Goal: Transaction & Acquisition: Purchase product/service

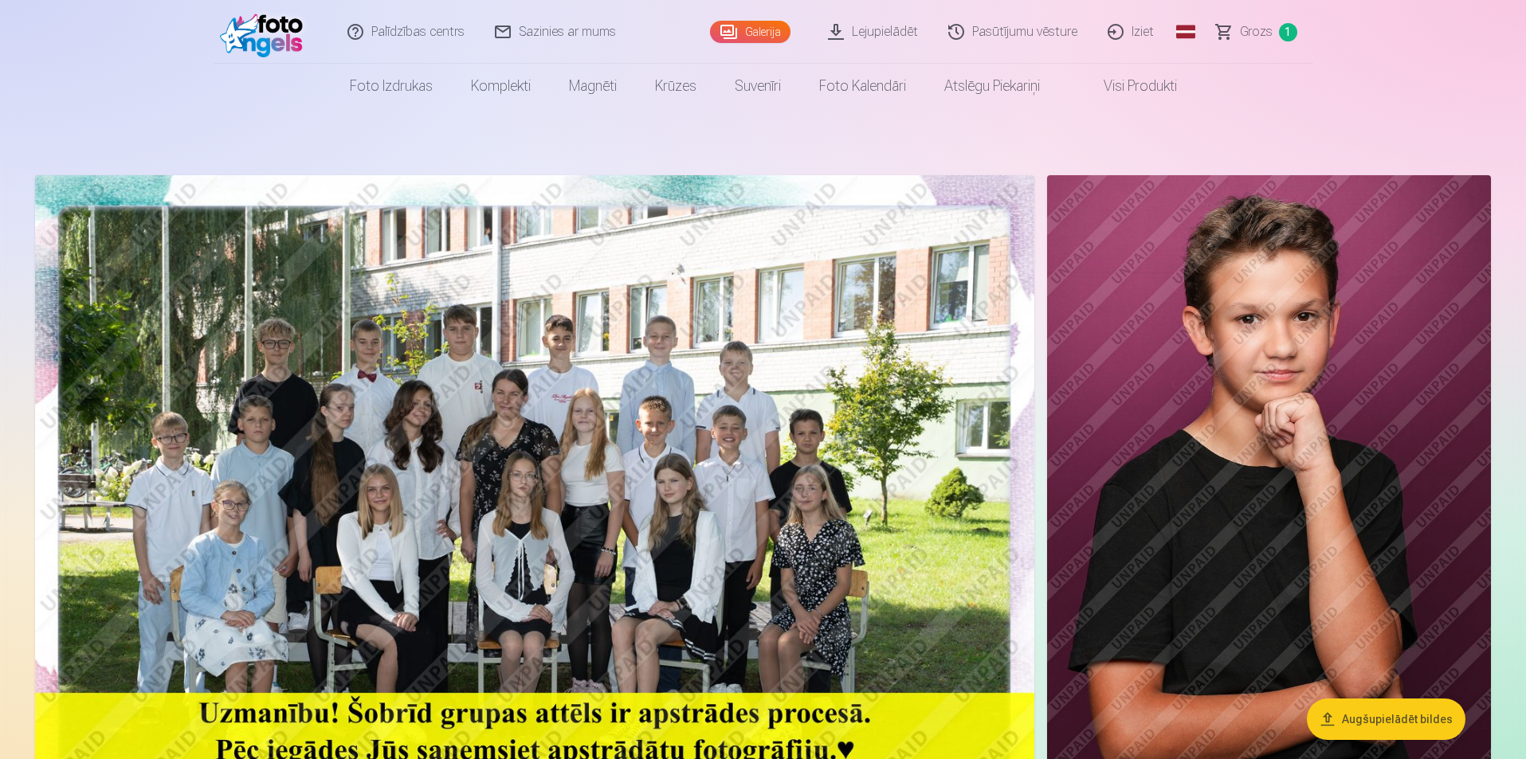
click at [508, 507] on img at bounding box center [534, 508] width 999 height 666
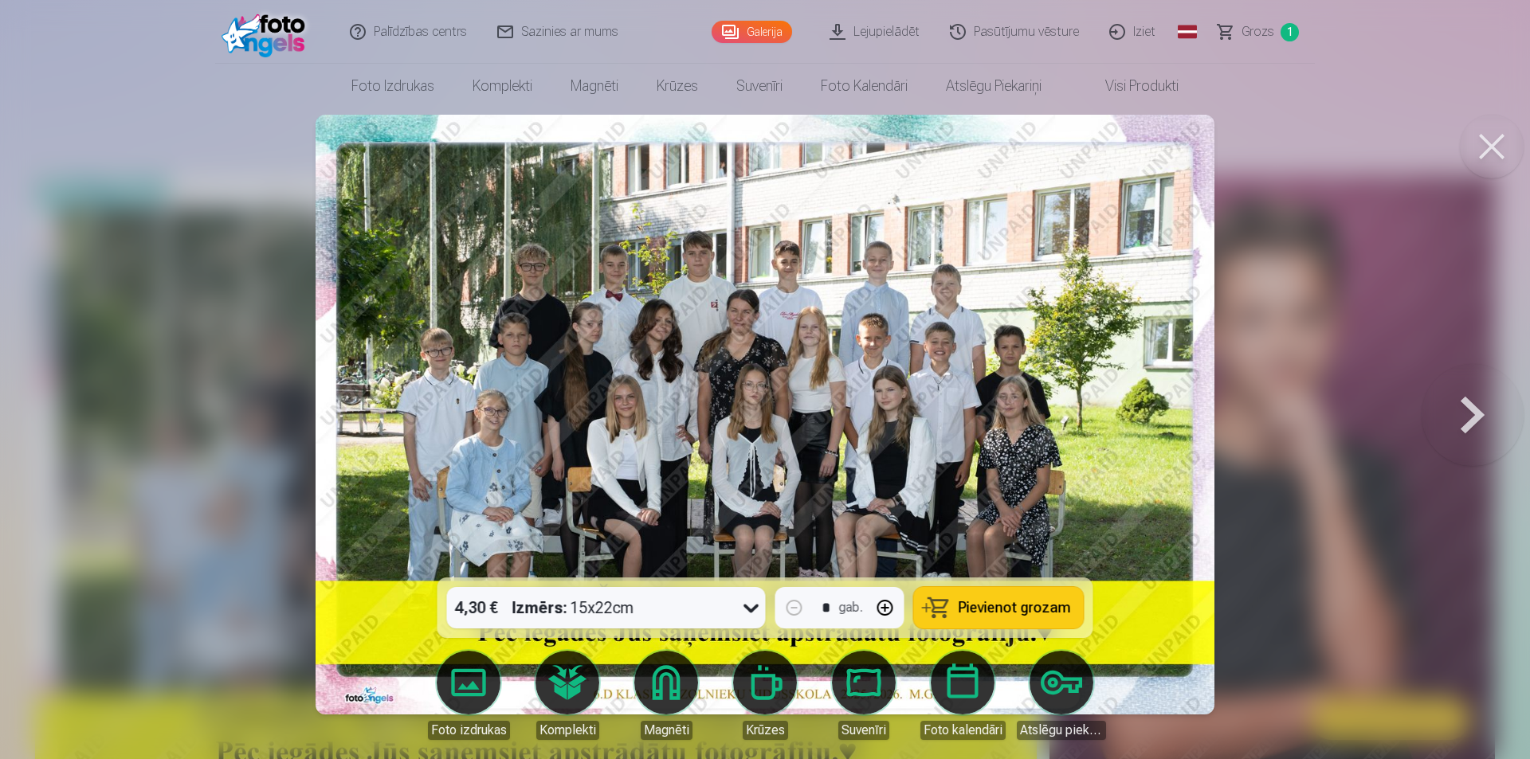
click at [1507, 149] on button at bounding box center [1492, 147] width 64 height 64
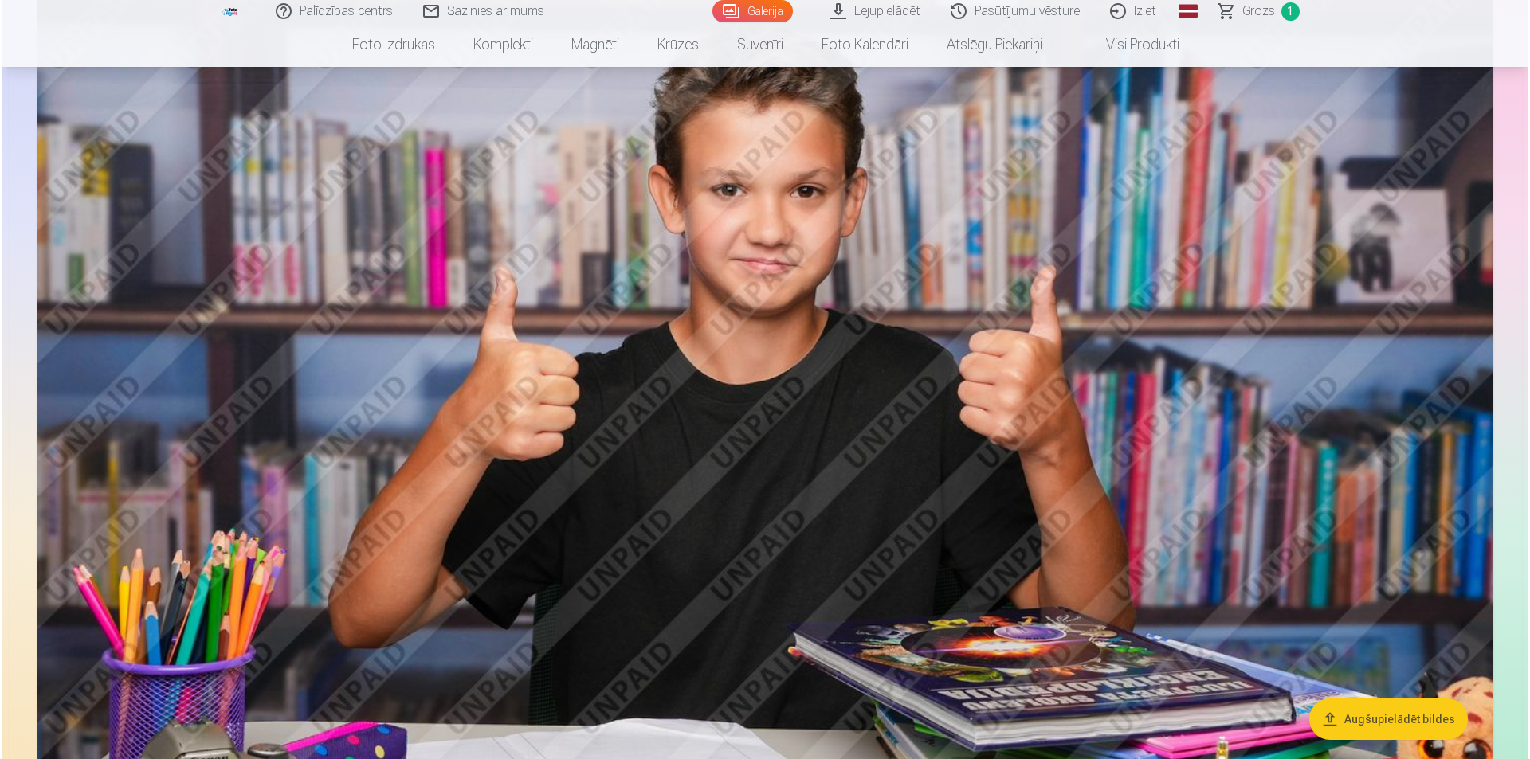
scroll to position [4203, 0]
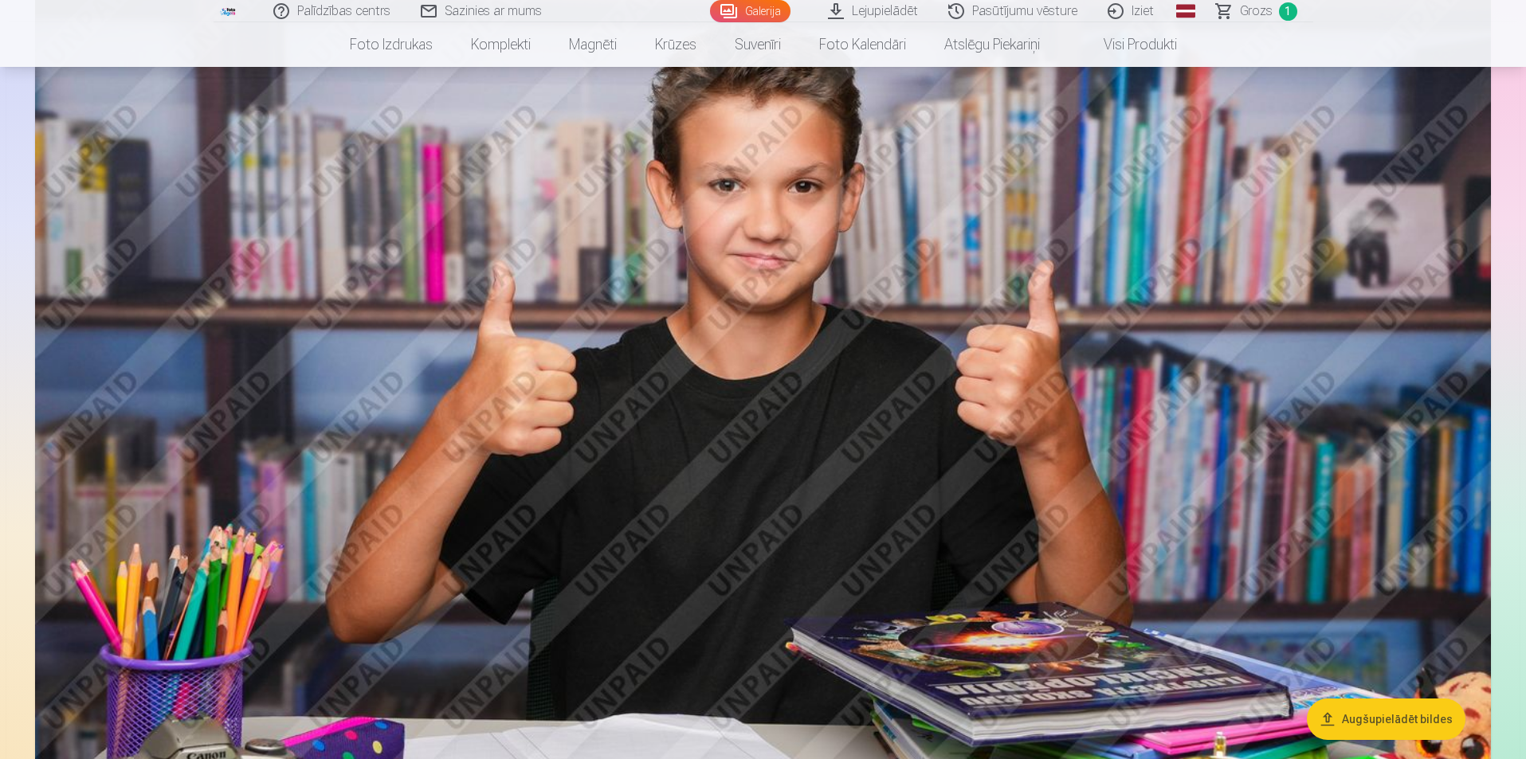
click at [974, 407] on img at bounding box center [763, 446] width 1456 height 970
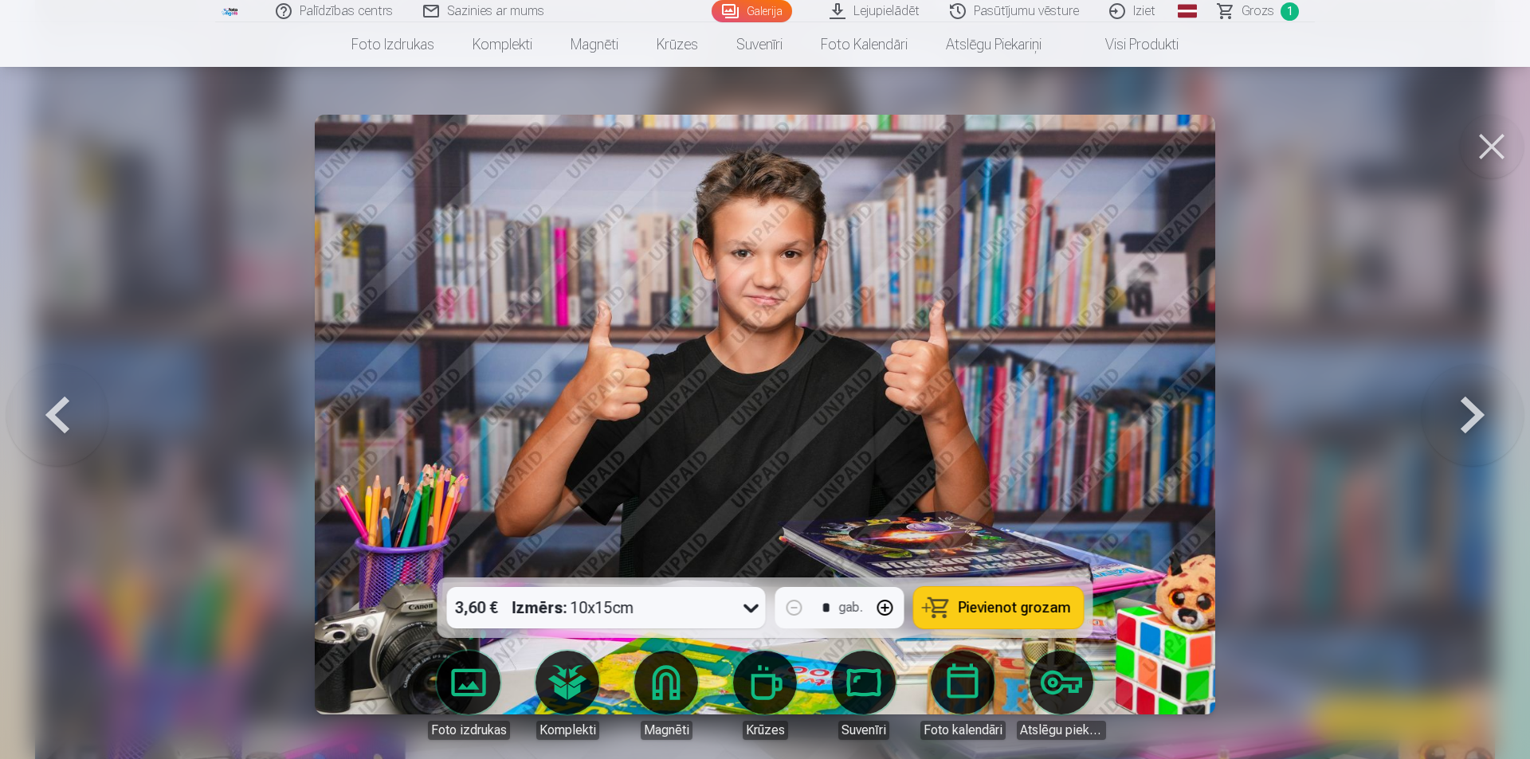
click at [1348, 337] on div at bounding box center [765, 379] width 1530 height 759
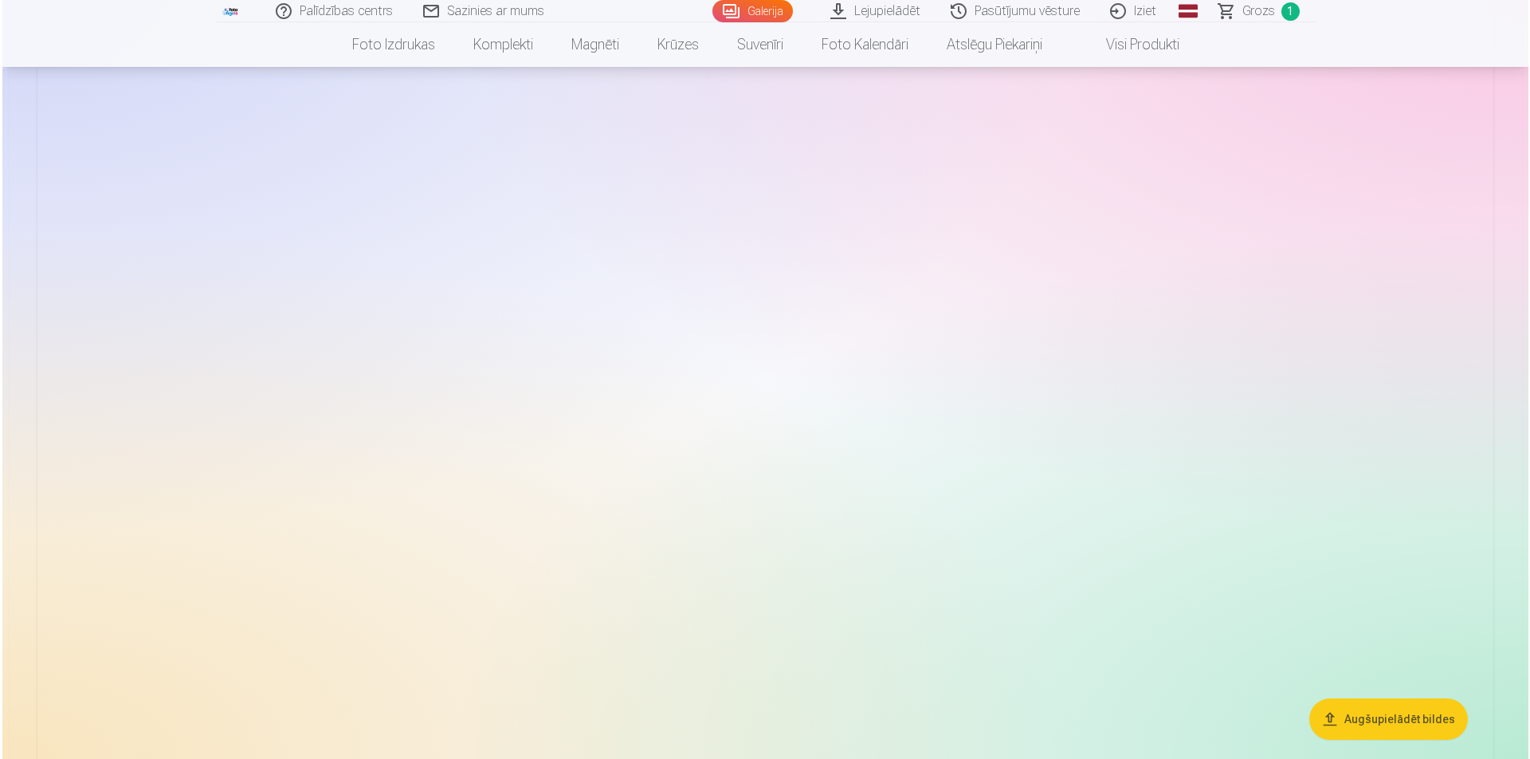
scroll to position [6662, 0]
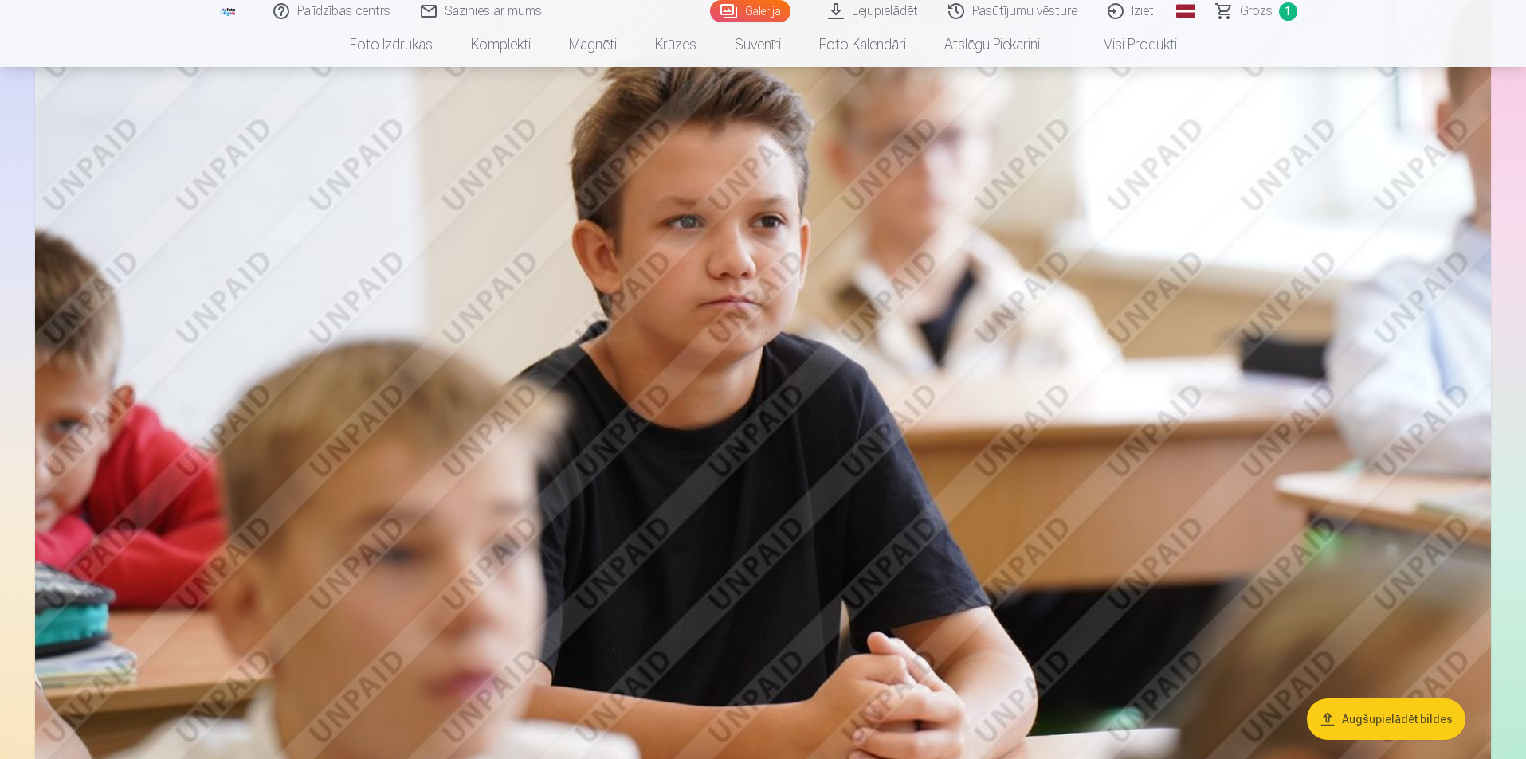
click at [1041, 404] on img at bounding box center [763, 326] width 1456 height 970
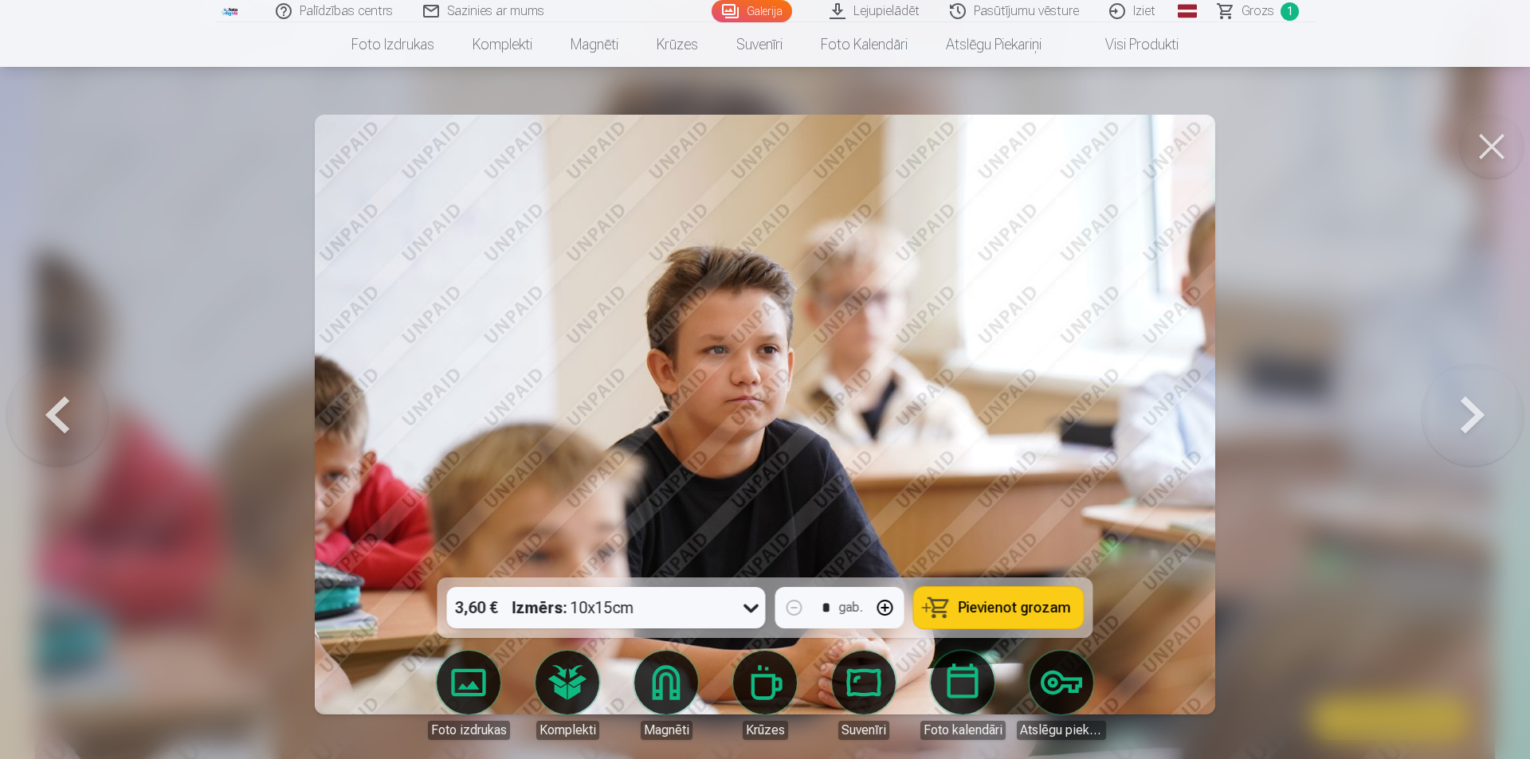
click at [1378, 248] on div at bounding box center [765, 379] width 1530 height 759
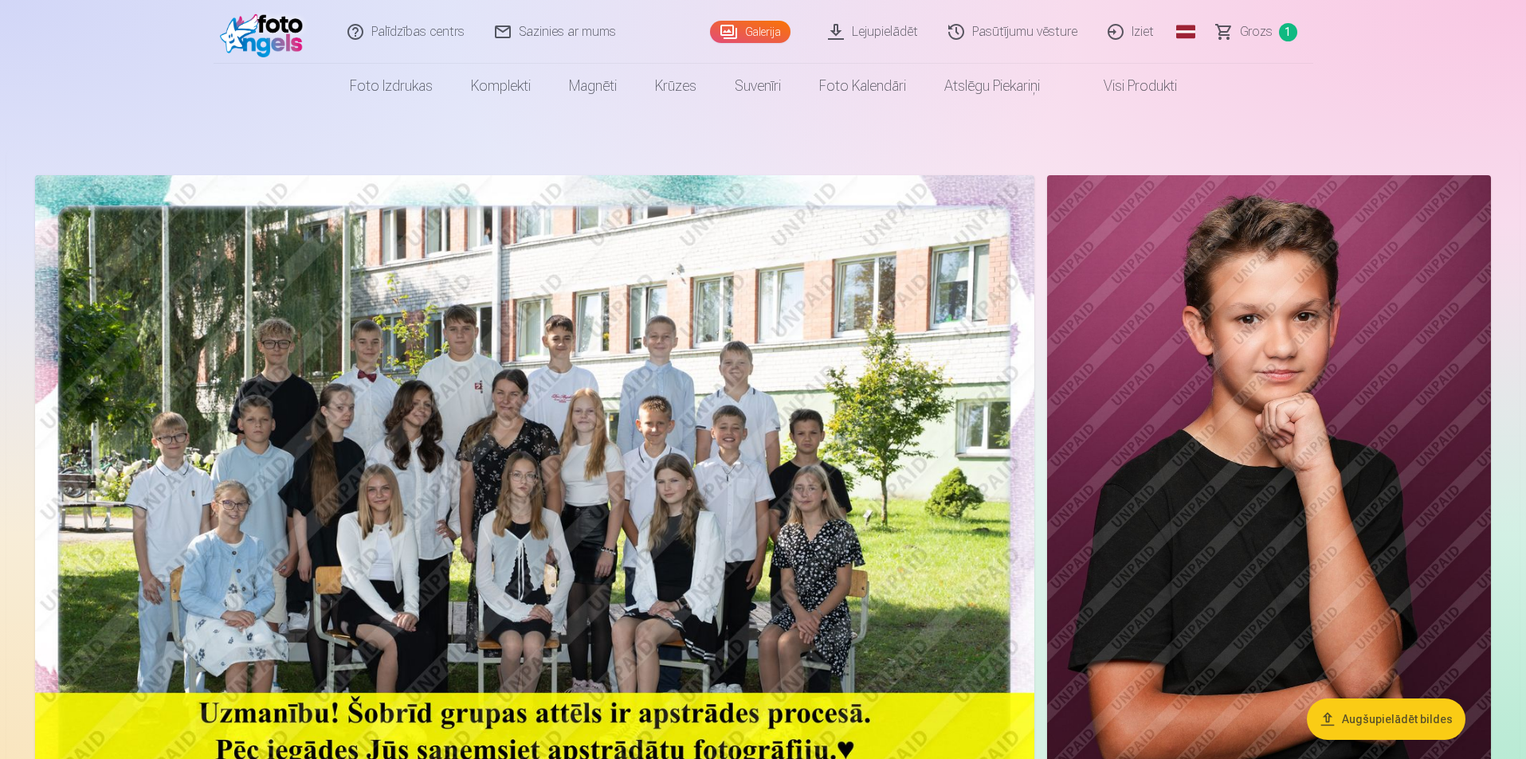
click at [1289, 447] on img at bounding box center [1269, 508] width 444 height 667
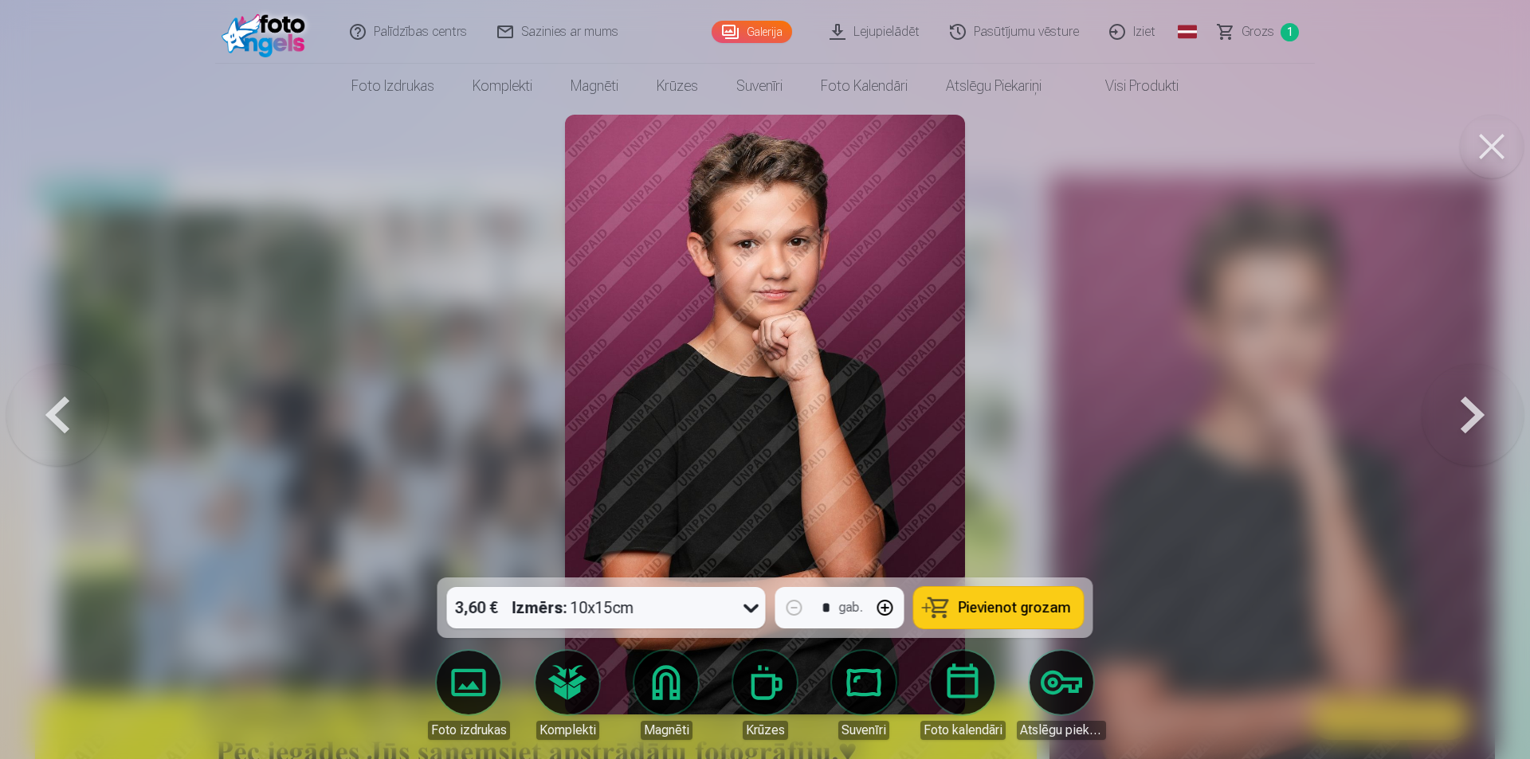
click at [1475, 417] on button at bounding box center [1472, 415] width 102 height 294
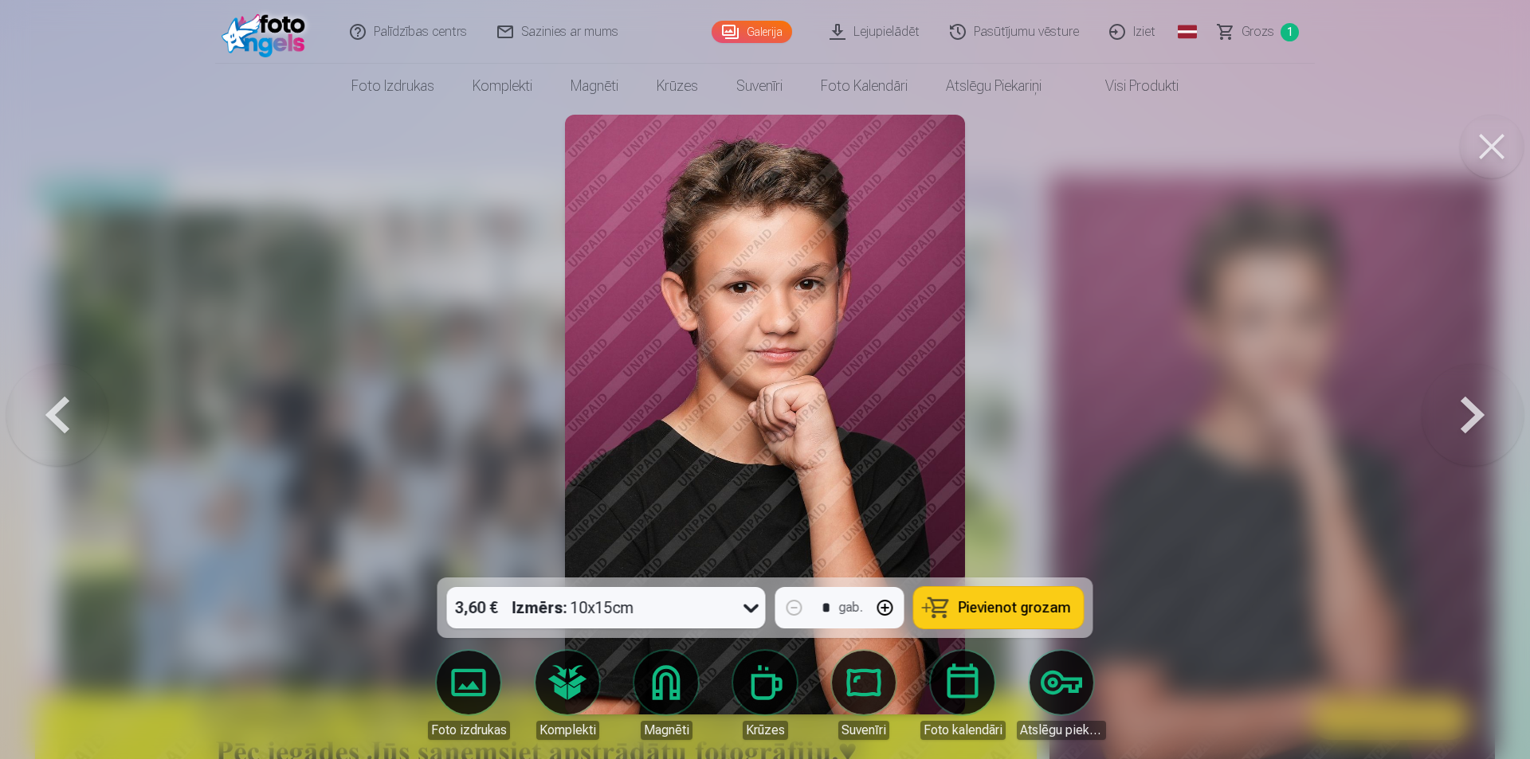
click at [1475, 417] on button at bounding box center [1472, 415] width 102 height 294
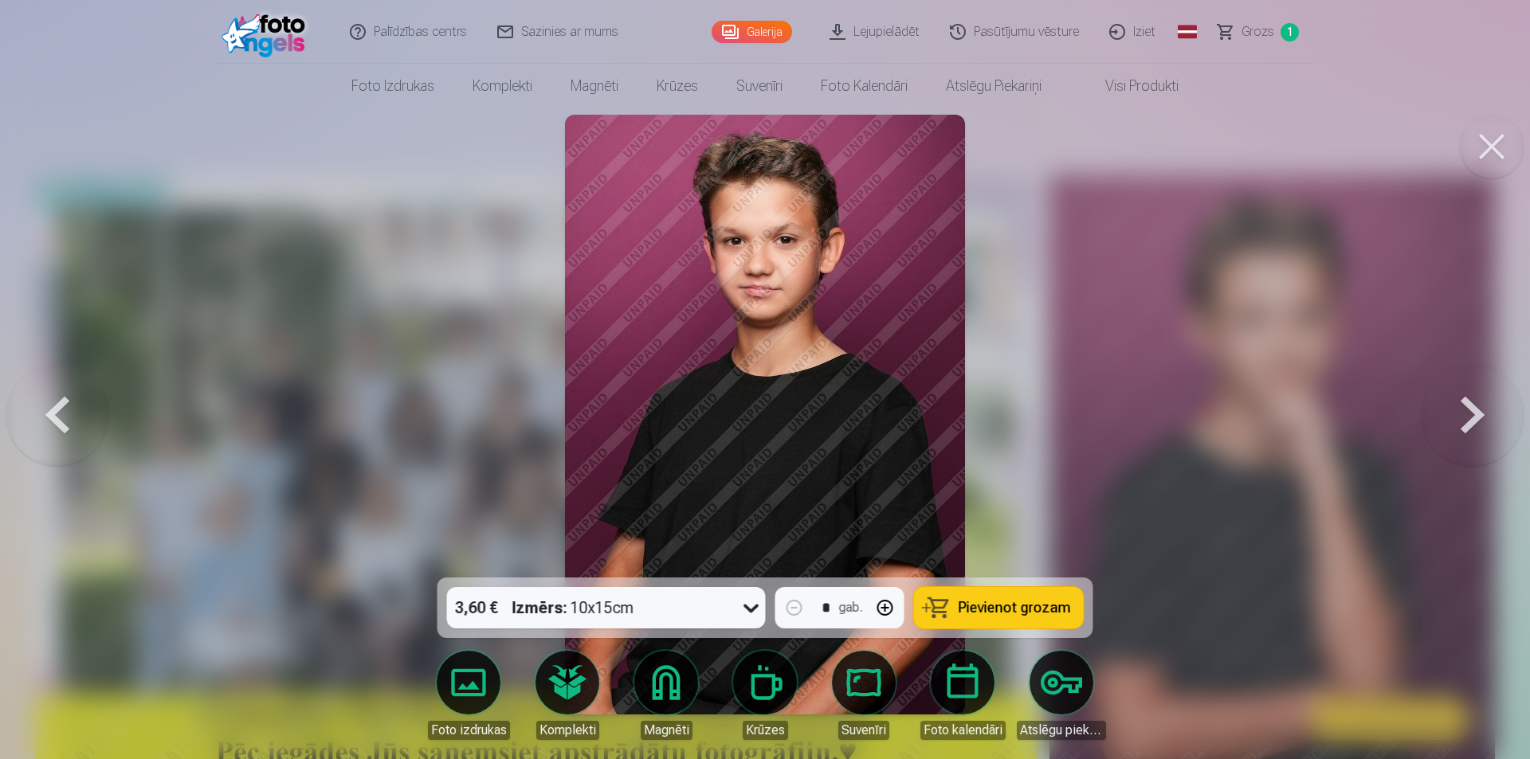
click at [1475, 417] on button at bounding box center [1472, 415] width 102 height 294
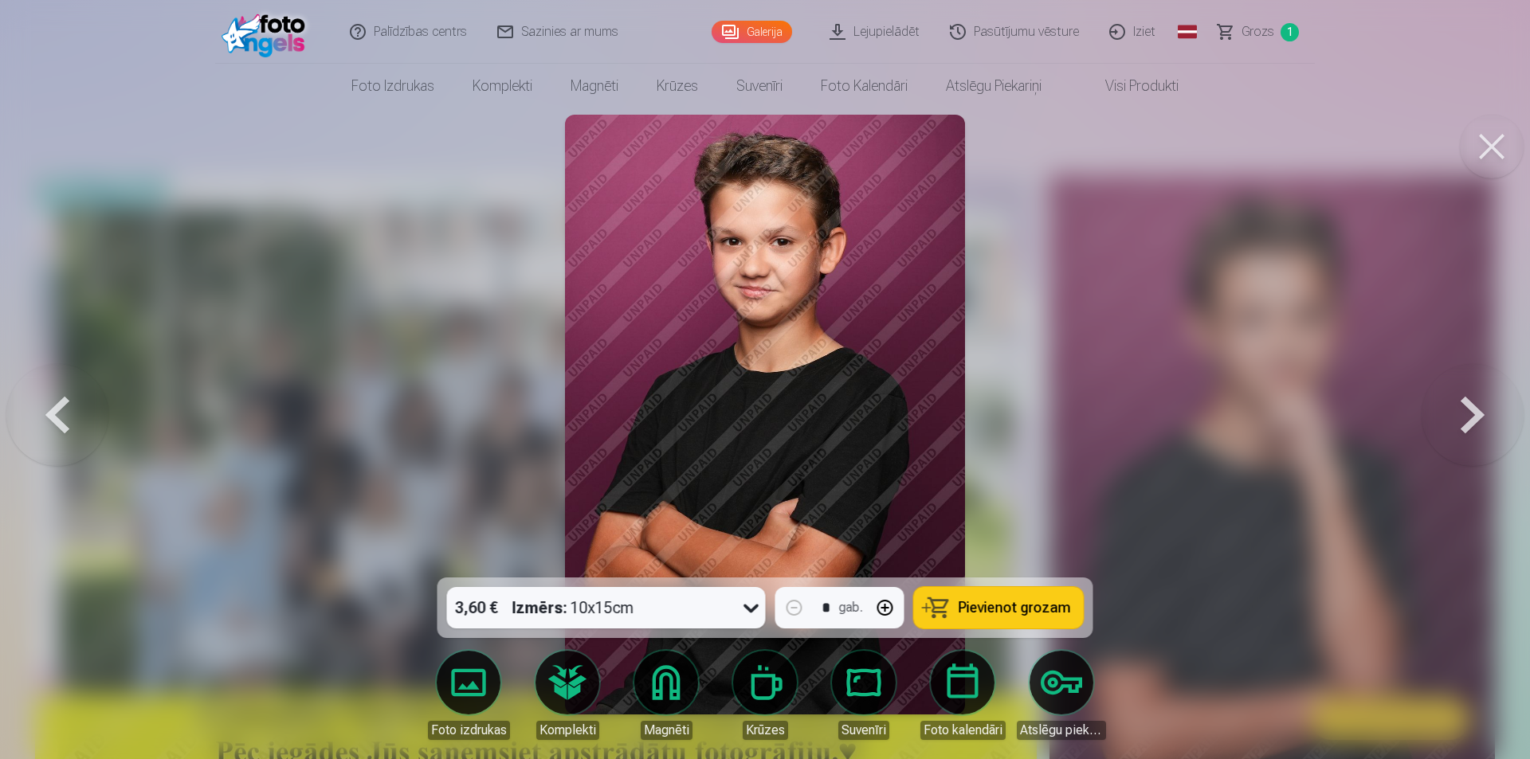
click at [1475, 417] on button at bounding box center [1472, 415] width 102 height 294
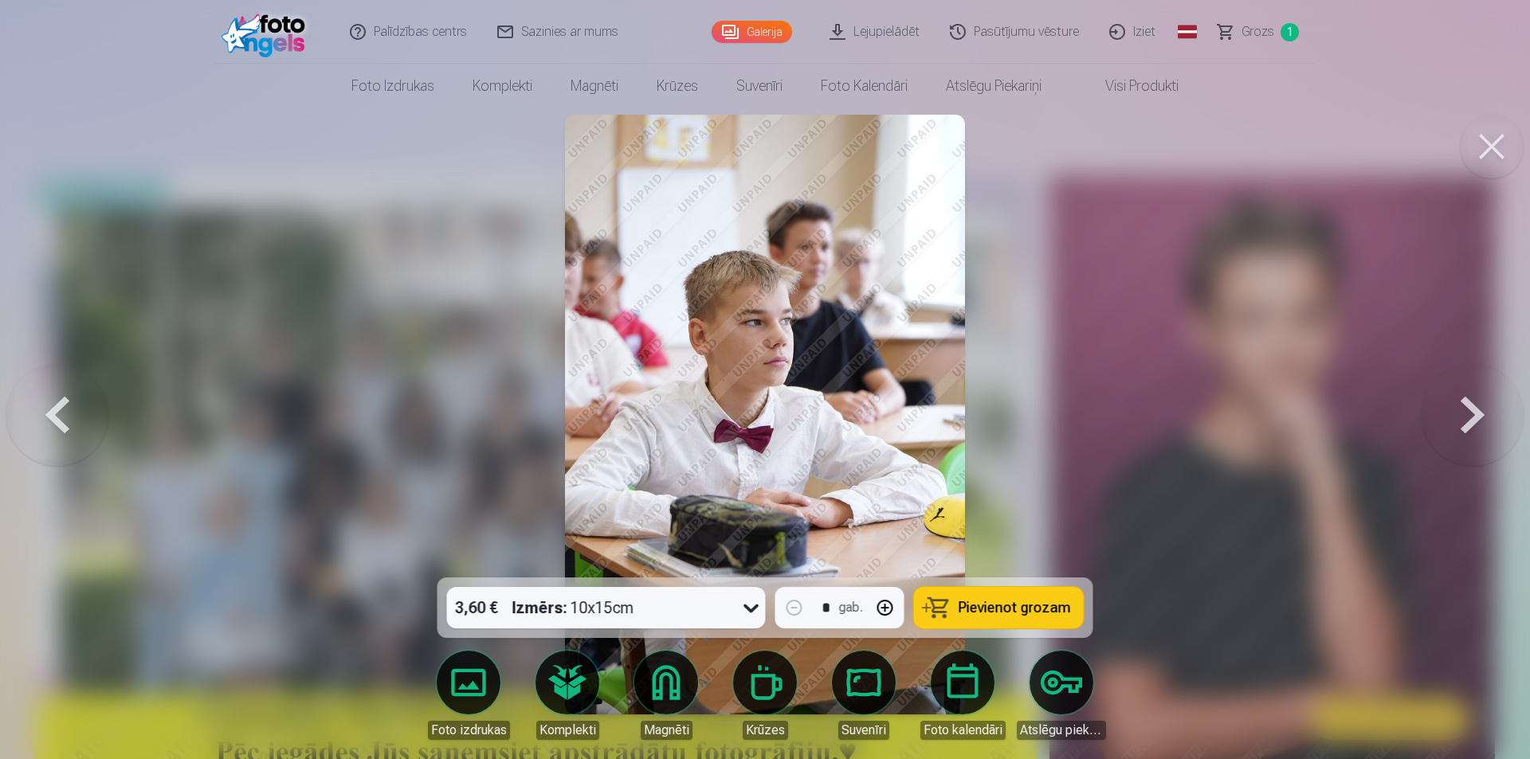
click at [1475, 417] on button at bounding box center [1472, 415] width 102 height 294
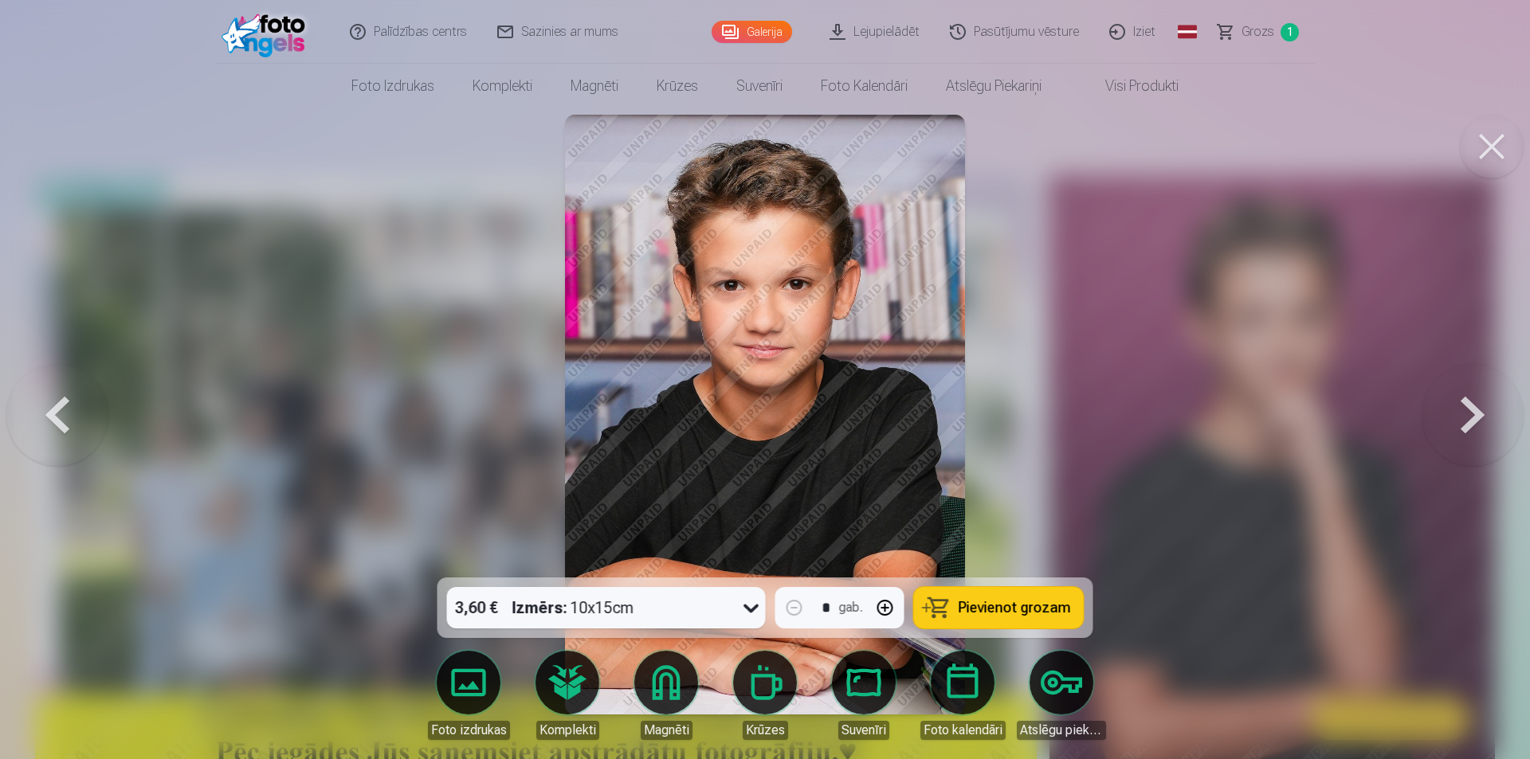
click at [1475, 417] on button at bounding box center [1472, 415] width 102 height 294
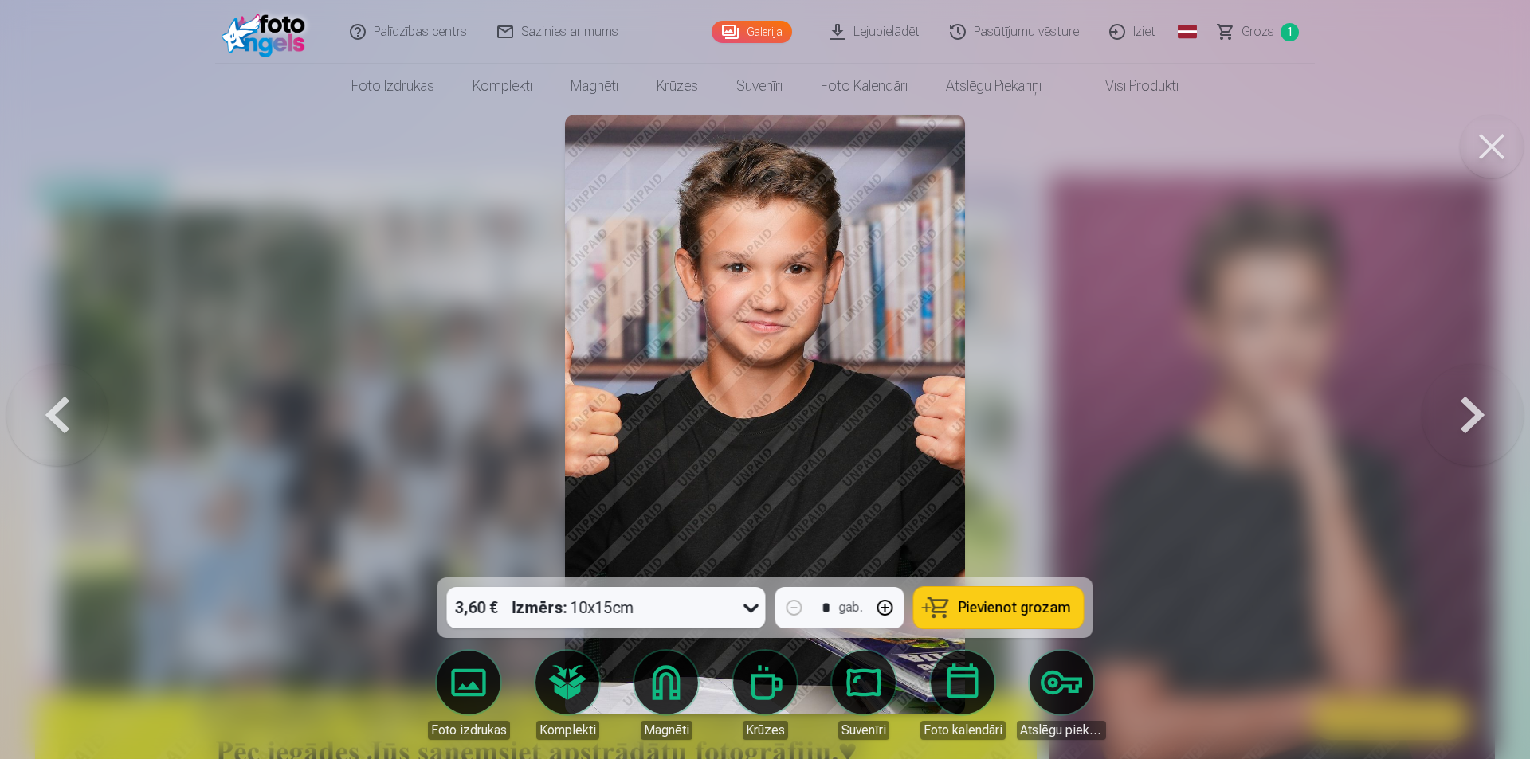
click at [1475, 417] on button at bounding box center [1472, 415] width 102 height 294
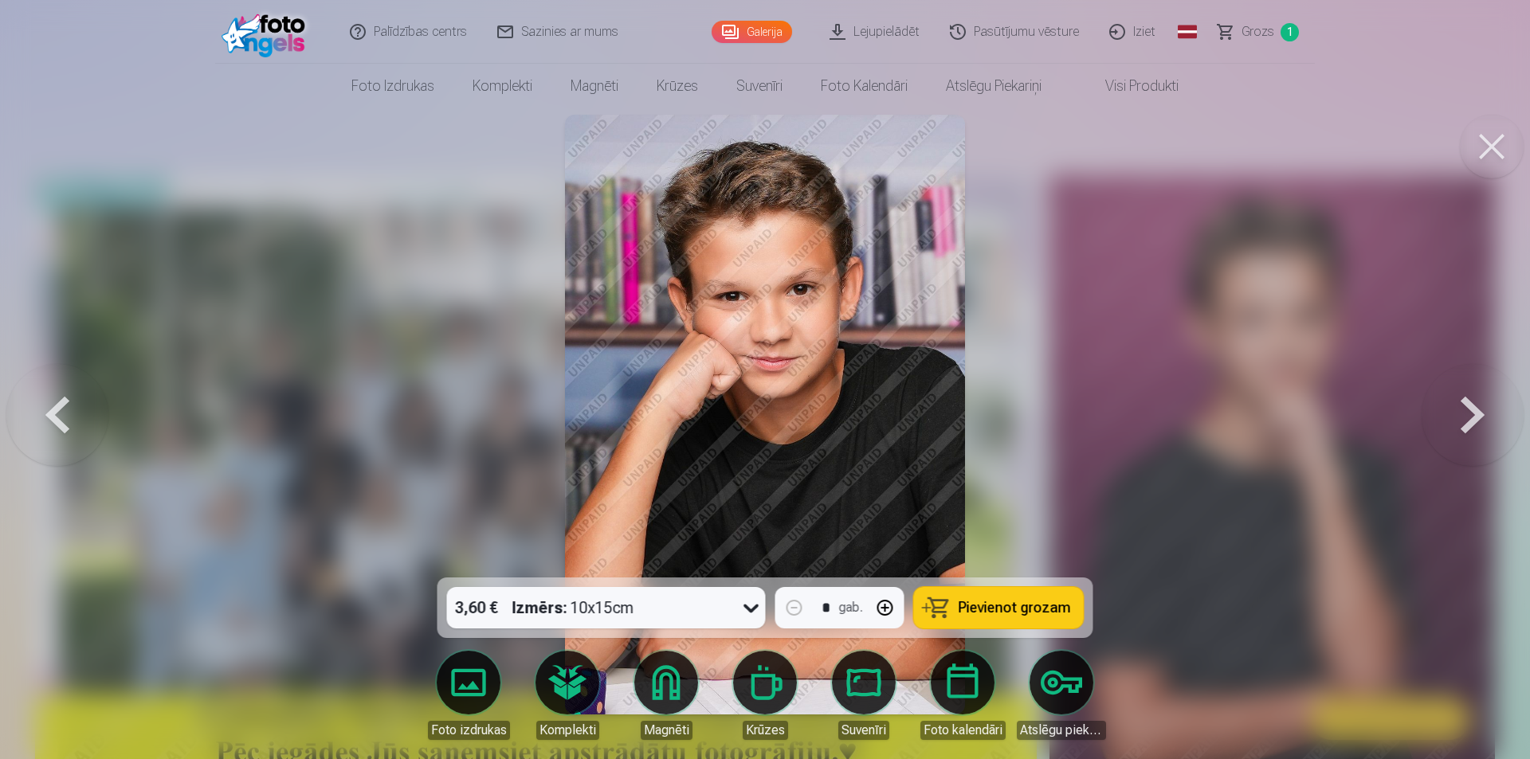
click at [1475, 417] on button at bounding box center [1472, 415] width 102 height 294
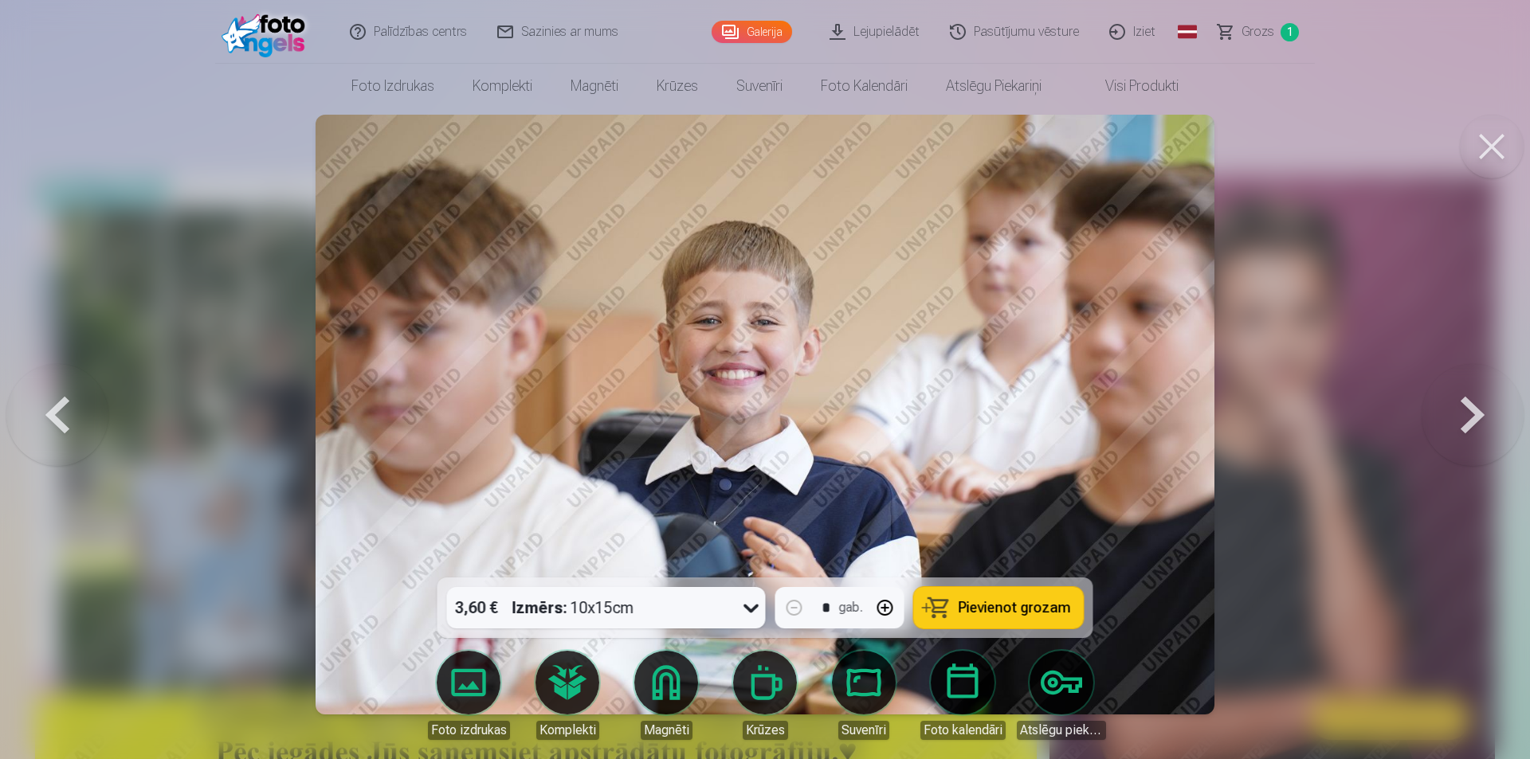
click at [1475, 417] on button at bounding box center [1472, 415] width 102 height 294
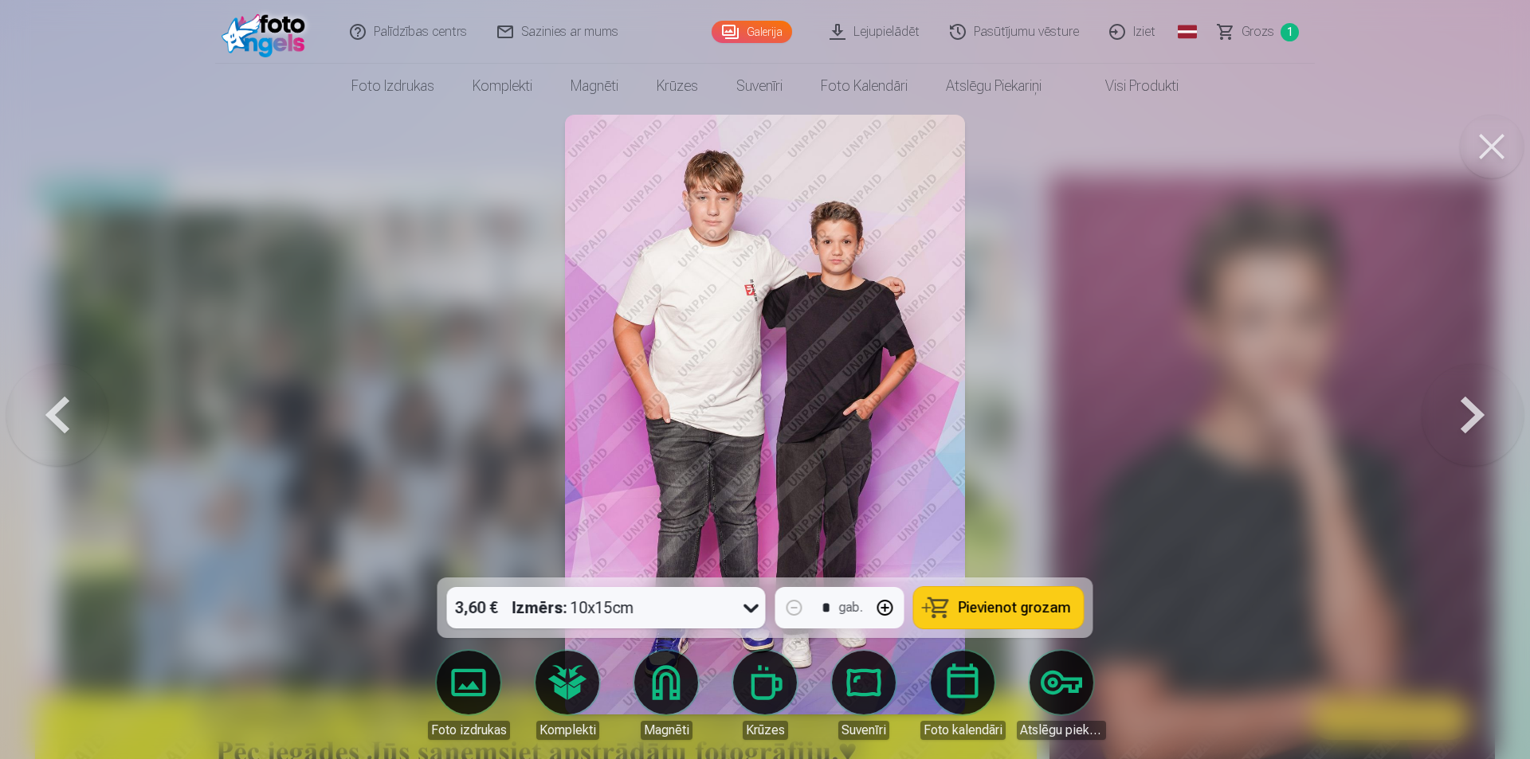
click at [1475, 417] on button at bounding box center [1472, 415] width 102 height 294
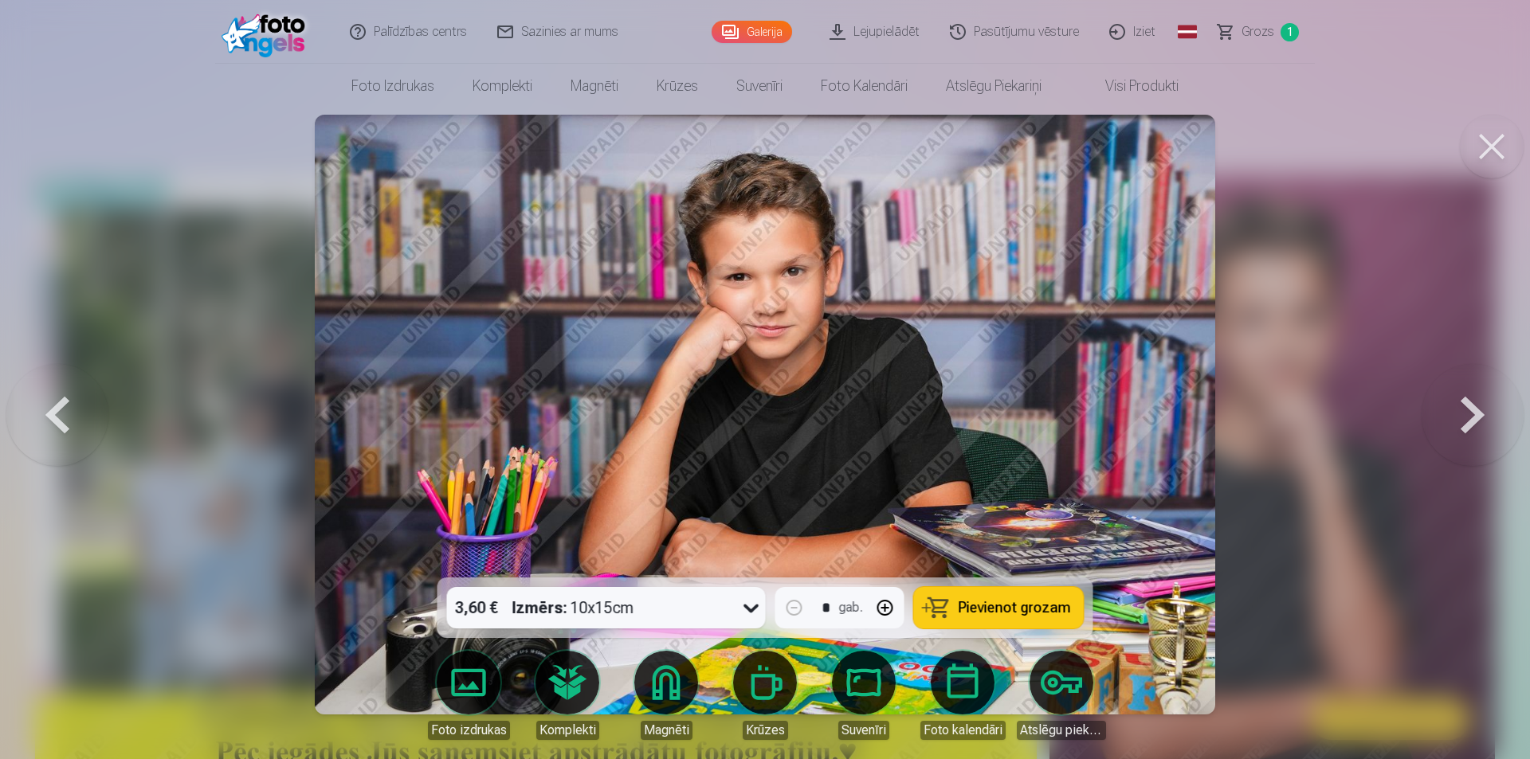
click at [1489, 139] on button at bounding box center [1492, 147] width 64 height 64
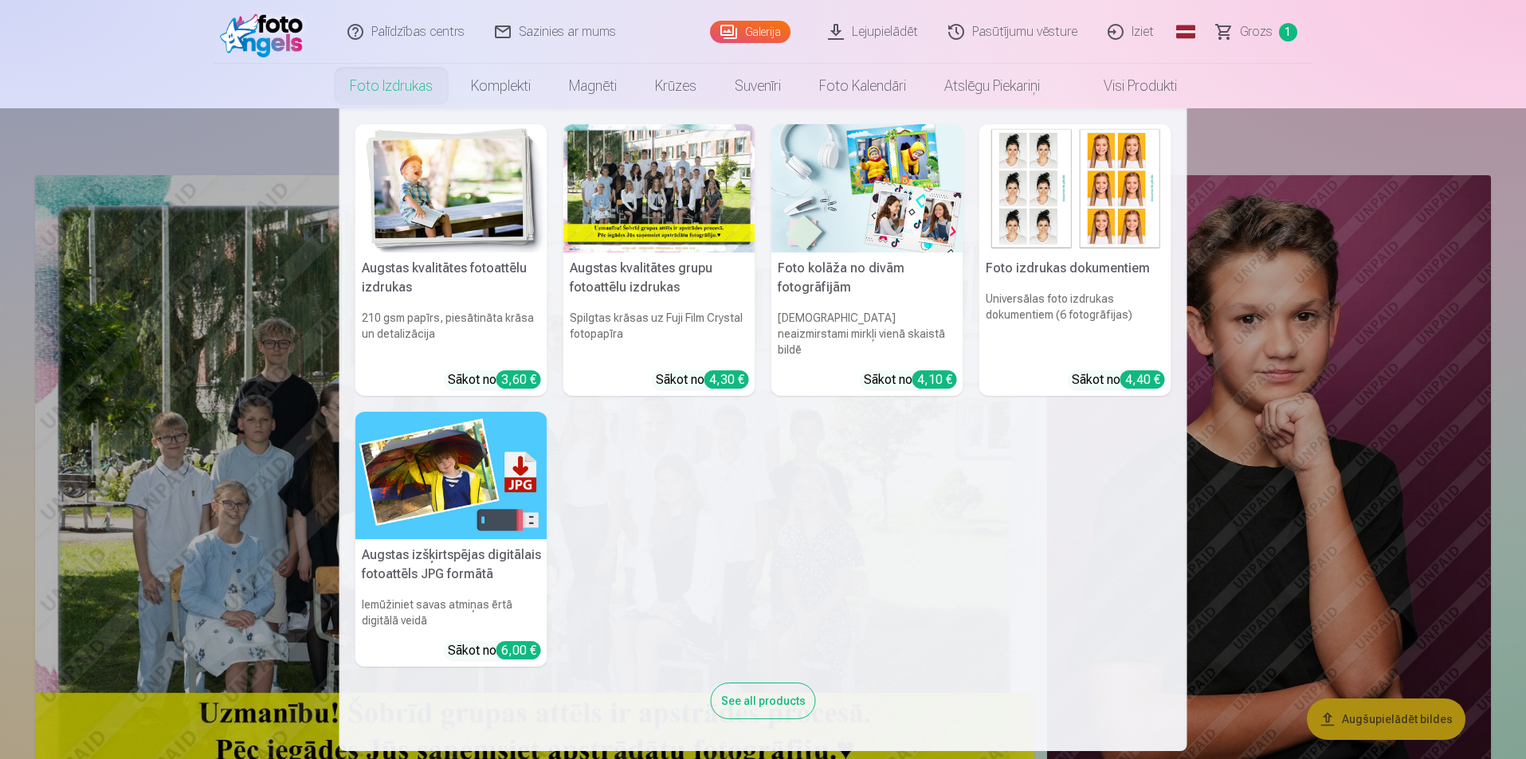
click at [449, 549] on h5 "Augstas izšķirtspējas digitālais fotoattēls JPG formātā" at bounding box center [451, 564] width 192 height 51
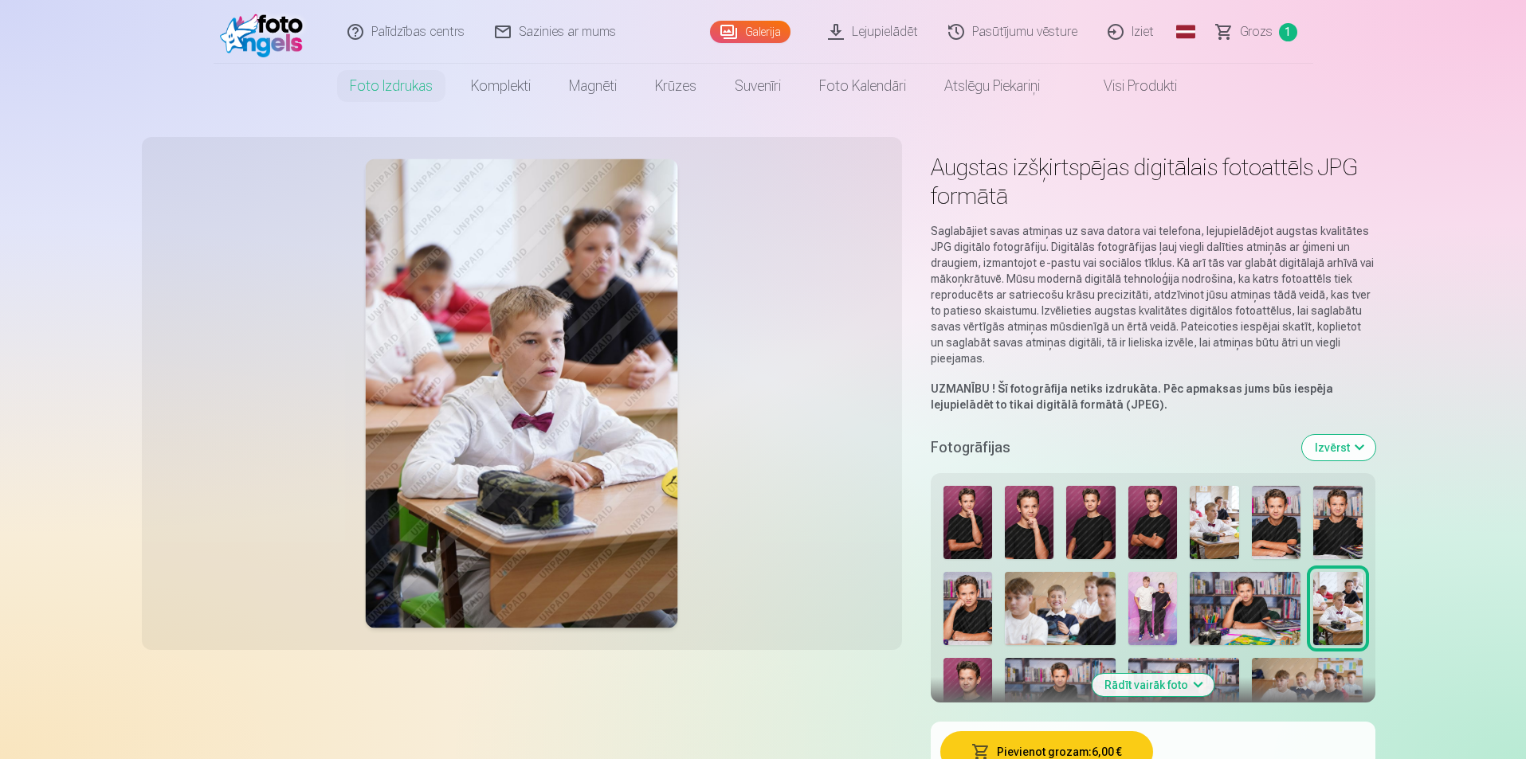
click at [989, 529] on img at bounding box center [967, 522] width 49 height 73
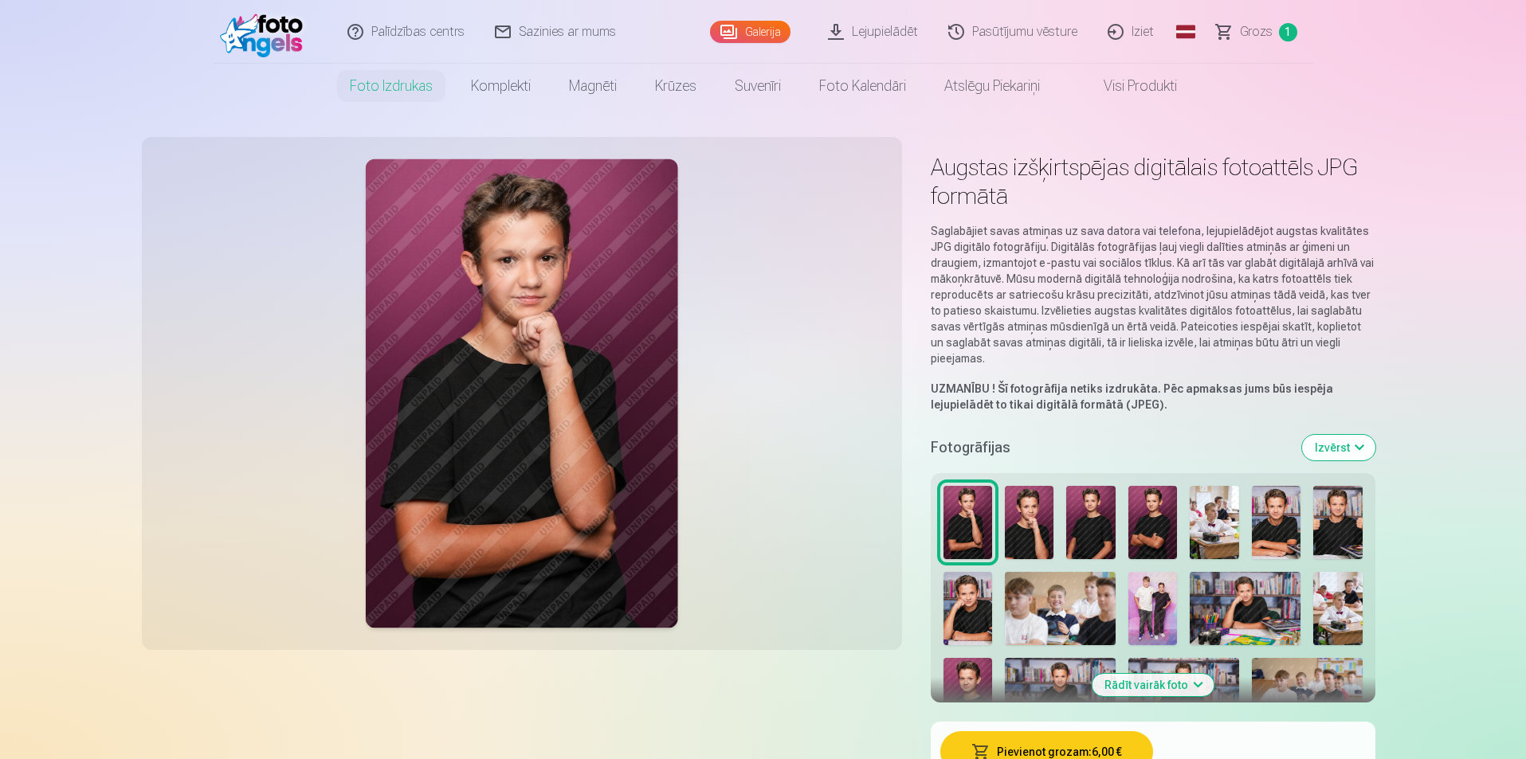
click at [1035, 535] on img at bounding box center [1029, 522] width 49 height 73
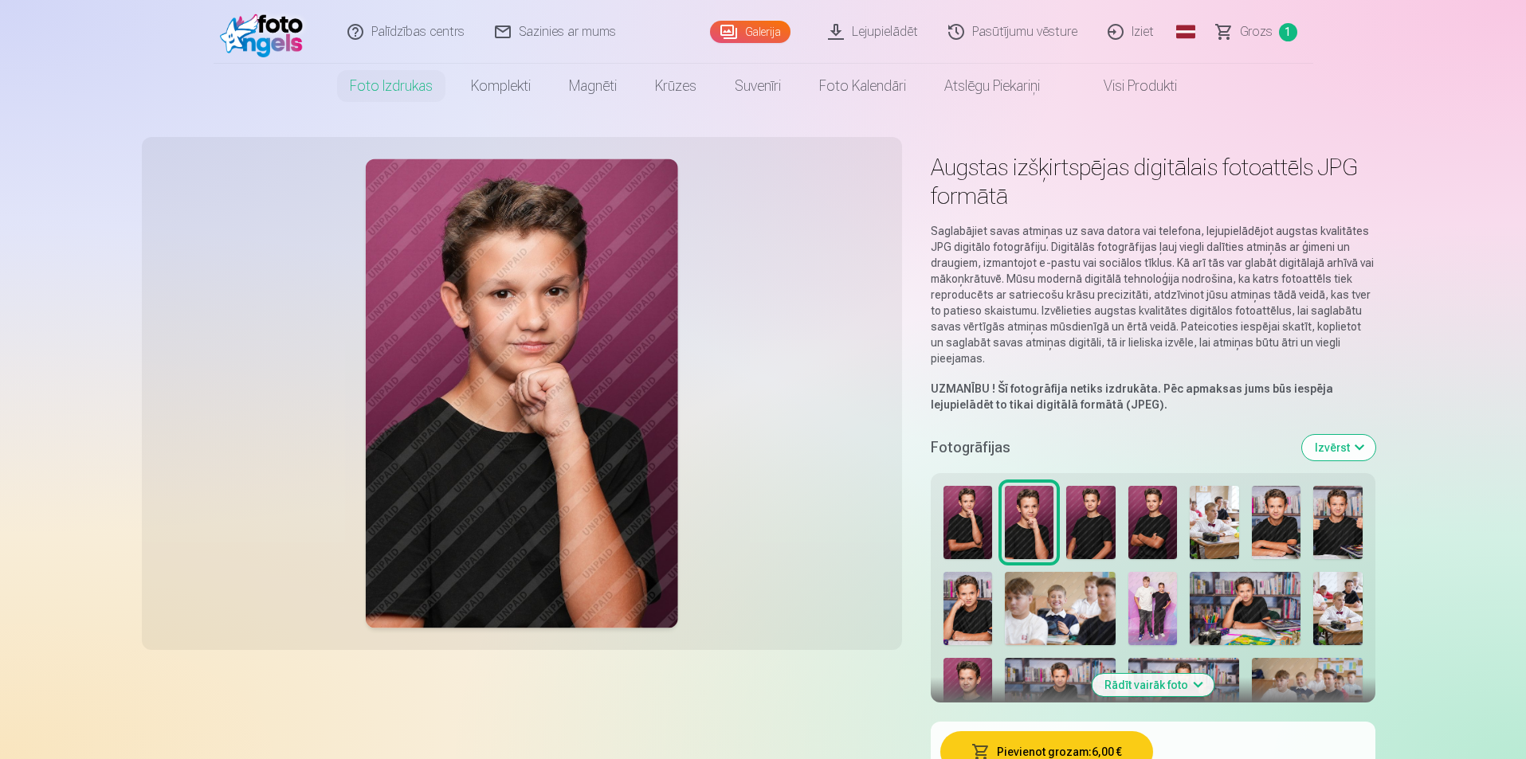
click at [974, 538] on img at bounding box center [967, 522] width 49 height 73
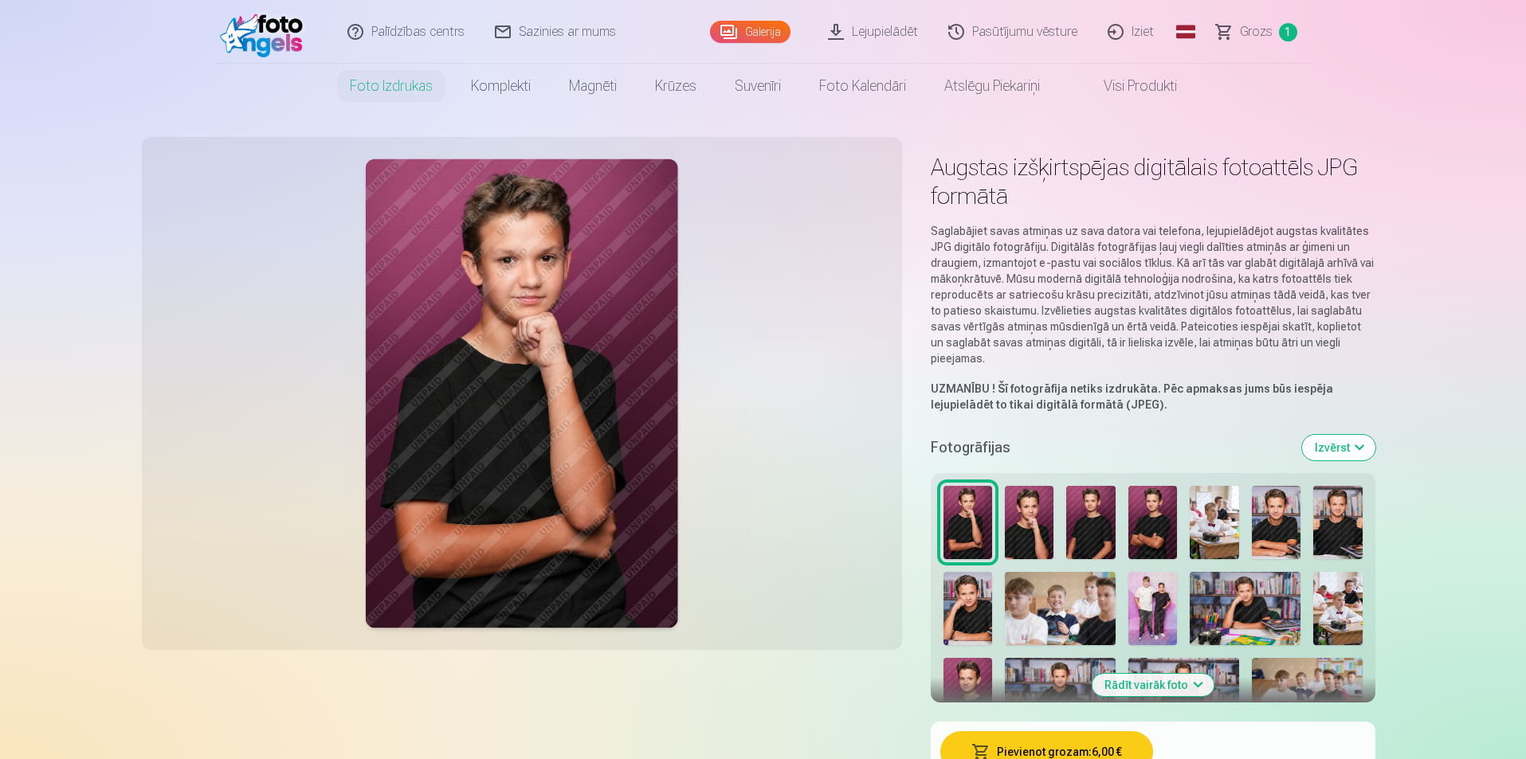
click at [1021, 530] on img at bounding box center [1029, 522] width 49 height 73
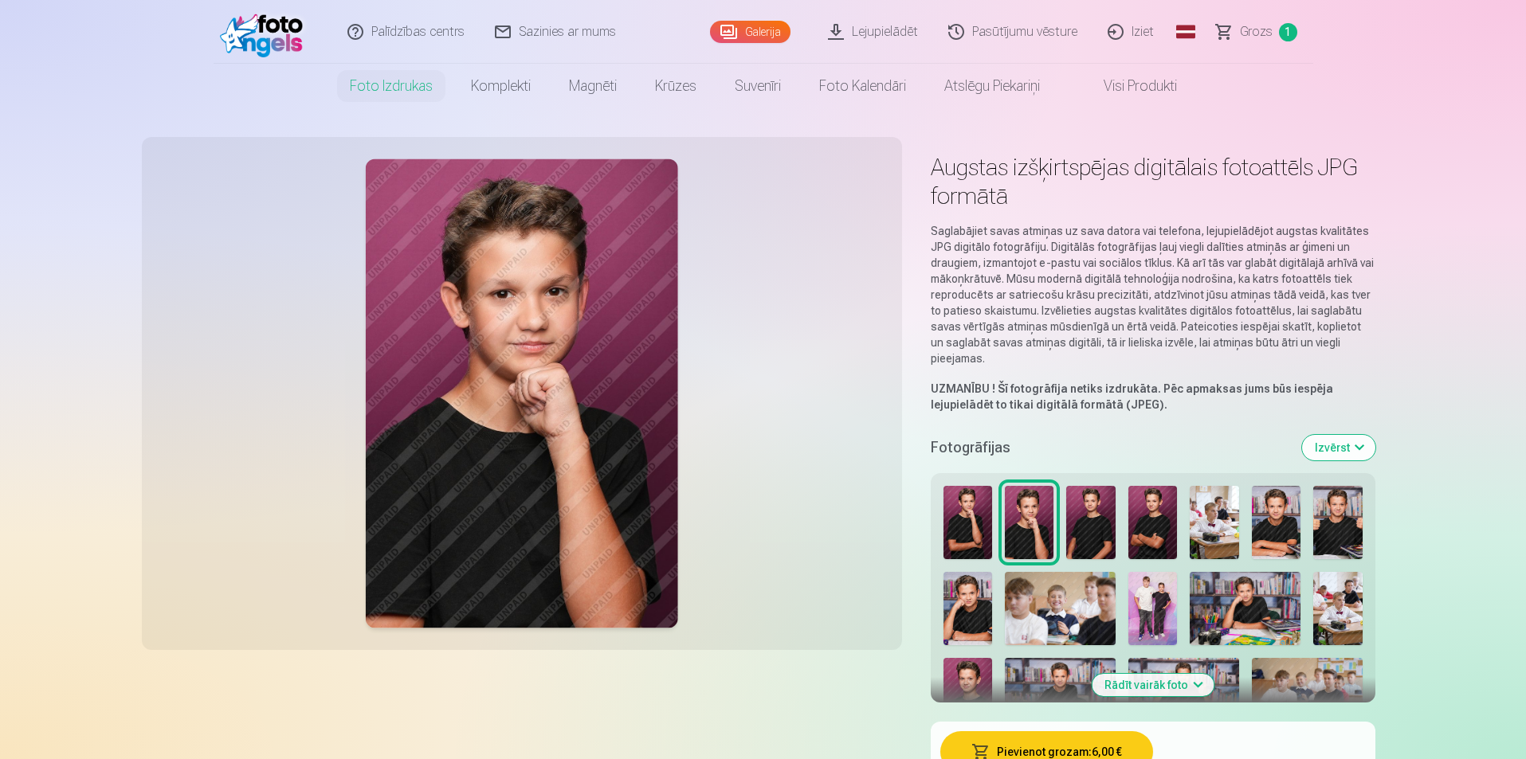
click at [980, 532] on img at bounding box center [967, 522] width 49 height 73
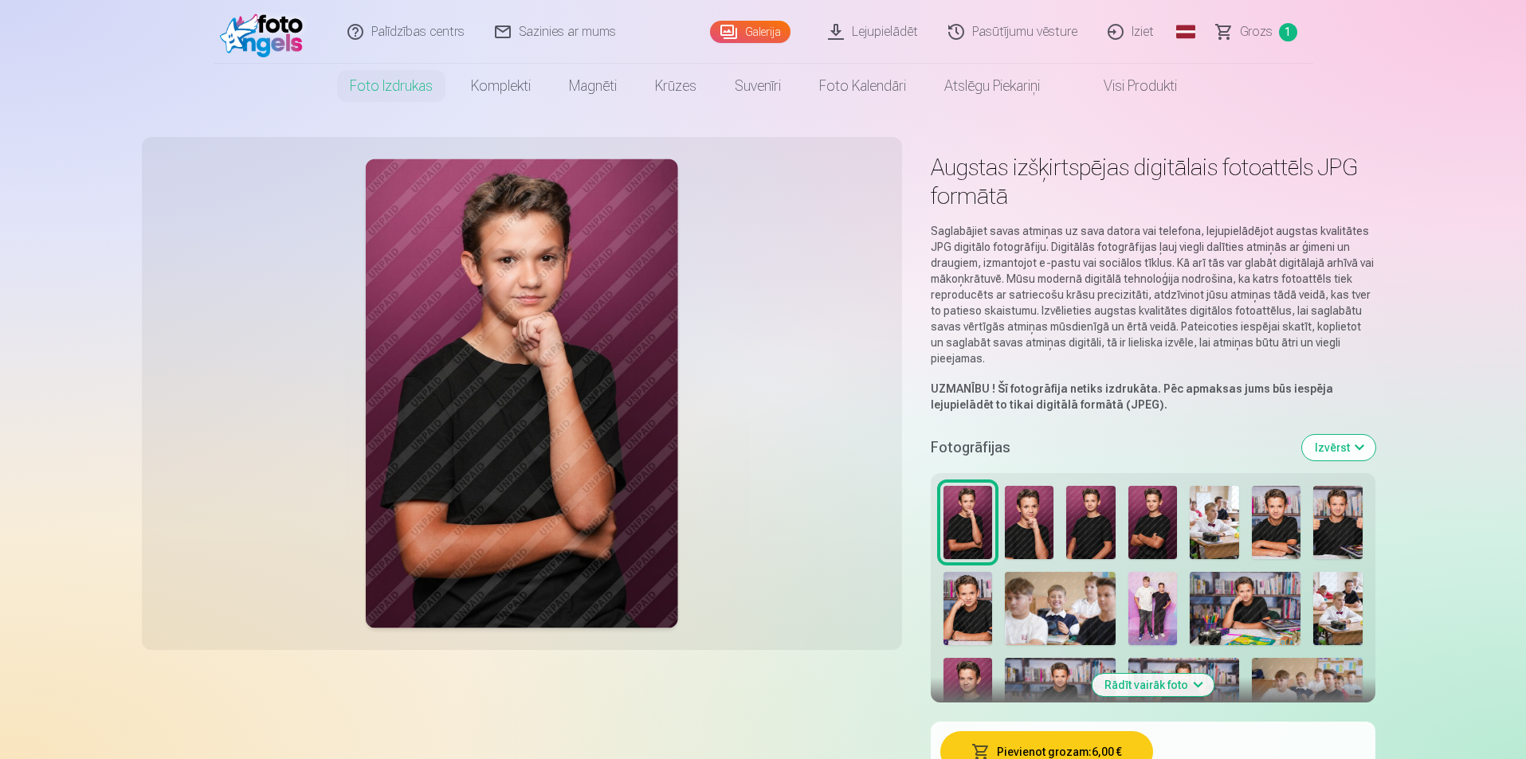
click at [1081, 539] on img at bounding box center [1090, 522] width 49 height 73
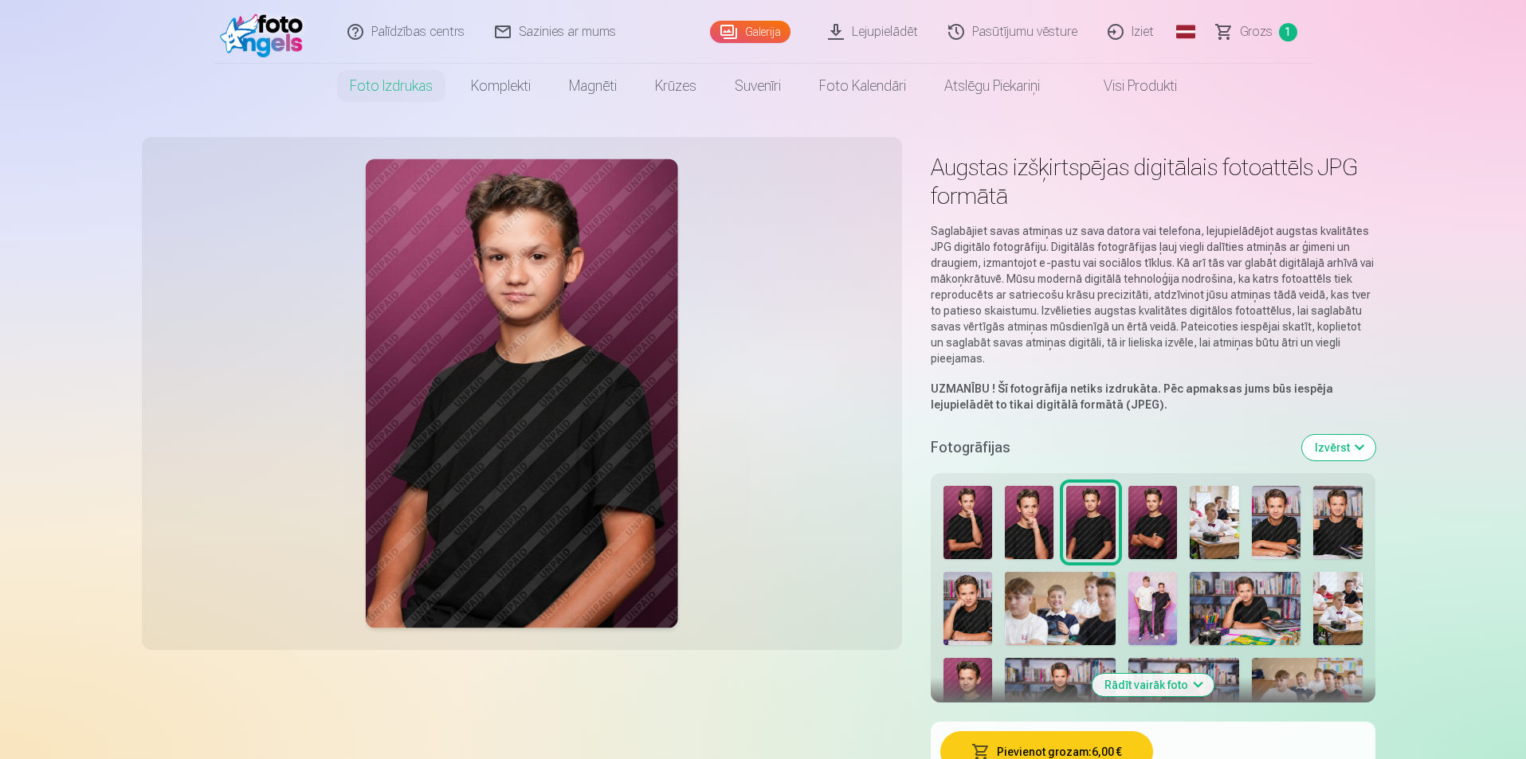
click at [1127, 539] on div at bounding box center [1153, 698] width 432 height 436
click at [1145, 538] on img at bounding box center [1152, 522] width 49 height 73
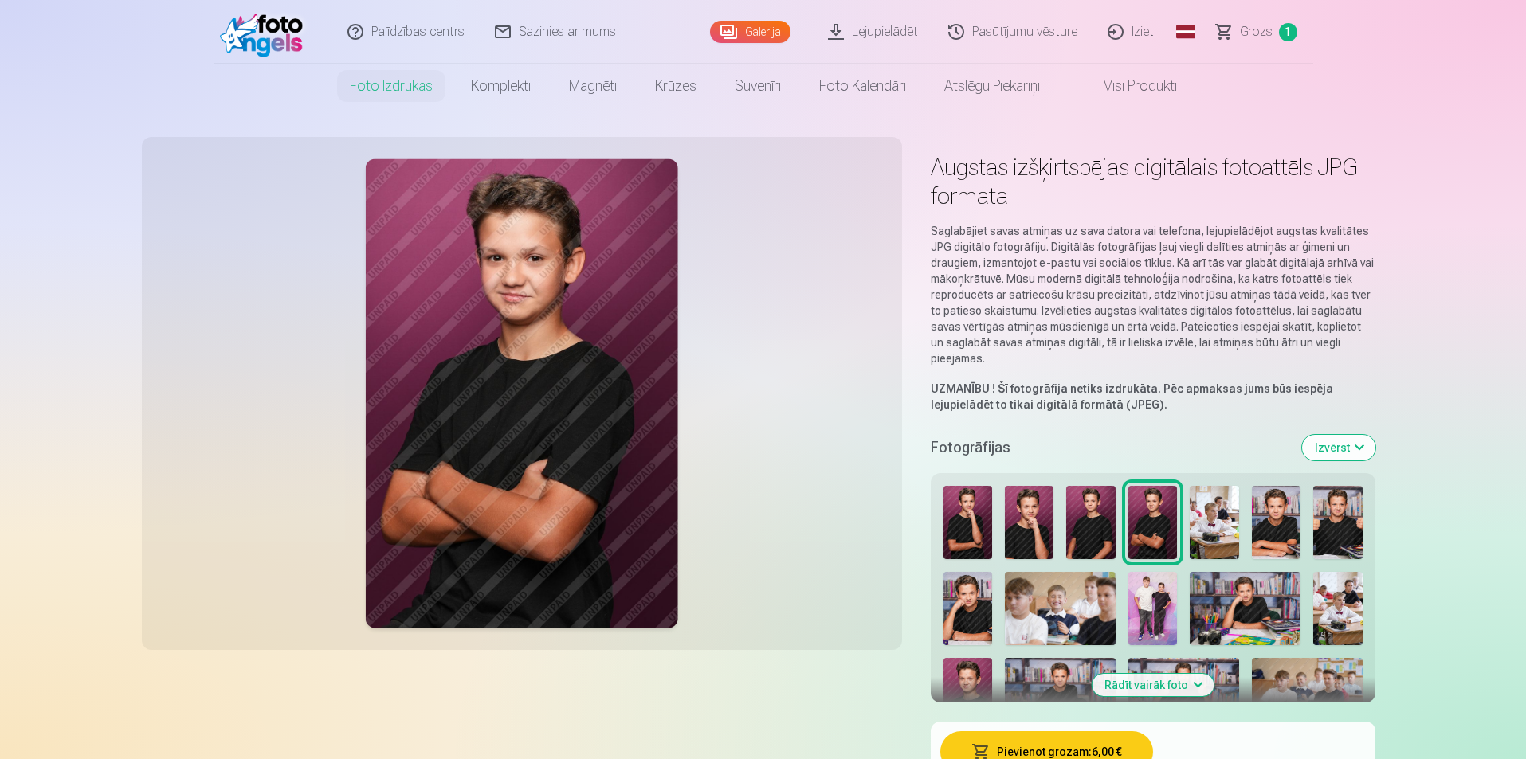
click at [961, 531] on img at bounding box center [967, 522] width 49 height 73
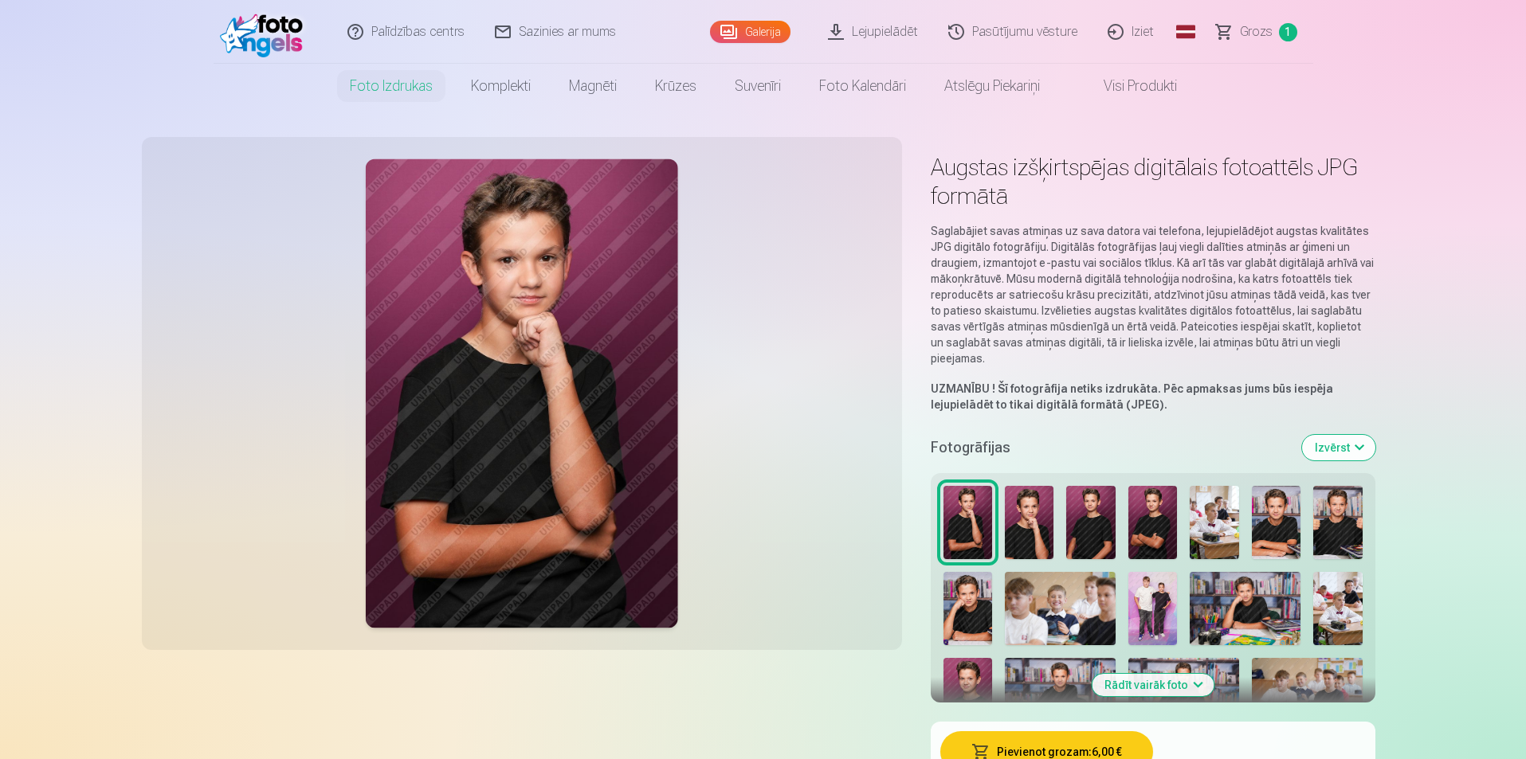
click at [1038, 540] on img at bounding box center [1029, 522] width 49 height 73
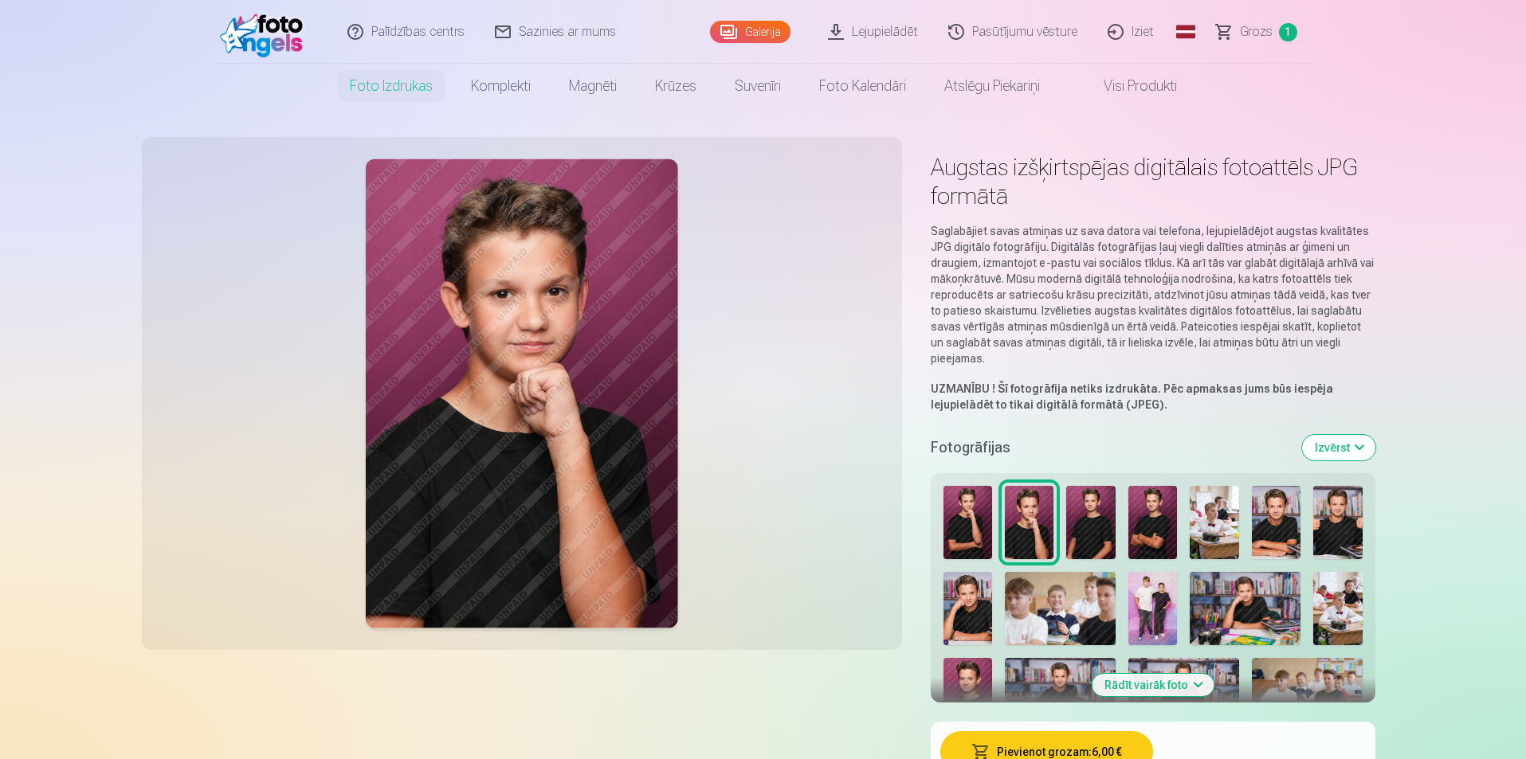
click at [1279, 527] on img at bounding box center [1276, 522] width 49 height 73
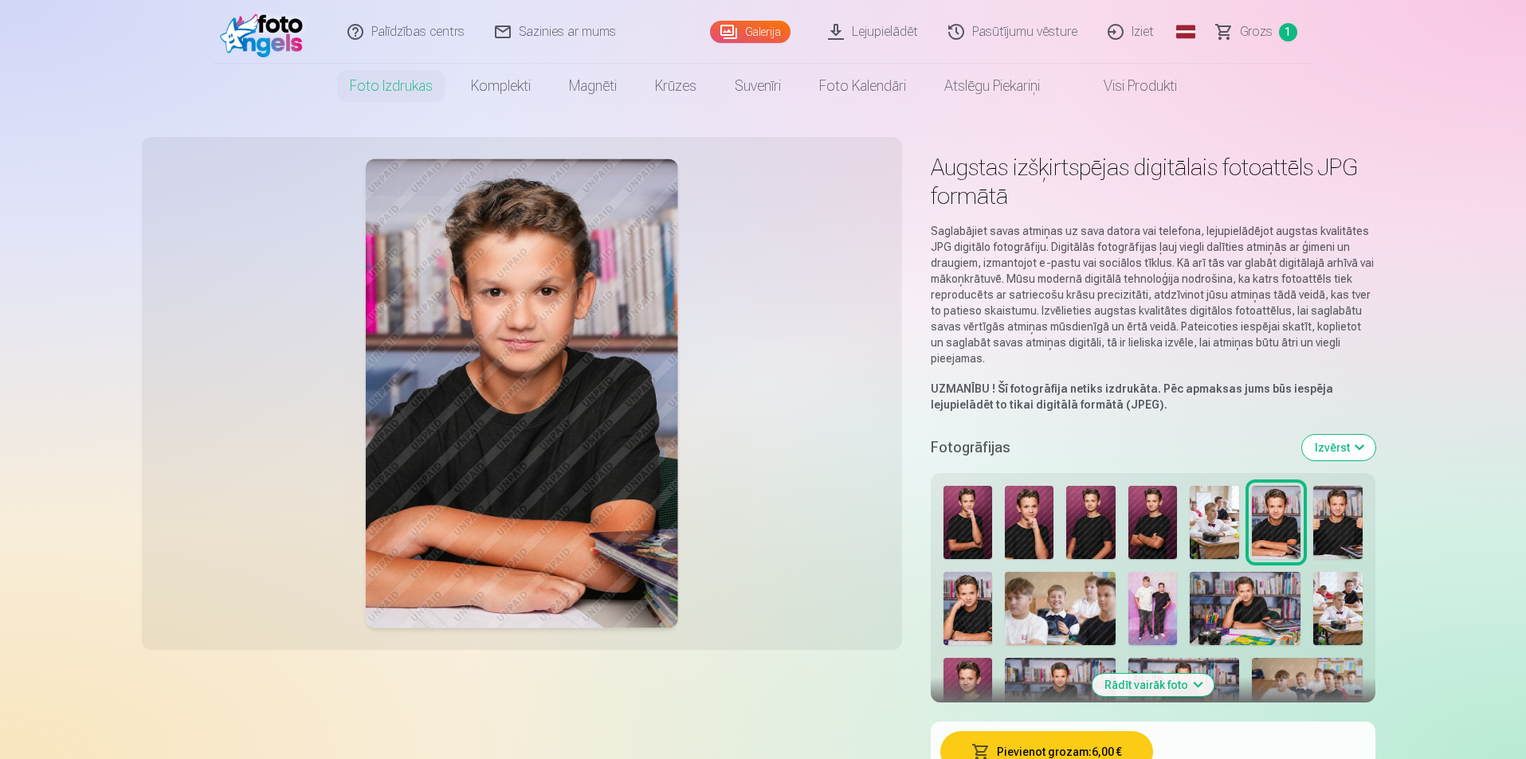
click at [962, 532] on img at bounding box center [967, 522] width 49 height 73
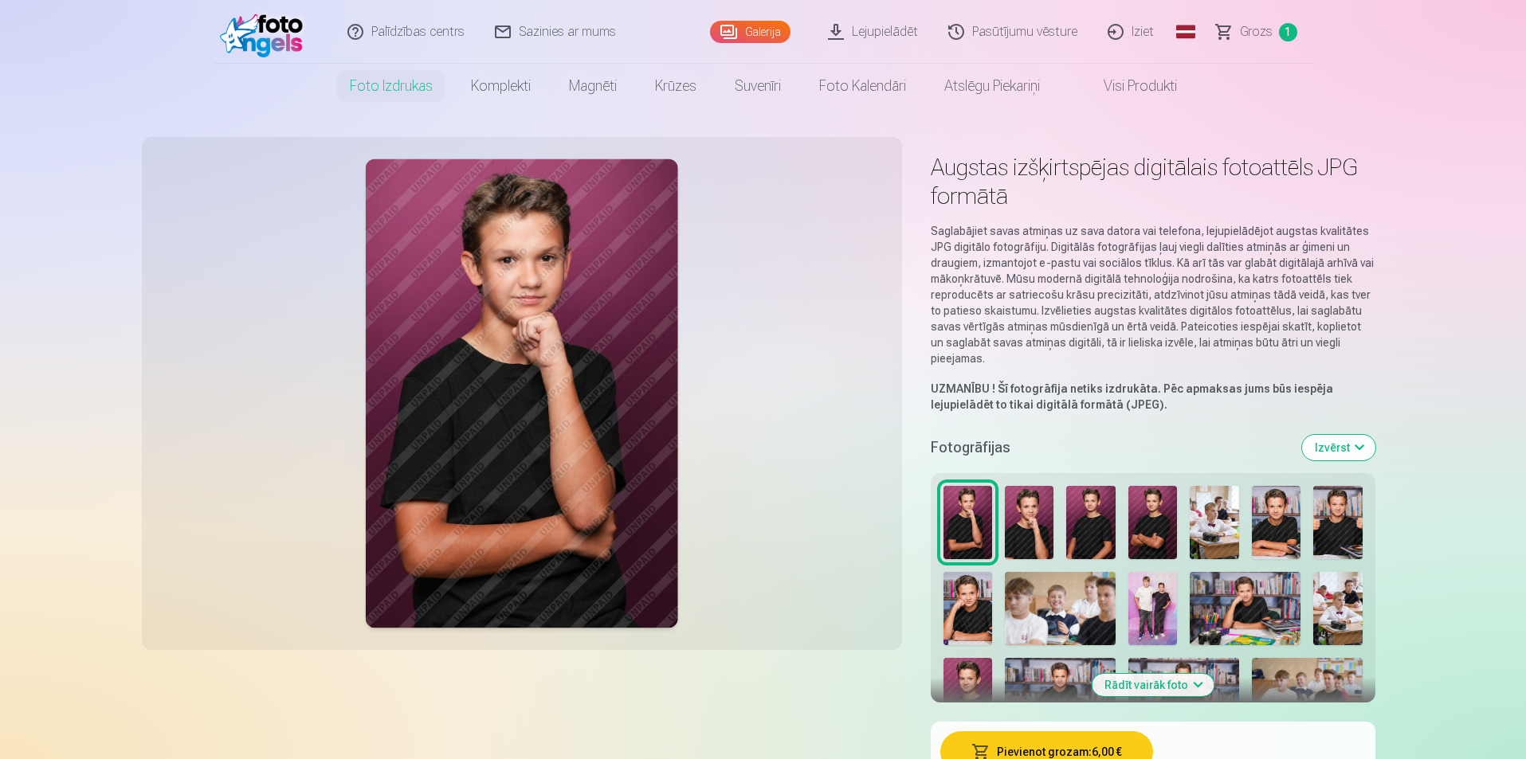
click at [1031, 543] on img at bounding box center [1029, 522] width 49 height 73
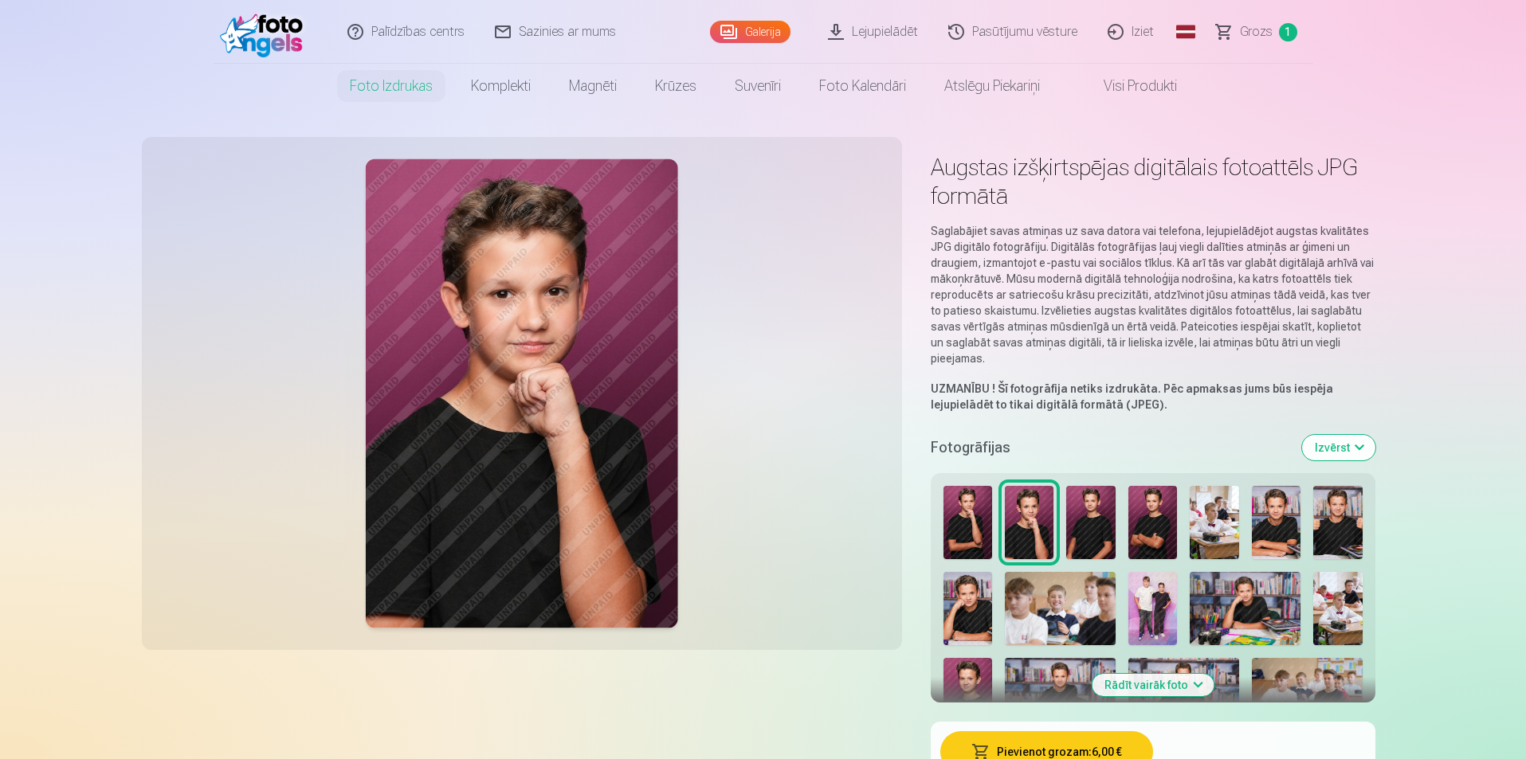
click at [1089, 535] on img at bounding box center [1090, 522] width 49 height 73
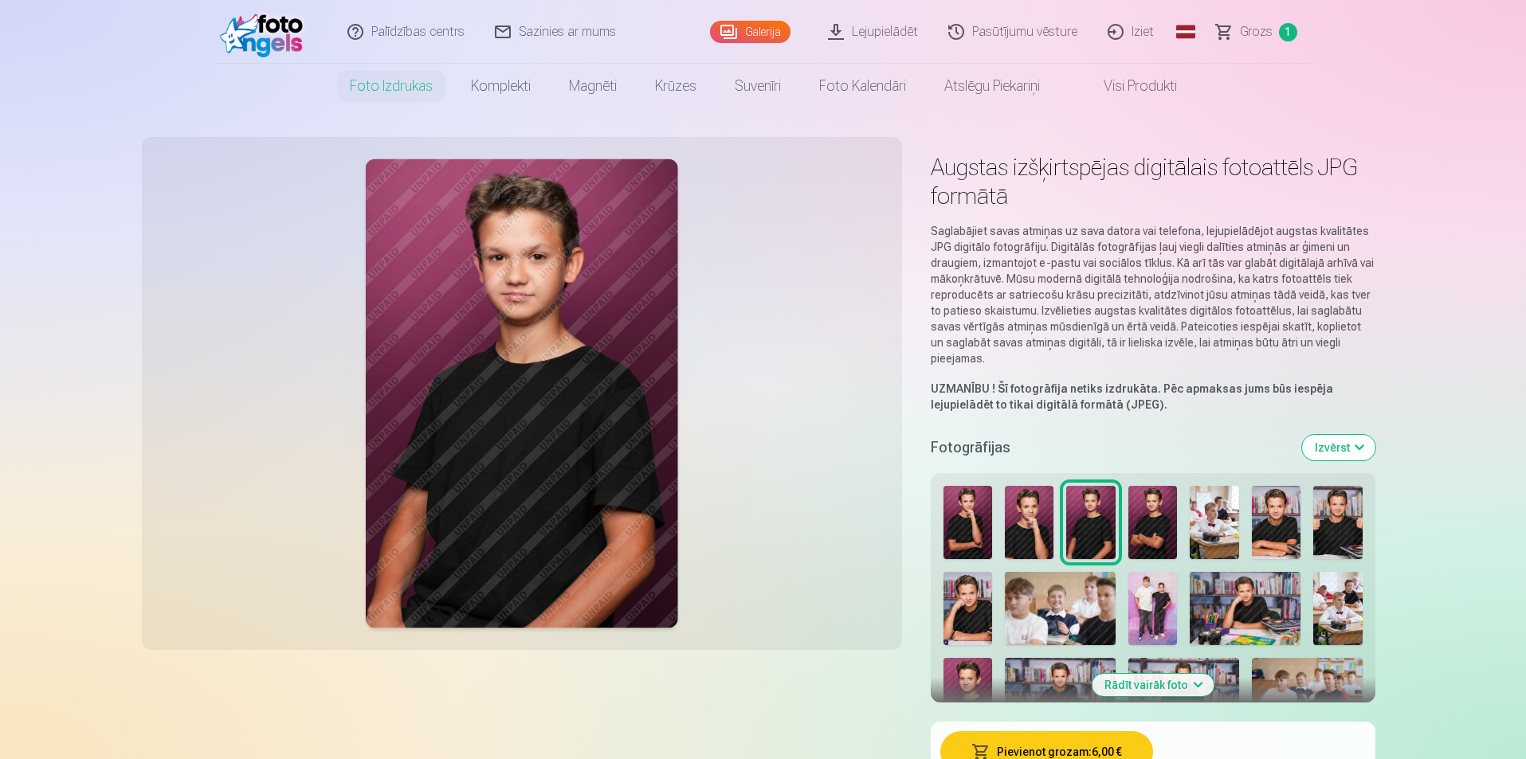
click at [1163, 534] on img at bounding box center [1152, 522] width 49 height 73
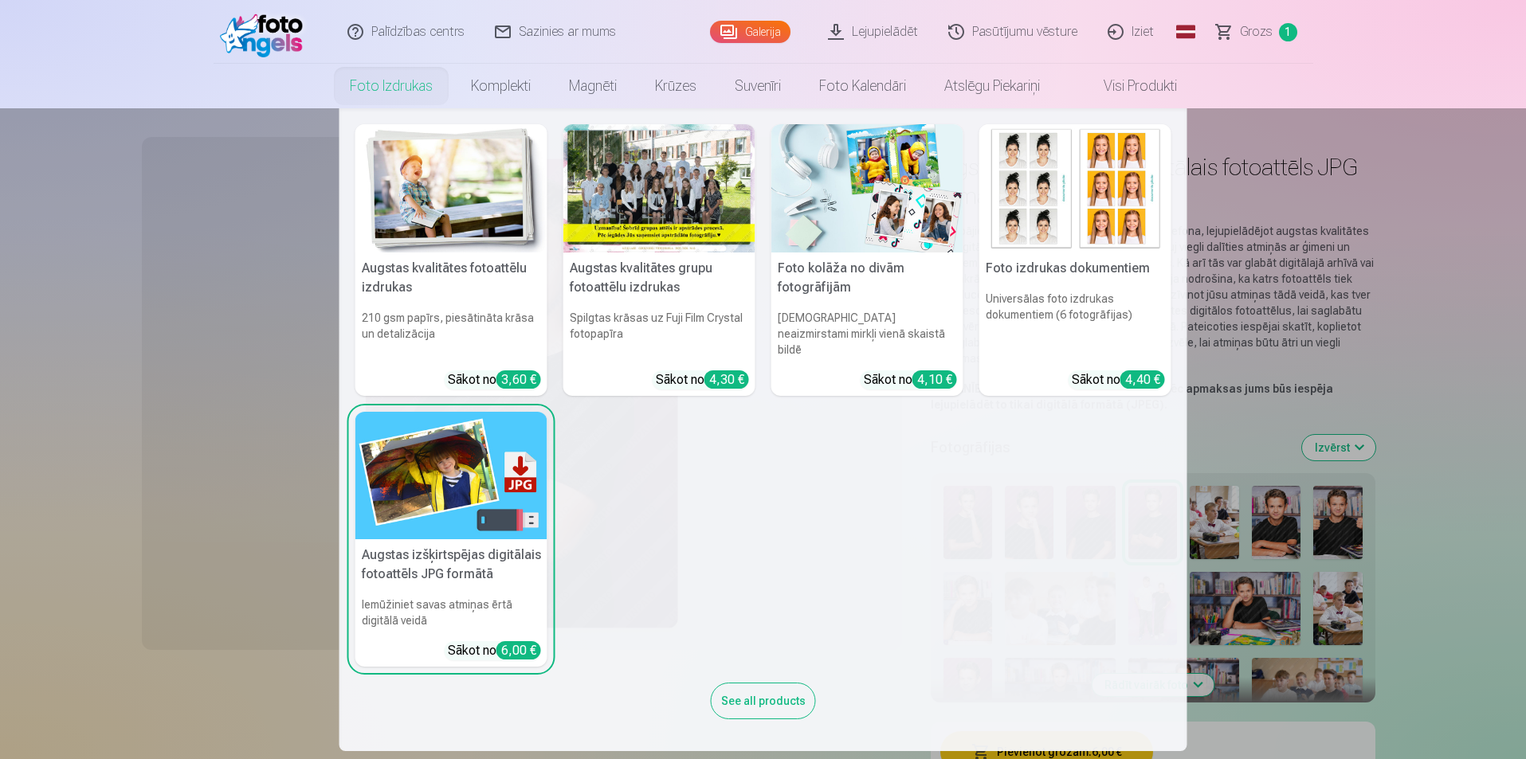
click at [391, 84] on link "Foto izdrukas" at bounding box center [391, 86] width 121 height 45
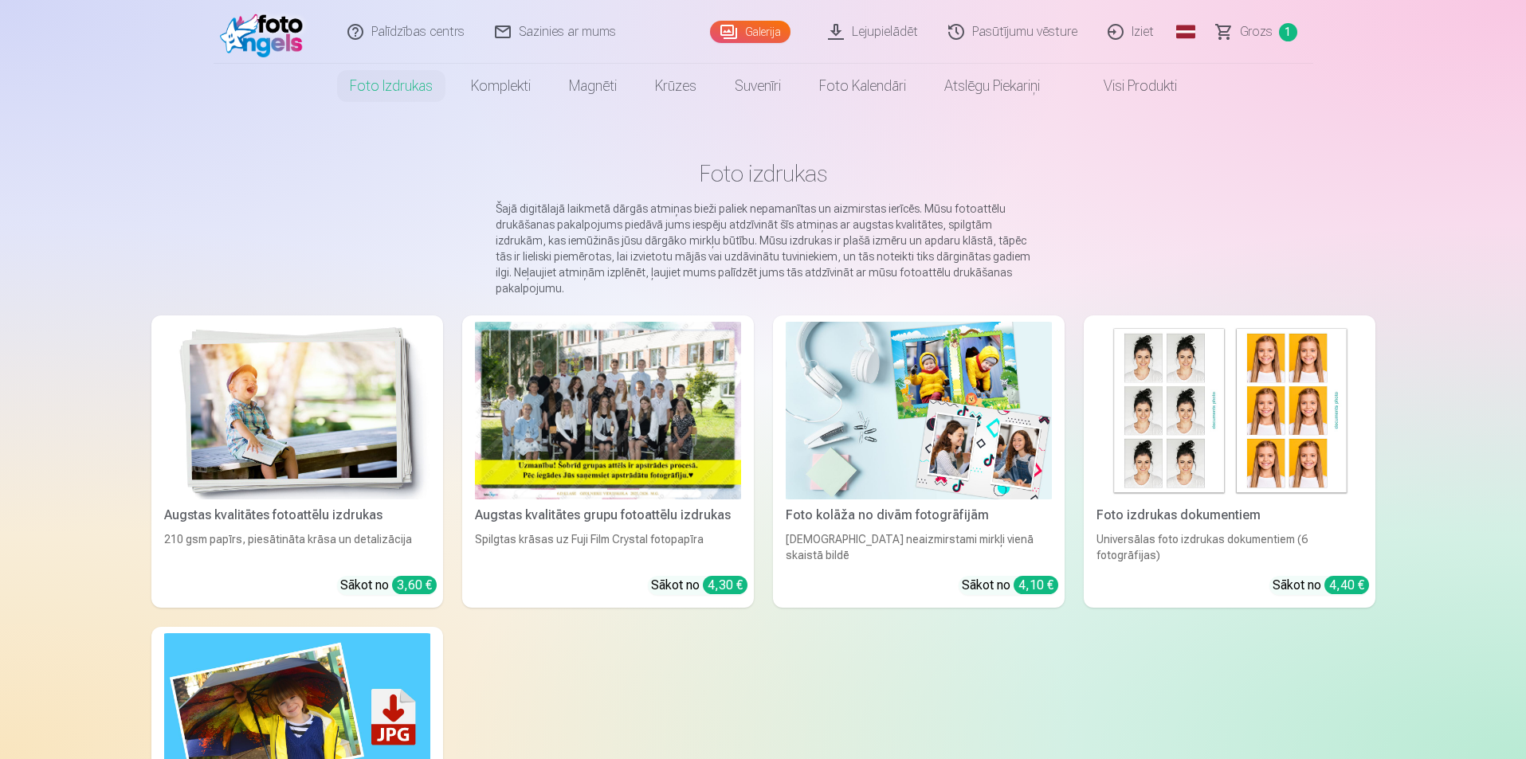
click at [596, 414] on div at bounding box center [608, 411] width 266 height 178
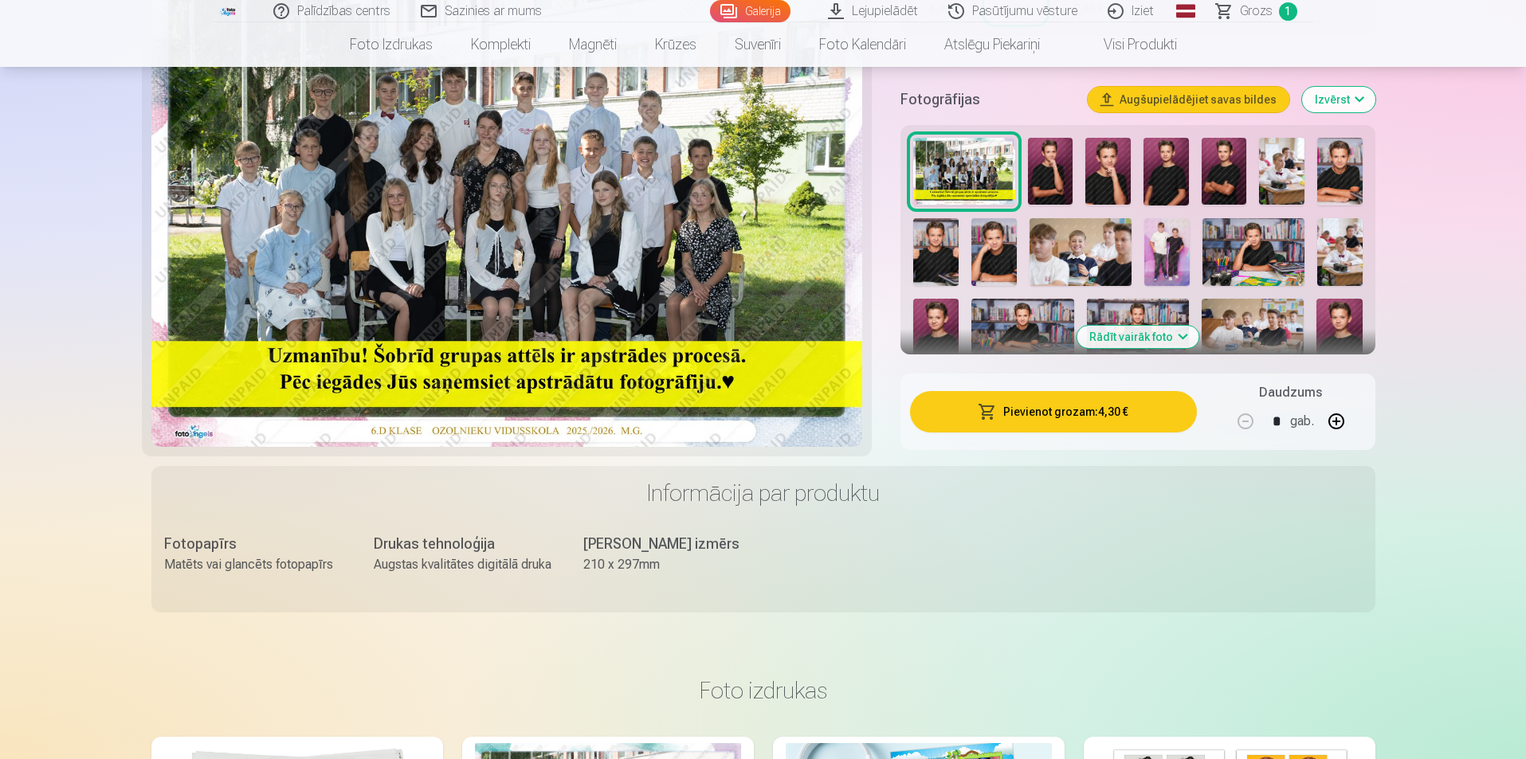
scroll to position [478, 0]
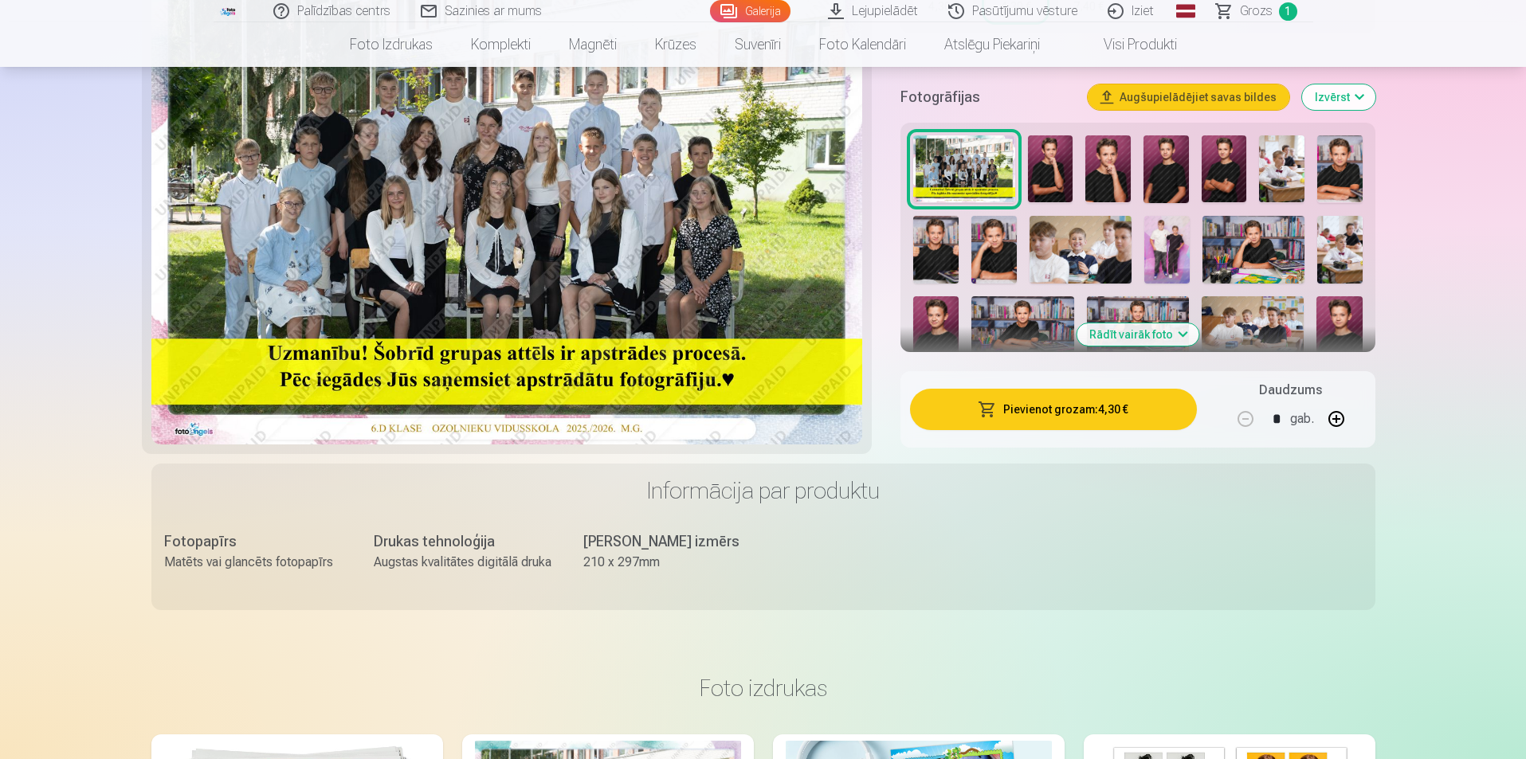
click at [1025, 414] on button "Pievienot grozam : 4,30 €" at bounding box center [1053, 409] width 286 height 41
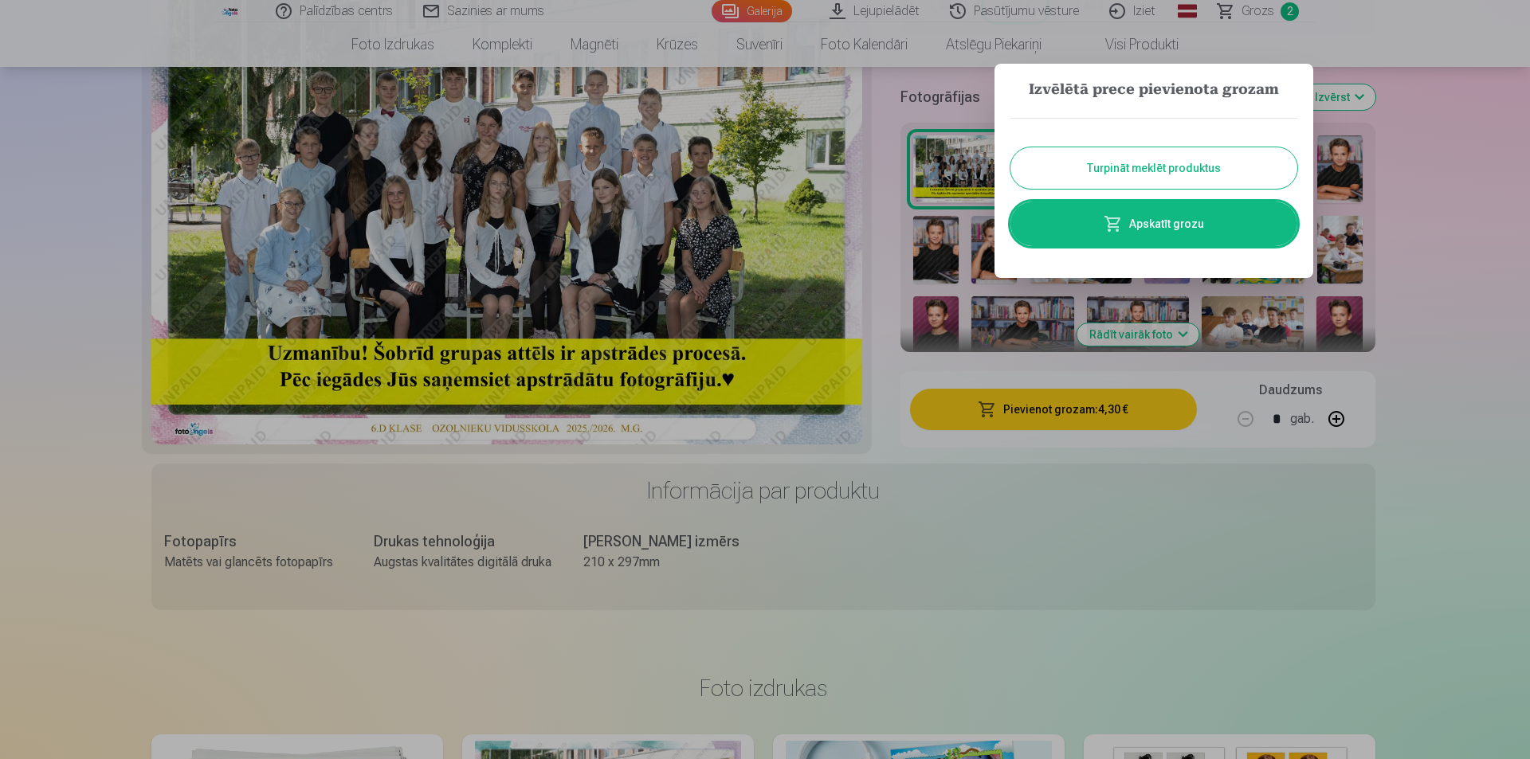
click at [1199, 164] on button "Turpināt meklēt produktus" at bounding box center [1153, 167] width 287 height 41
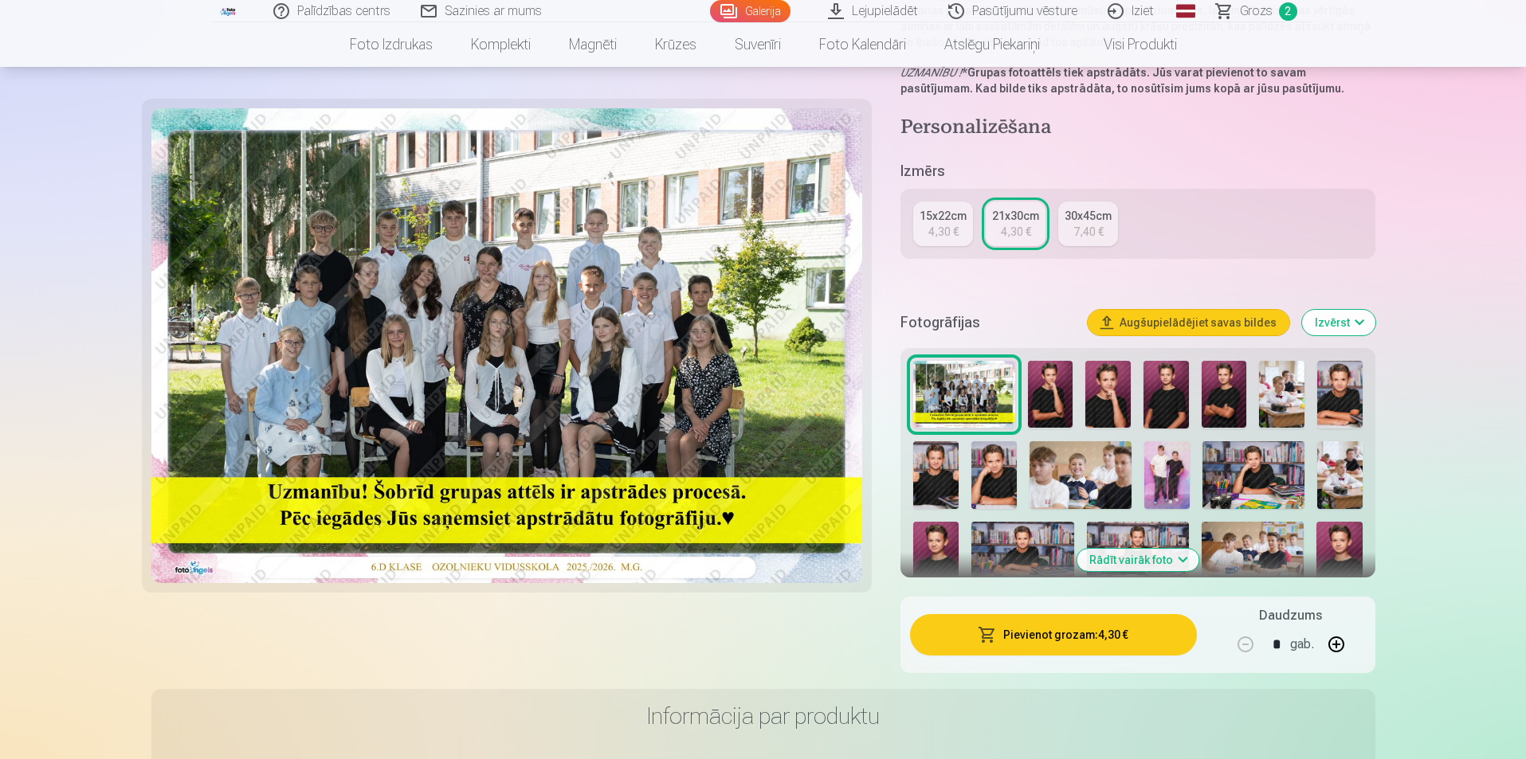
scroll to position [80, 0]
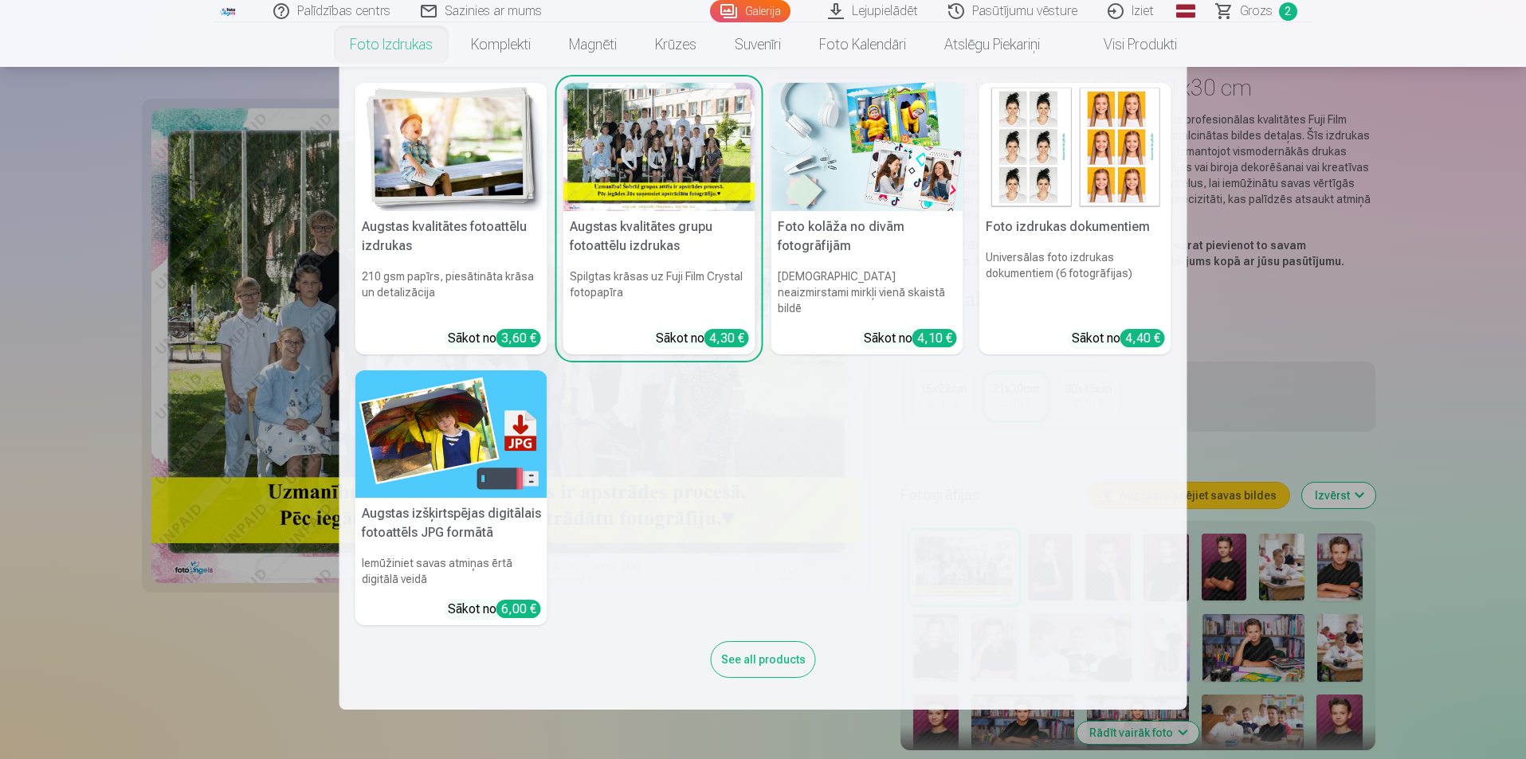
click at [402, 44] on link "Foto izdrukas" at bounding box center [391, 44] width 121 height 45
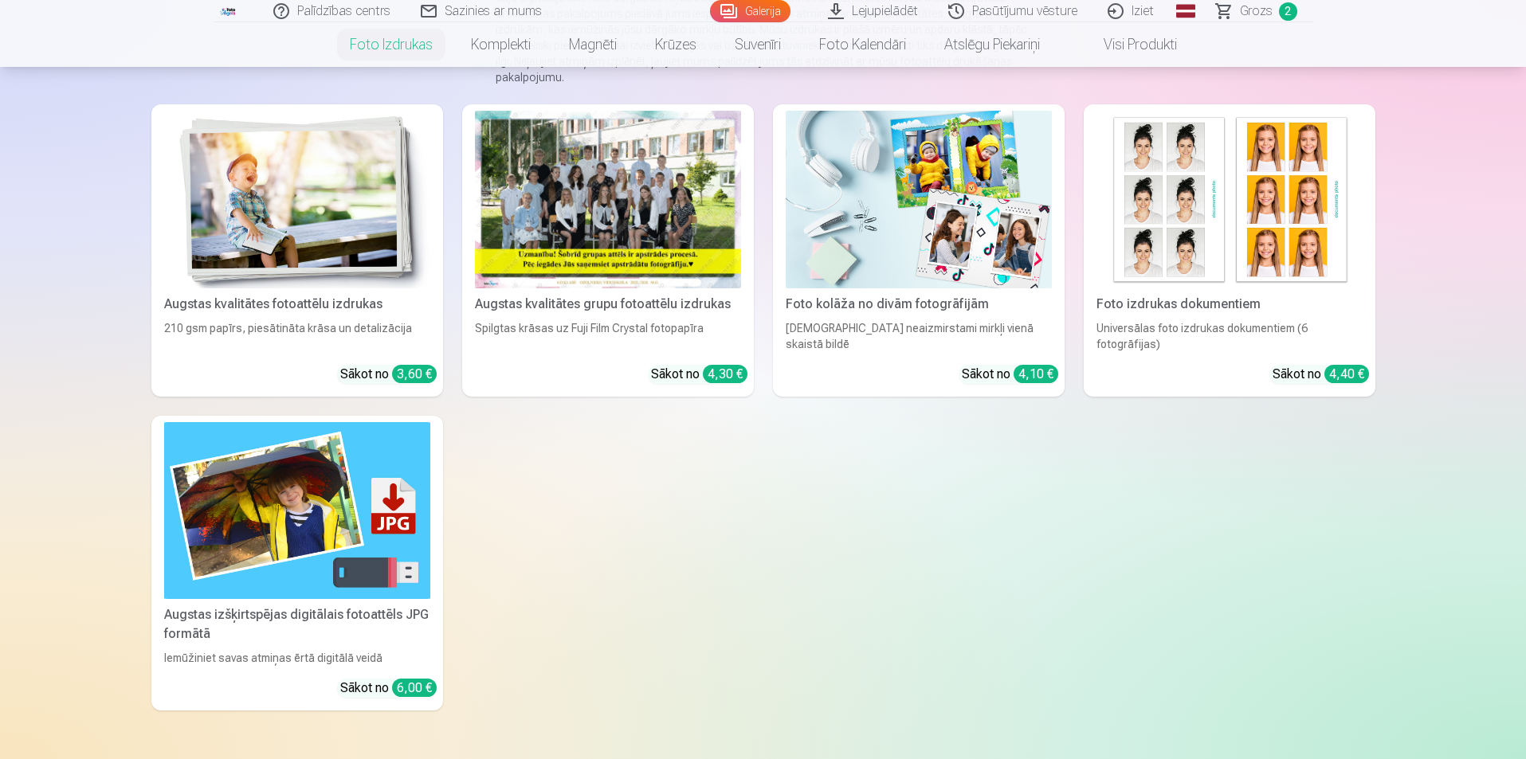
scroll to position [239, 0]
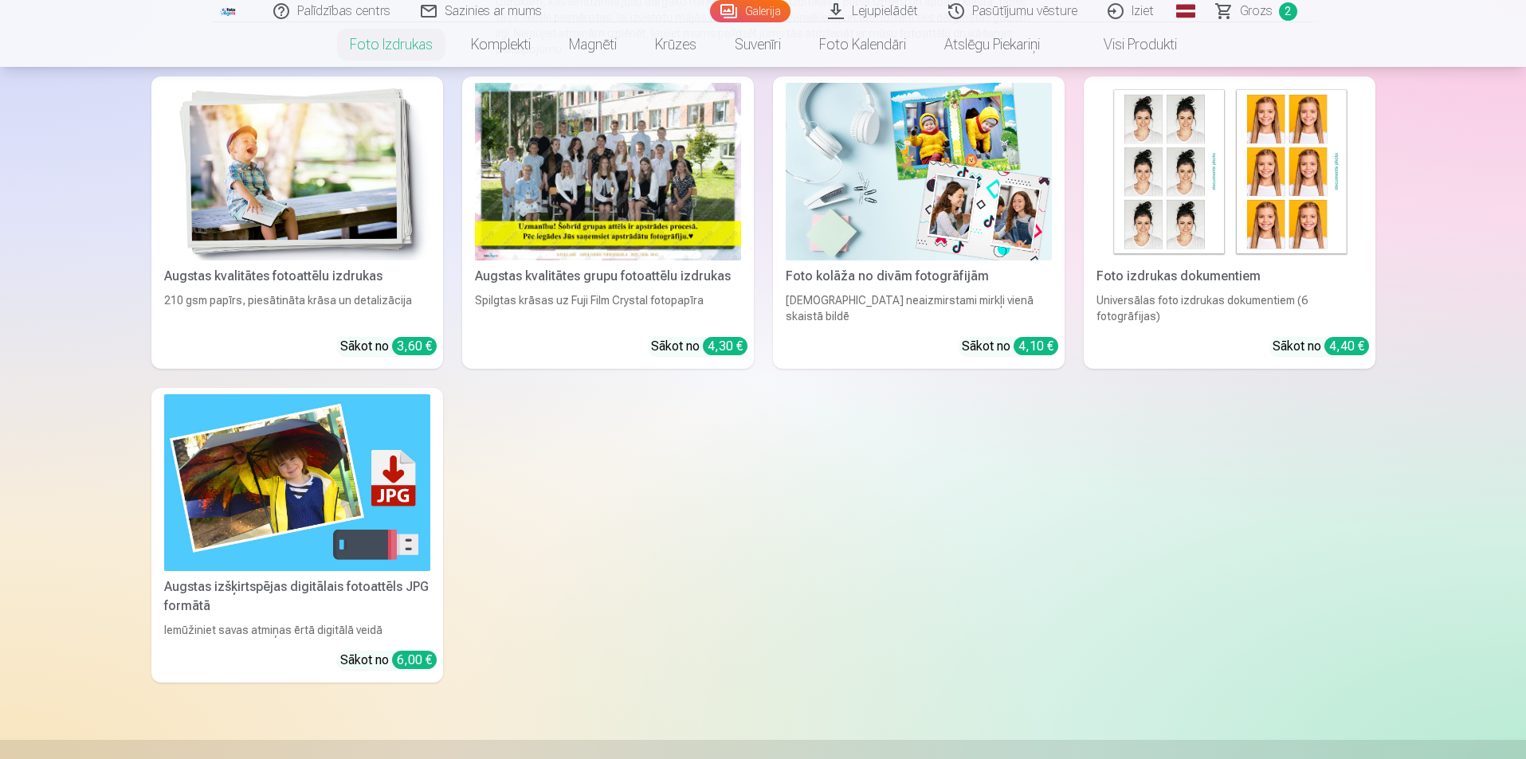
click at [355, 535] on img at bounding box center [297, 483] width 266 height 178
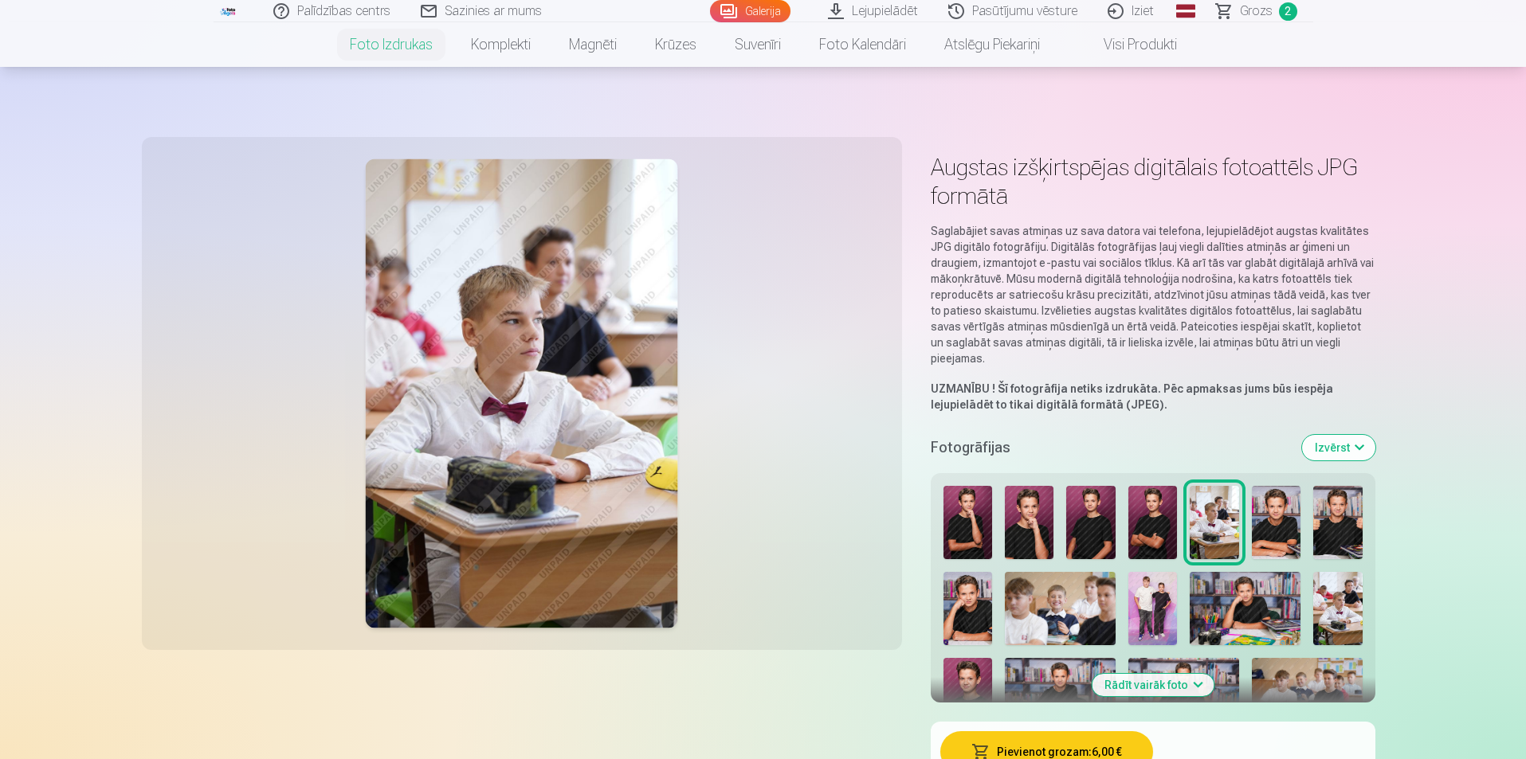
scroll to position [159, 0]
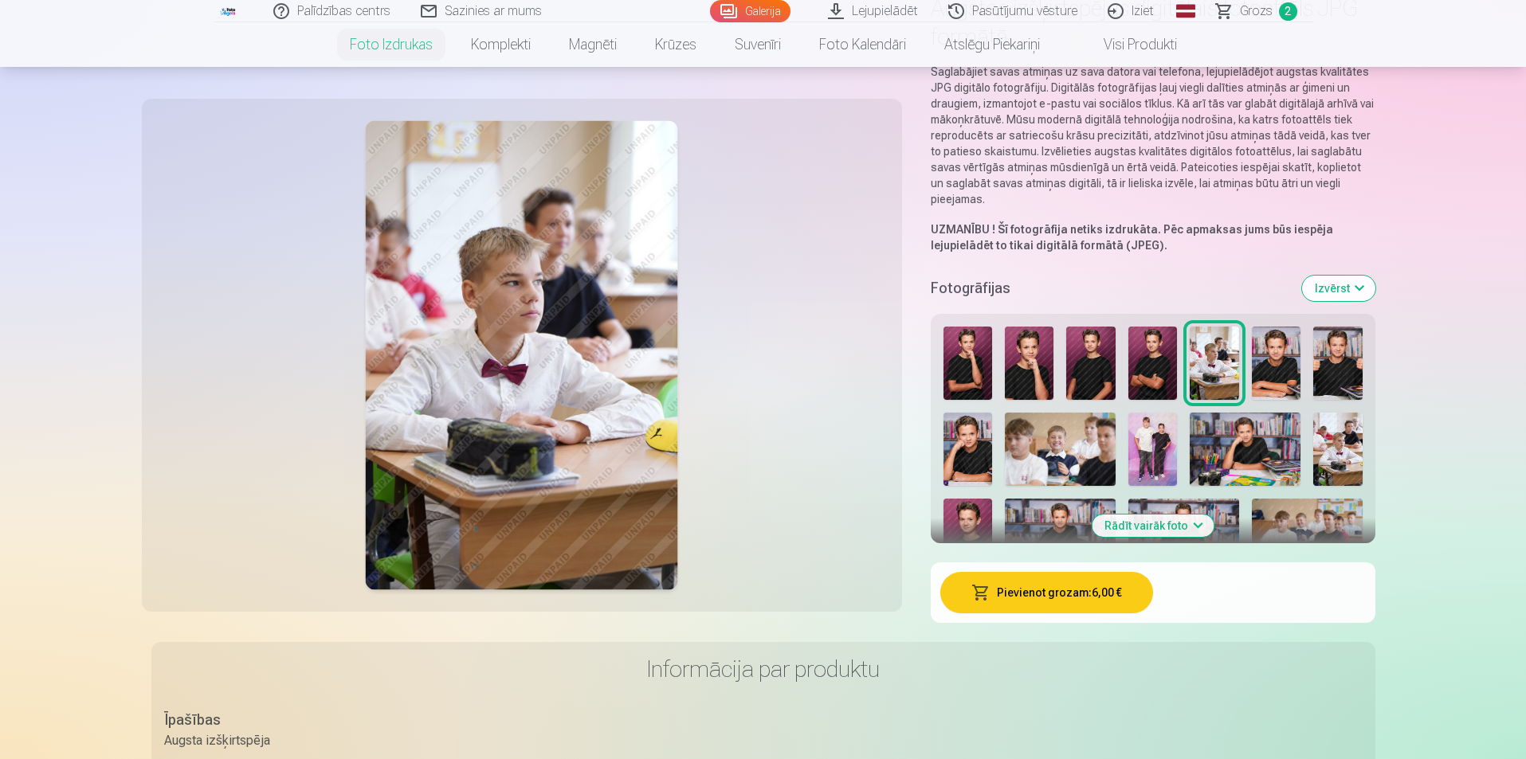
click at [1172, 523] on button "Rādīt vairāk foto" at bounding box center [1153, 526] width 122 height 22
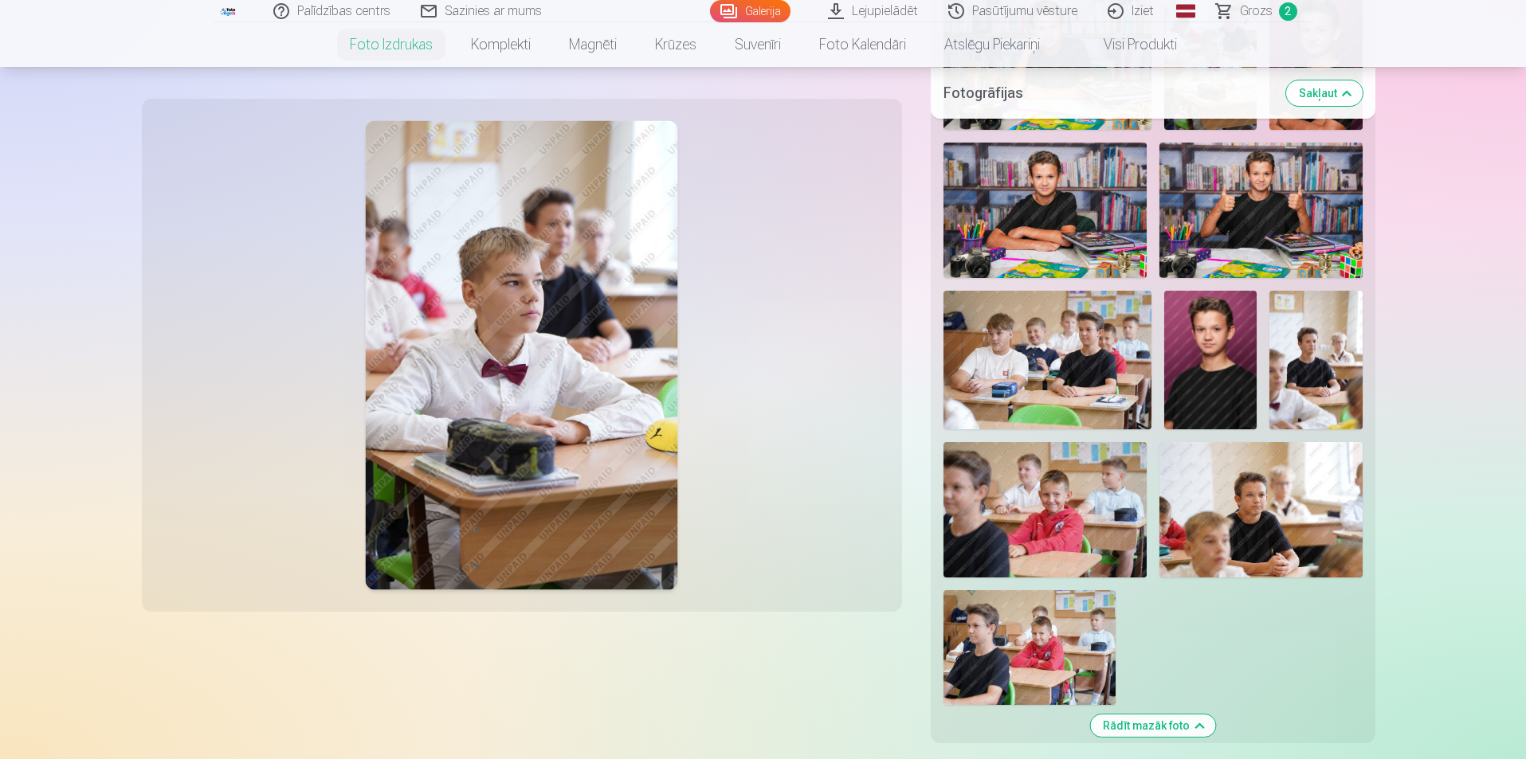
scroll to position [797, 0]
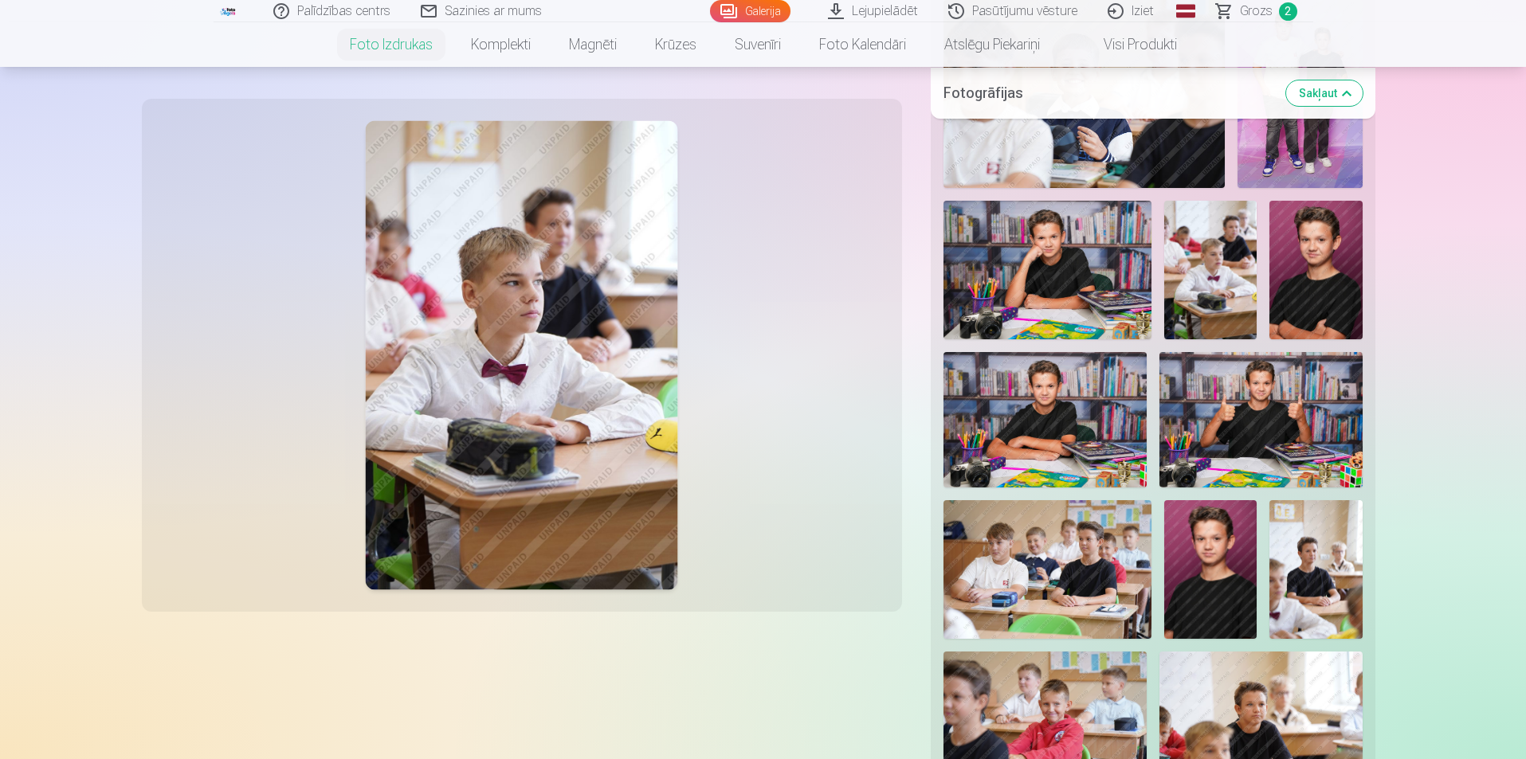
click at [1178, 583] on img at bounding box center [1210, 569] width 92 height 139
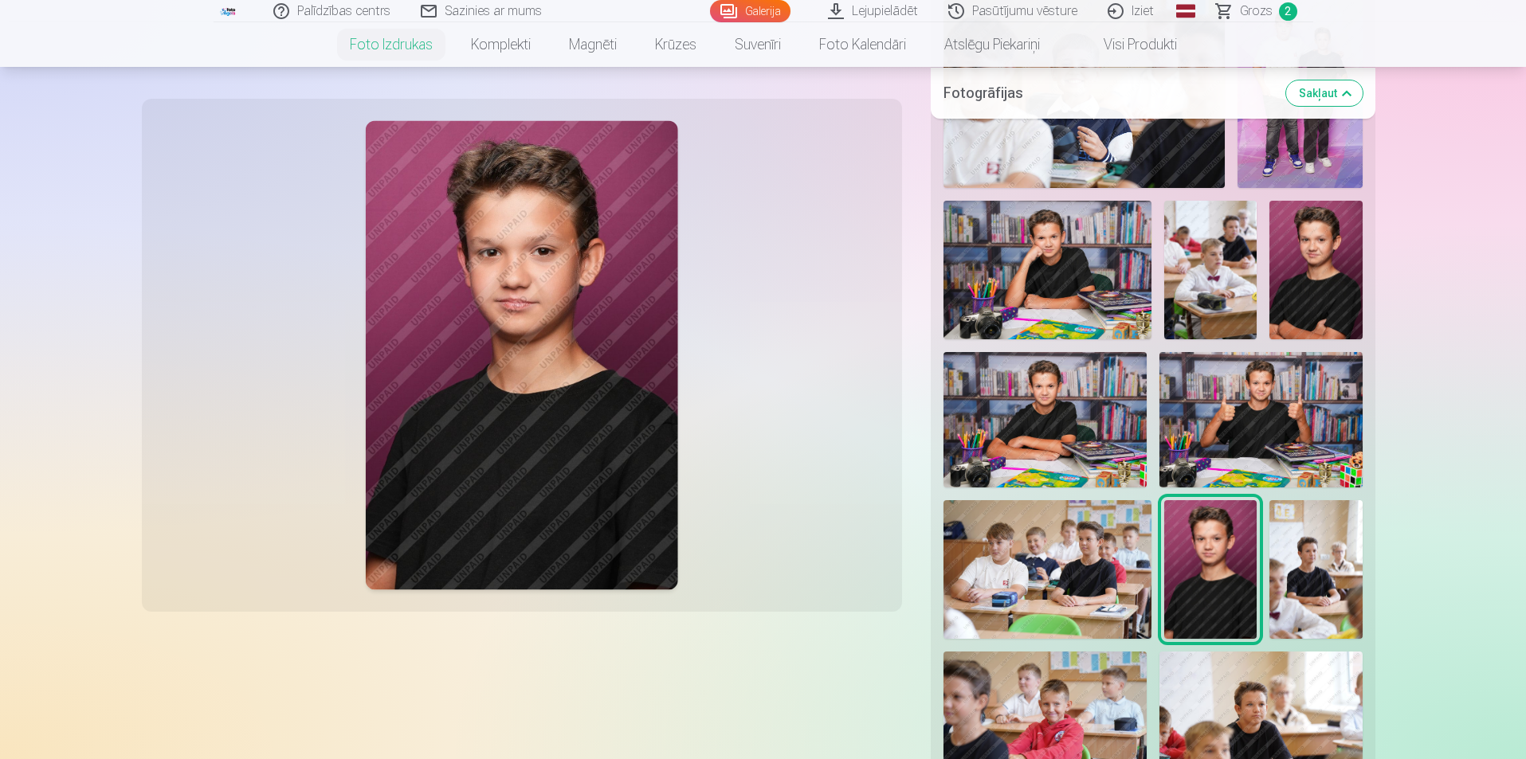
click at [1326, 263] on img at bounding box center [1315, 270] width 92 height 139
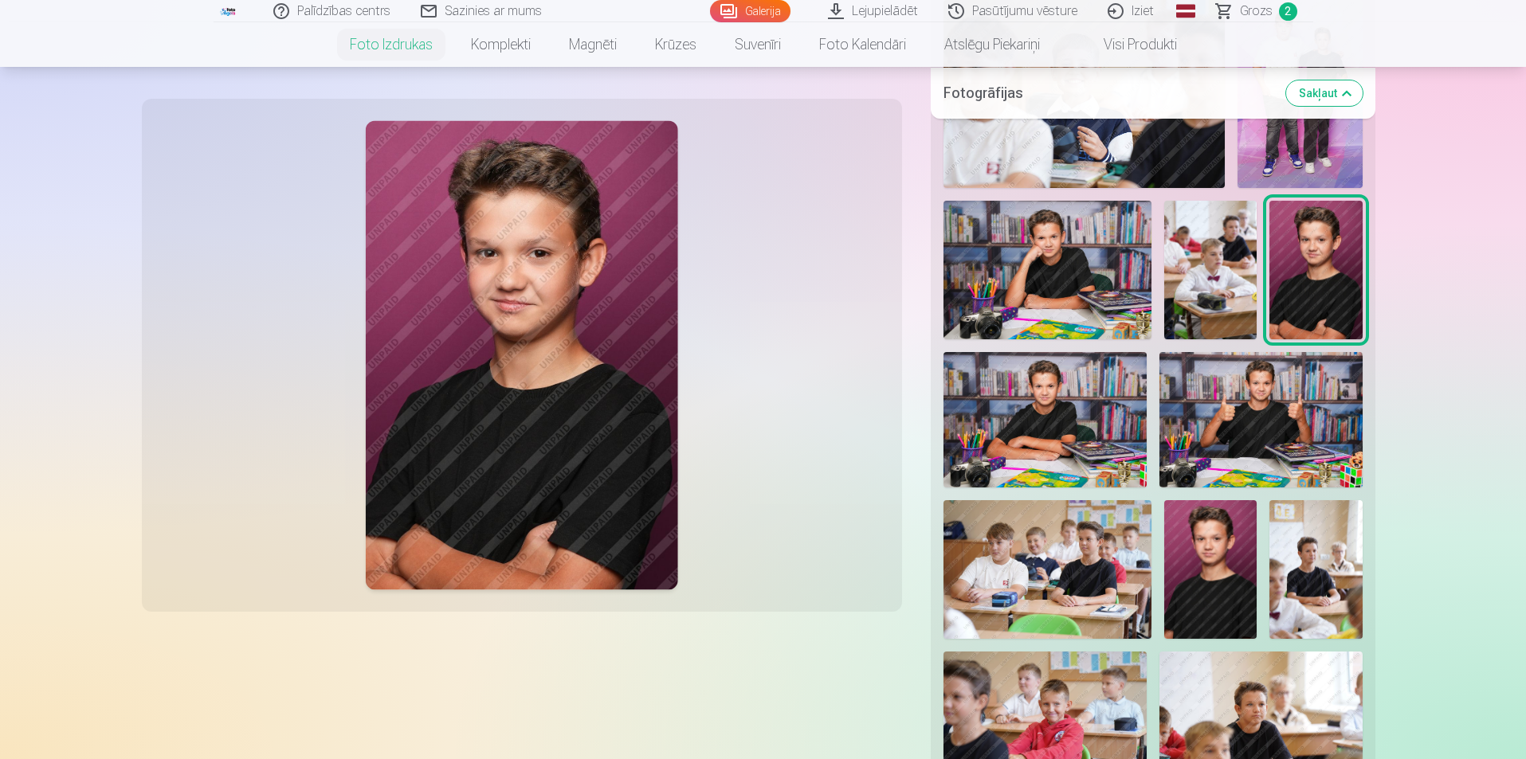
click at [1046, 447] on img at bounding box center [1044, 419] width 203 height 135
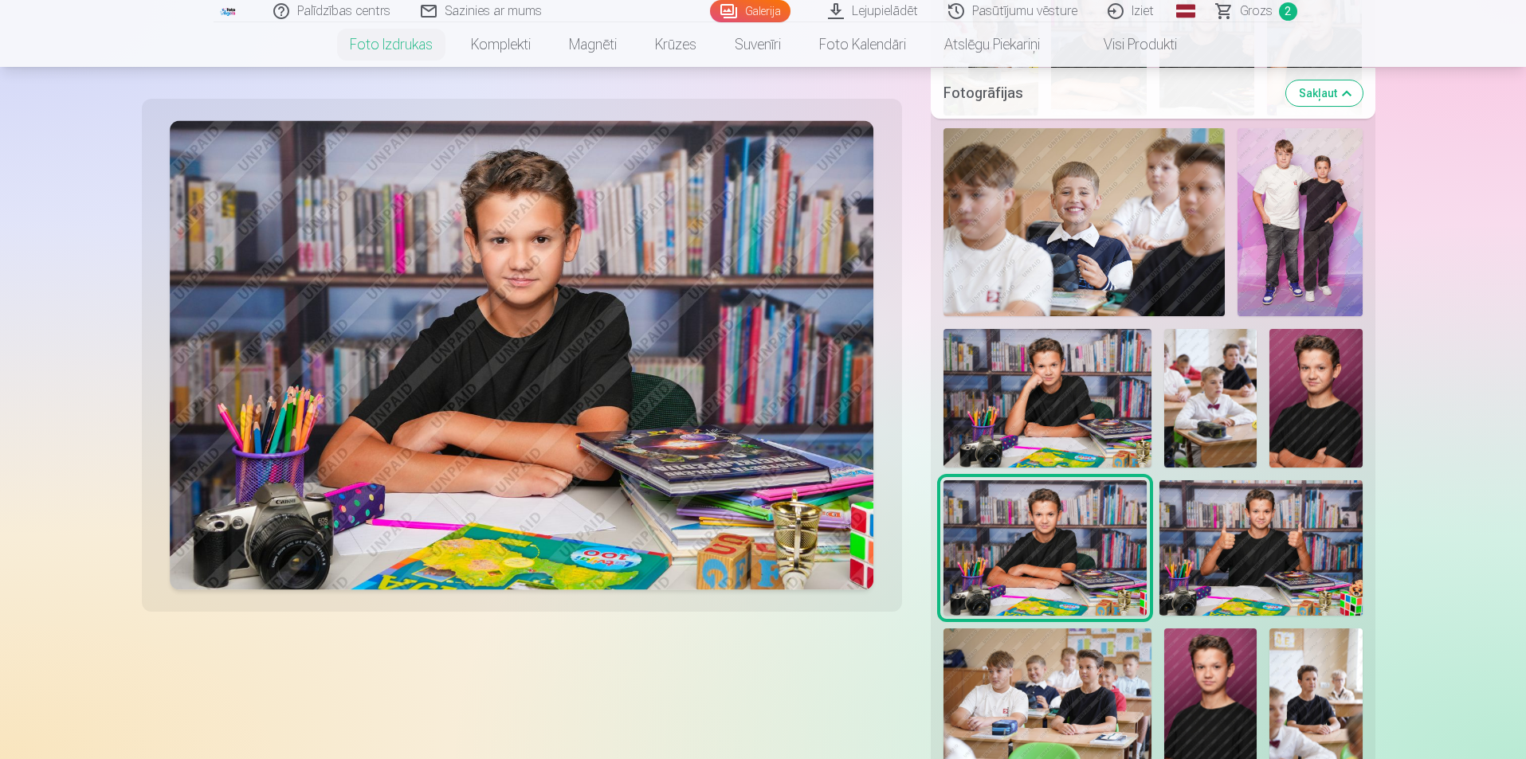
scroll to position [637, 0]
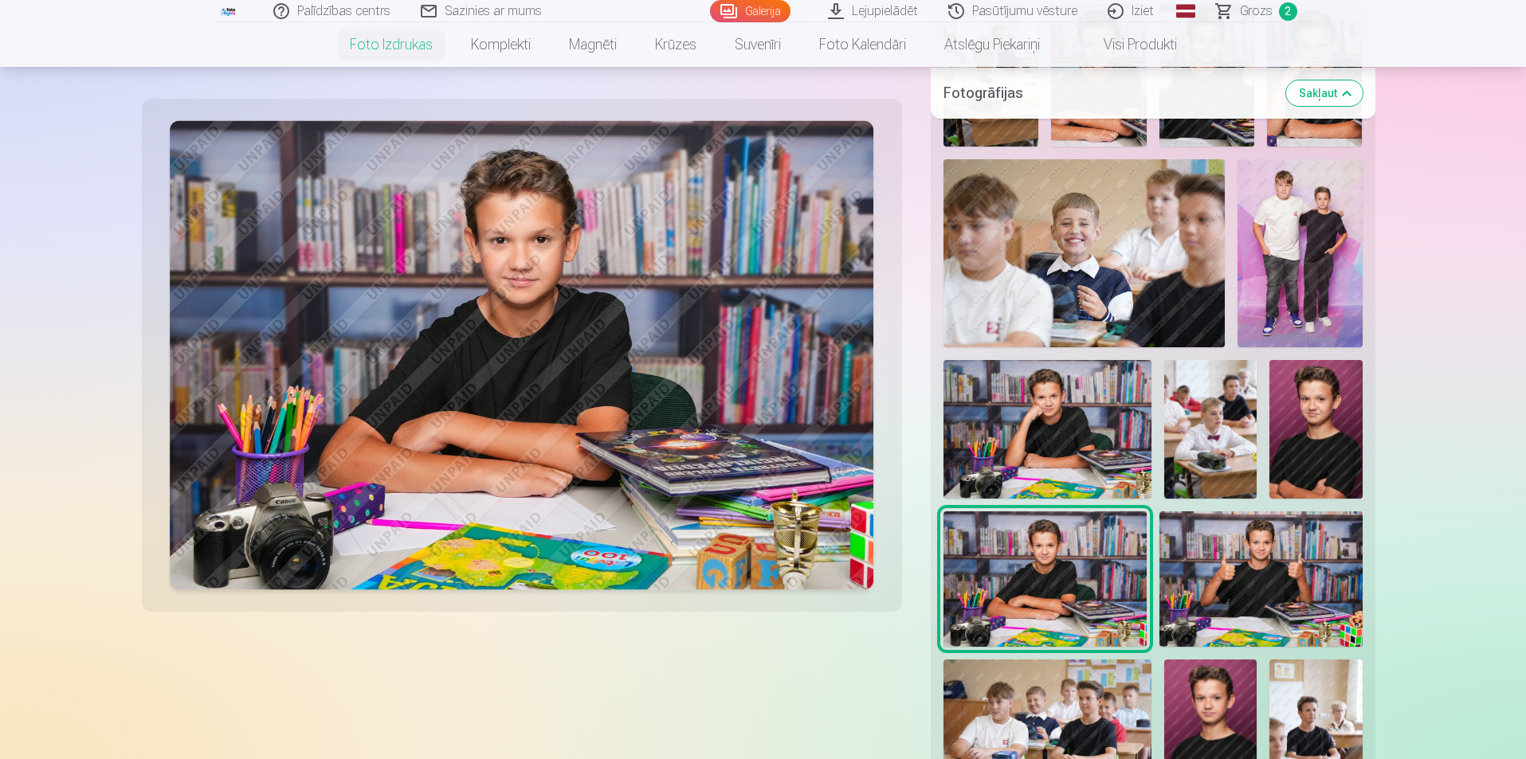
click at [1316, 433] on img at bounding box center [1315, 429] width 92 height 139
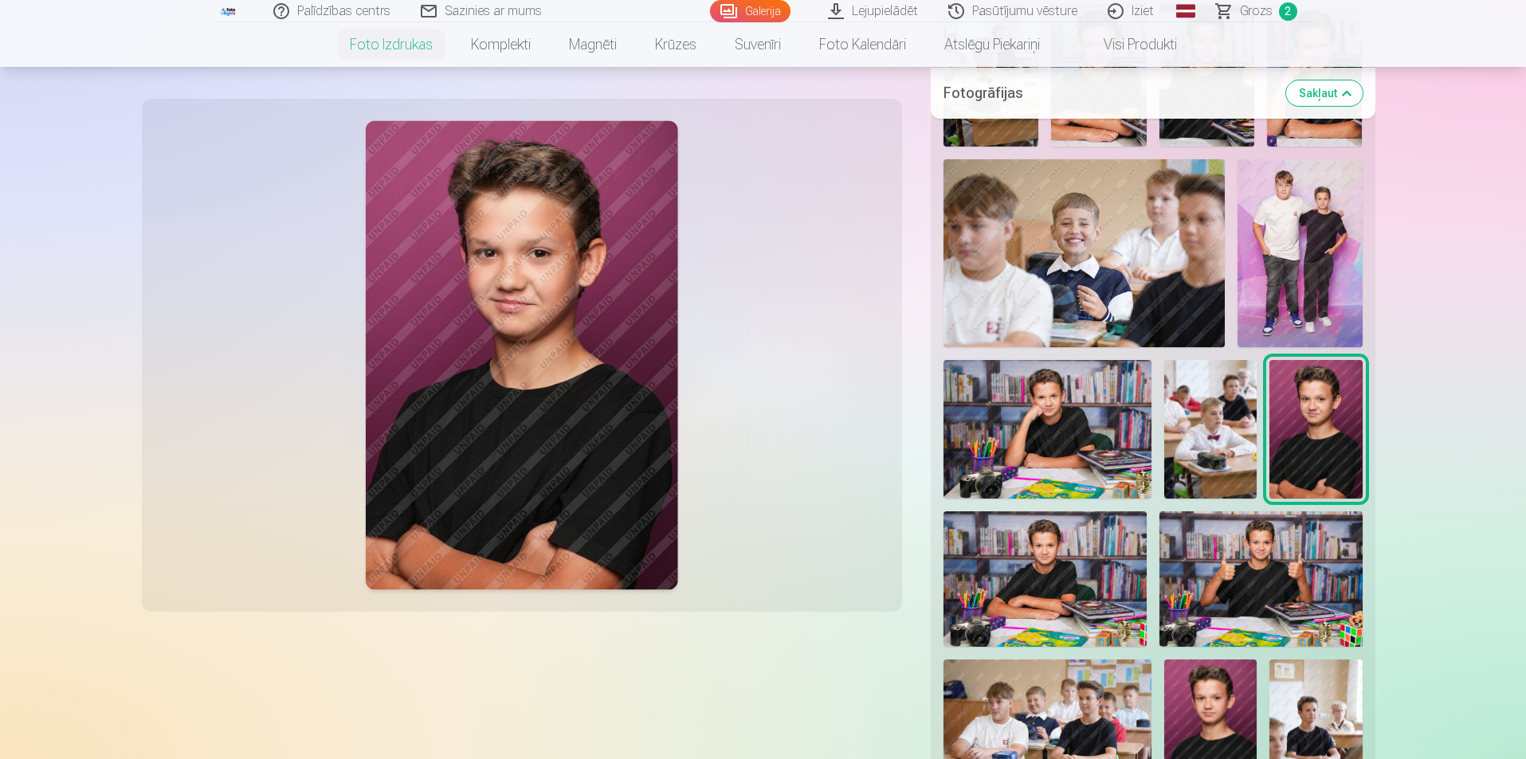
click at [1029, 566] on img at bounding box center [1044, 579] width 203 height 135
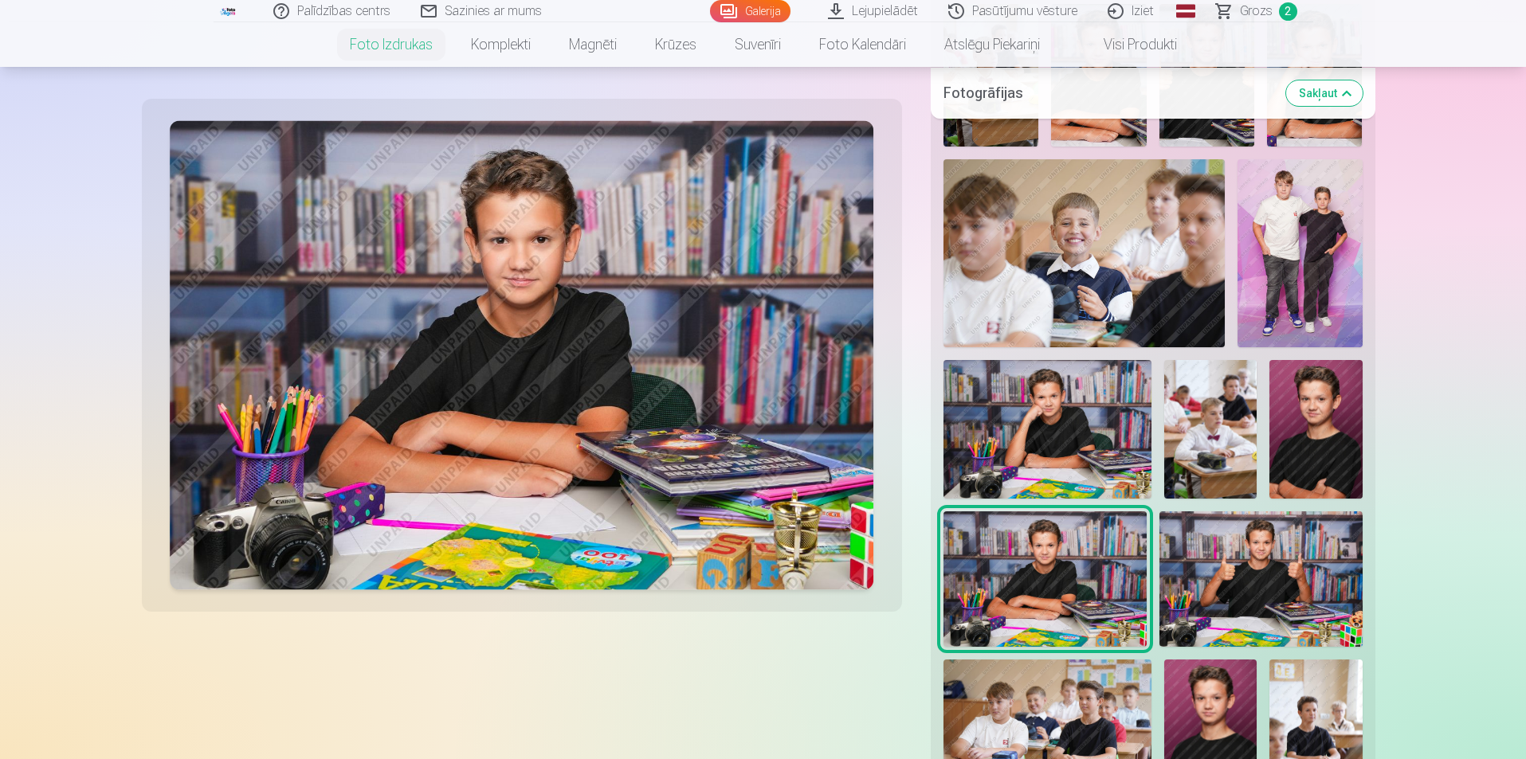
click at [1053, 454] on img at bounding box center [1047, 429] width 209 height 139
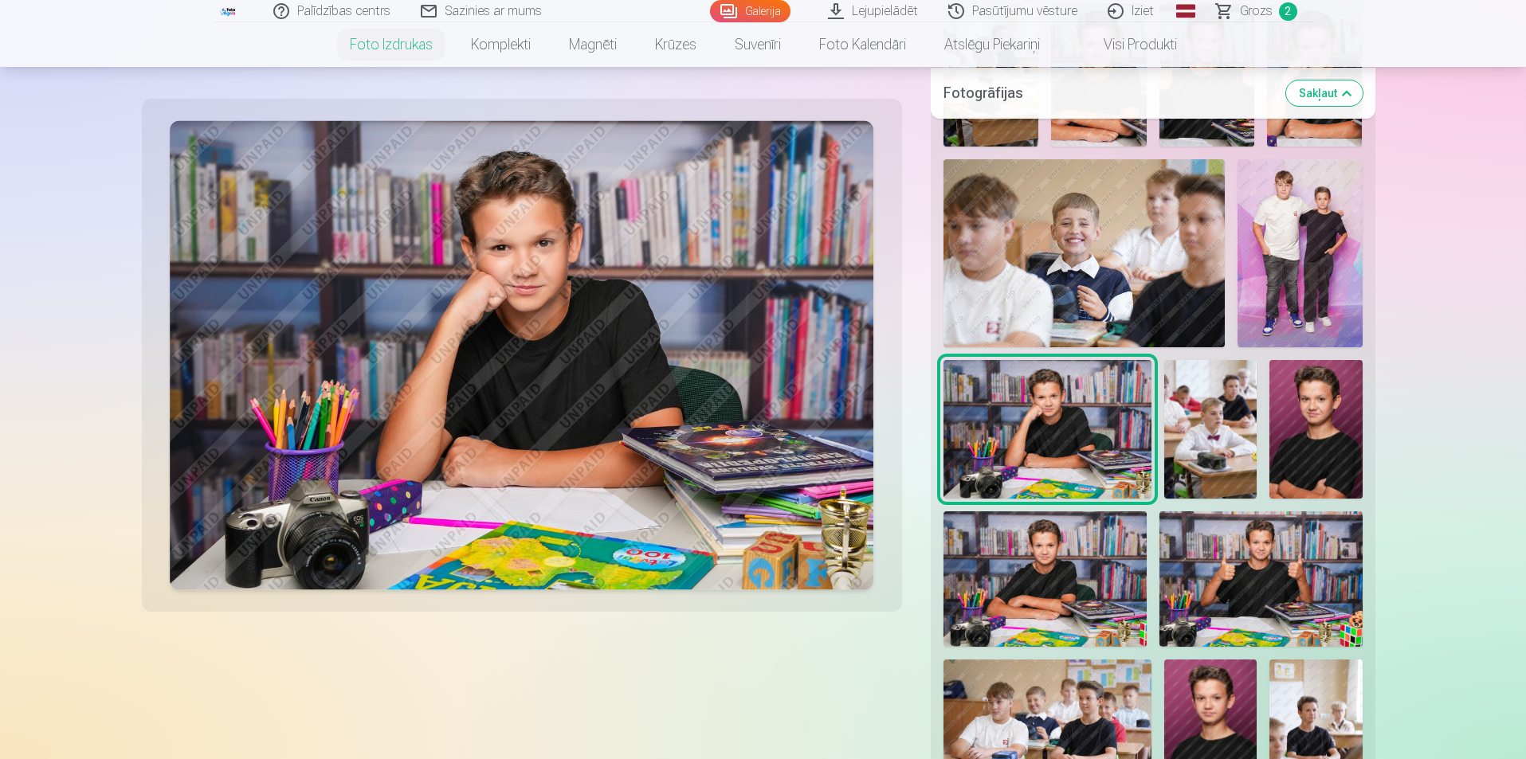
click at [1037, 567] on img at bounding box center [1044, 579] width 203 height 135
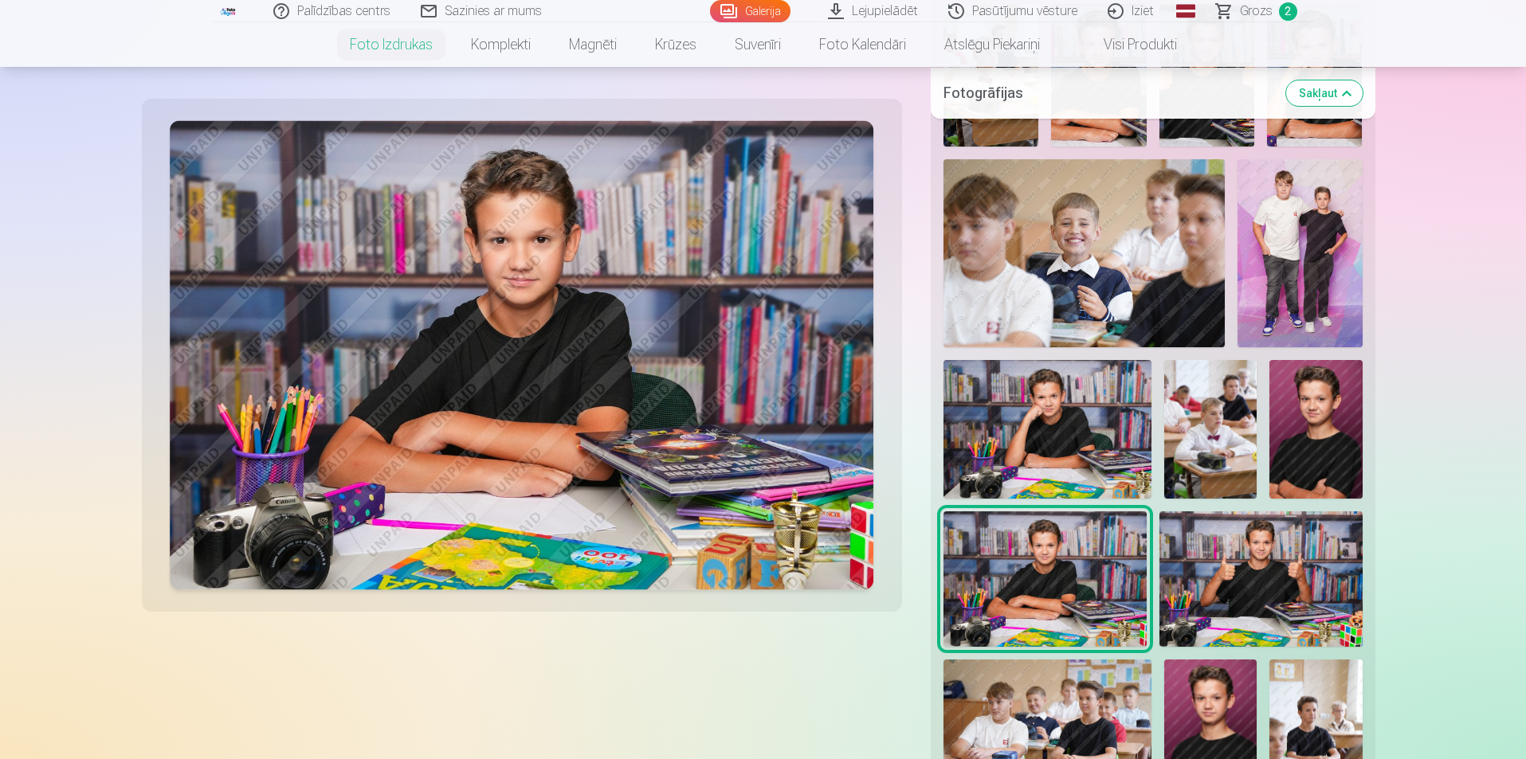
click at [1340, 403] on img at bounding box center [1315, 429] width 92 height 139
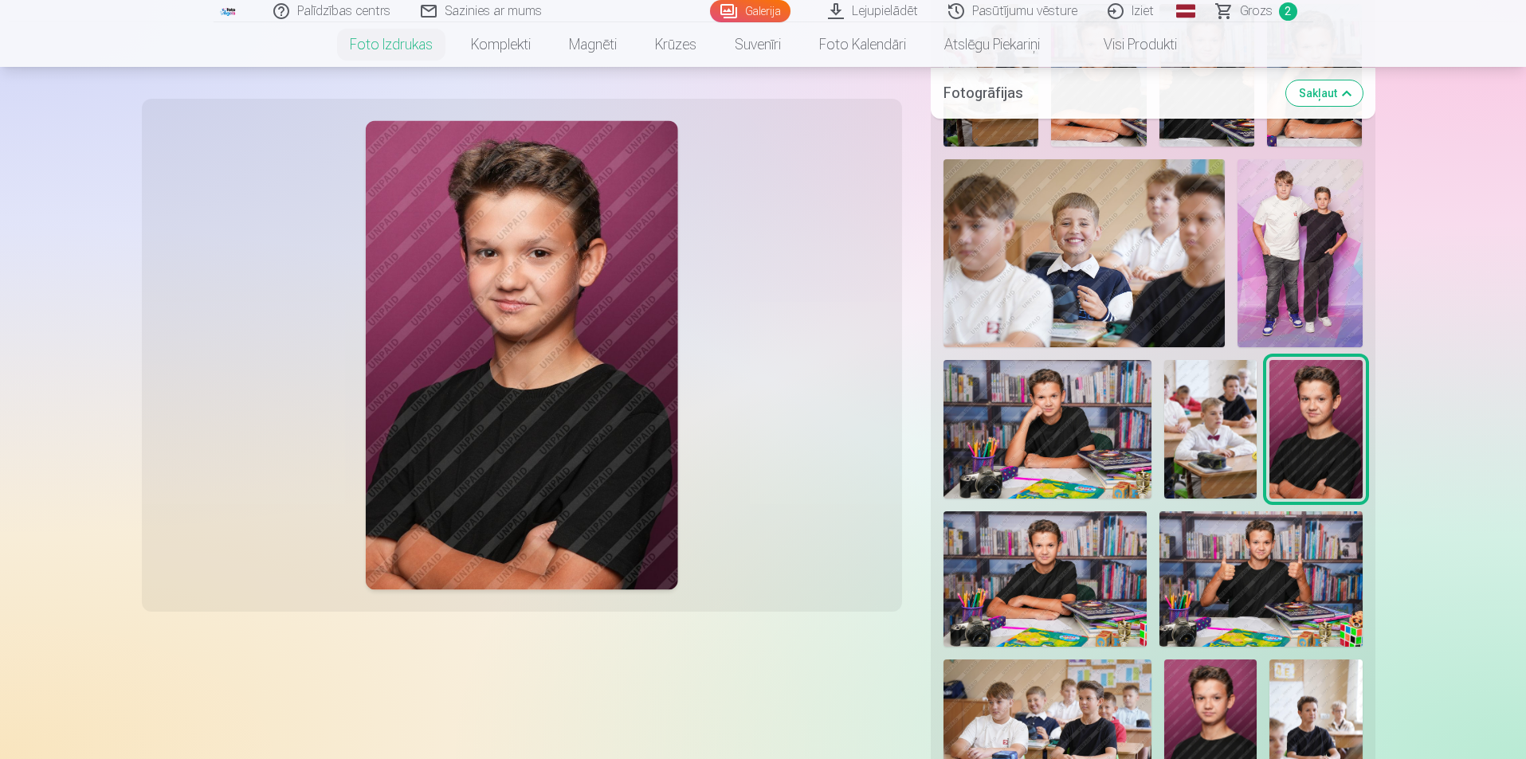
click at [1080, 465] on img at bounding box center [1047, 429] width 209 height 139
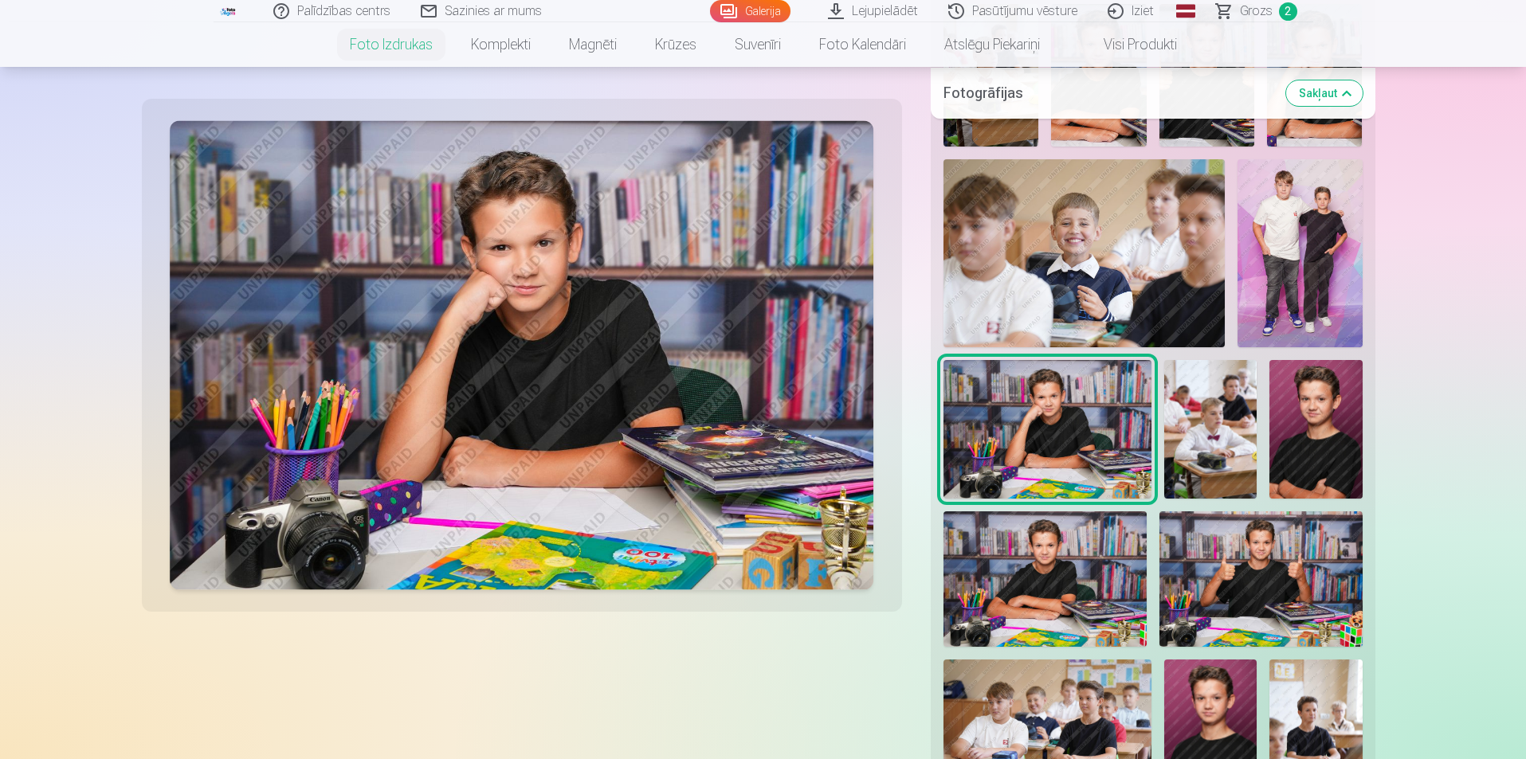
click at [1058, 559] on img at bounding box center [1044, 579] width 203 height 135
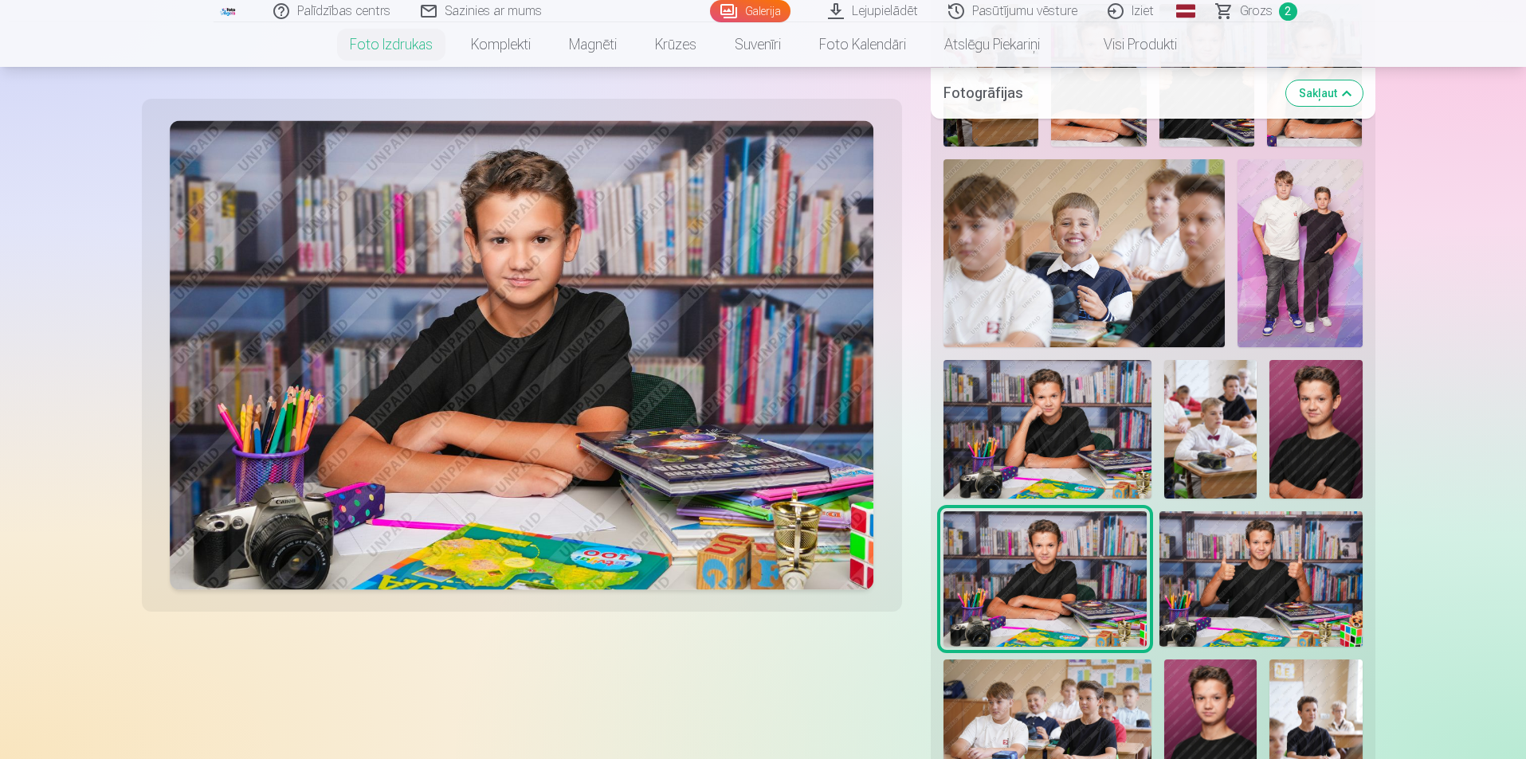
click at [1060, 461] on img at bounding box center [1047, 429] width 209 height 139
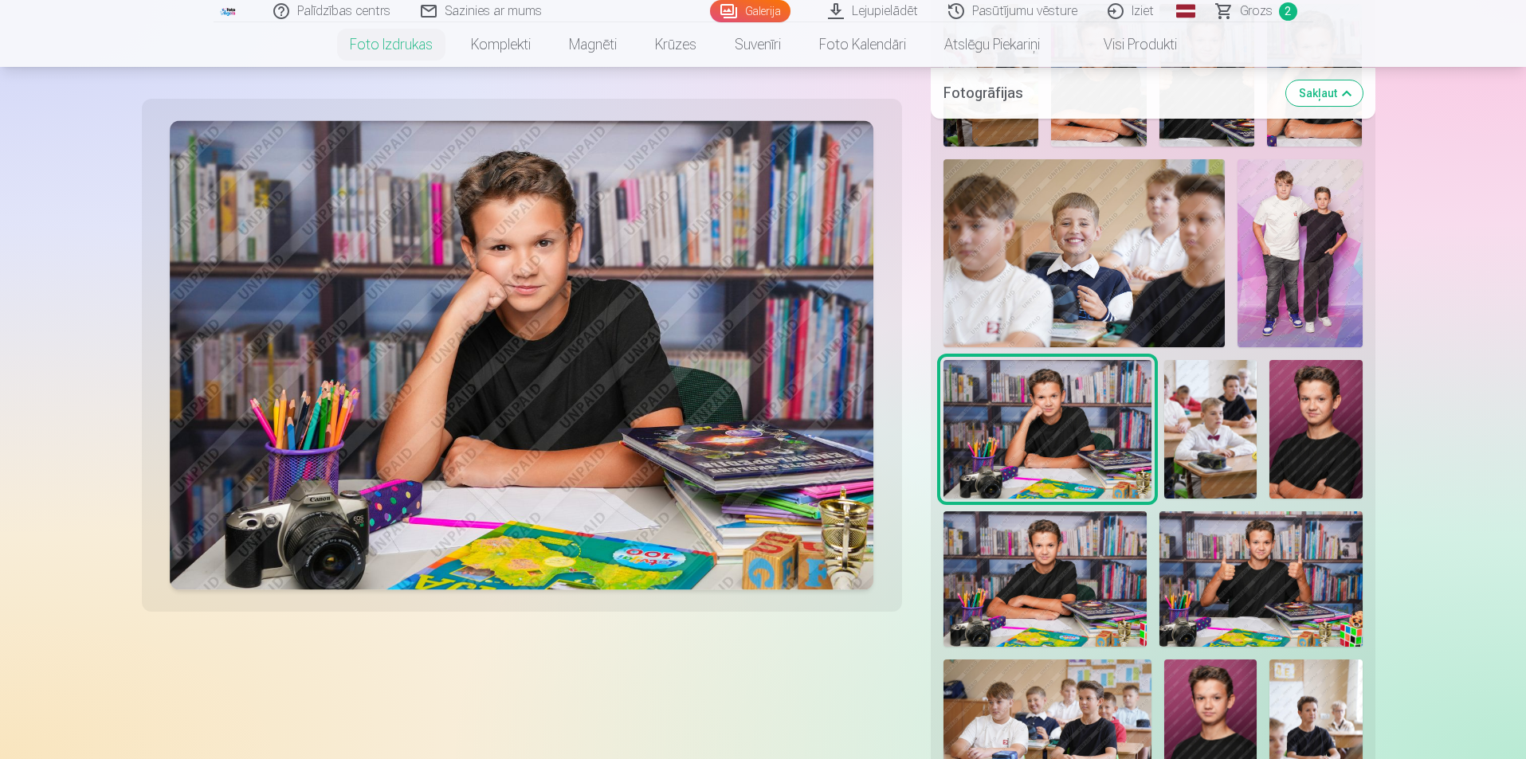
click at [1064, 602] on img at bounding box center [1044, 579] width 203 height 135
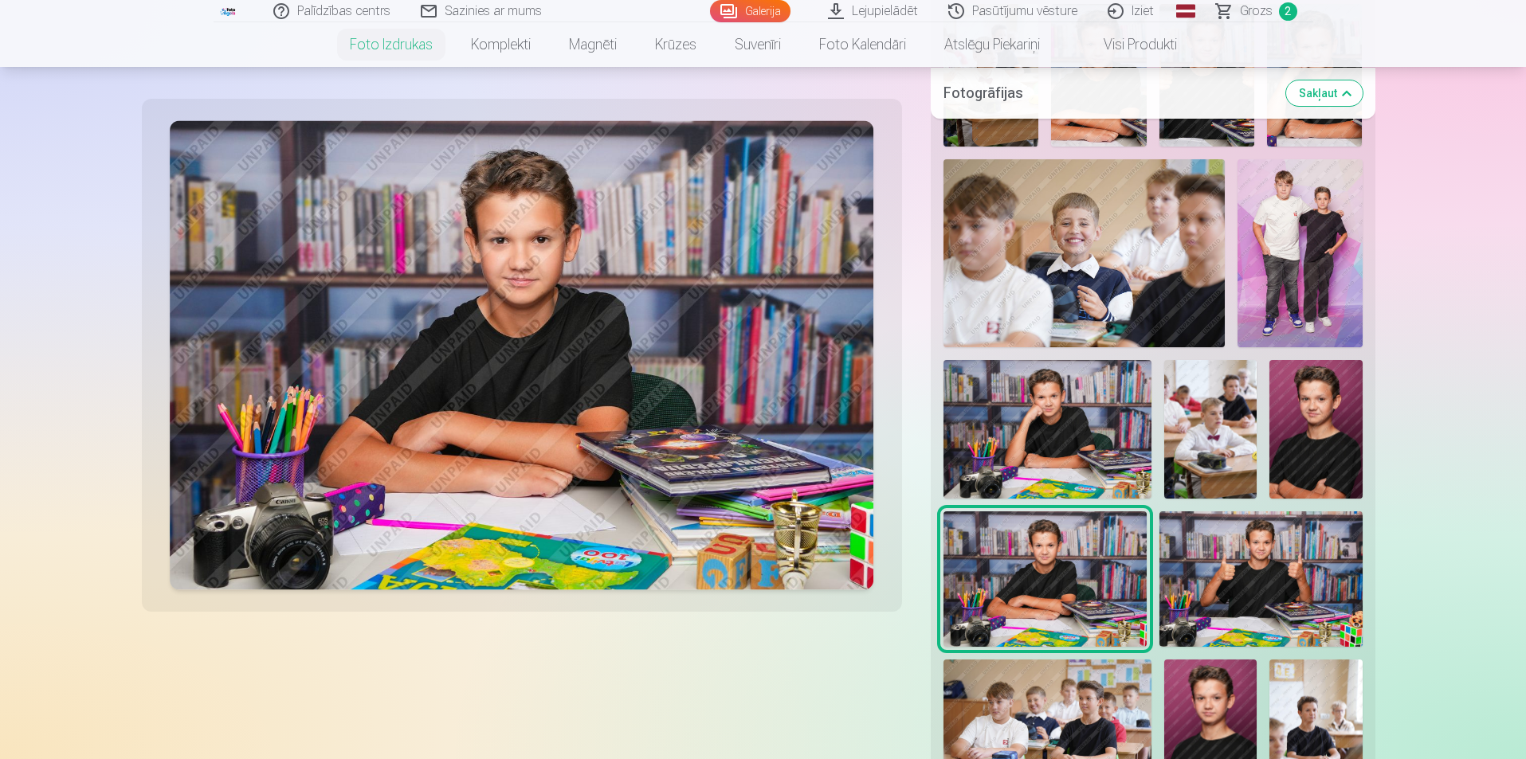
click at [1078, 432] on img at bounding box center [1047, 429] width 209 height 139
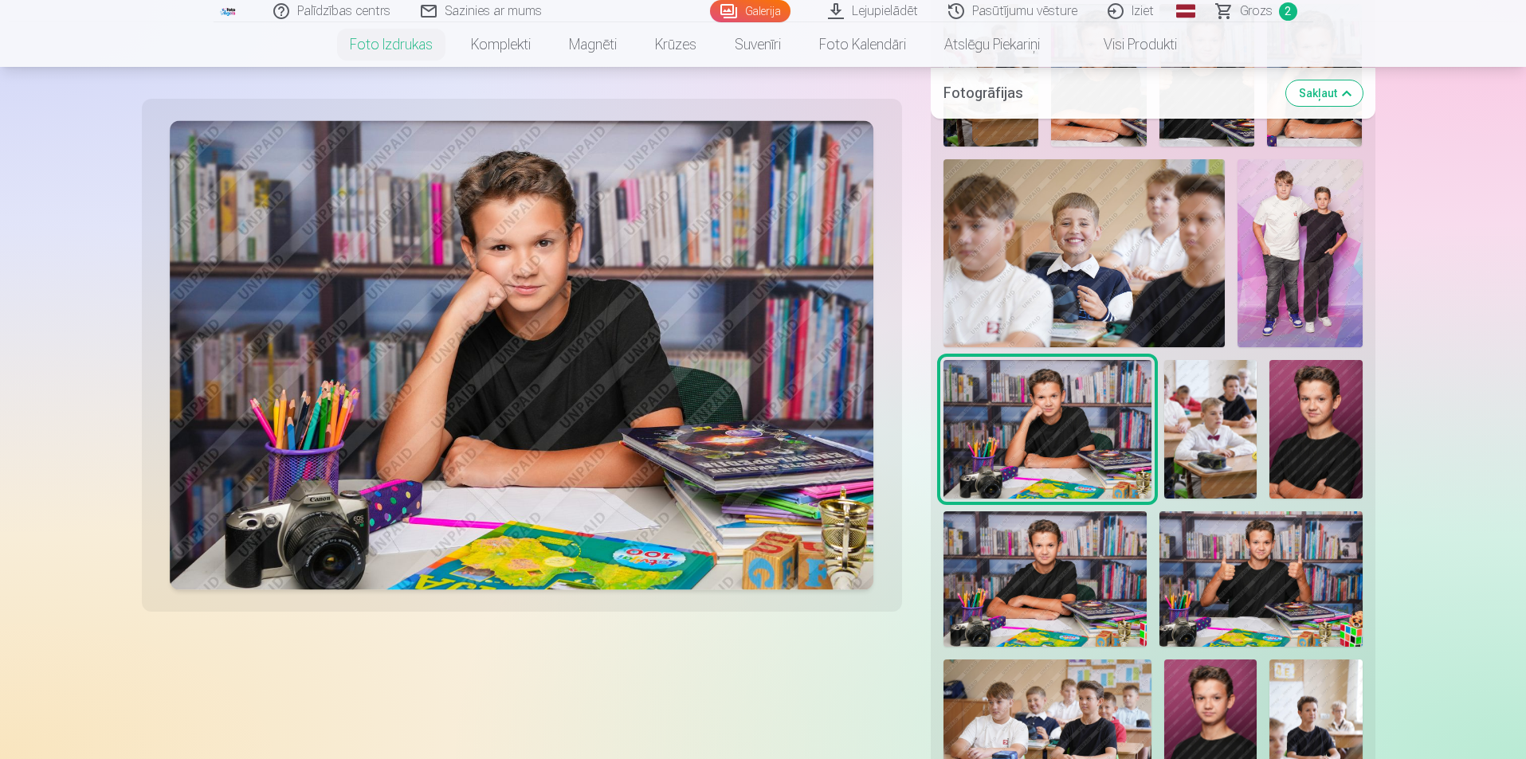
click at [1272, 585] on img at bounding box center [1260, 579] width 203 height 135
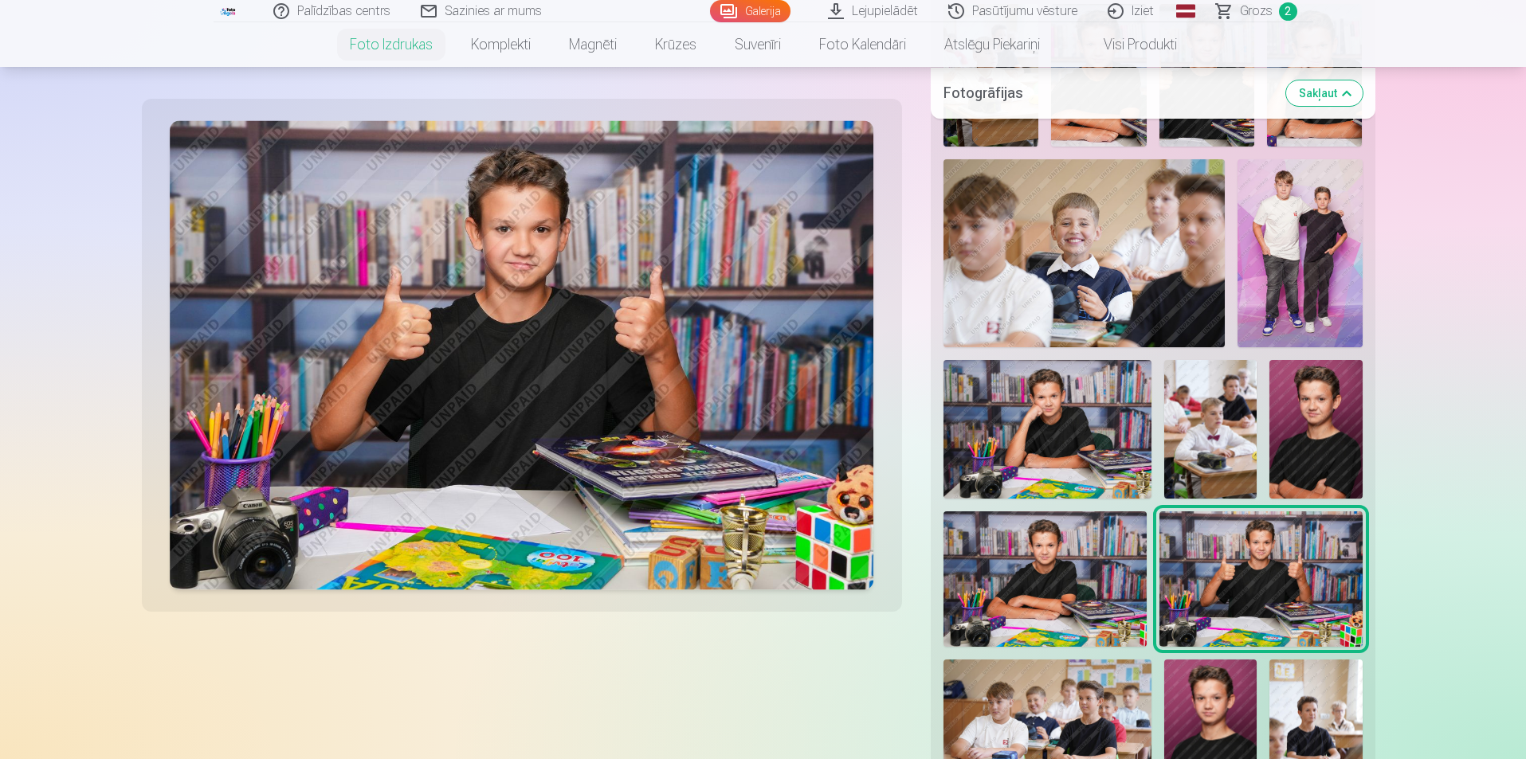
click at [1101, 434] on img at bounding box center [1047, 429] width 209 height 139
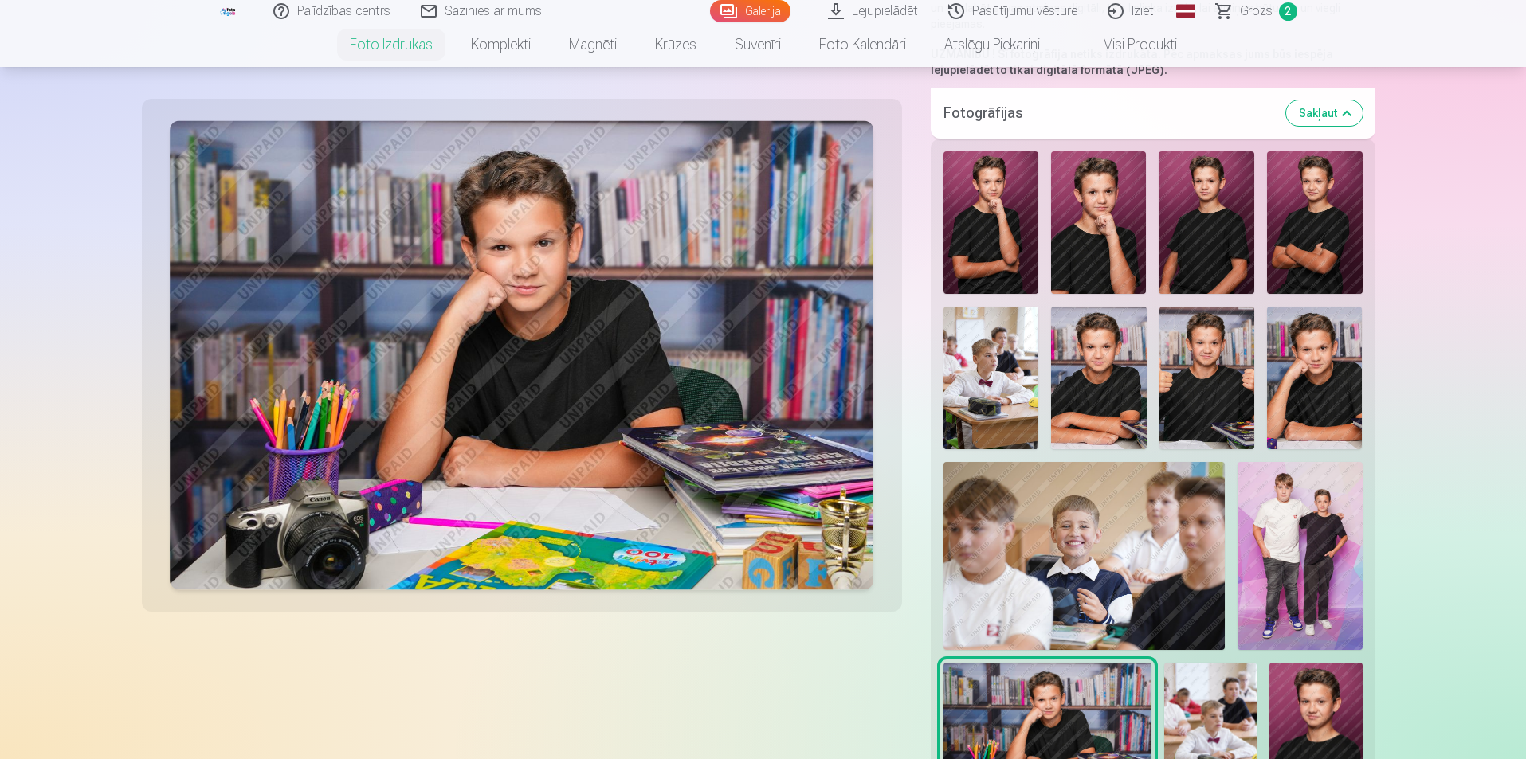
scroll to position [319, 0]
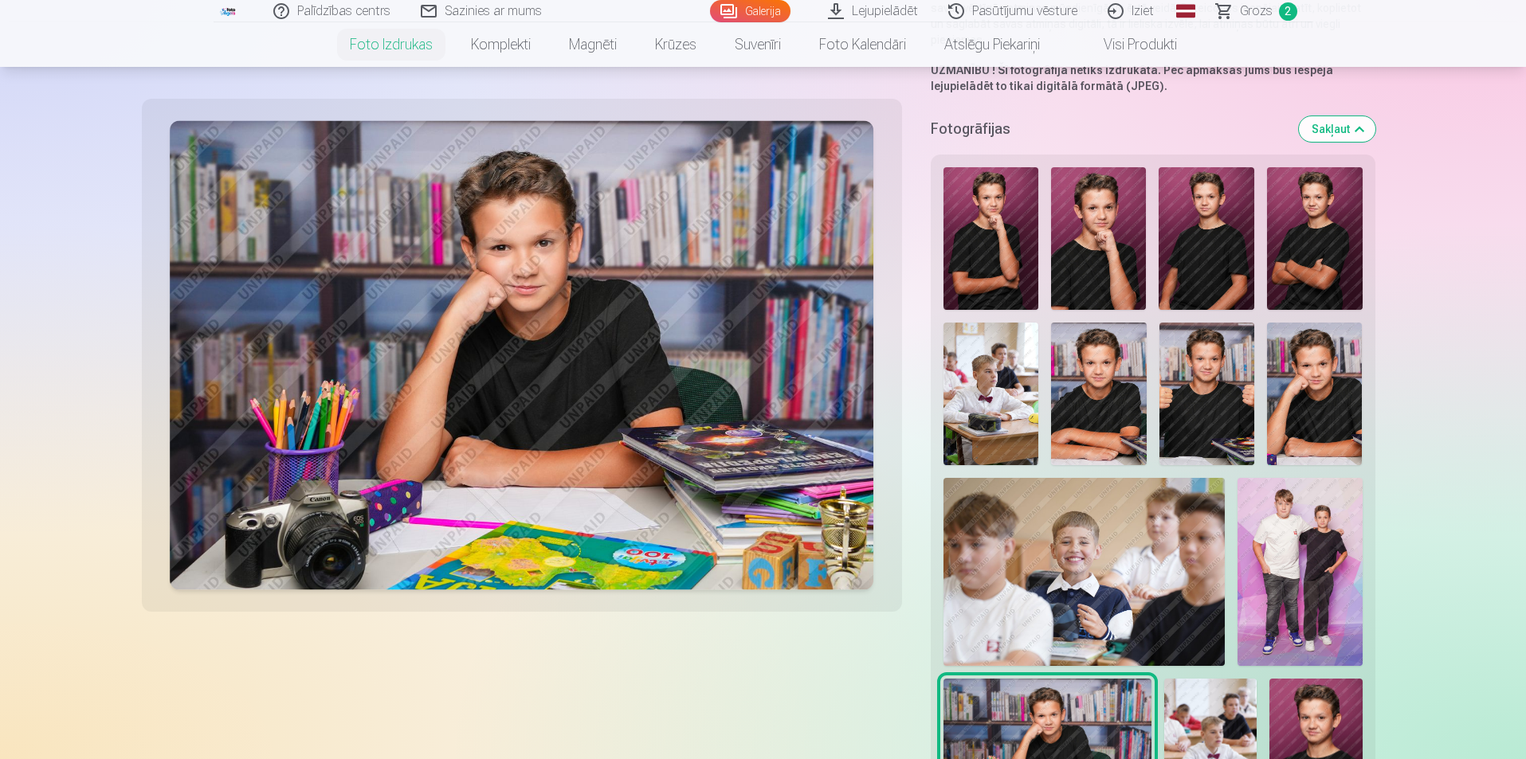
click at [1335, 420] on img at bounding box center [1314, 394] width 95 height 143
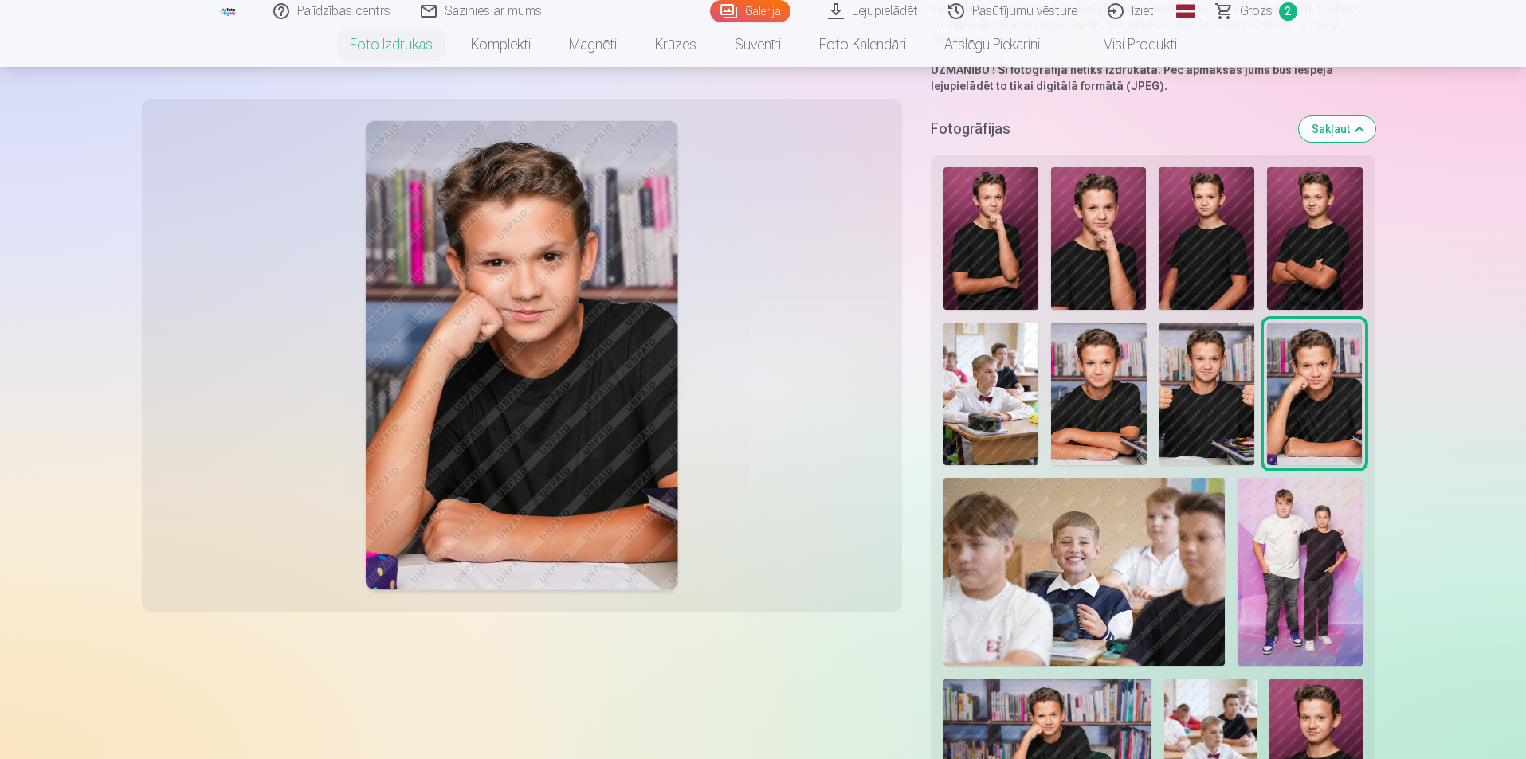
click at [1213, 431] on img at bounding box center [1206, 394] width 95 height 143
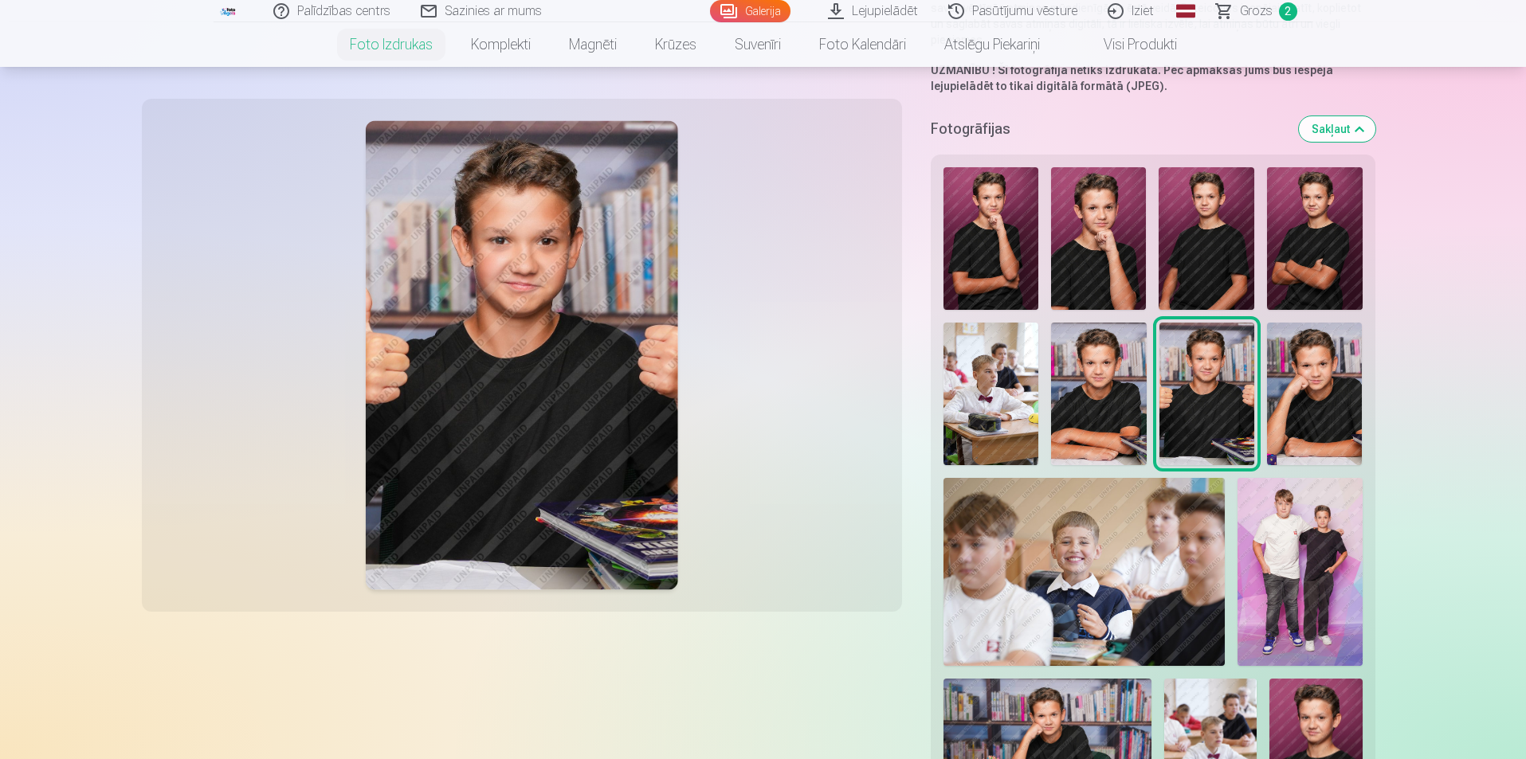
click at [1124, 419] on img at bounding box center [1098, 394] width 95 height 143
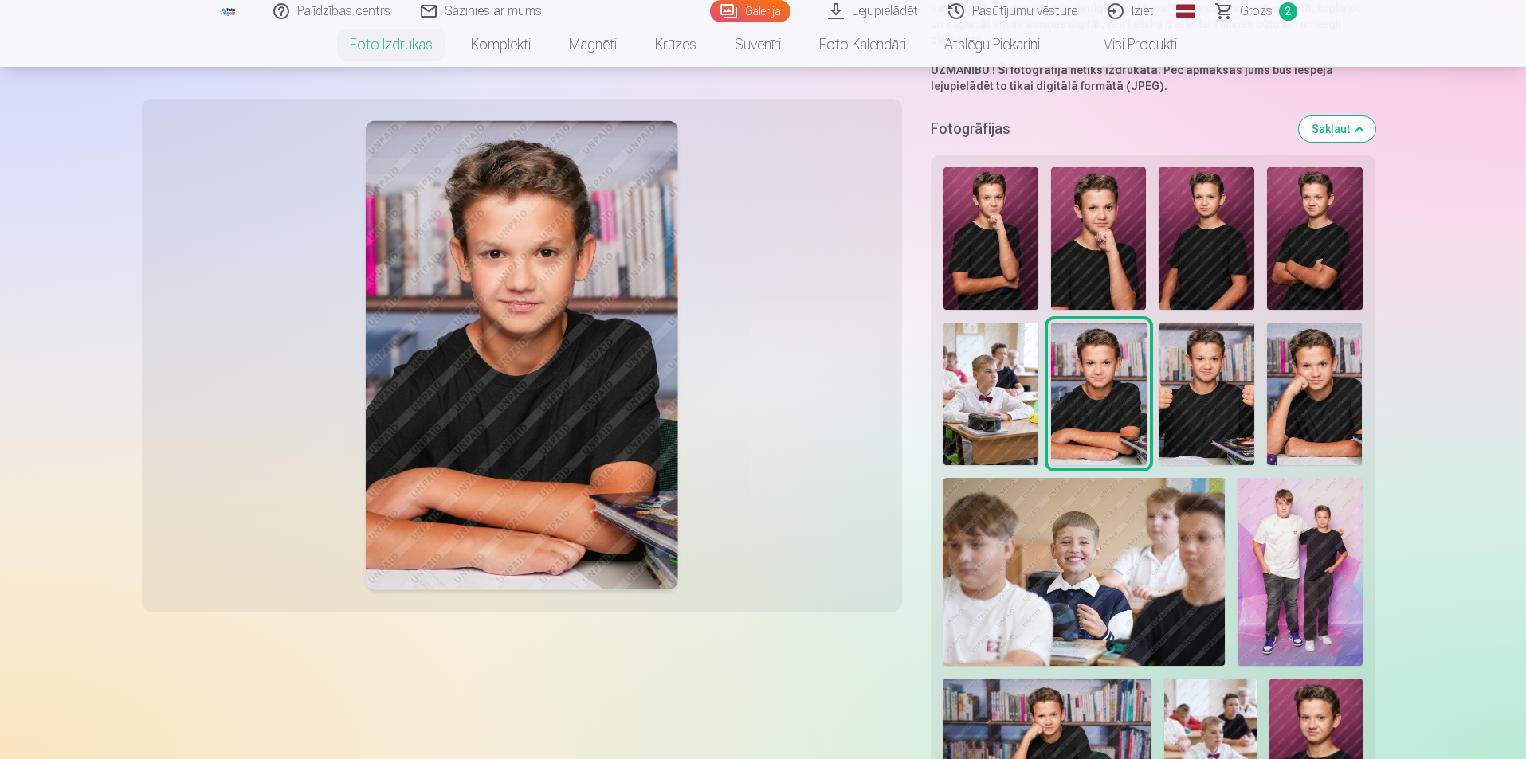
click at [999, 240] on img at bounding box center [991, 238] width 96 height 143
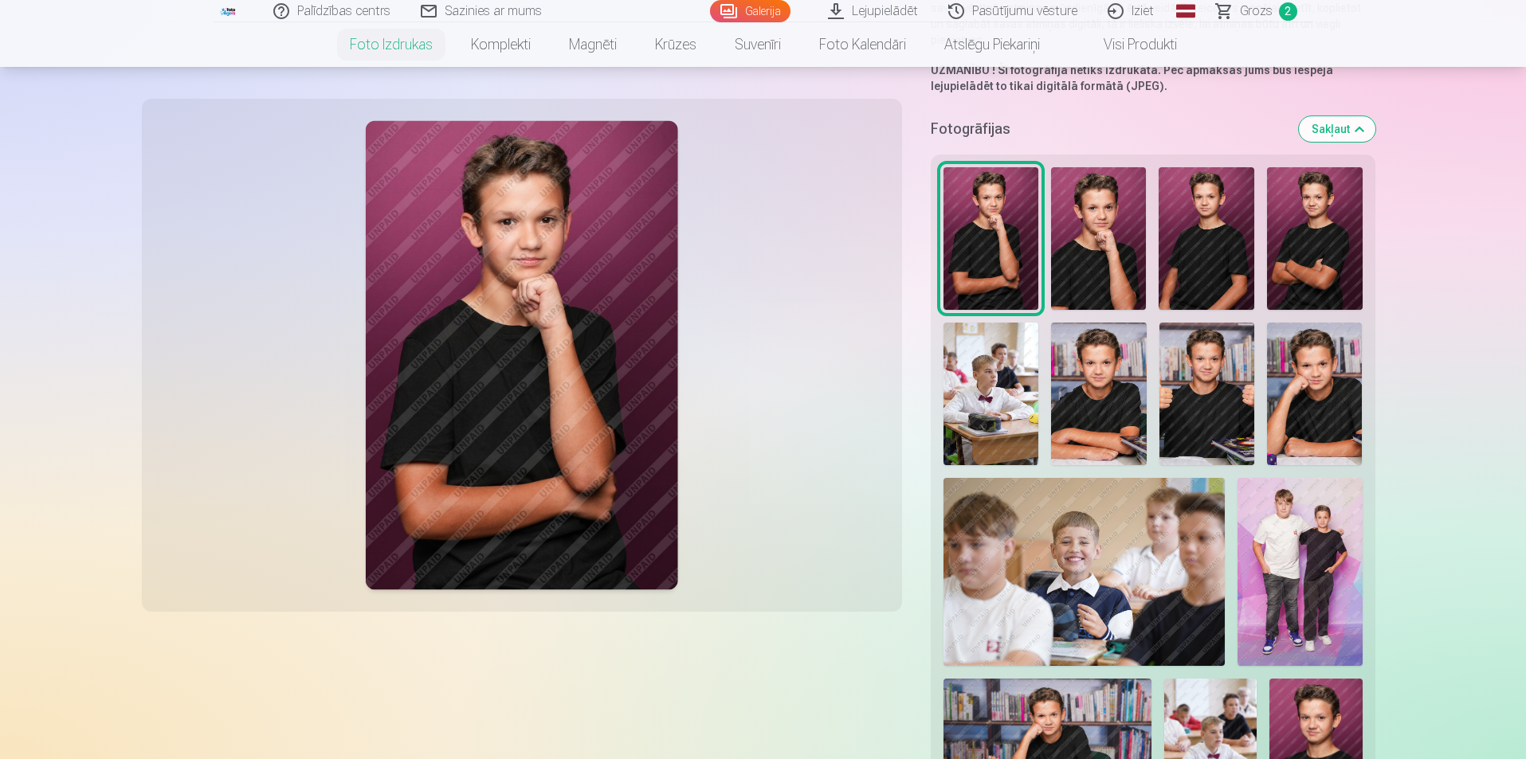
click at [1081, 261] on img at bounding box center [1098, 238] width 95 height 143
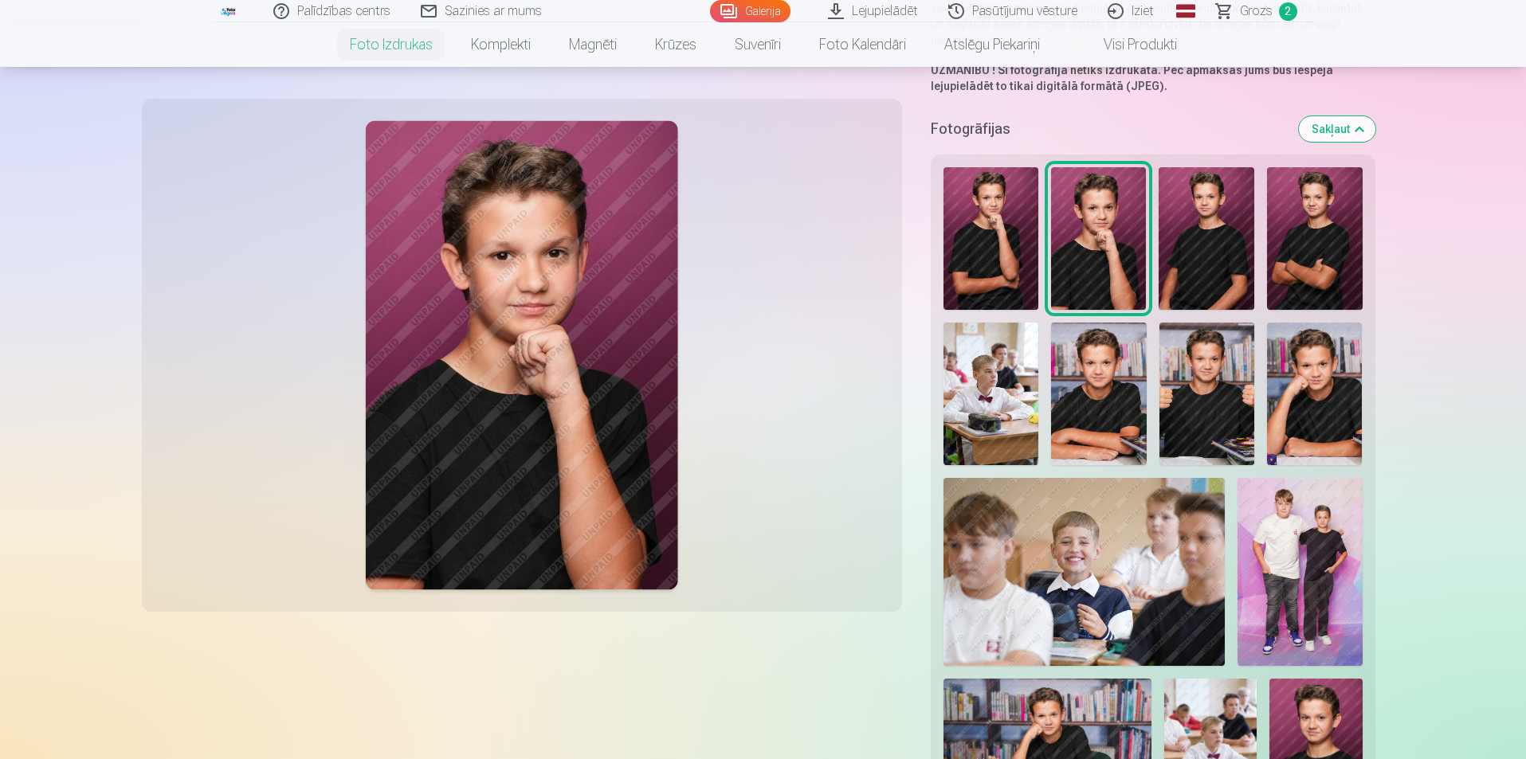
click at [972, 261] on img at bounding box center [991, 238] width 96 height 143
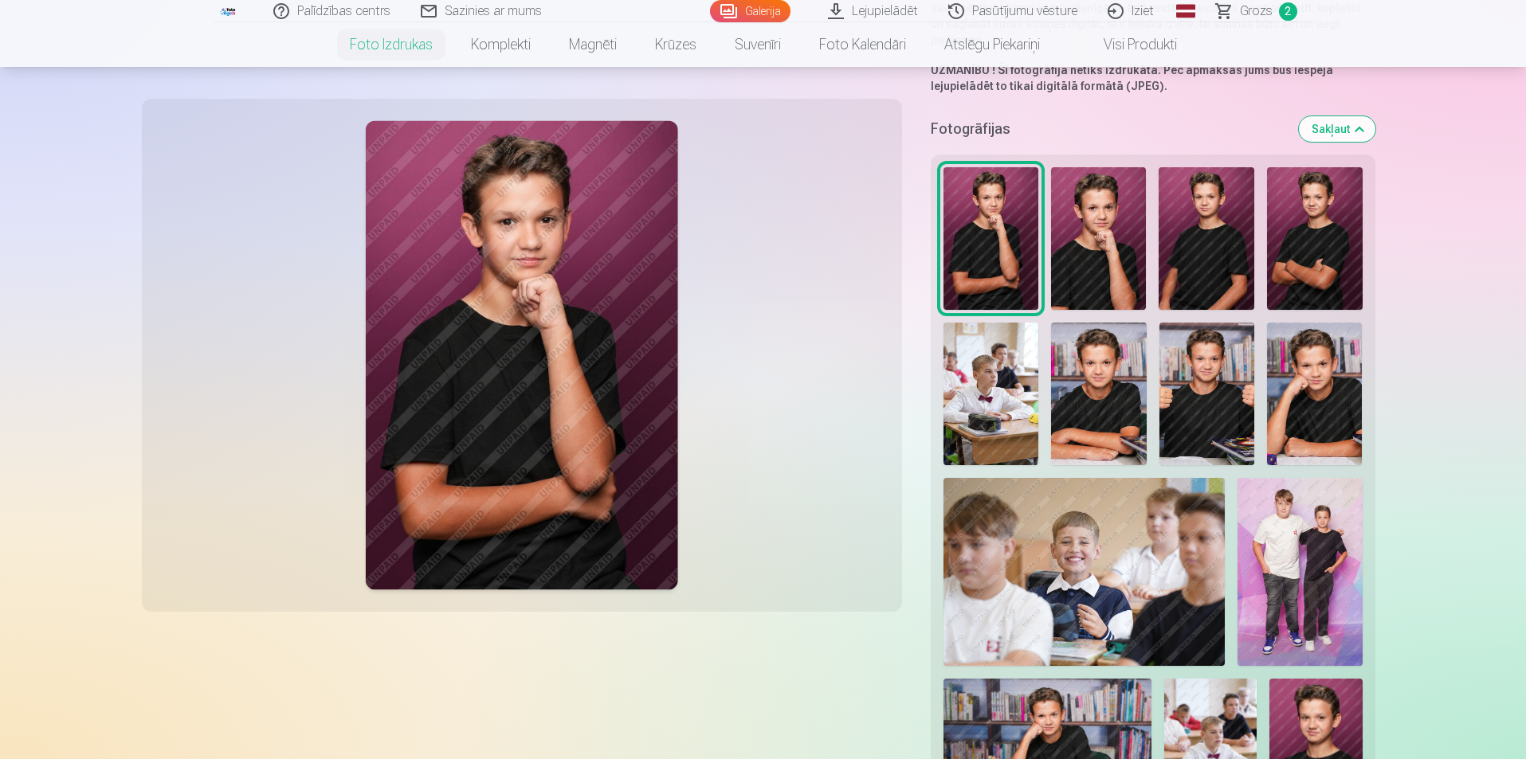
click at [1221, 258] on img at bounding box center [1206, 238] width 96 height 143
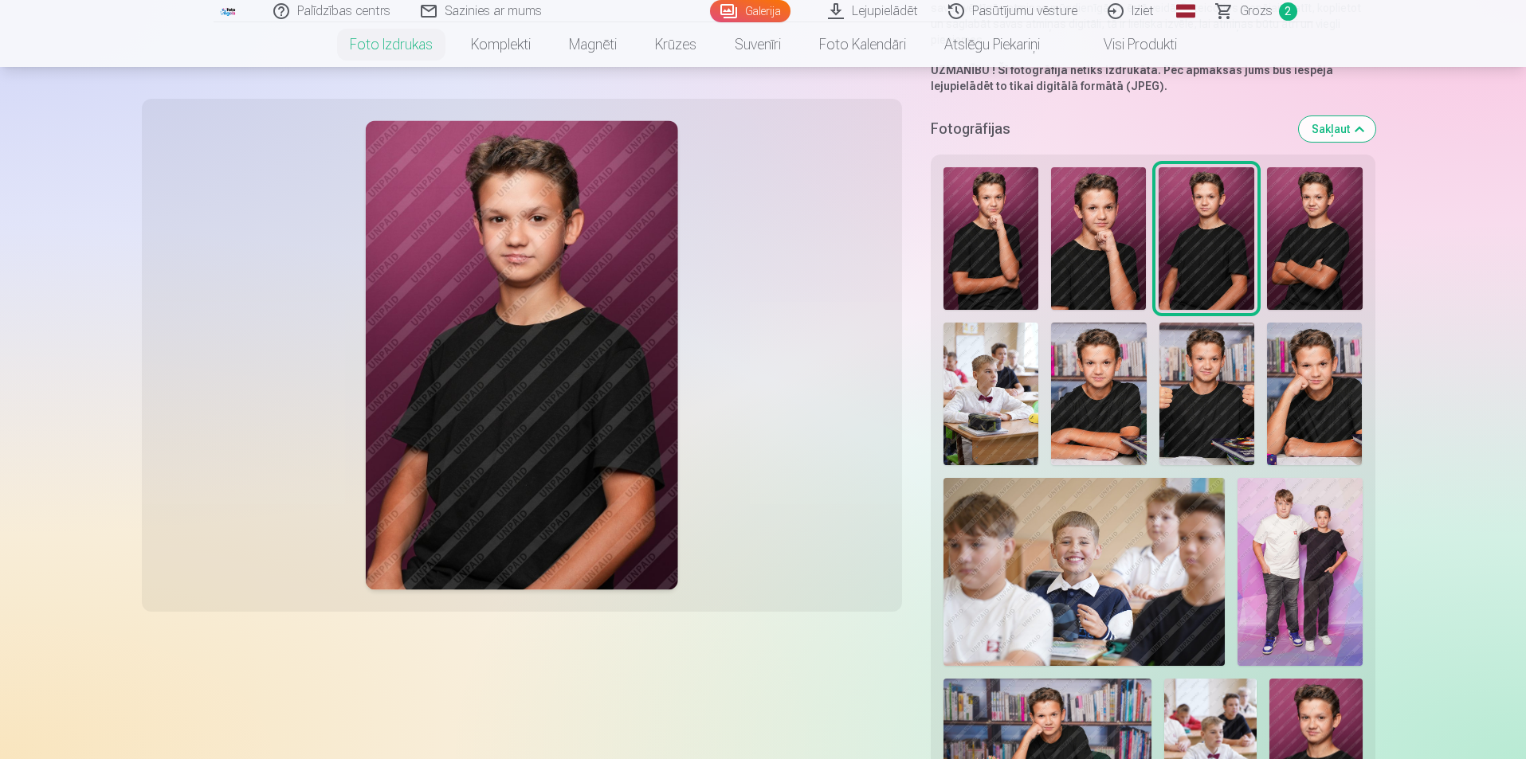
click at [1317, 270] on img at bounding box center [1315, 238] width 96 height 143
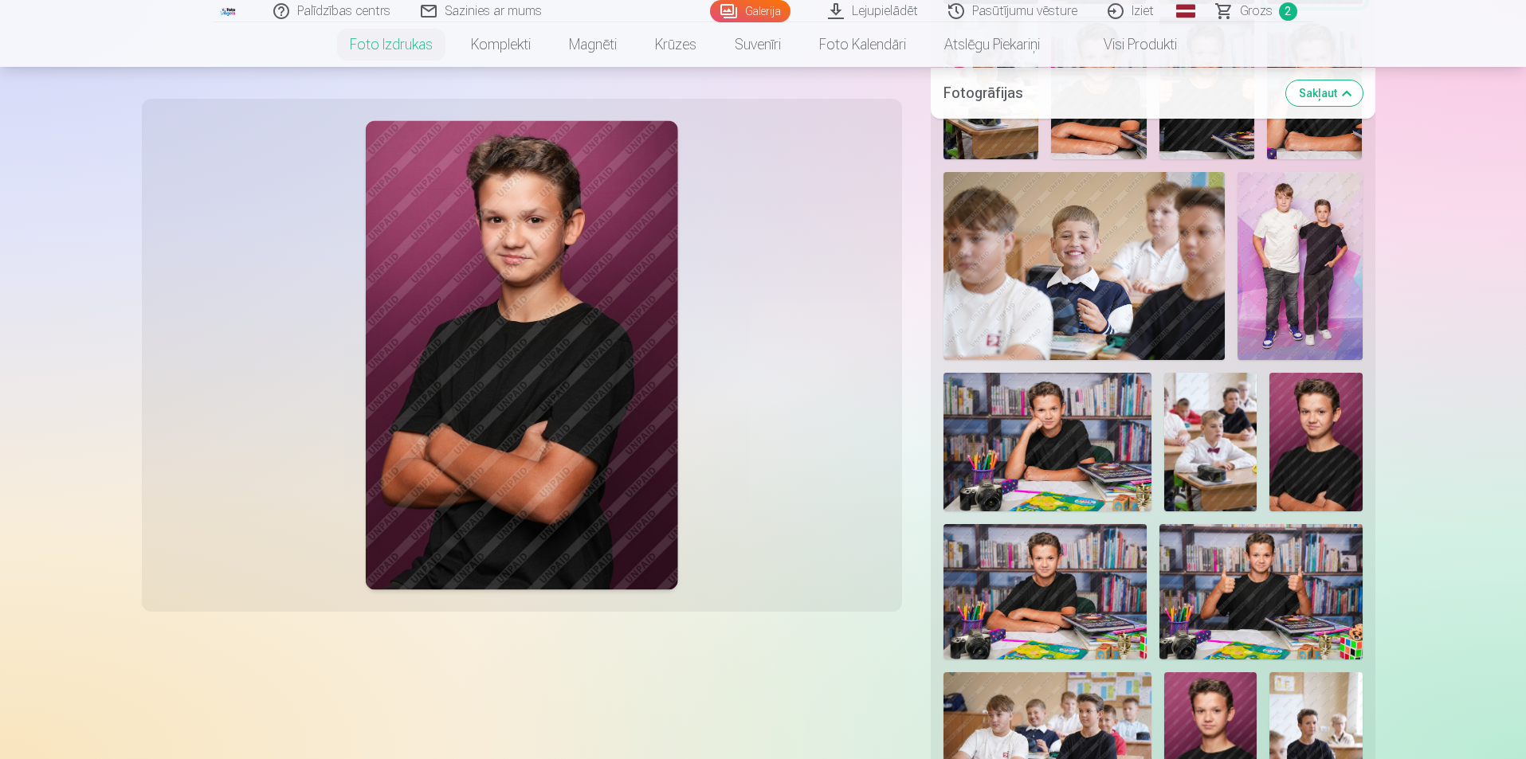
scroll to position [637, 0]
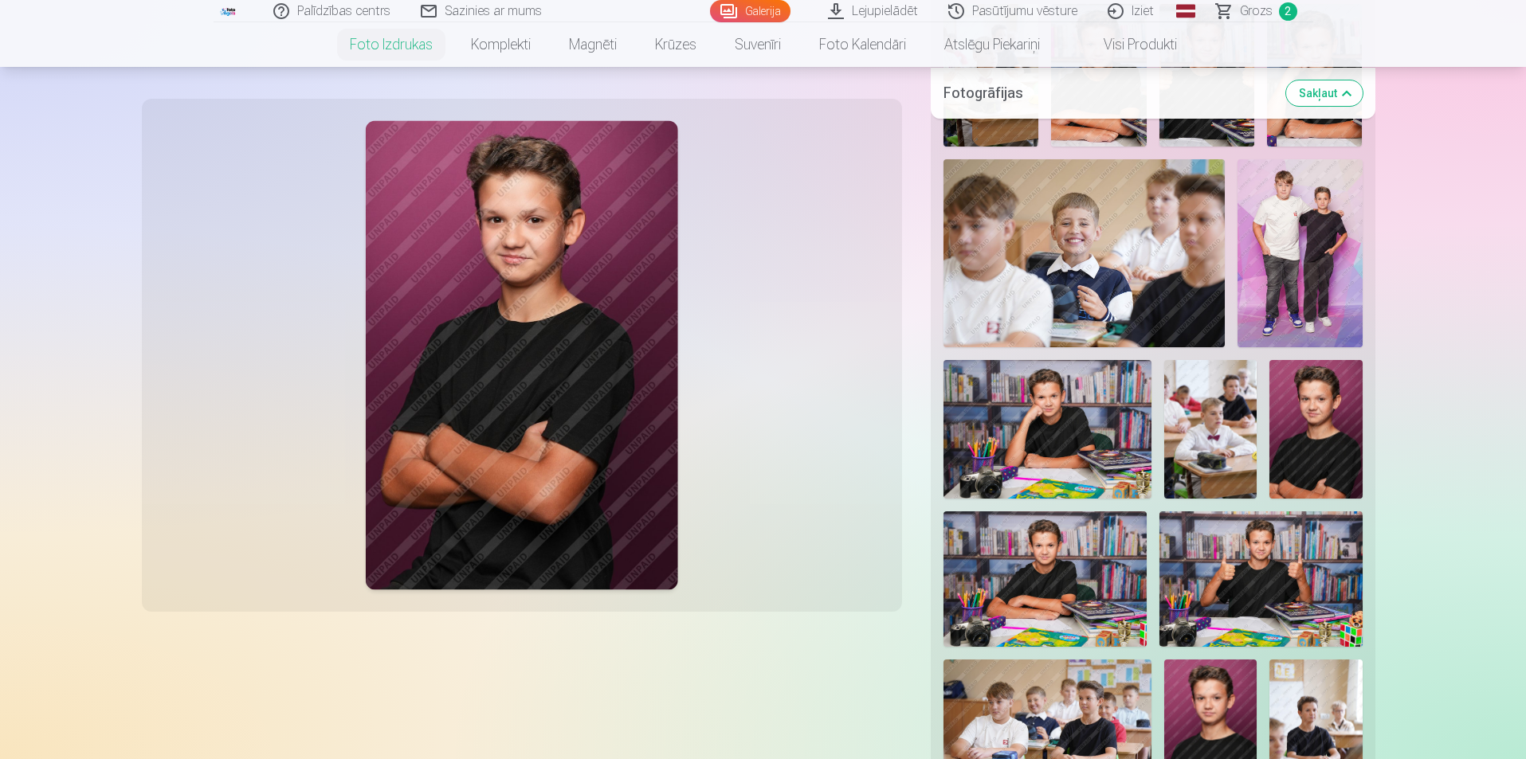
click at [1331, 449] on img at bounding box center [1315, 429] width 92 height 139
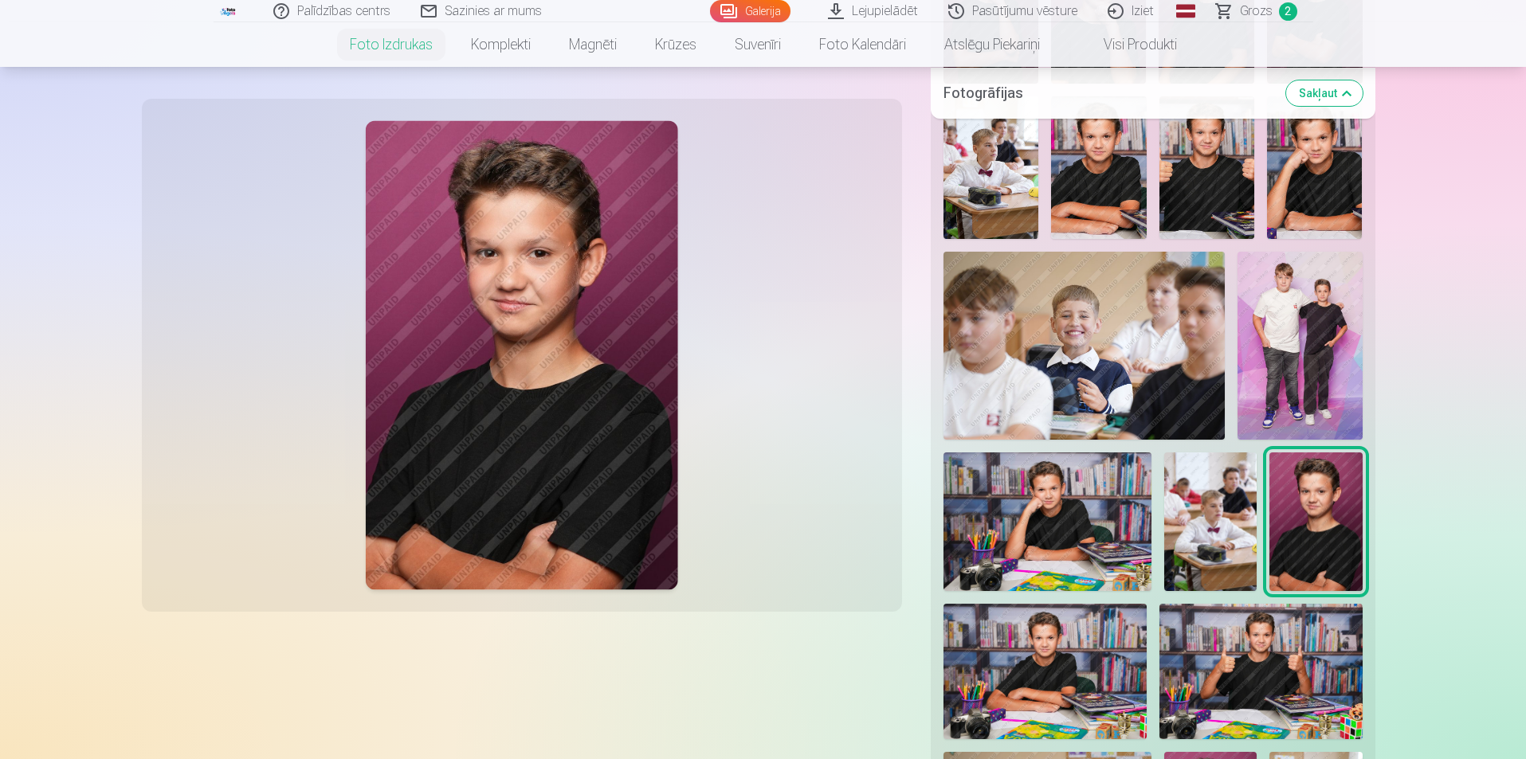
scroll to position [319, 0]
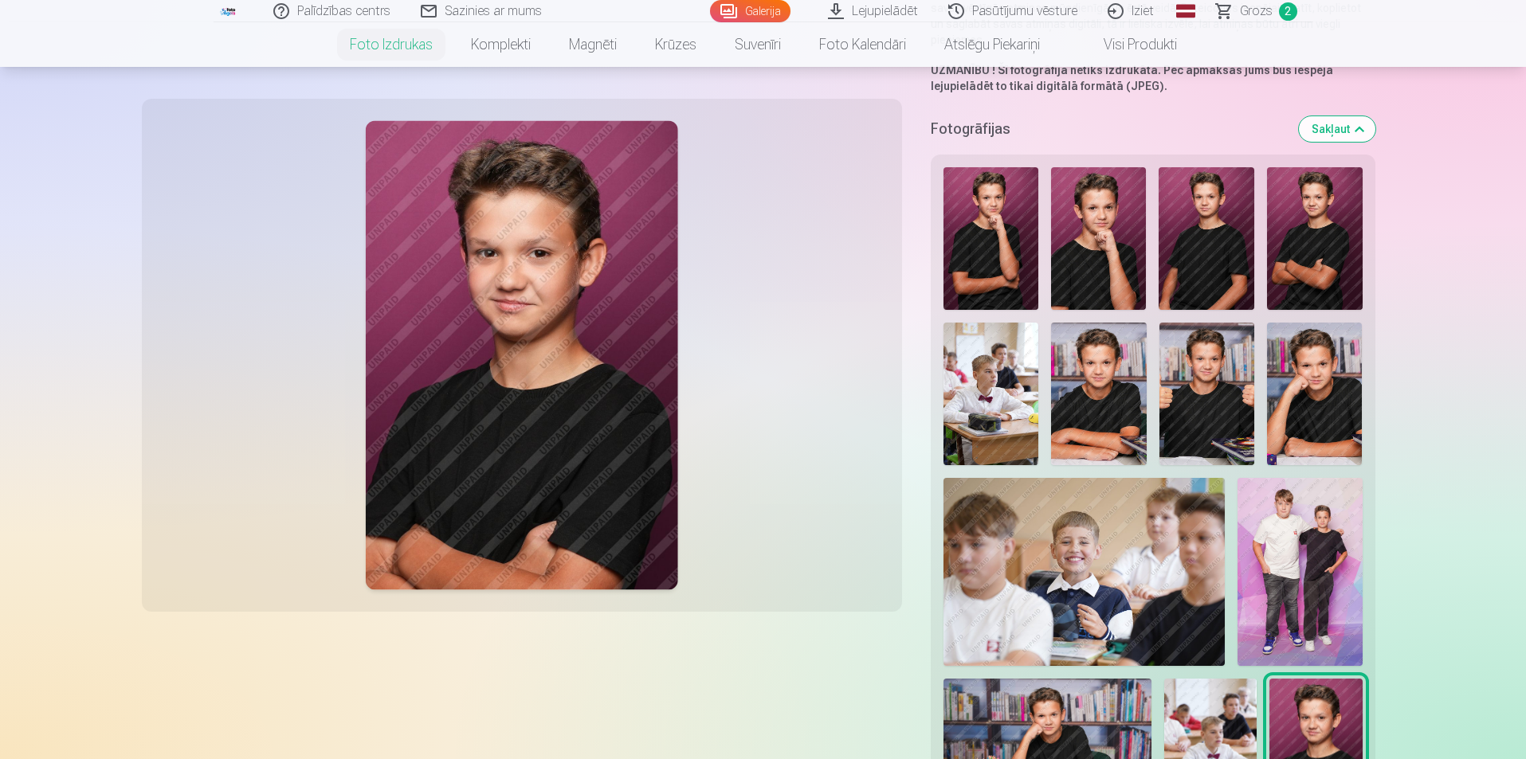
click at [1300, 263] on img at bounding box center [1315, 238] width 96 height 143
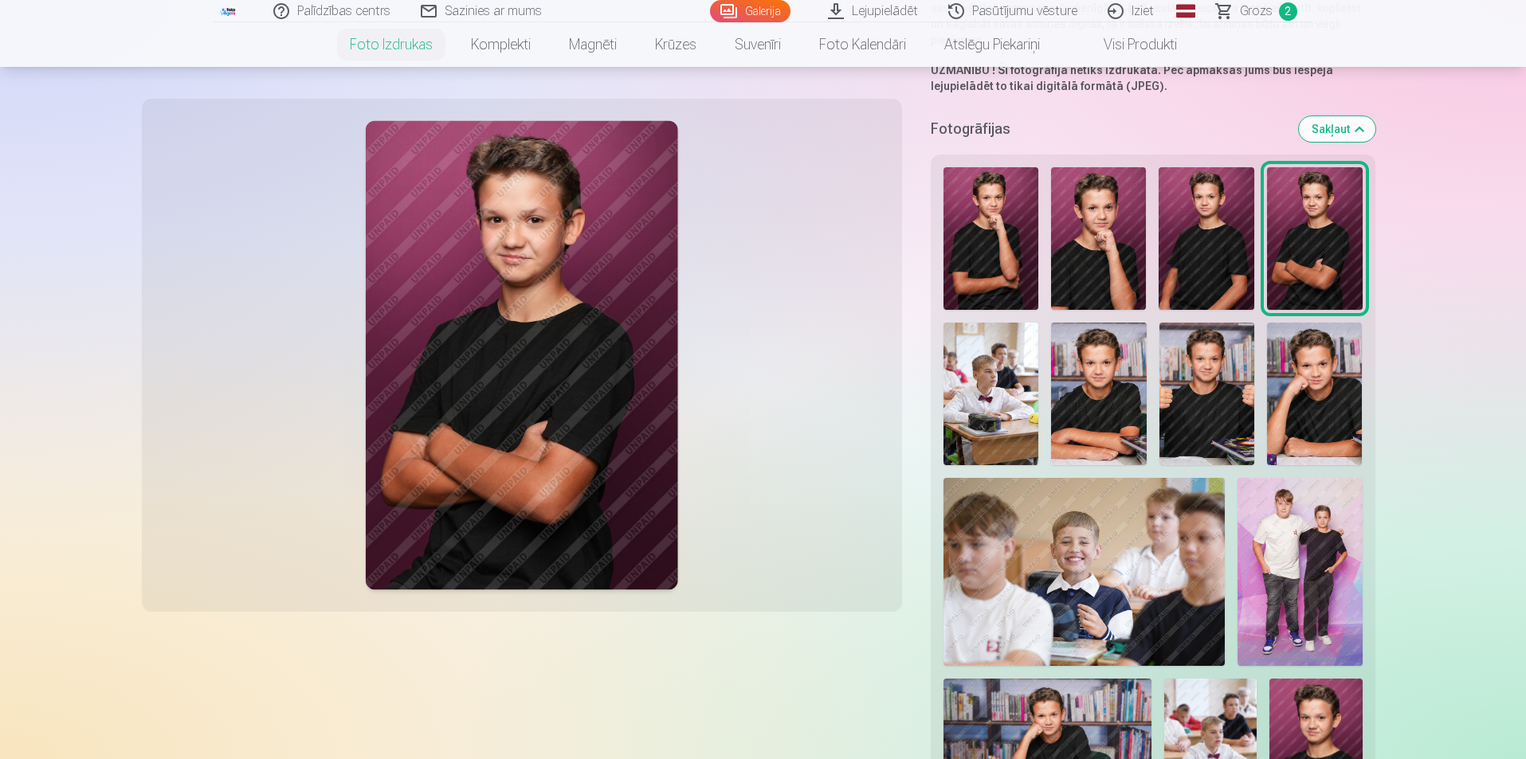
click at [1017, 273] on img at bounding box center [991, 238] width 96 height 143
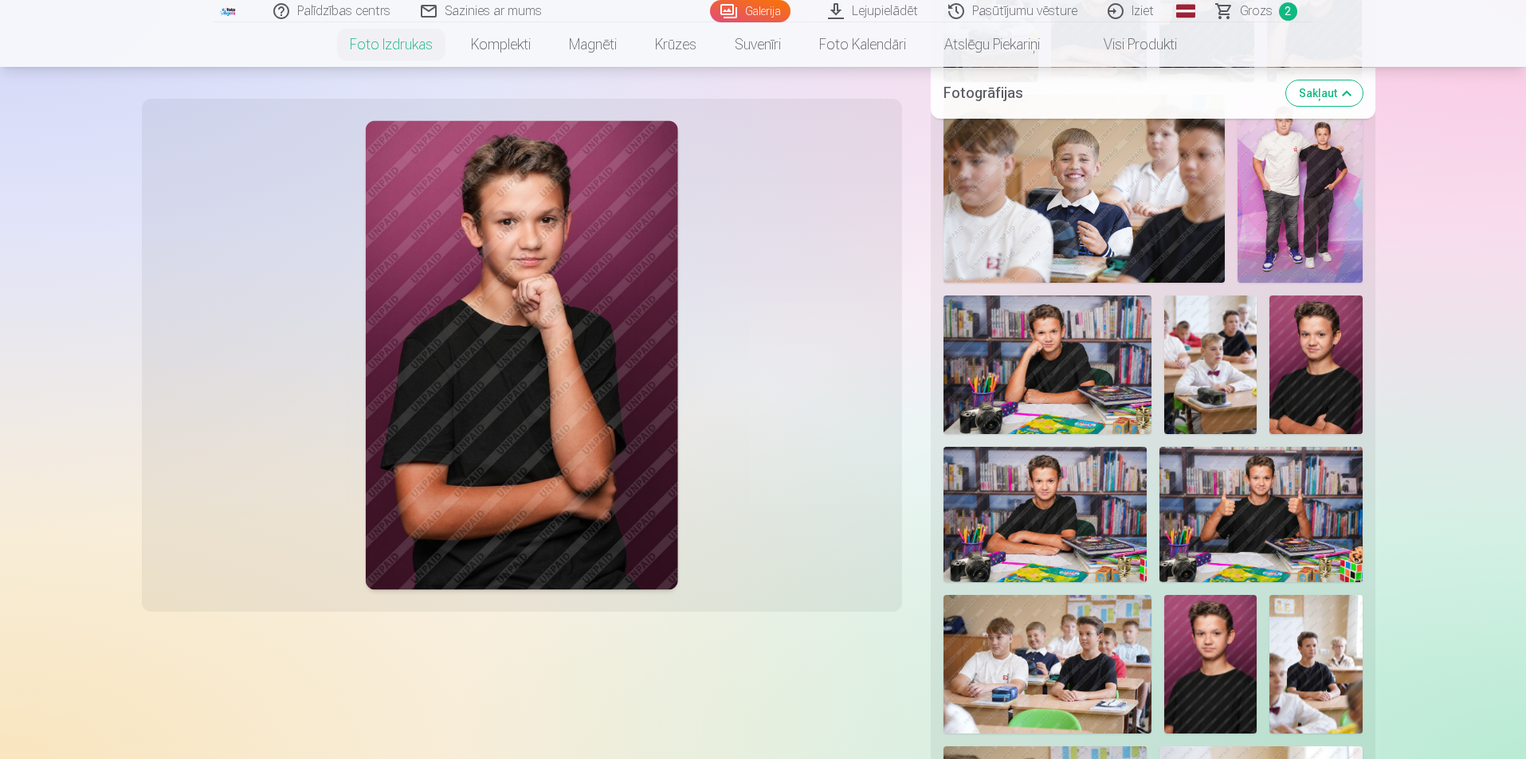
scroll to position [797, 0]
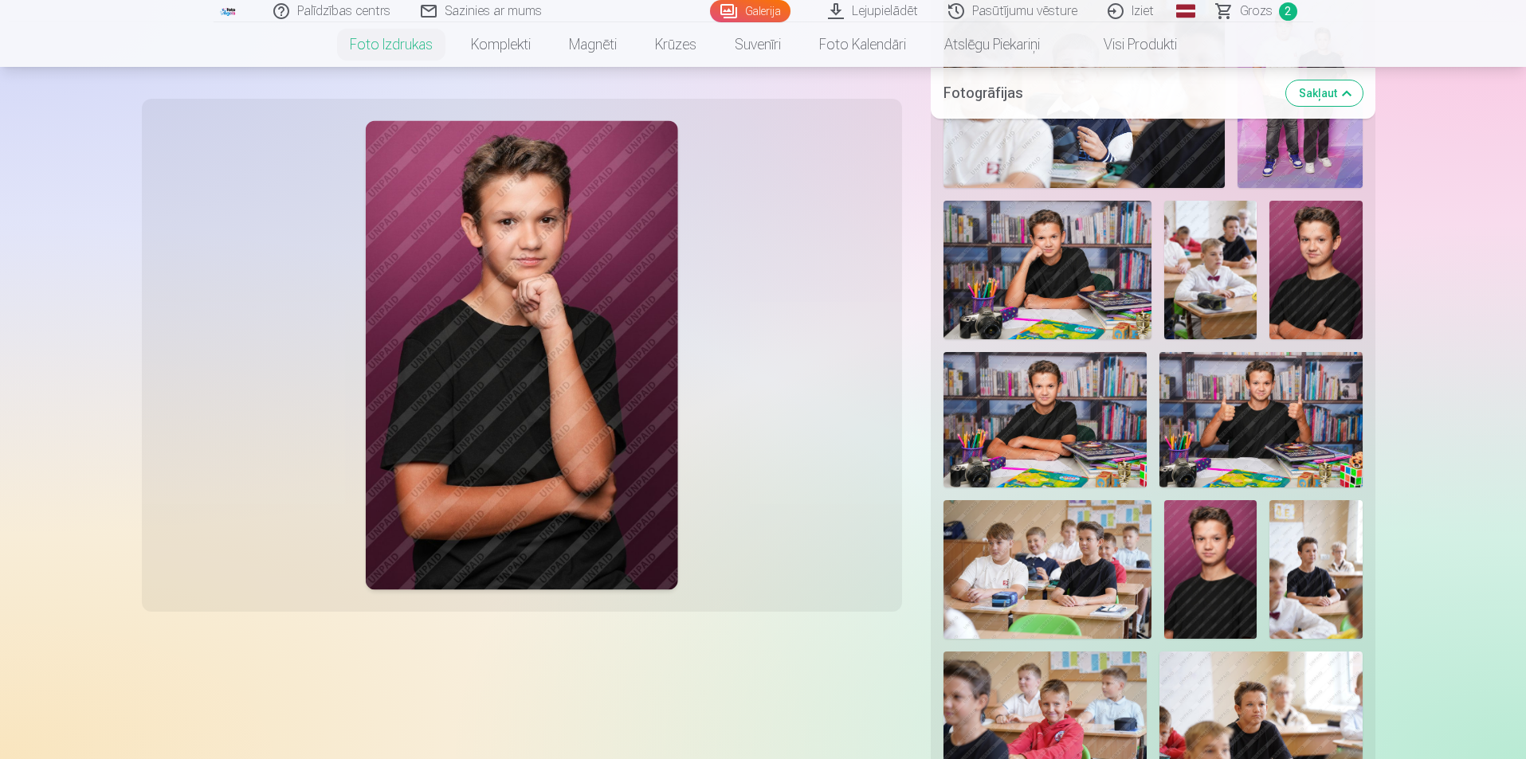
click at [1061, 262] on img at bounding box center [1047, 270] width 209 height 139
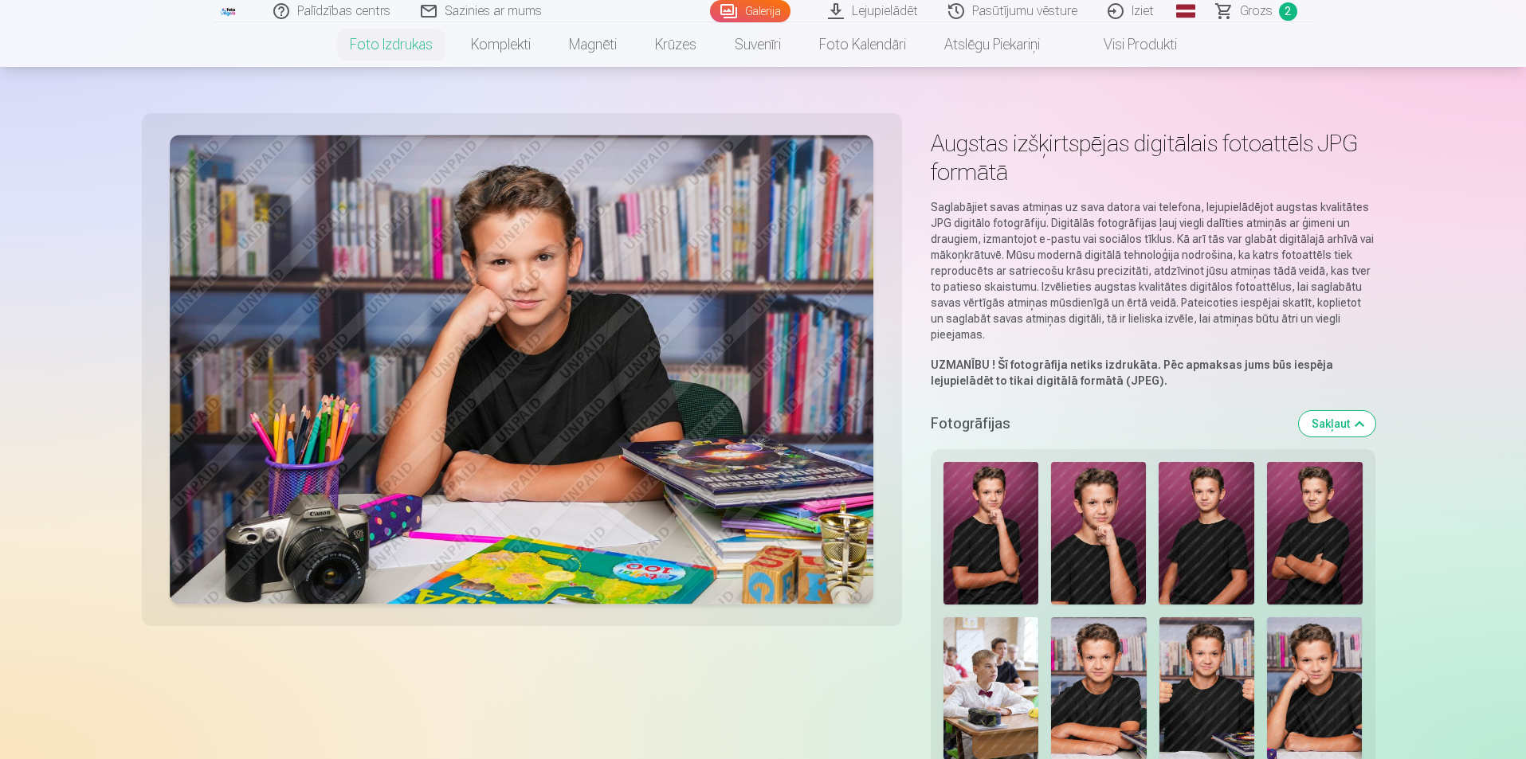
scroll to position [0, 0]
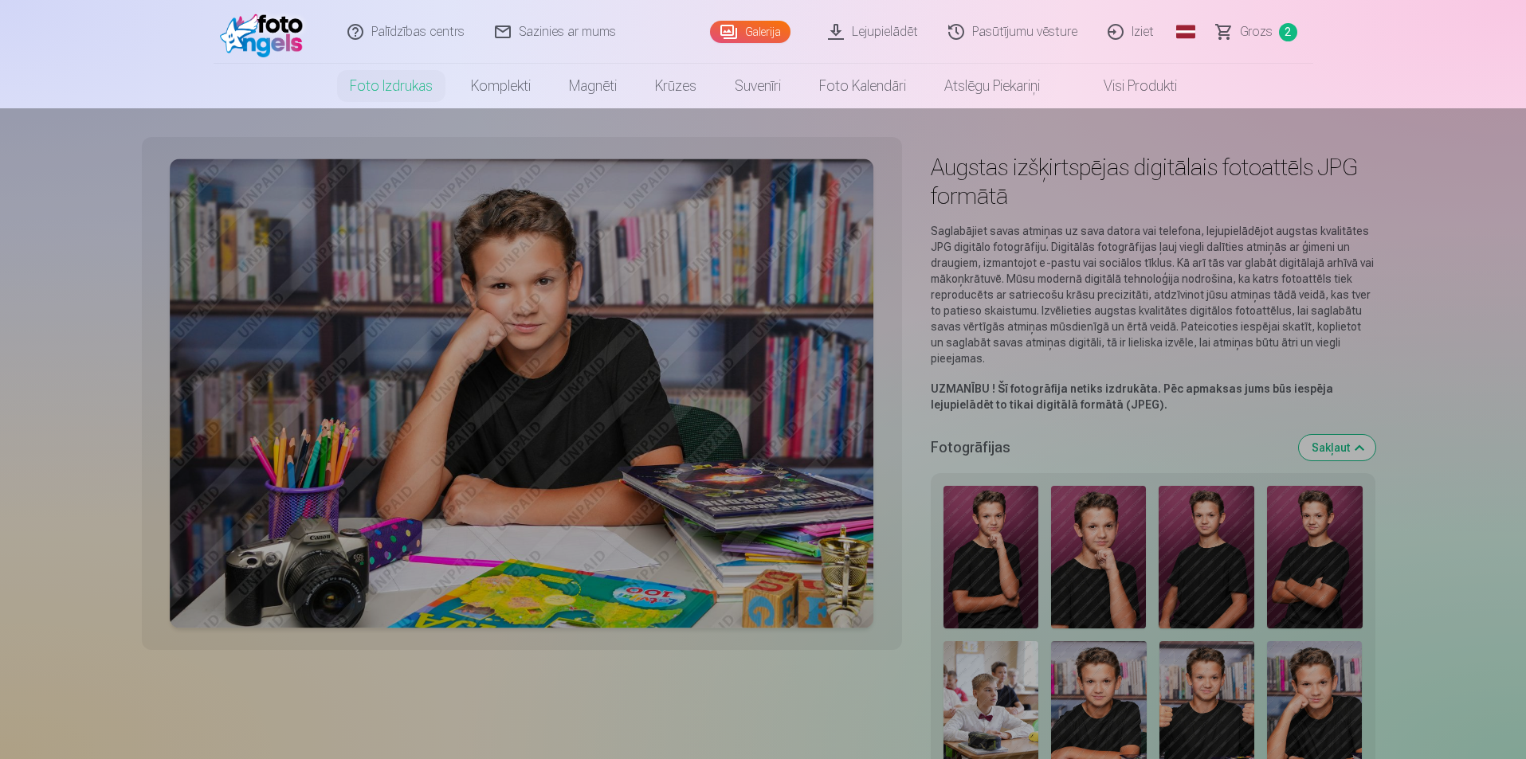
click at [590, 87] on link "Magnēti" at bounding box center [593, 86] width 86 height 45
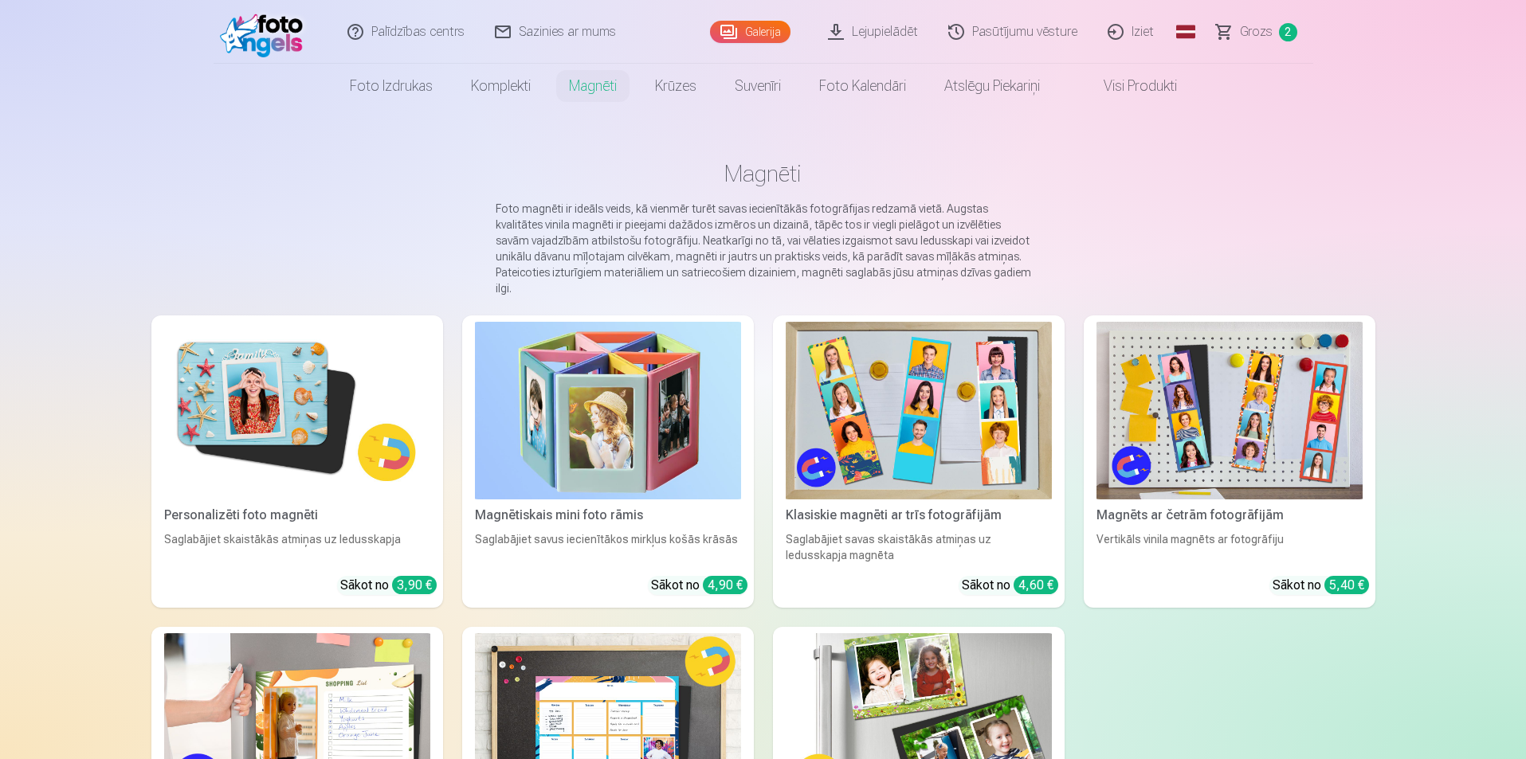
click at [1436, 343] on div "Palīdzības centrs Sazinies ar mums Galerija Lejupielādēt Pasūtījumu vēsture Izi…" at bounding box center [763, 708] width 1526 height 1417
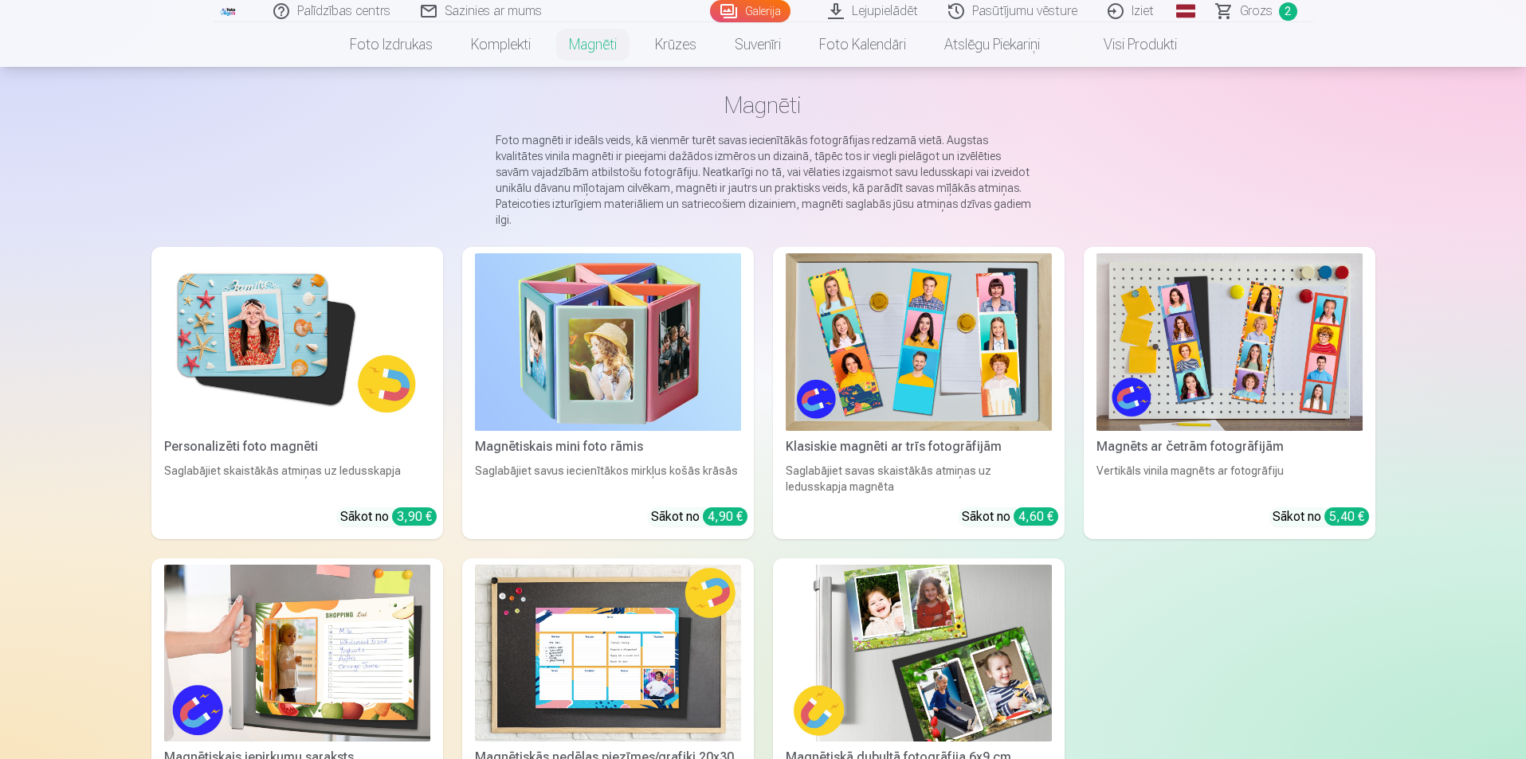
scroll to position [159, 0]
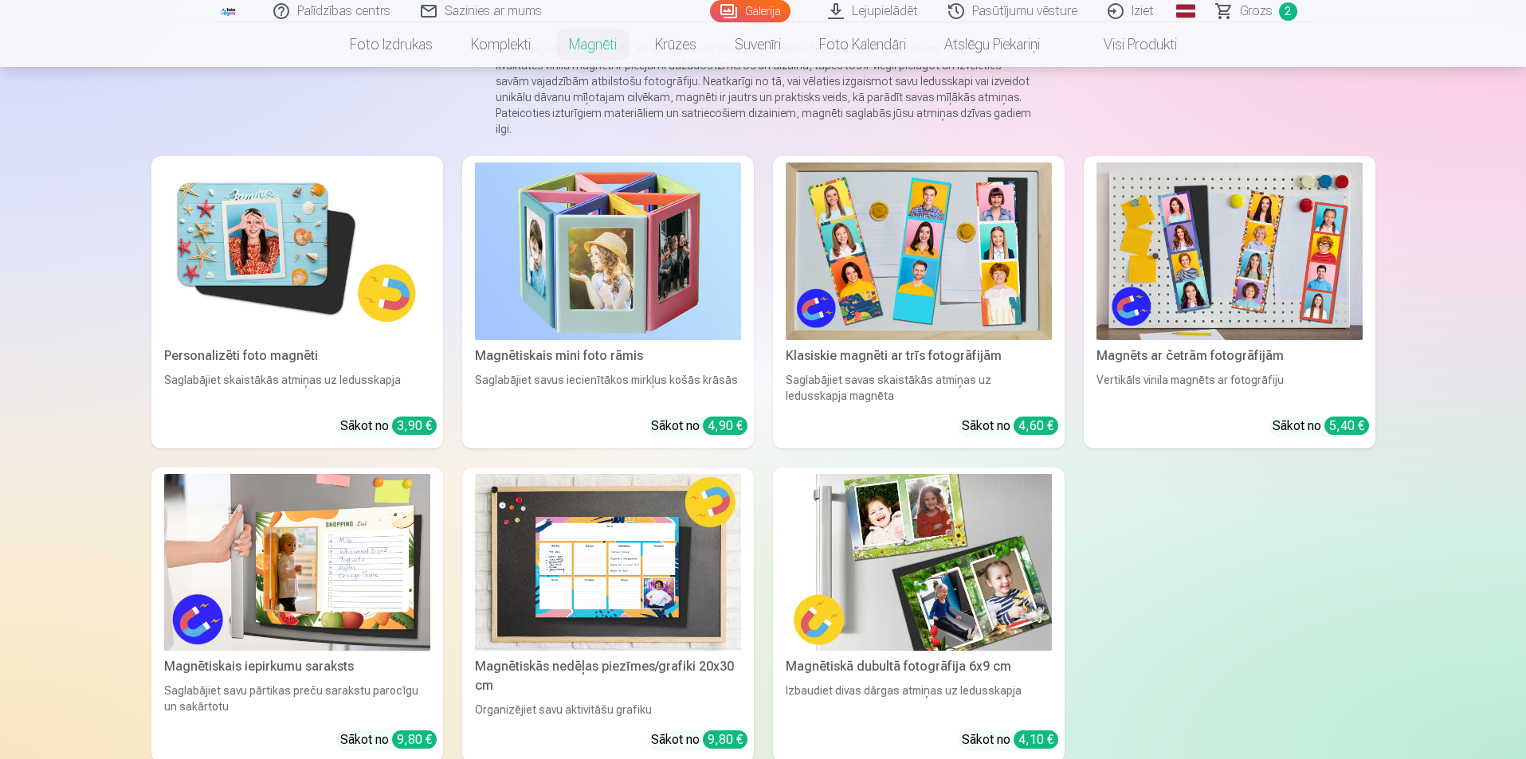
click at [1230, 238] on img at bounding box center [1229, 252] width 266 height 178
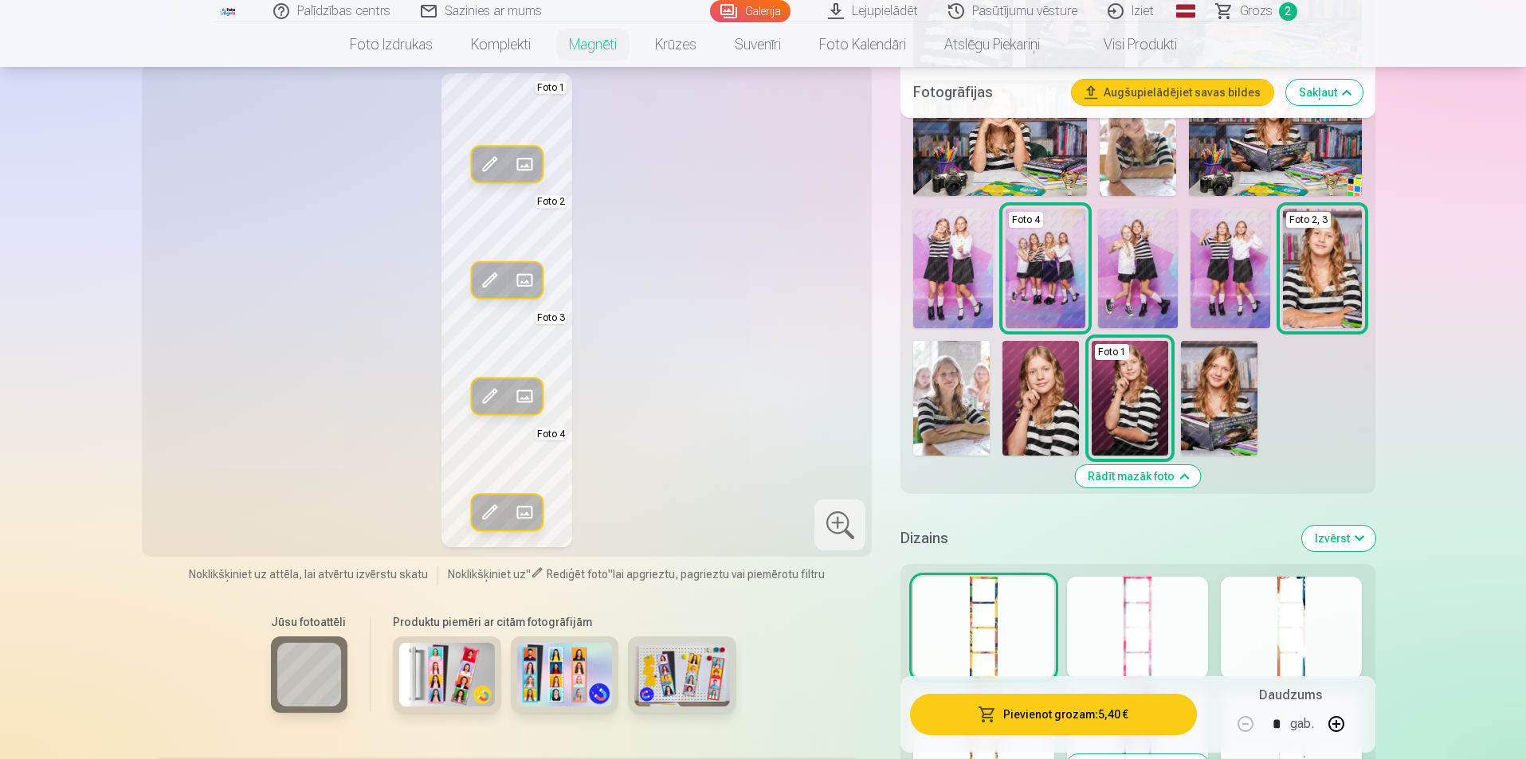
click at [1131, 476] on button "Rādīt mazāk foto" at bounding box center [1137, 476] width 125 height 22
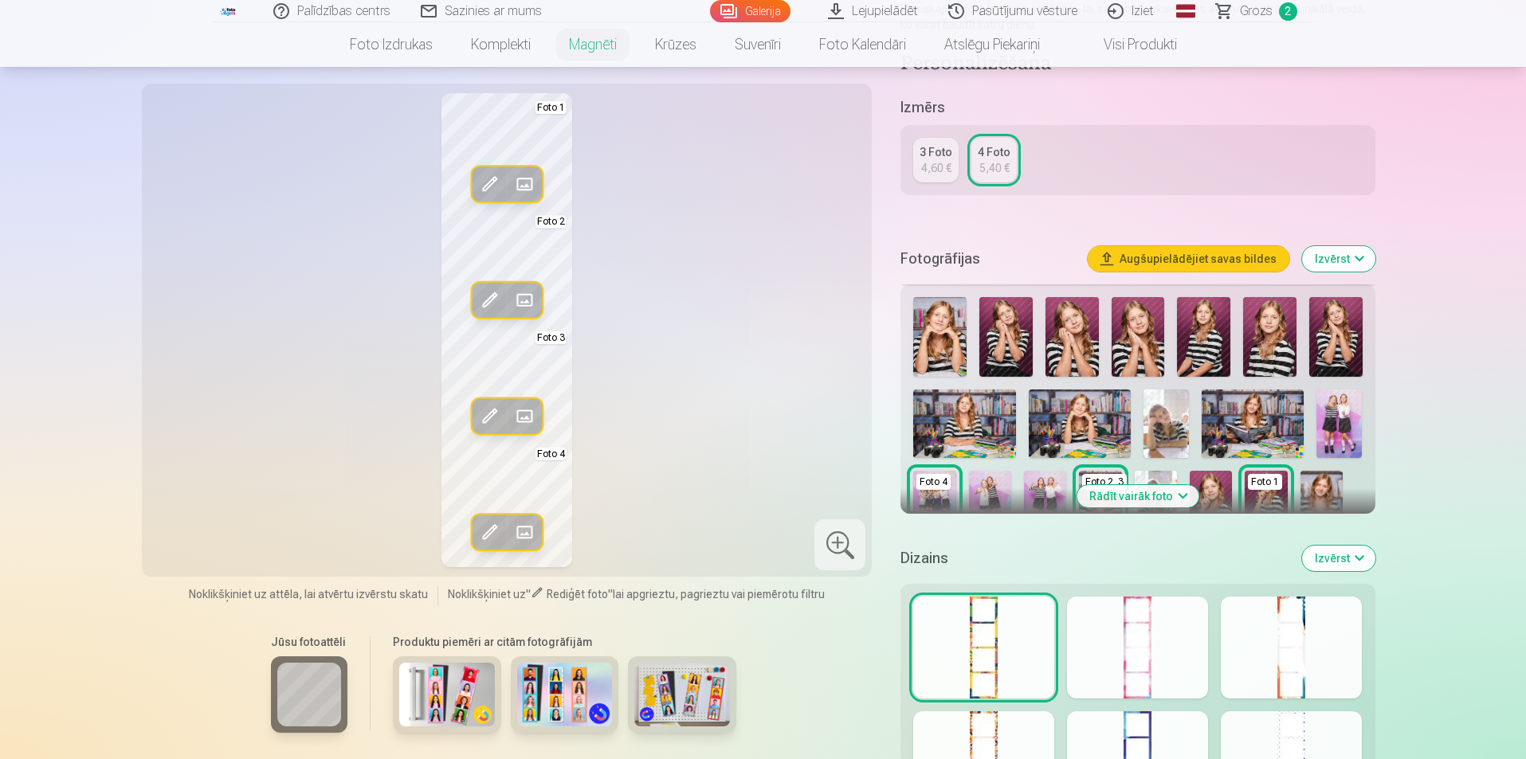
scroll to position [280, 0]
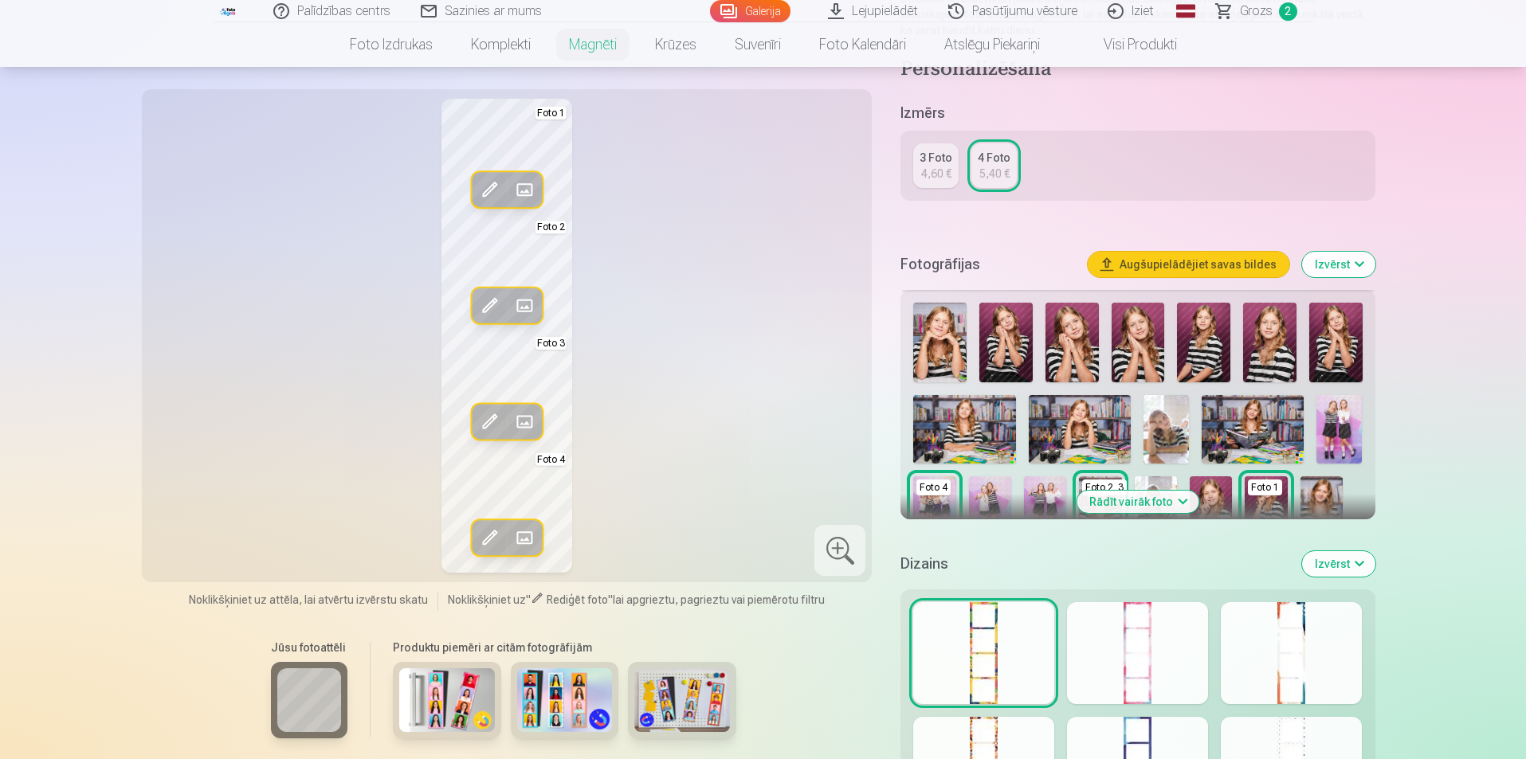
click at [1134, 500] on button "Rādīt vairāk foto" at bounding box center [1137, 502] width 122 height 22
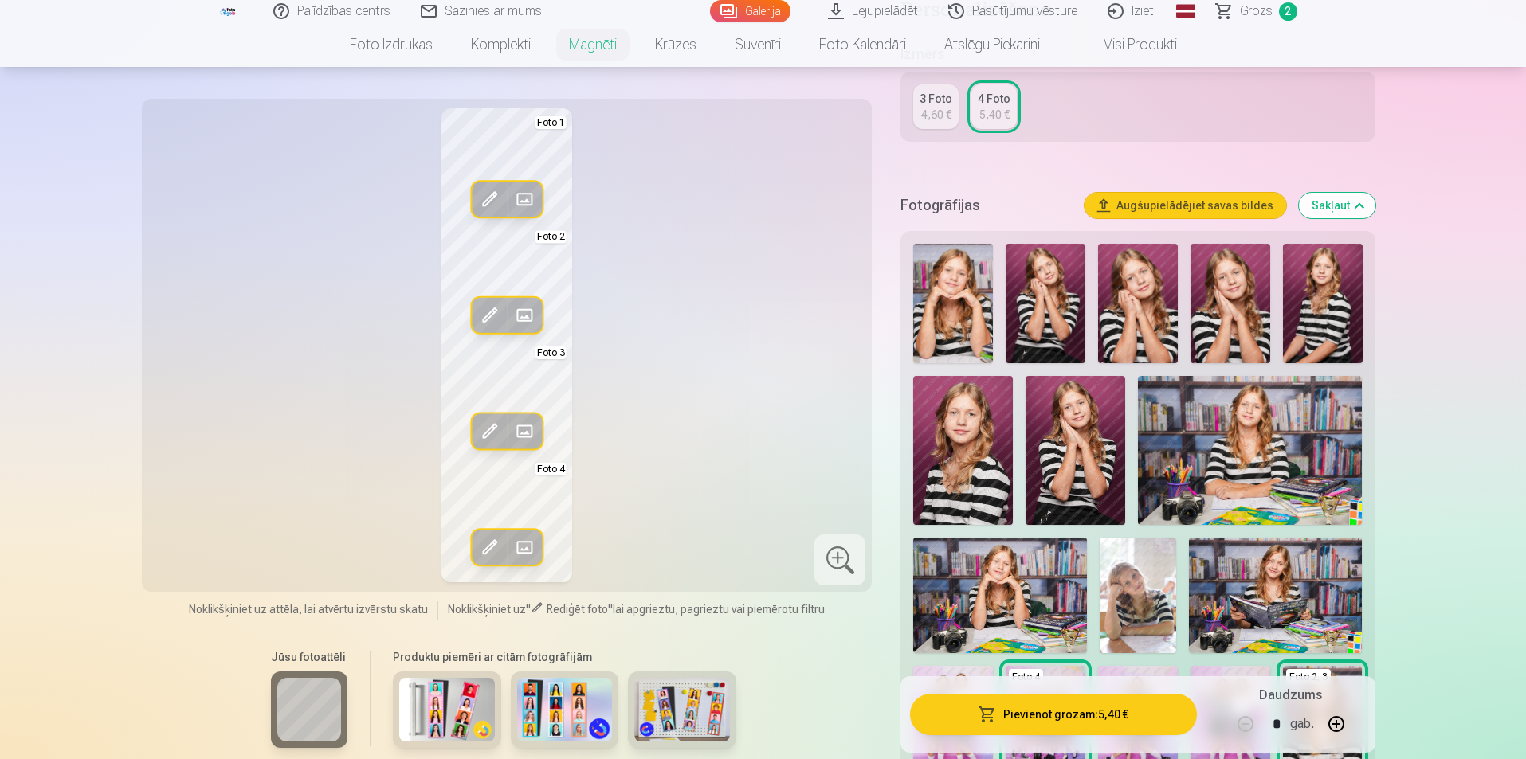
scroll to position [201, 0]
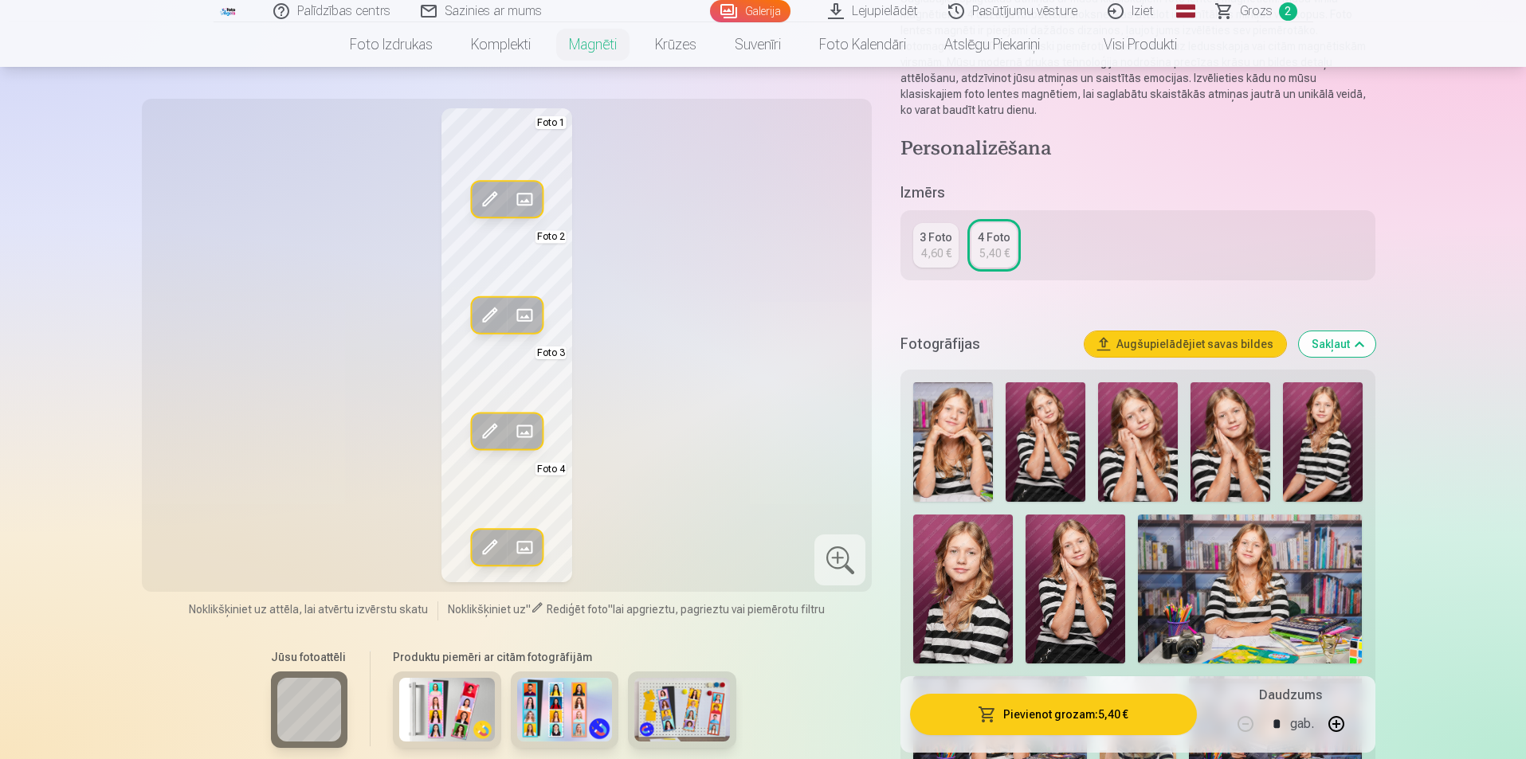
click at [923, 248] on div "4,60 €" at bounding box center [936, 253] width 30 height 16
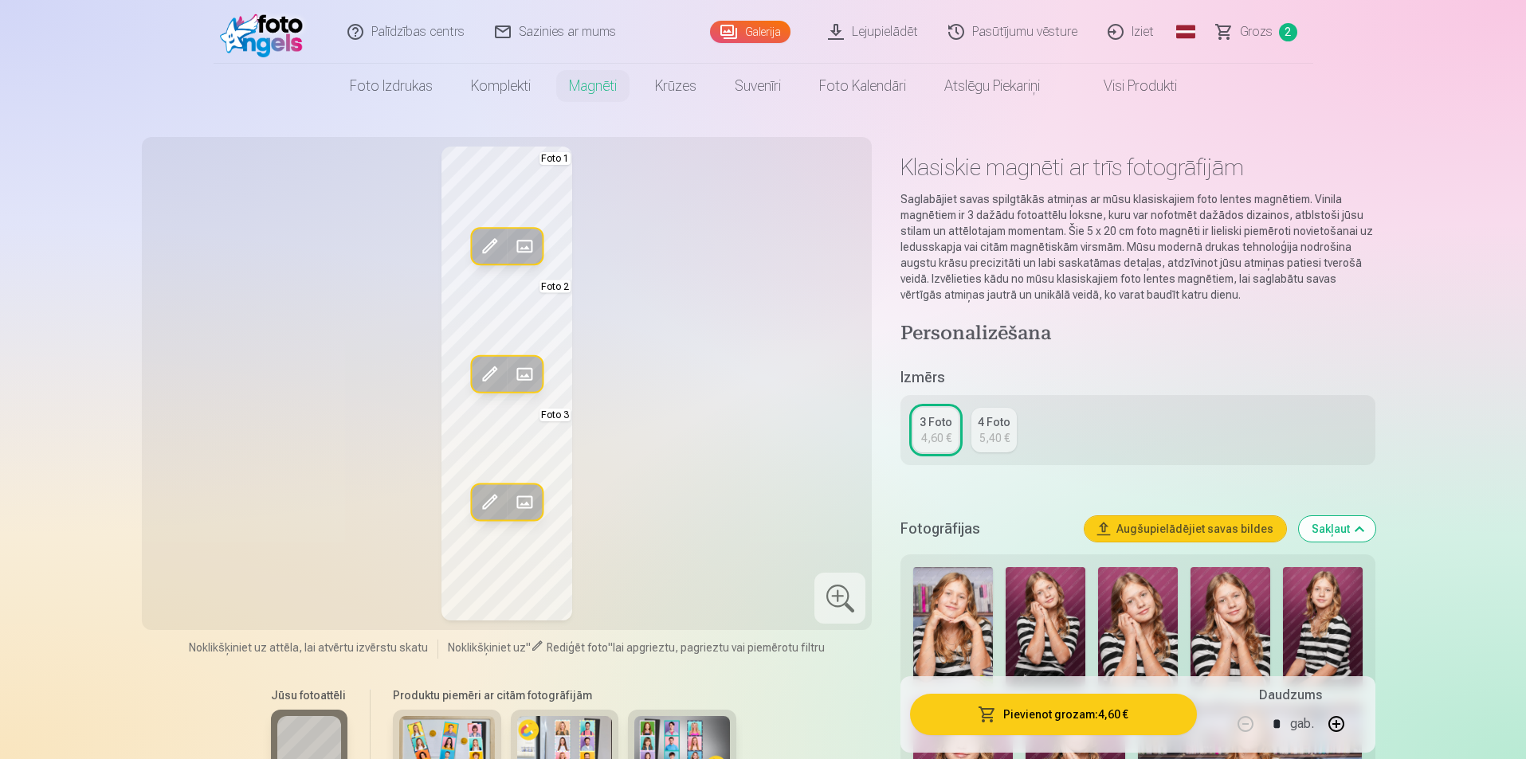
click at [983, 432] on div "5,40 €" at bounding box center [994, 438] width 30 height 16
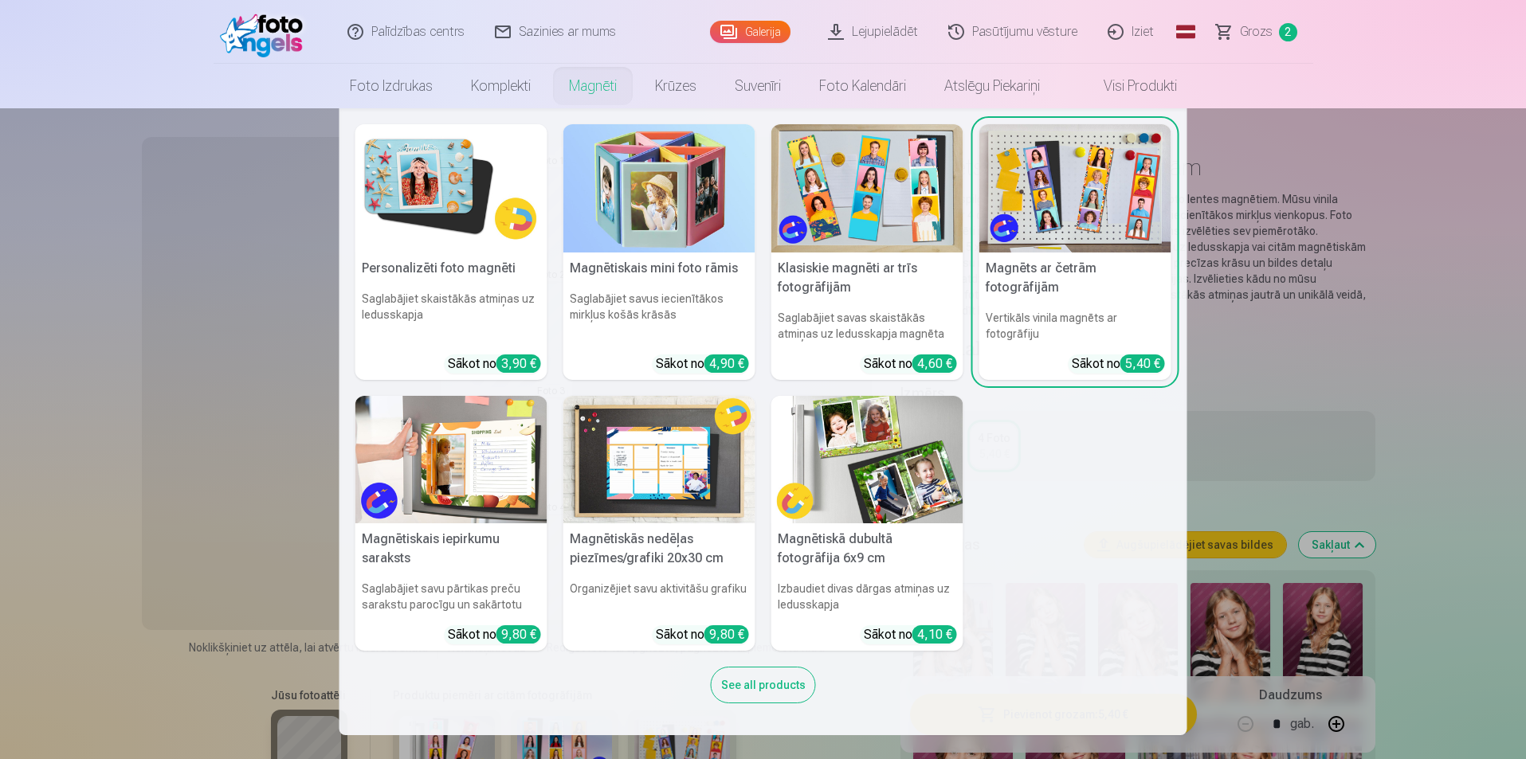
click at [587, 80] on link "Magnēti" at bounding box center [593, 86] width 86 height 45
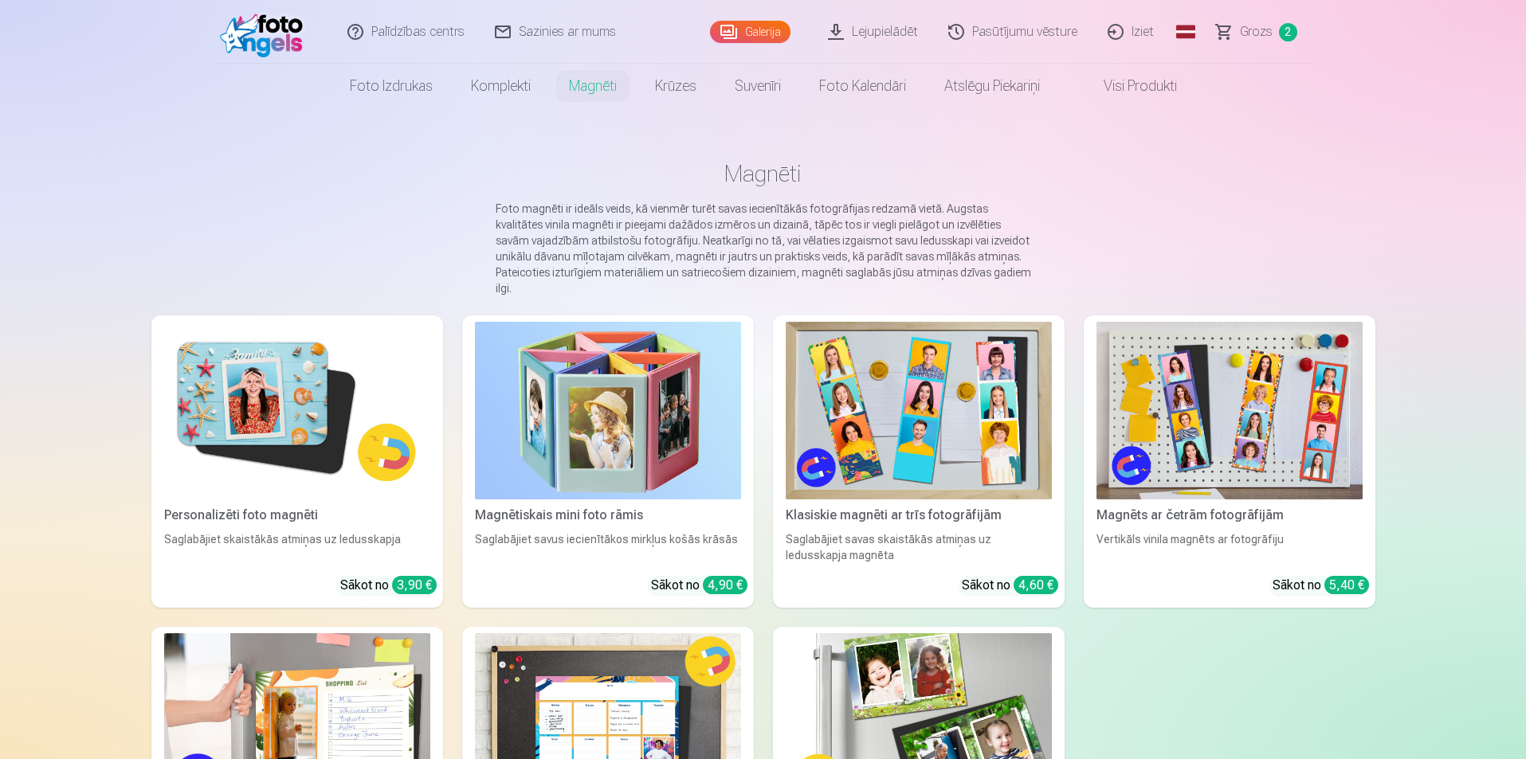
click at [0, 351] on div "Palīdzības centrs Sazinies ar mums Galerija Lejupielādēt Pasūtījumu vēsture Izi…" at bounding box center [763, 708] width 1526 height 1417
click at [274, 423] on img at bounding box center [297, 411] width 266 height 178
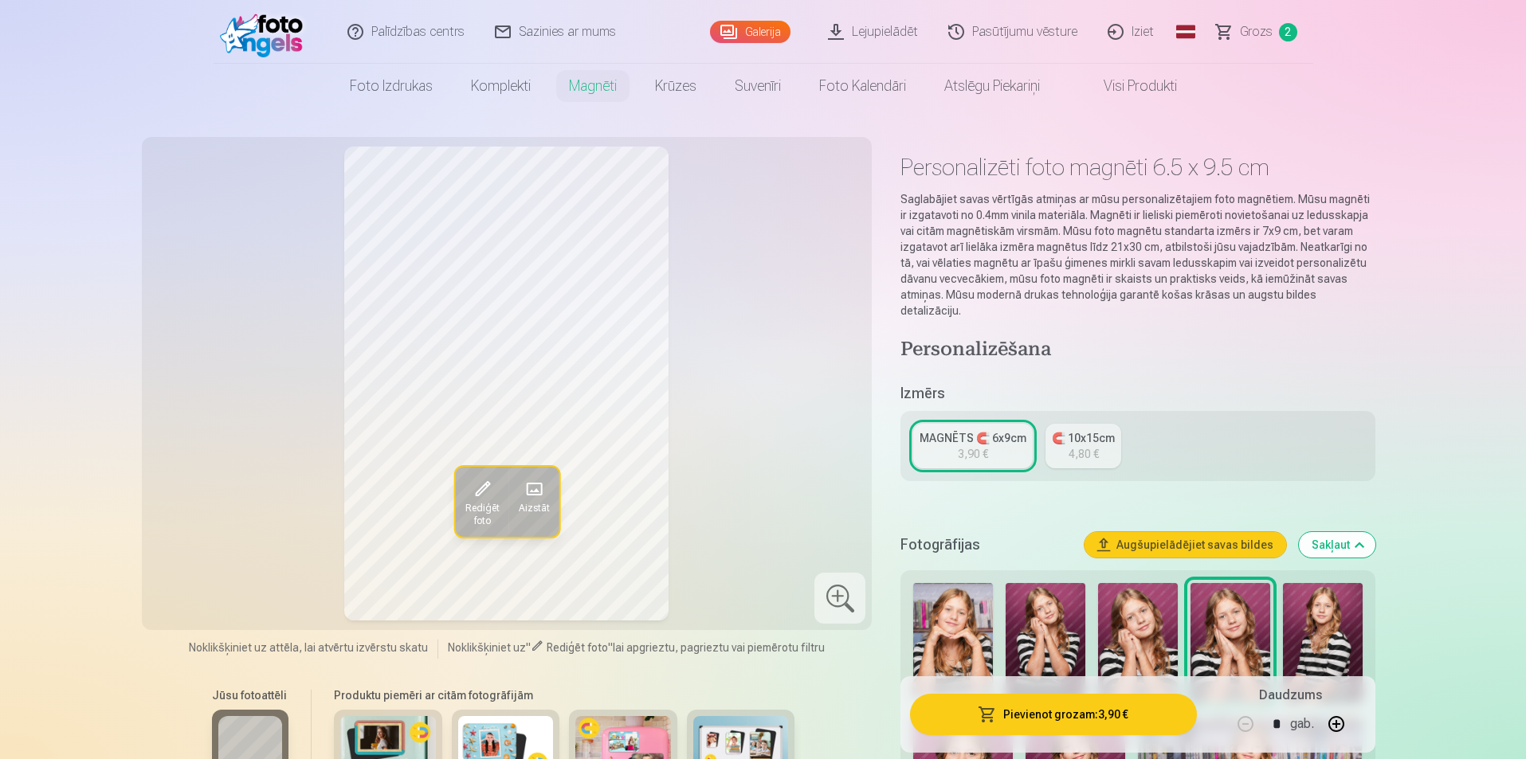
click at [1091, 446] on div "4,80 €" at bounding box center [1083, 454] width 30 height 16
click at [999, 438] on link "MAGNĒTS 🧲 6x9cm 3,90 €" at bounding box center [973, 446] width 120 height 45
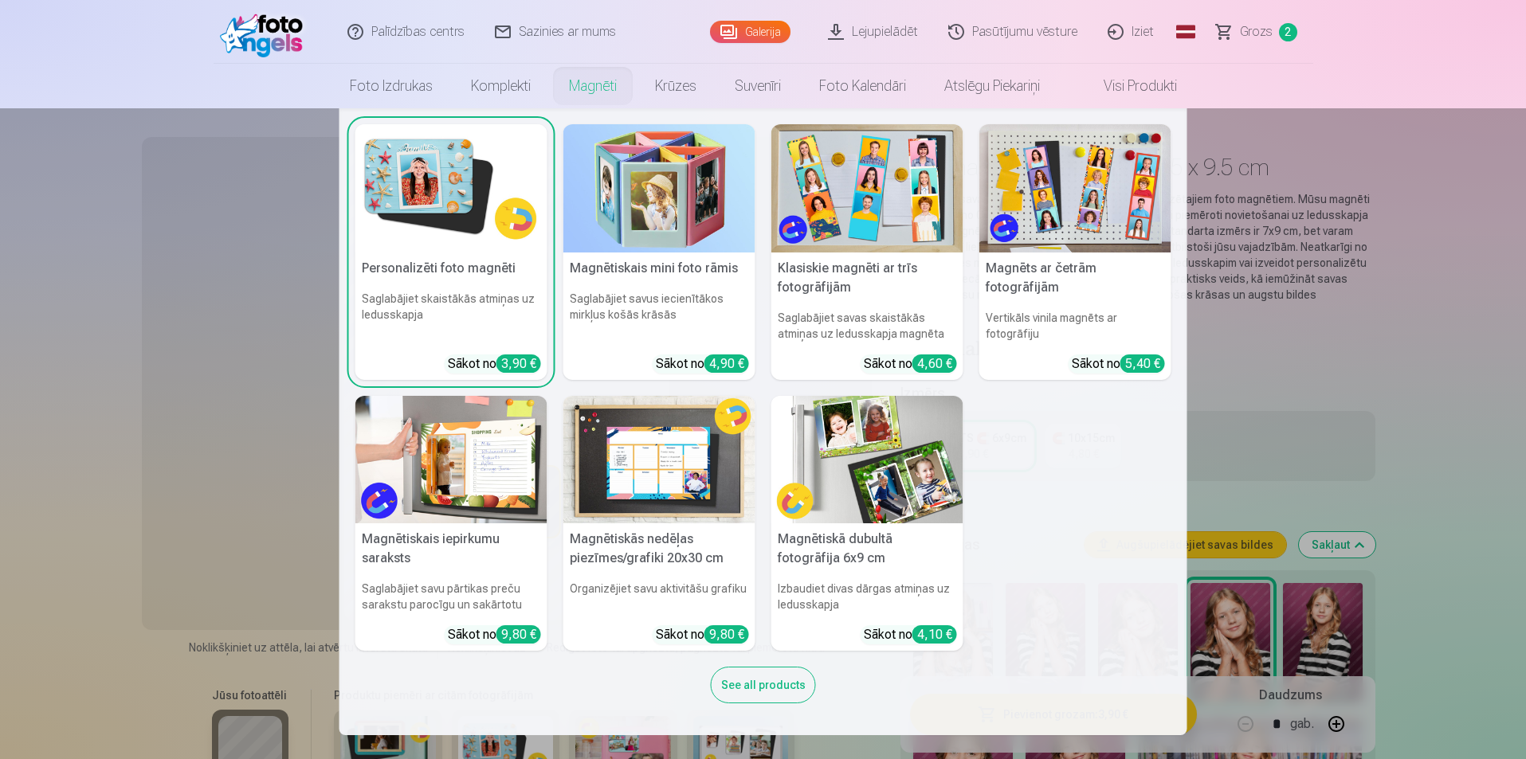
click at [583, 88] on link "Magnēti" at bounding box center [593, 86] width 86 height 45
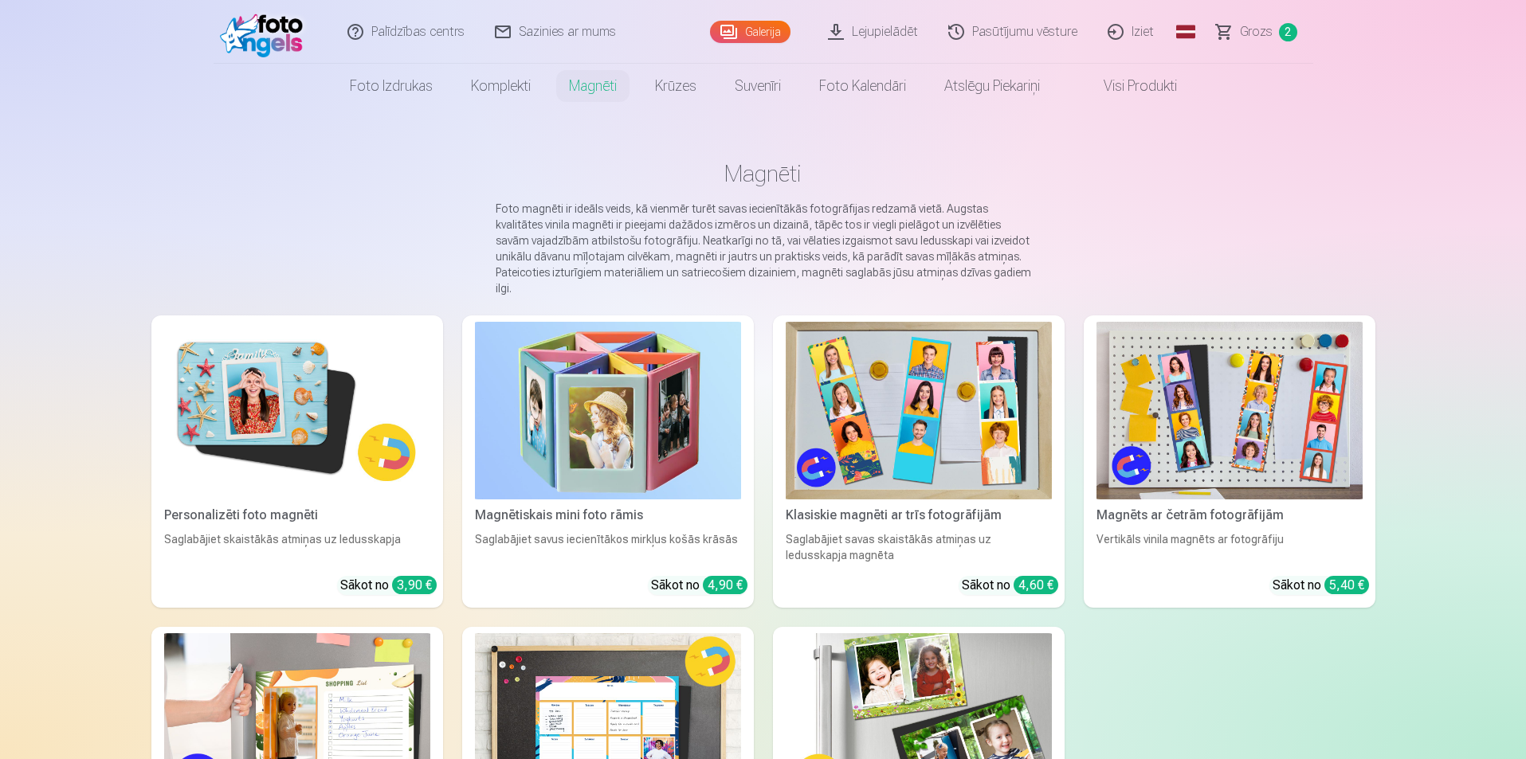
click at [1272, 437] on img at bounding box center [1229, 411] width 266 height 178
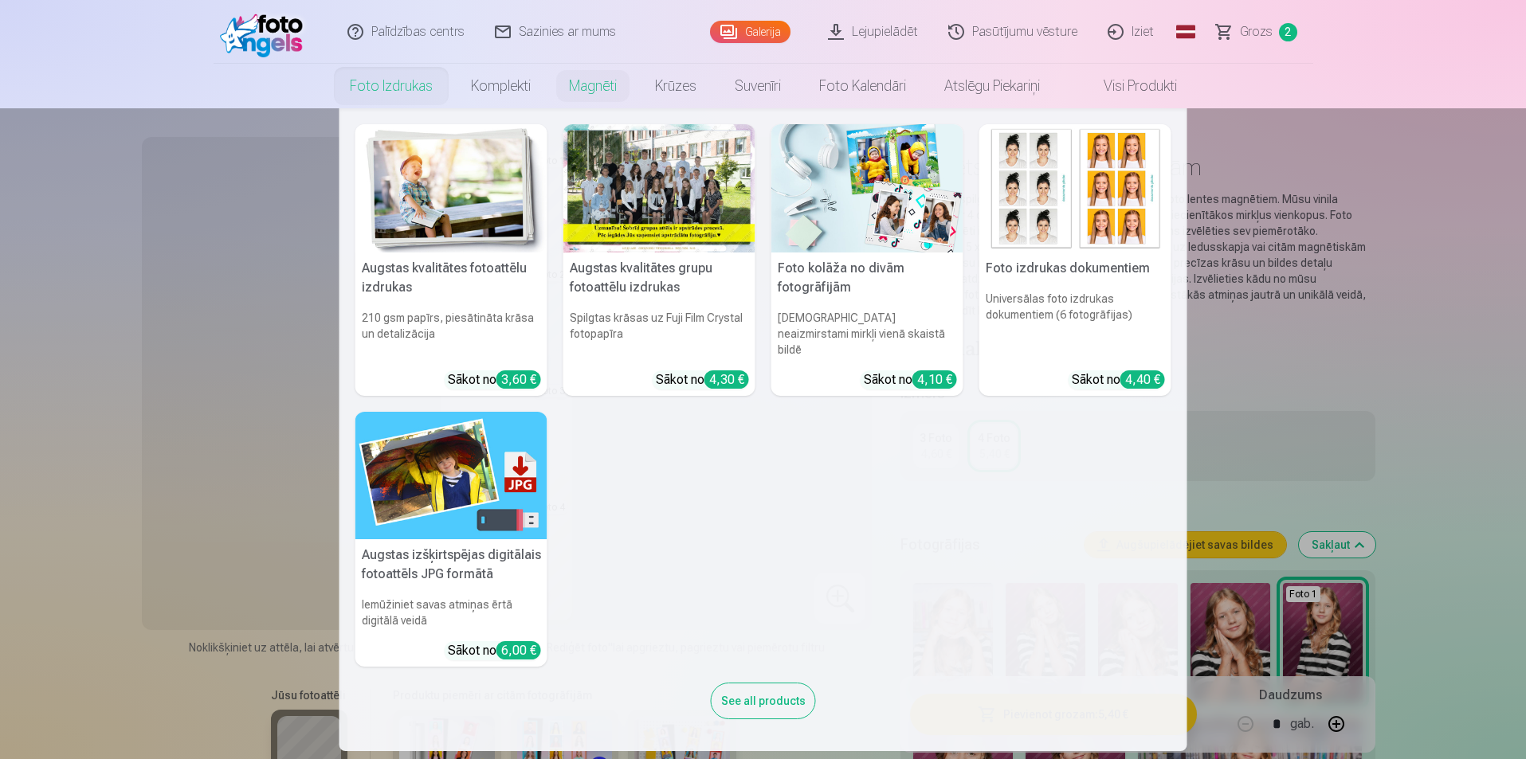
click at [386, 91] on link "Foto izdrukas" at bounding box center [391, 86] width 121 height 45
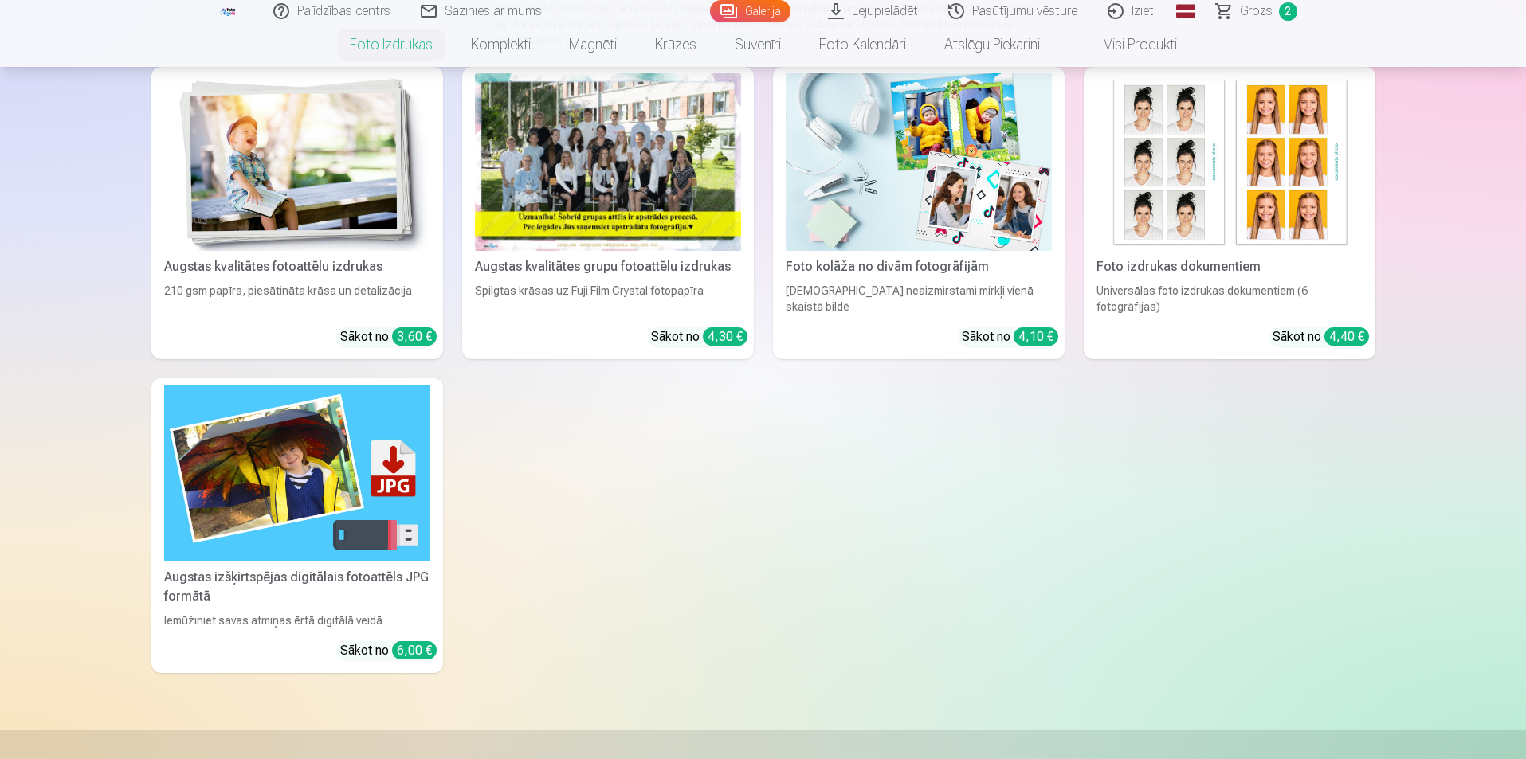
scroll to position [398, 0]
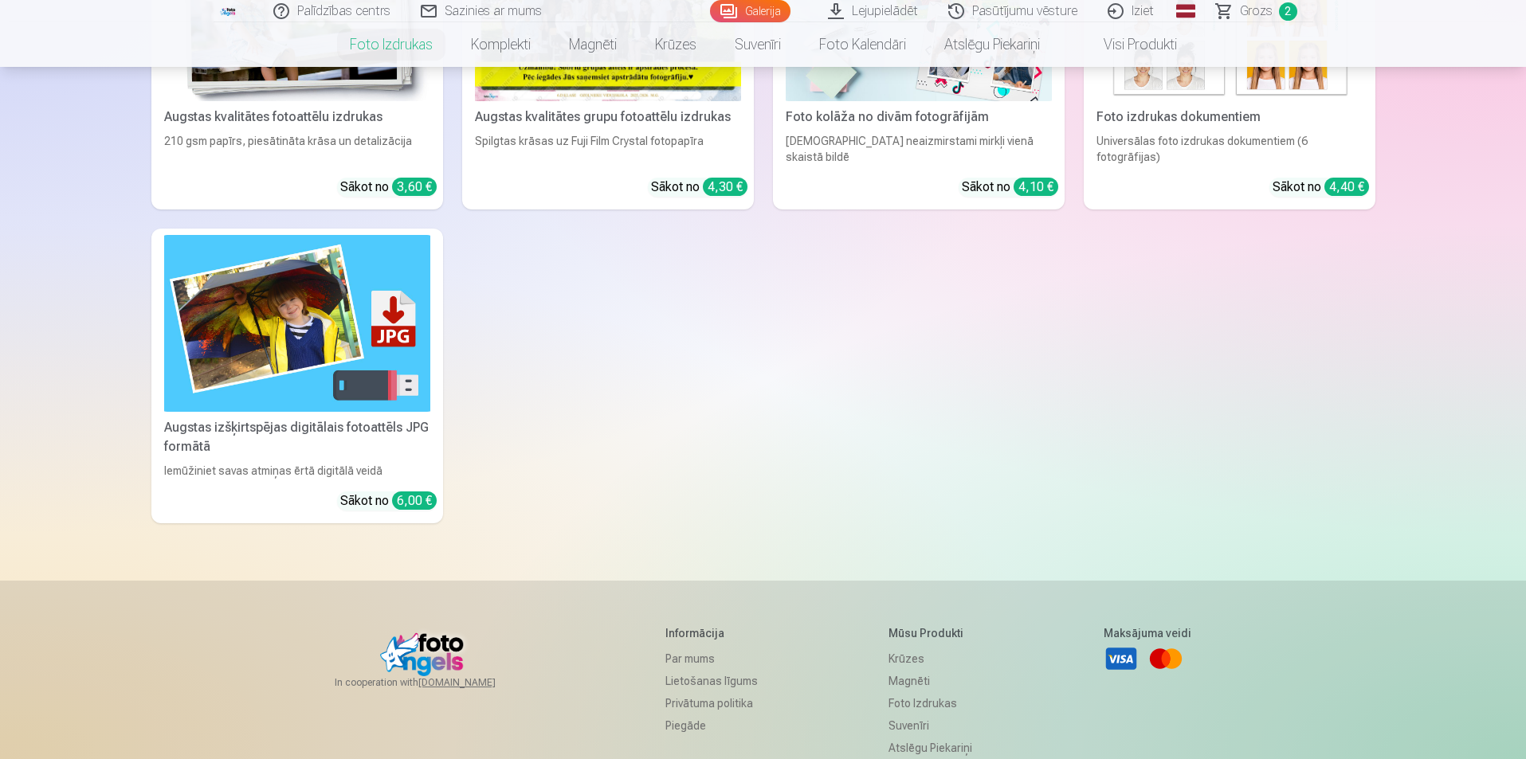
click at [302, 363] on img at bounding box center [297, 324] width 266 height 178
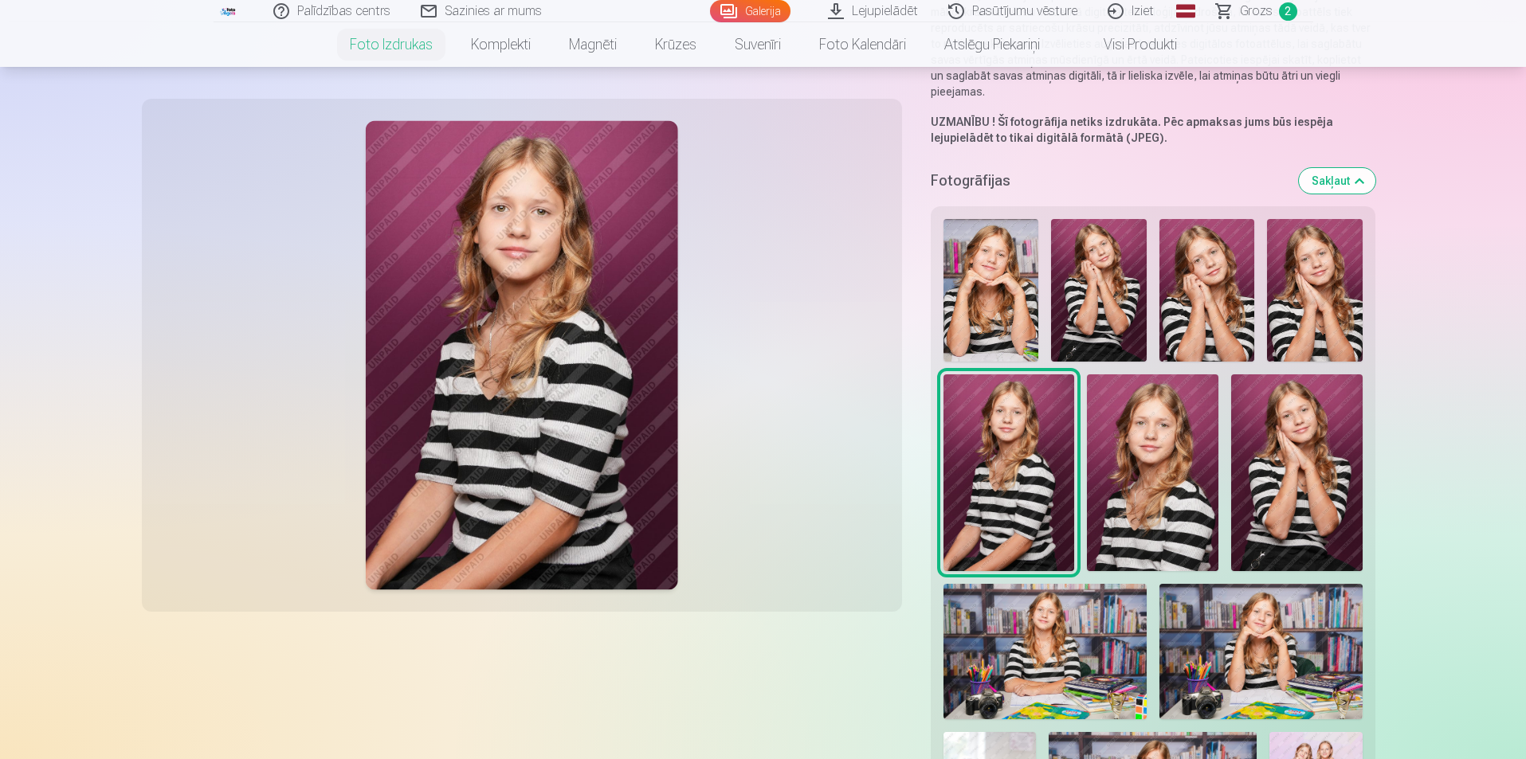
scroll to position [239, 0]
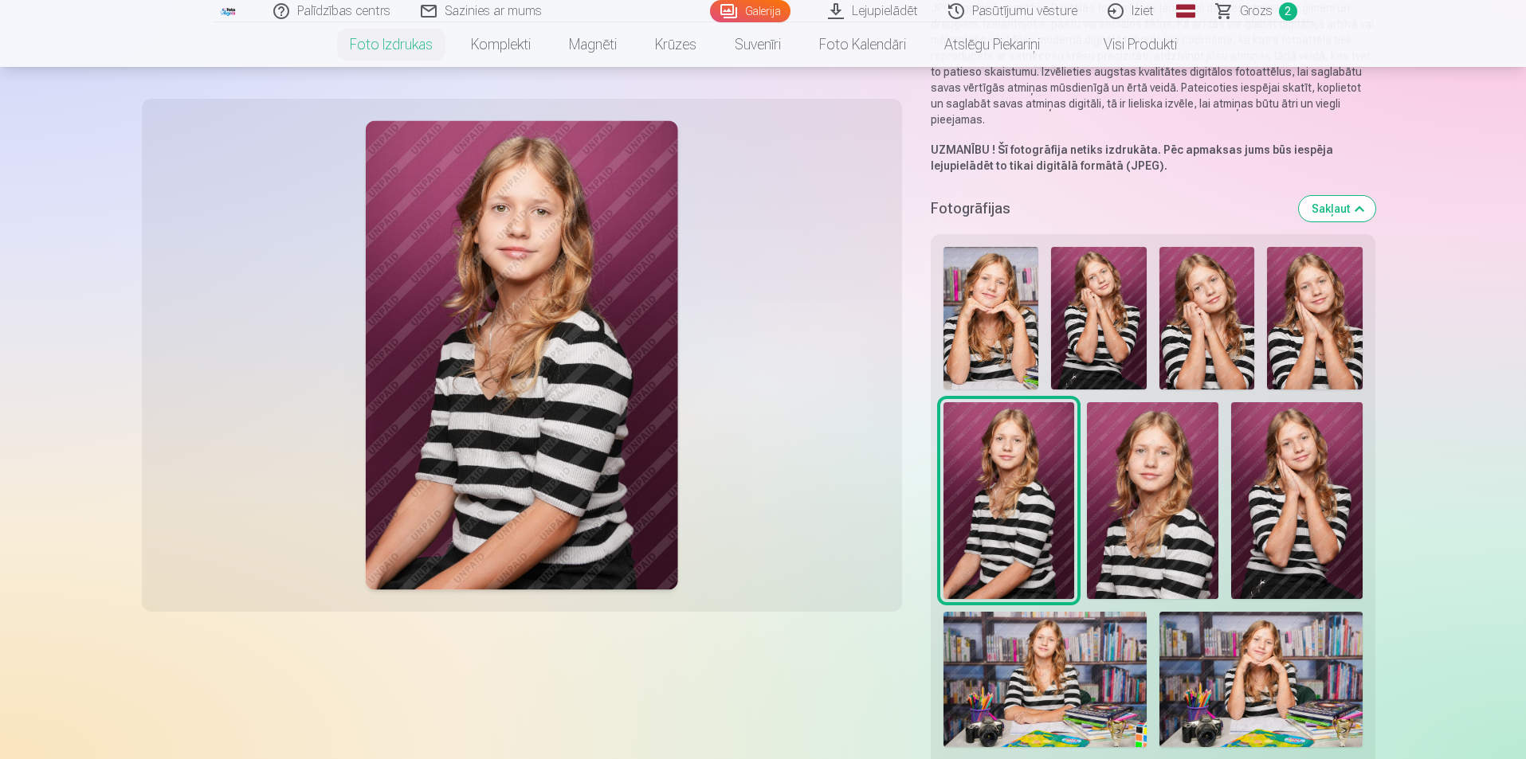
click at [984, 316] on img at bounding box center [991, 318] width 96 height 143
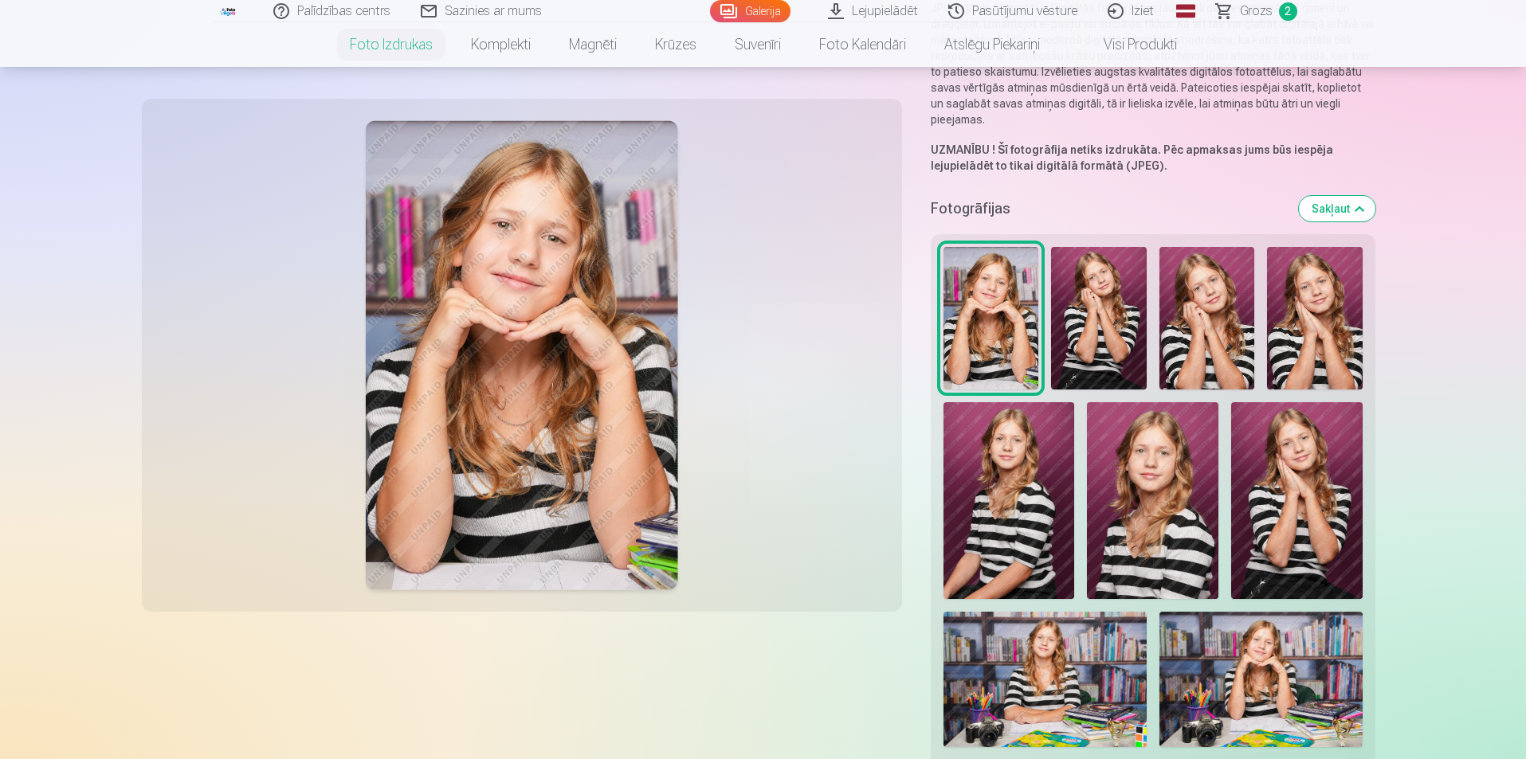
click at [1096, 330] on img at bounding box center [1099, 318] width 96 height 143
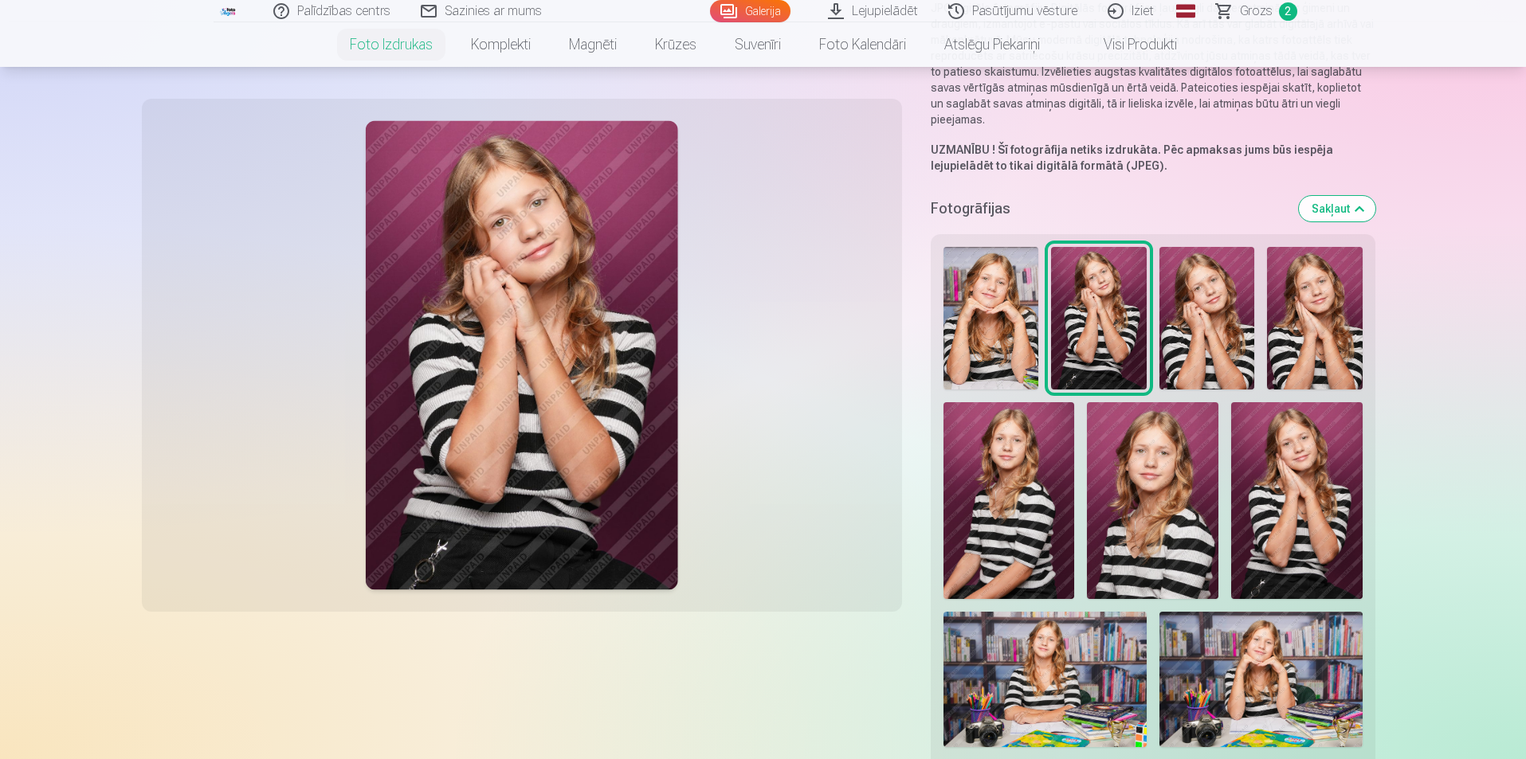
click at [1198, 342] on img at bounding box center [1207, 318] width 96 height 143
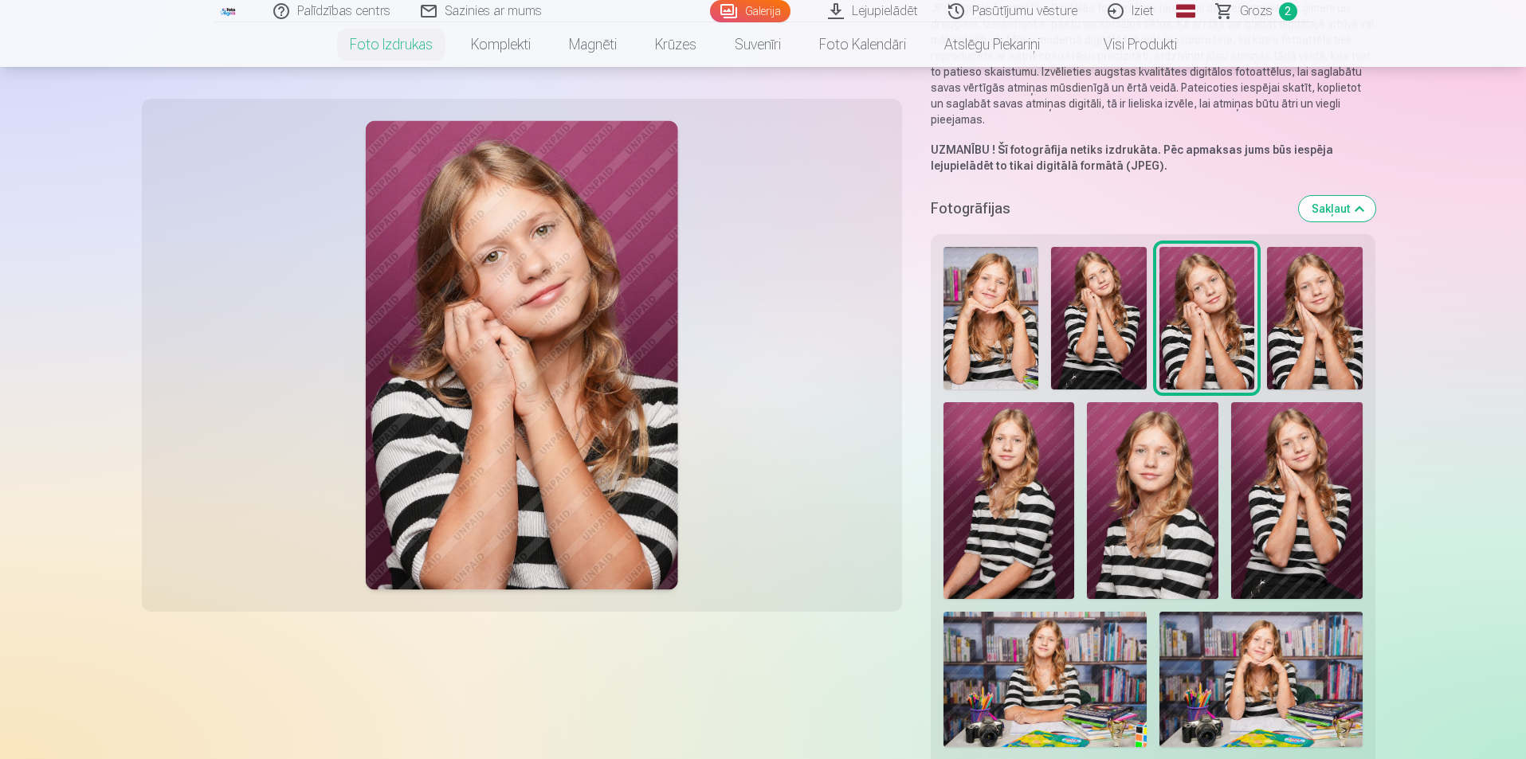
click at [1089, 338] on img at bounding box center [1099, 318] width 96 height 143
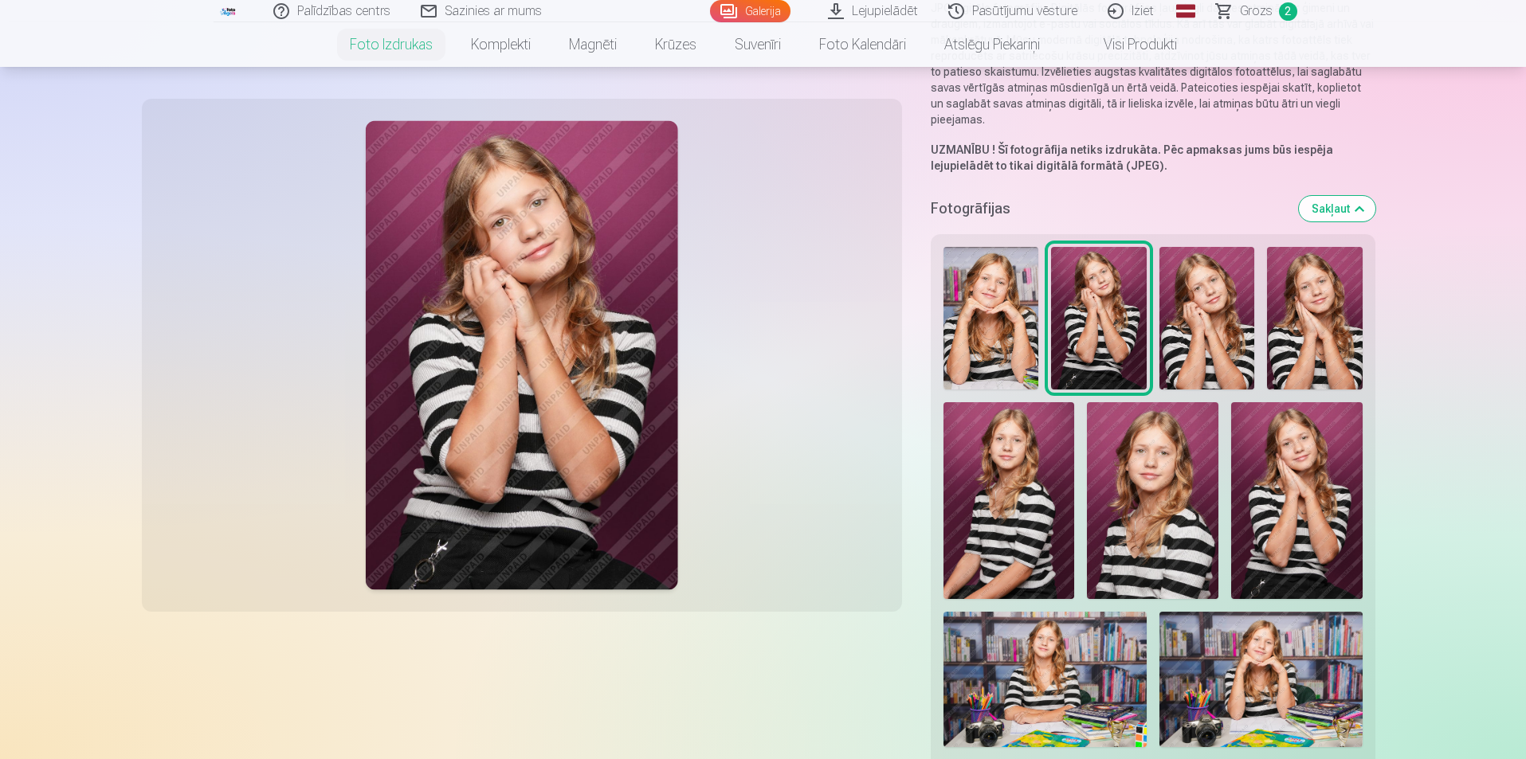
click at [1241, 369] on img at bounding box center [1207, 318] width 96 height 143
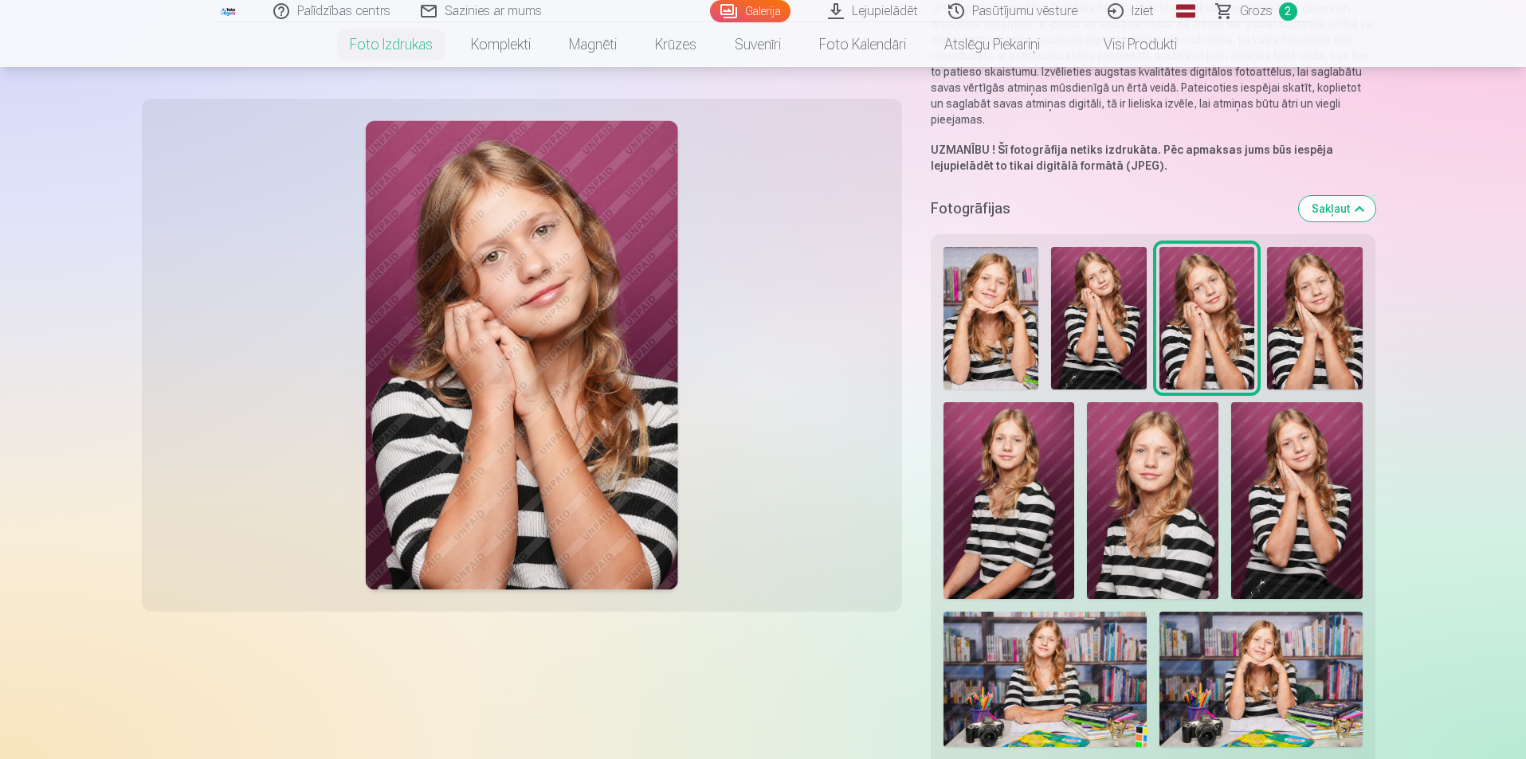
click at [1328, 363] on img at bounding box center [1314, 318] width 95 height 143
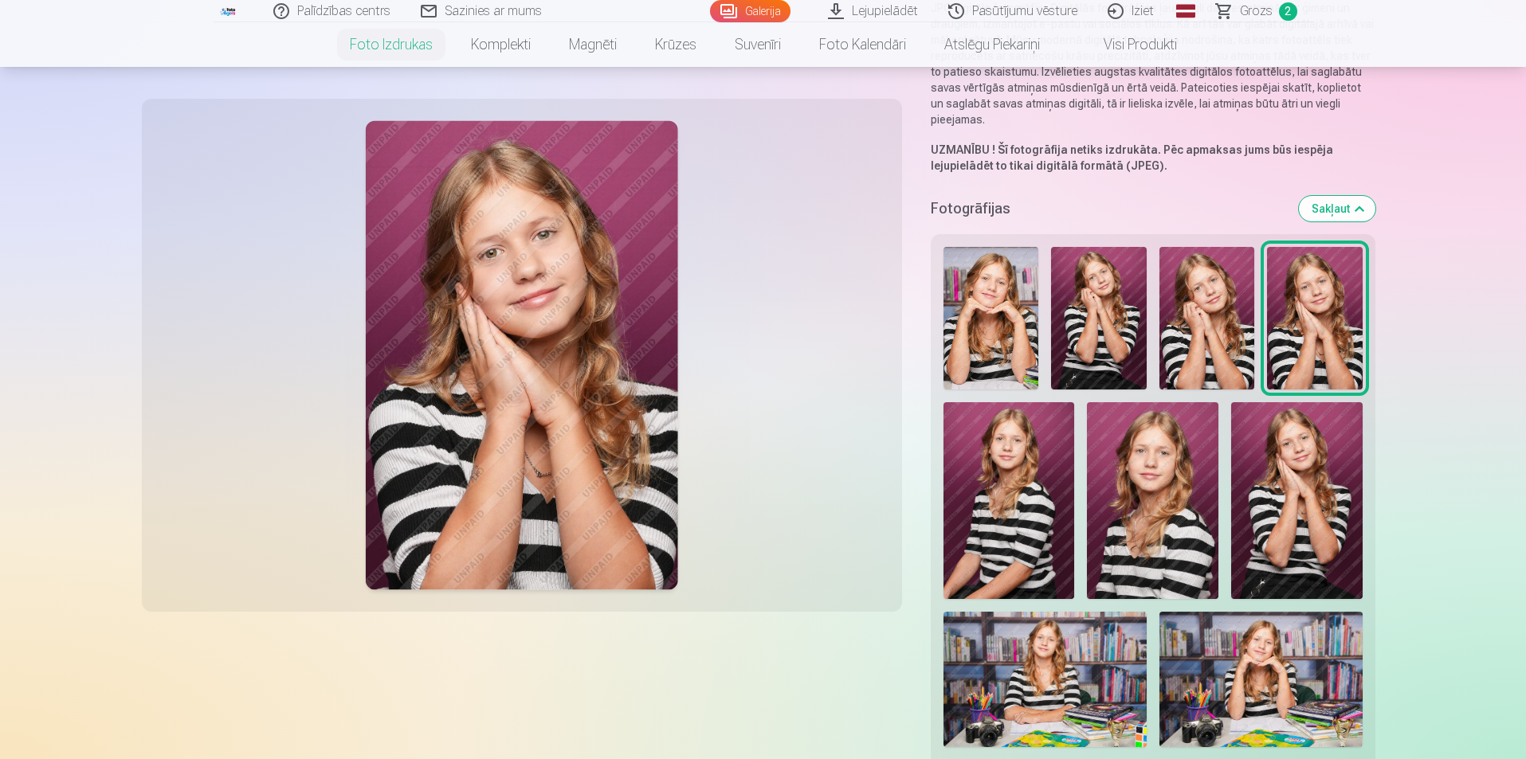
click at [1108, 338] on img at bounding box center [1099, 318] width 96 height 143
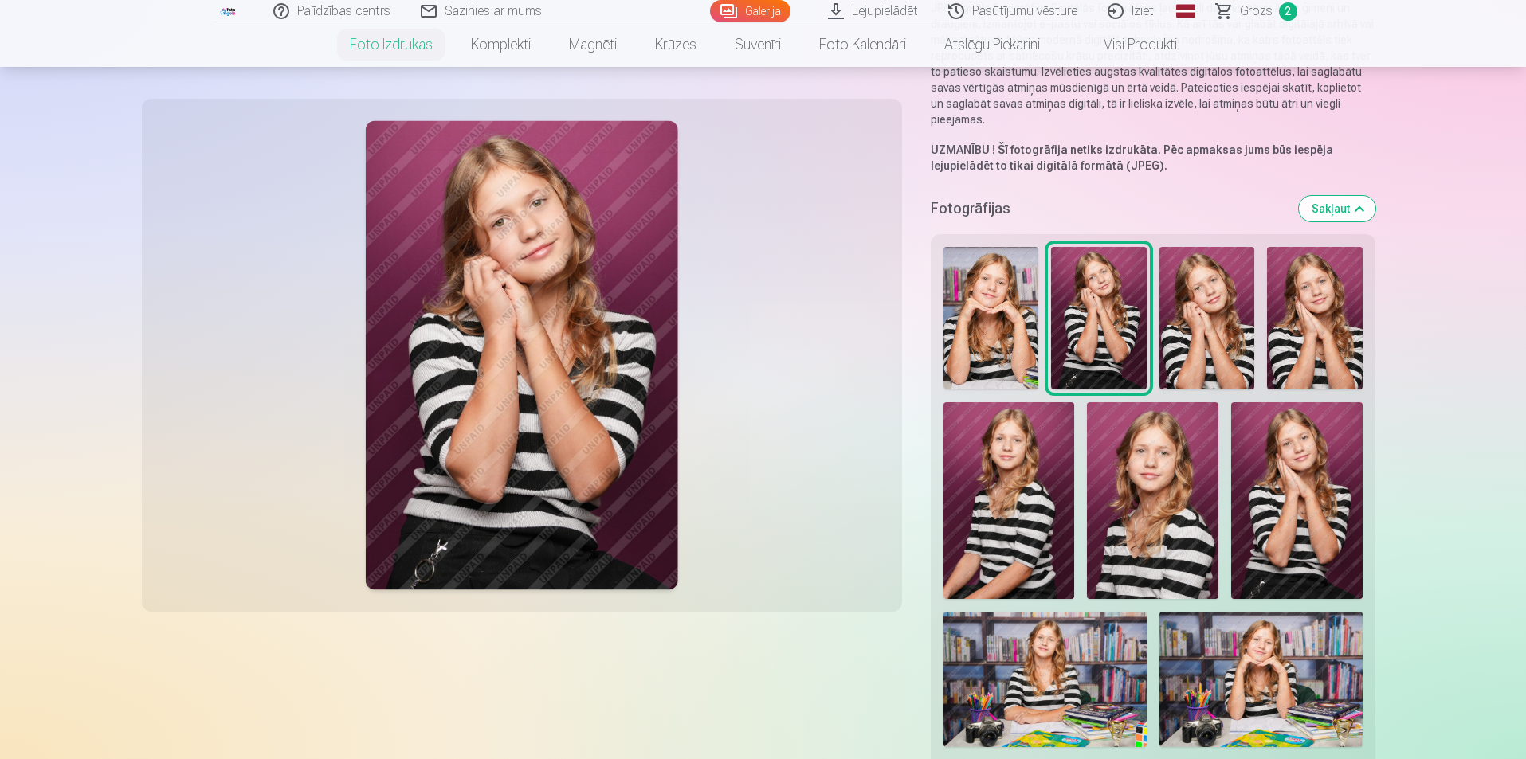
click at [1196, 323] on img at bounding box center [1207, 318] width 96 height 143
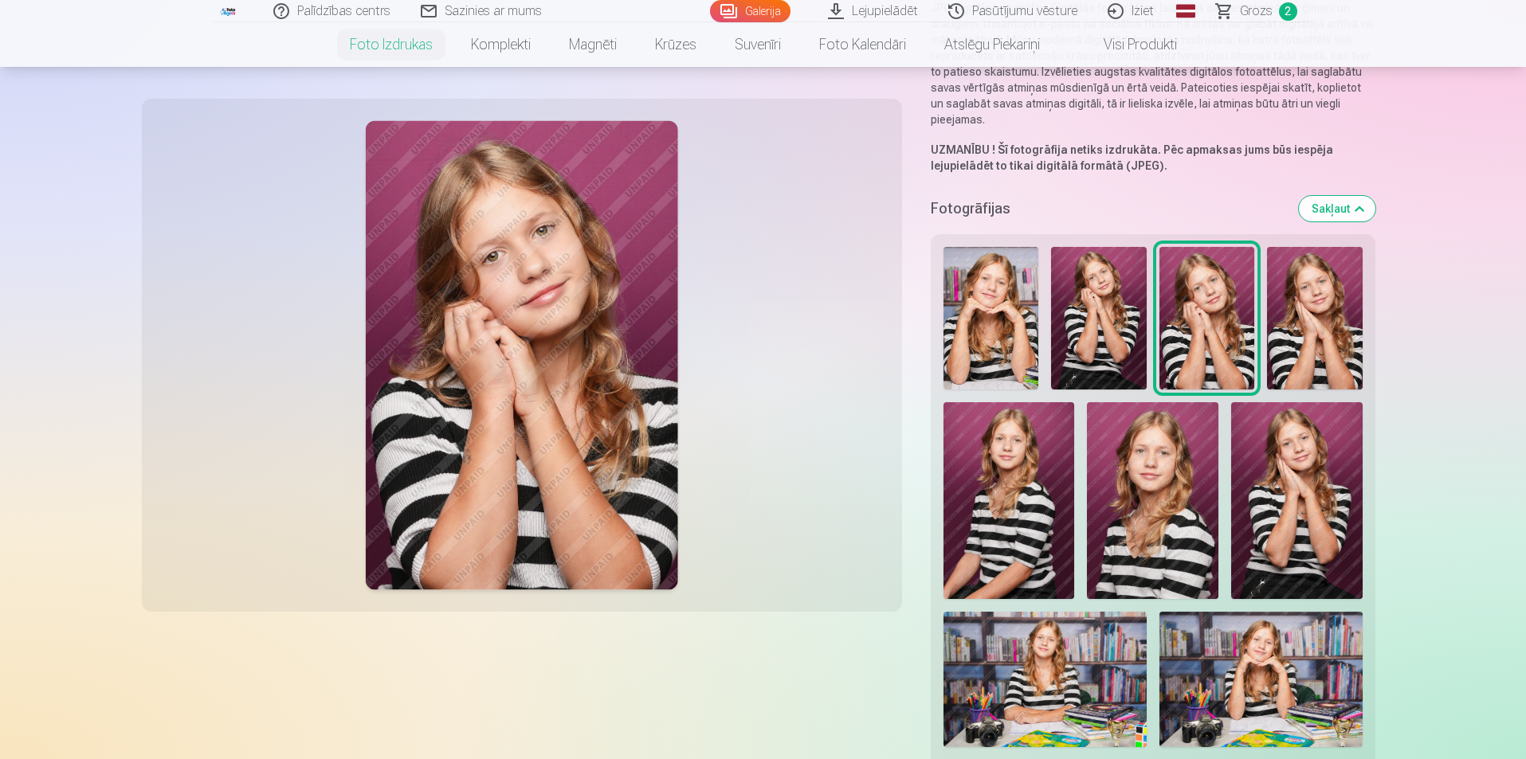
click at [1327, 335] on img at bounding box center [1314, 318] width 95 height 143
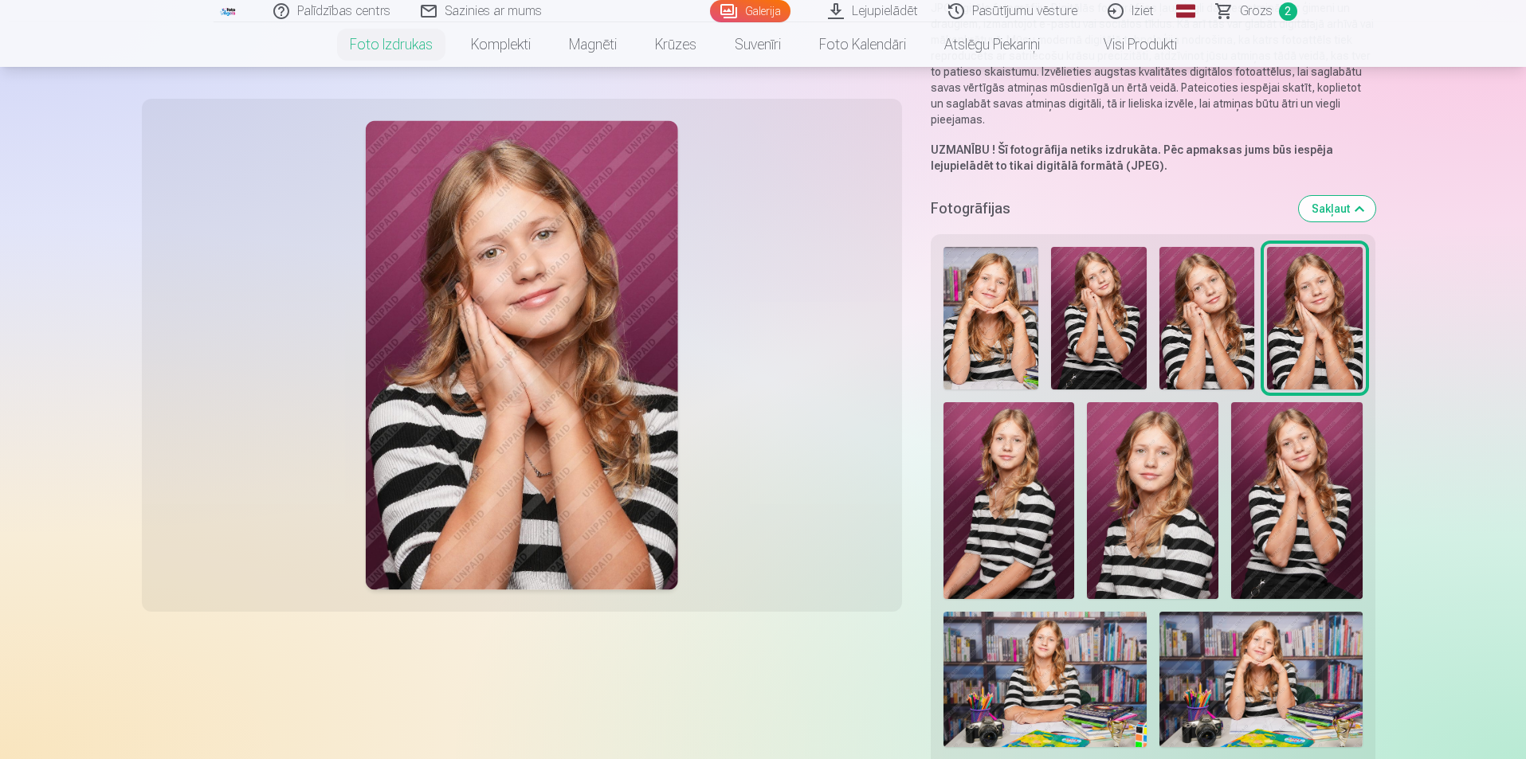
click at [1313, 533] on img at bounding box center [1296, 500] width 131 height 197
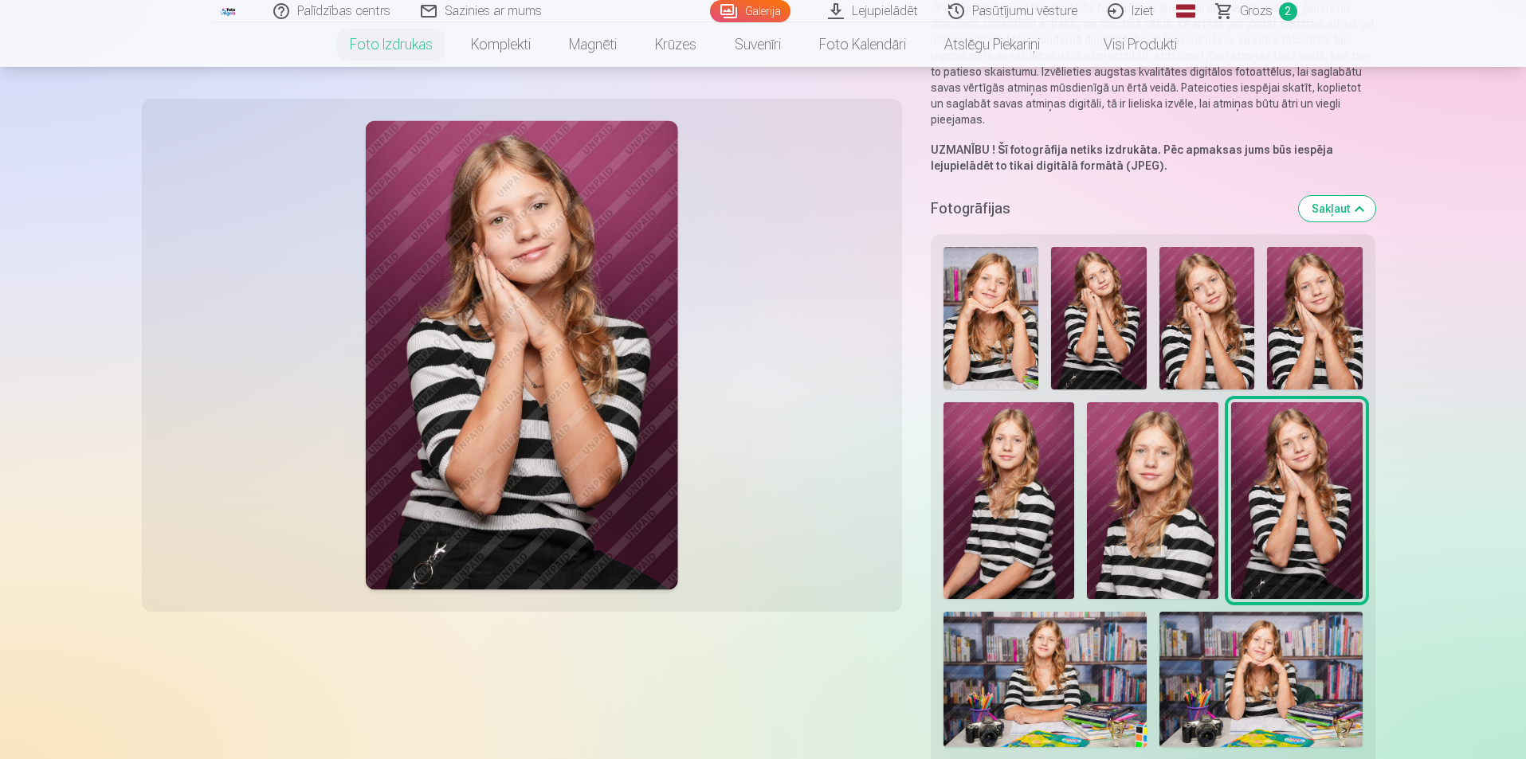
click at [1335, 333] on img at bounding box center [1314, 318] width 95 height 143
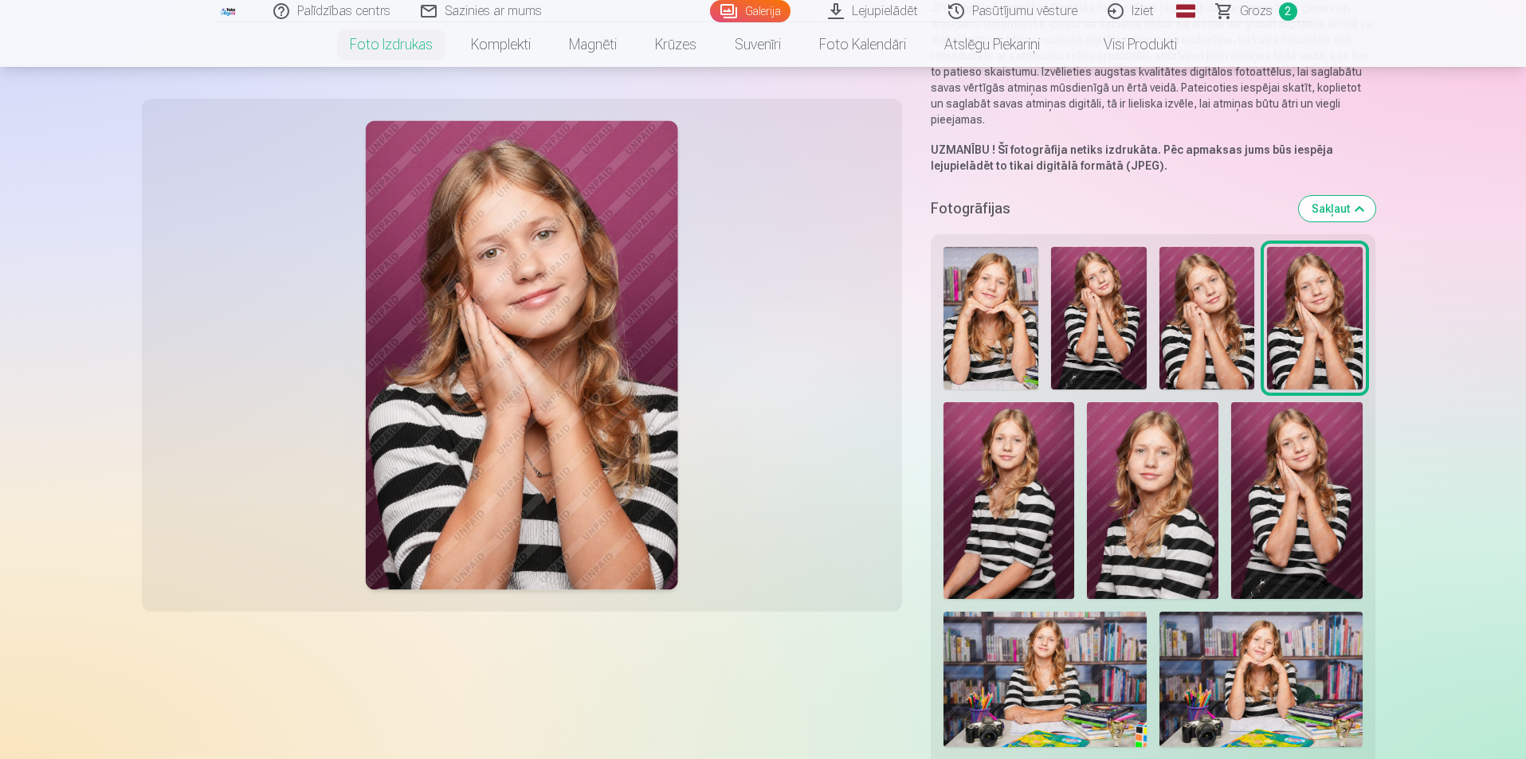
click at [1335, 372] on img at bounding box center [1314, 318] width 95 height 143
click at [1312, 504] on img at bounding box center [1296, 500] width 131 height 197
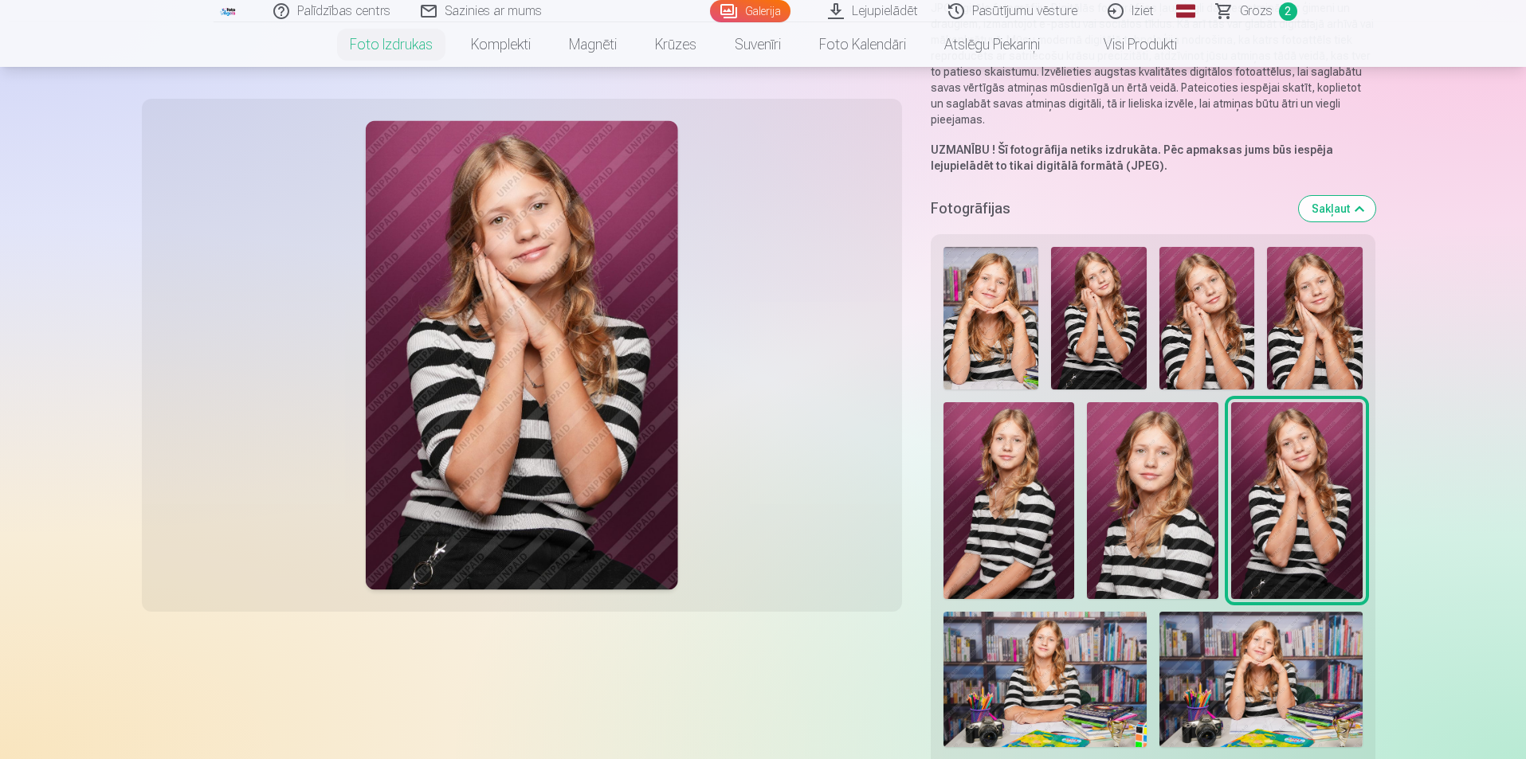
click at [1301, 306] on img at bounding box center [1314, 318] width 95 height 143
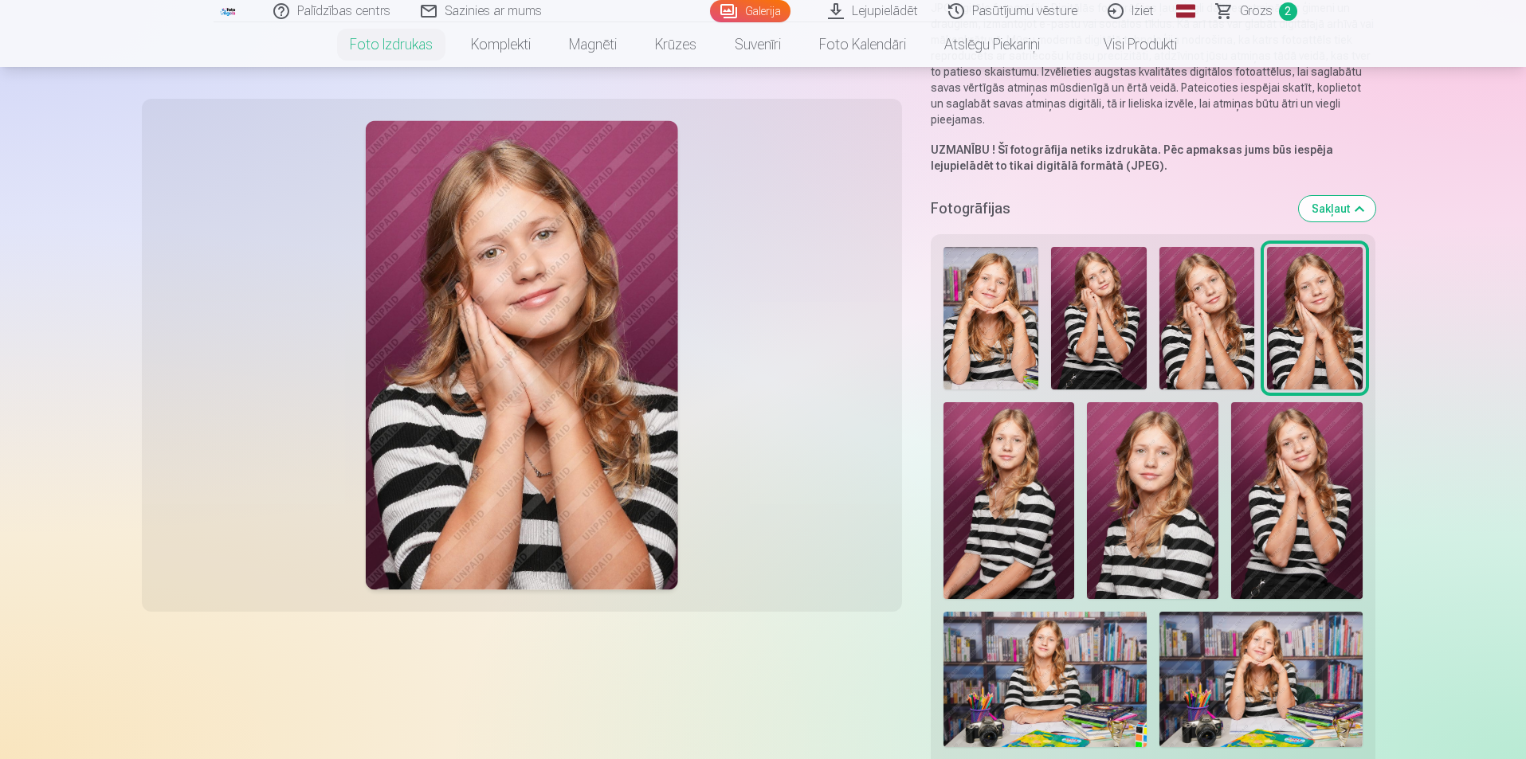
click at [1143, 488] on img at bounding box center [1152, 500] width 131 height 197
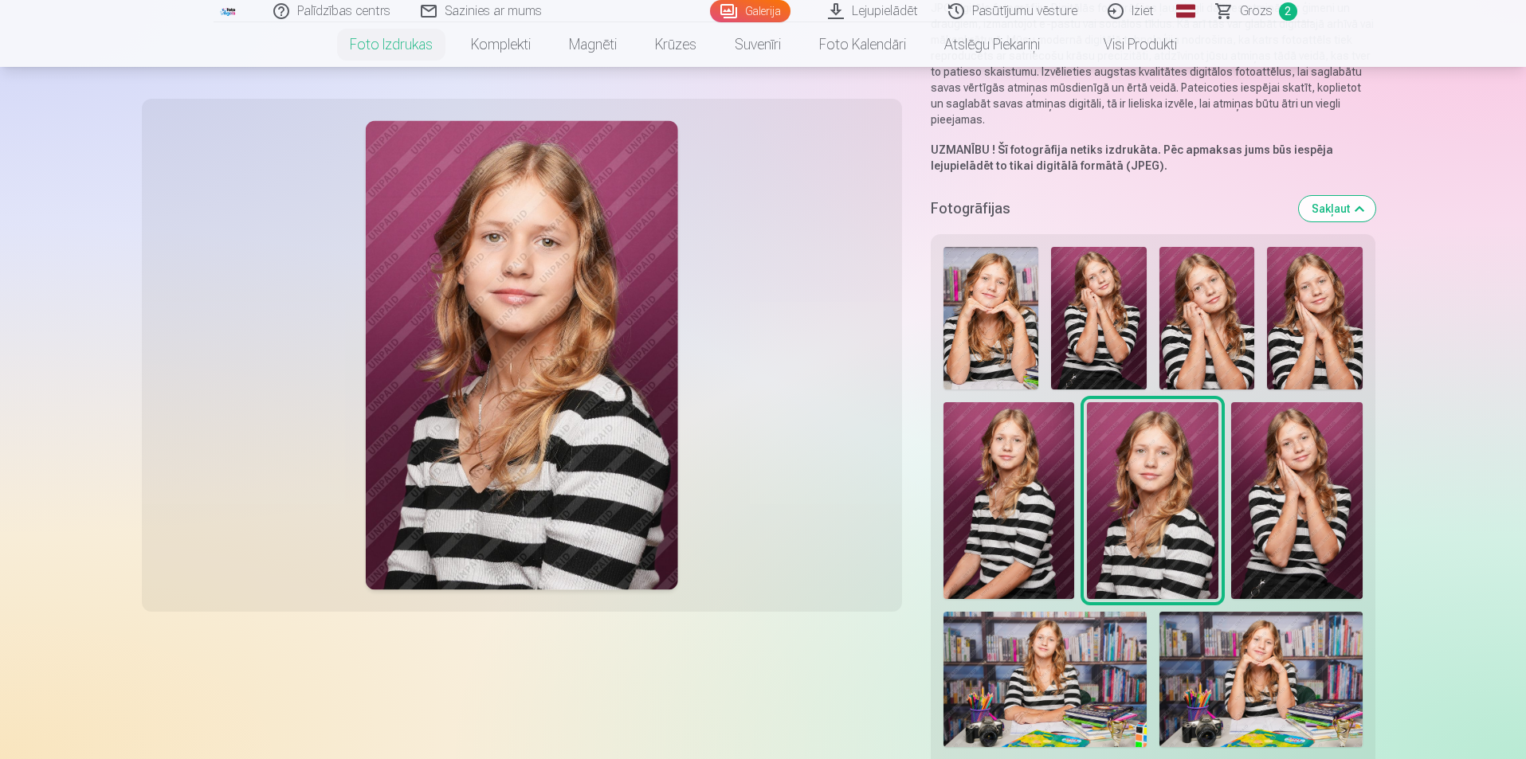
click at [984, 329] on img at bounding box center [991, 318] width 96 height 143
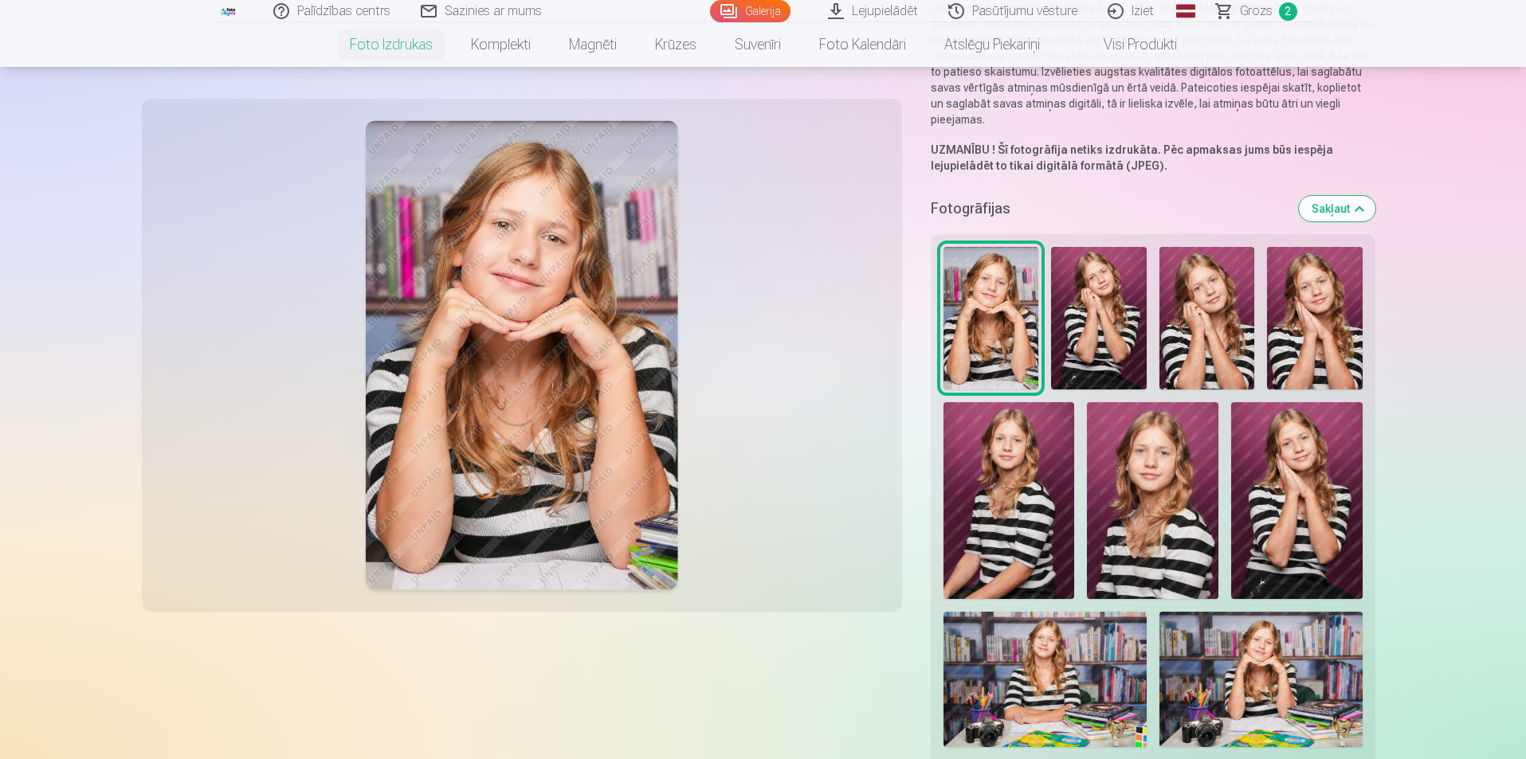
click at [1287, 668] on img at bounding box center [1260, 679] width 203 height 135
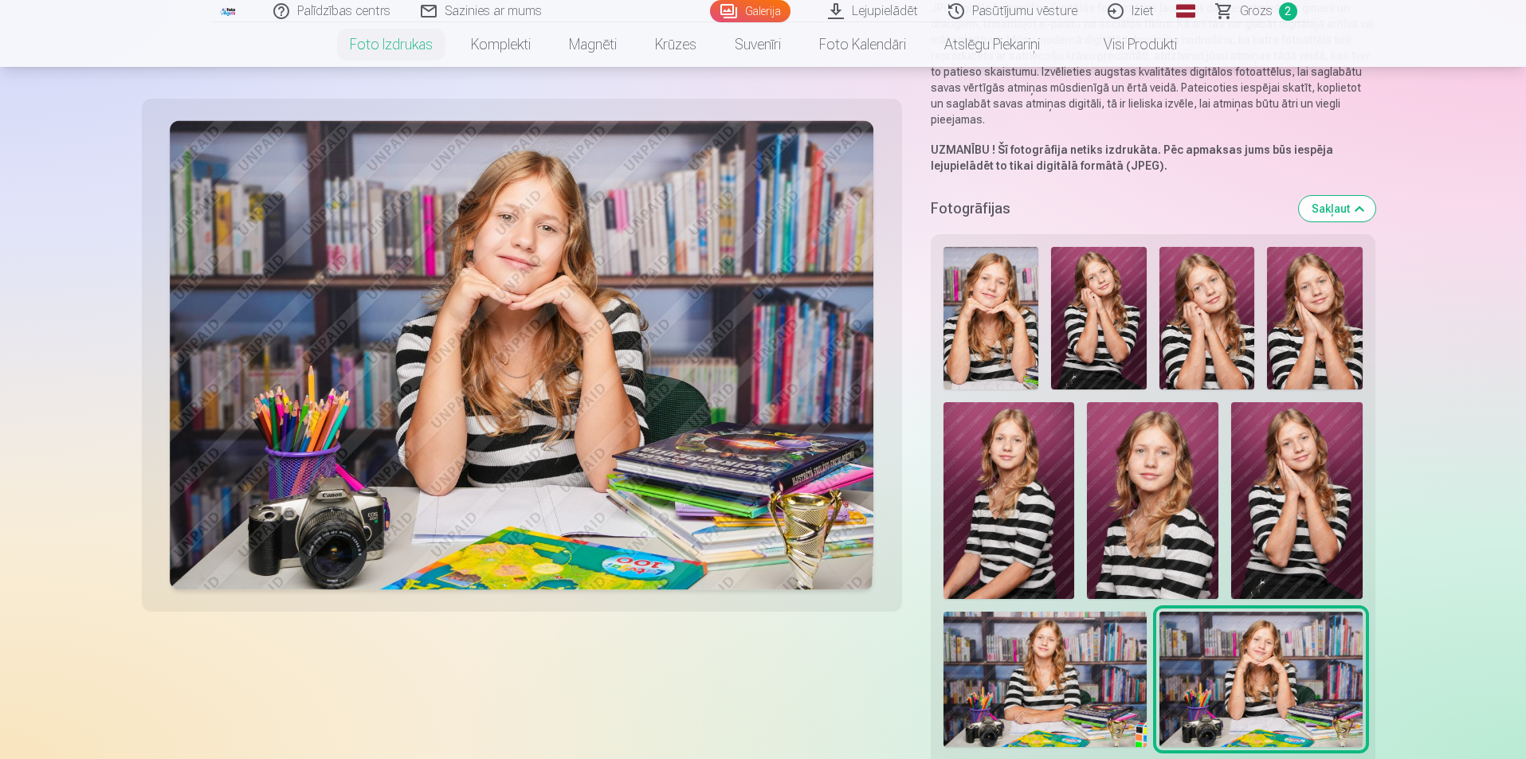
click at [985, 323] on img at bounding box center [991, 318] width 96 height 143
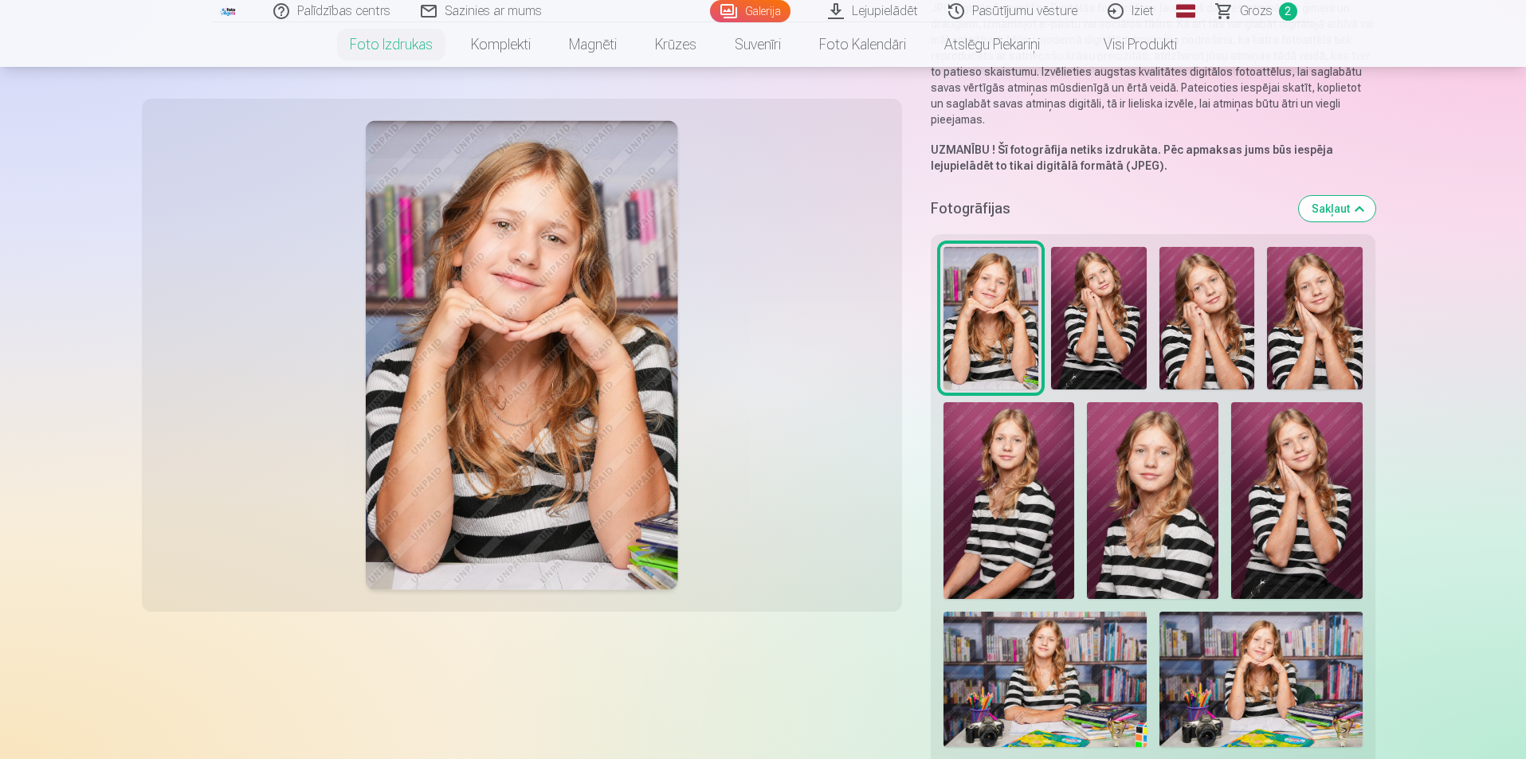
click at [1322, 716] on img at bounding box center [1260, 679] width 203 height 135
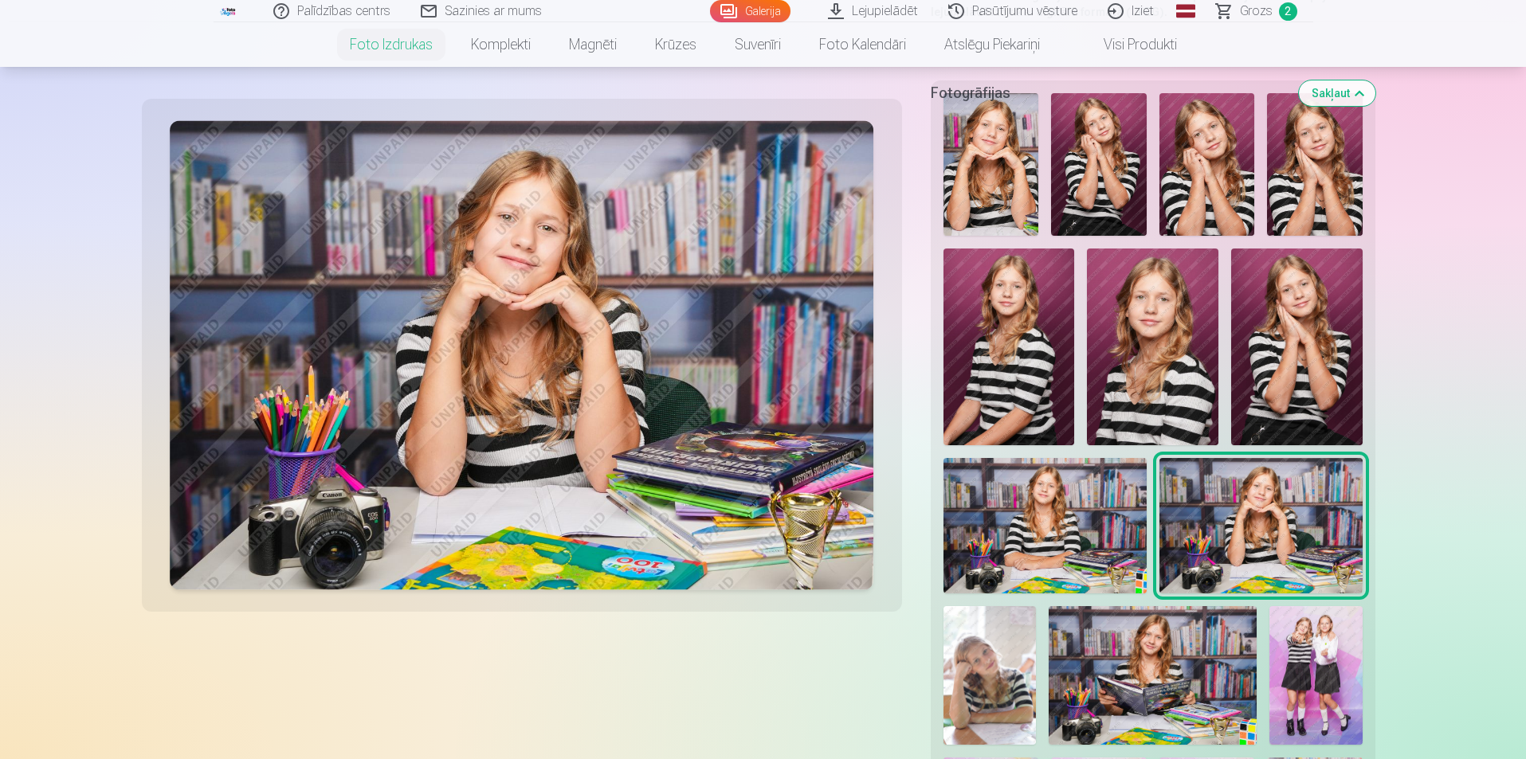
scroll to position [398, 0]
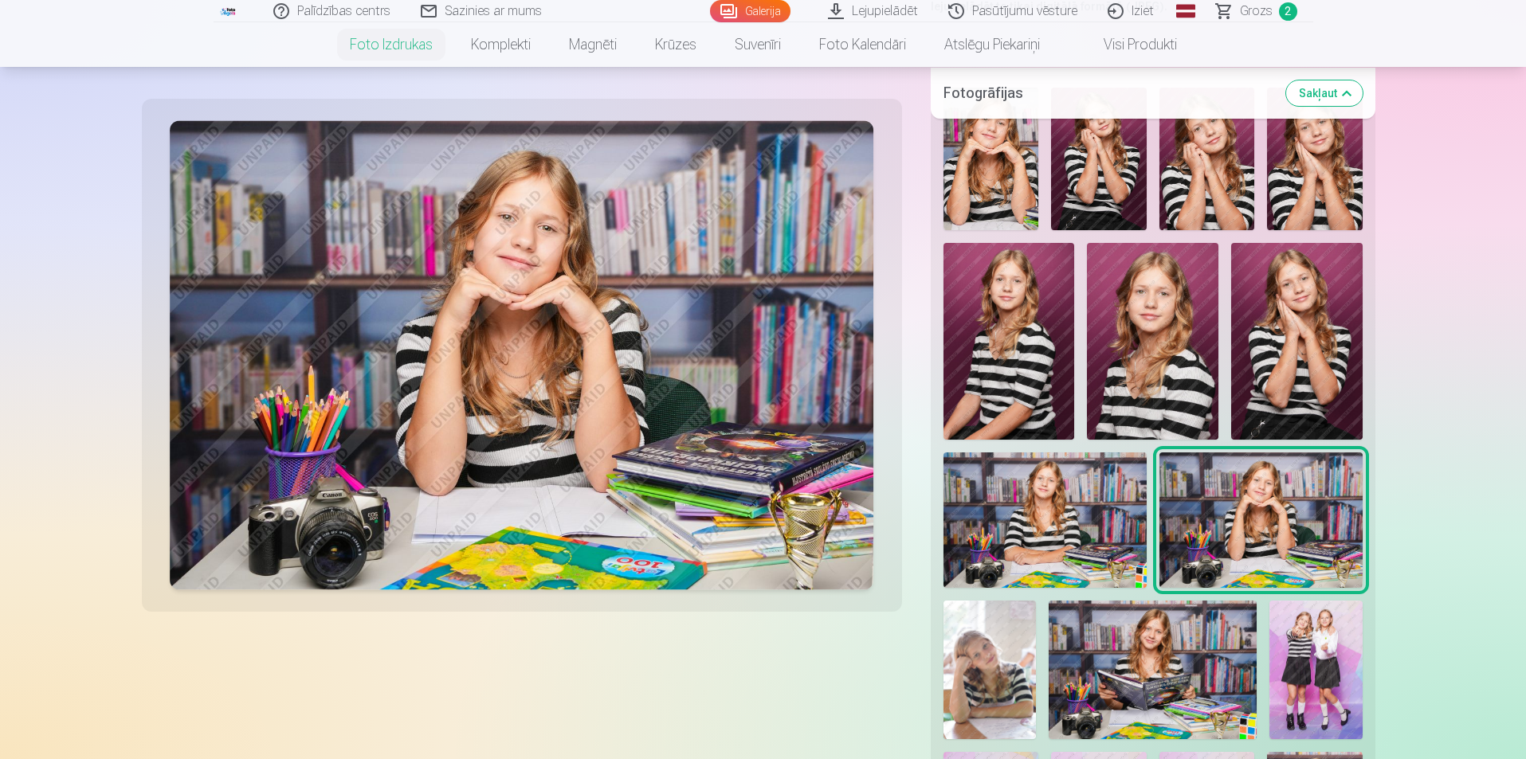
click at [1076, 511] on img at bounding box center [1044, 520] width 203 height 135
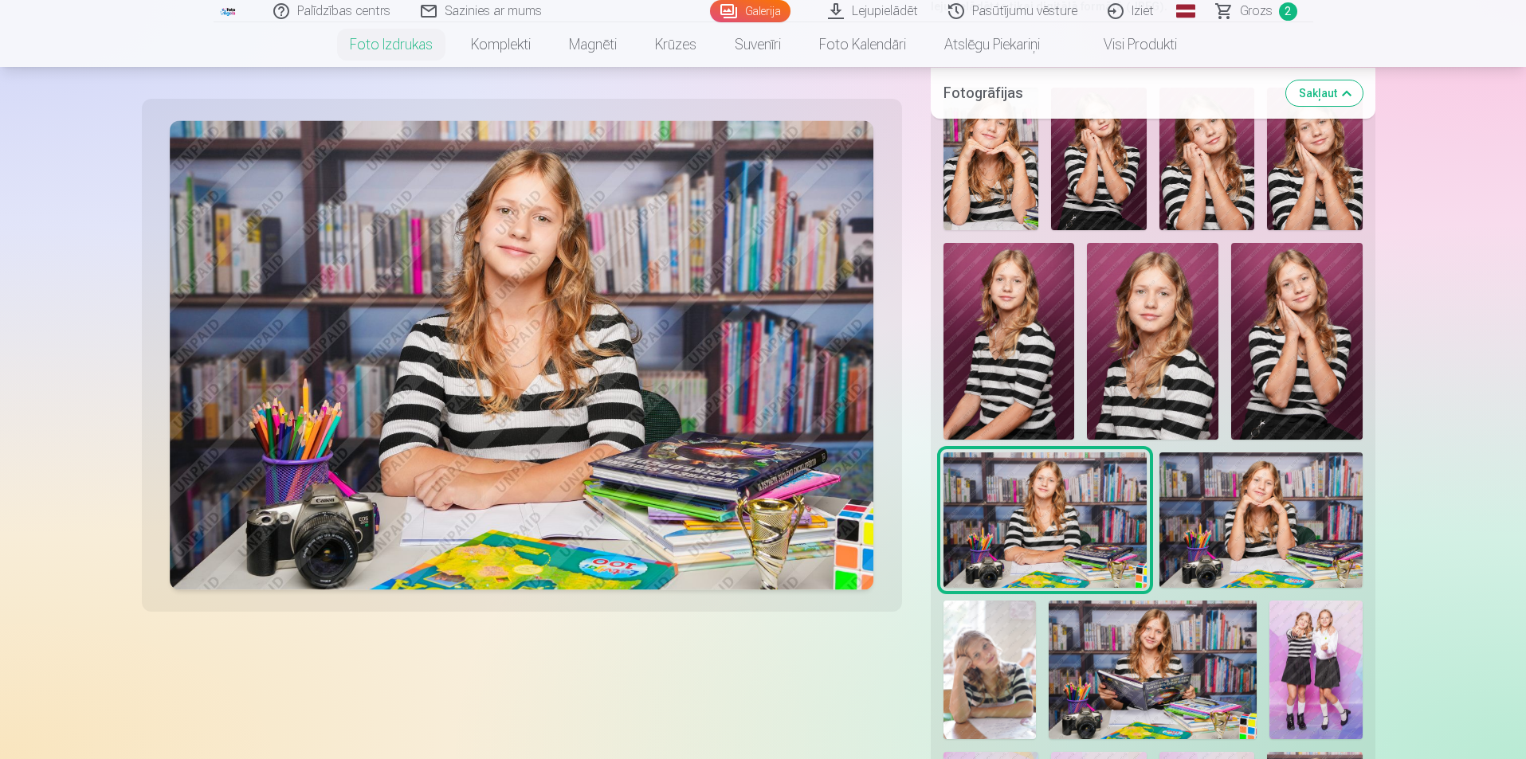
click at [1156, 689] on img at bounding box center [1153, 670] width 209 height 139
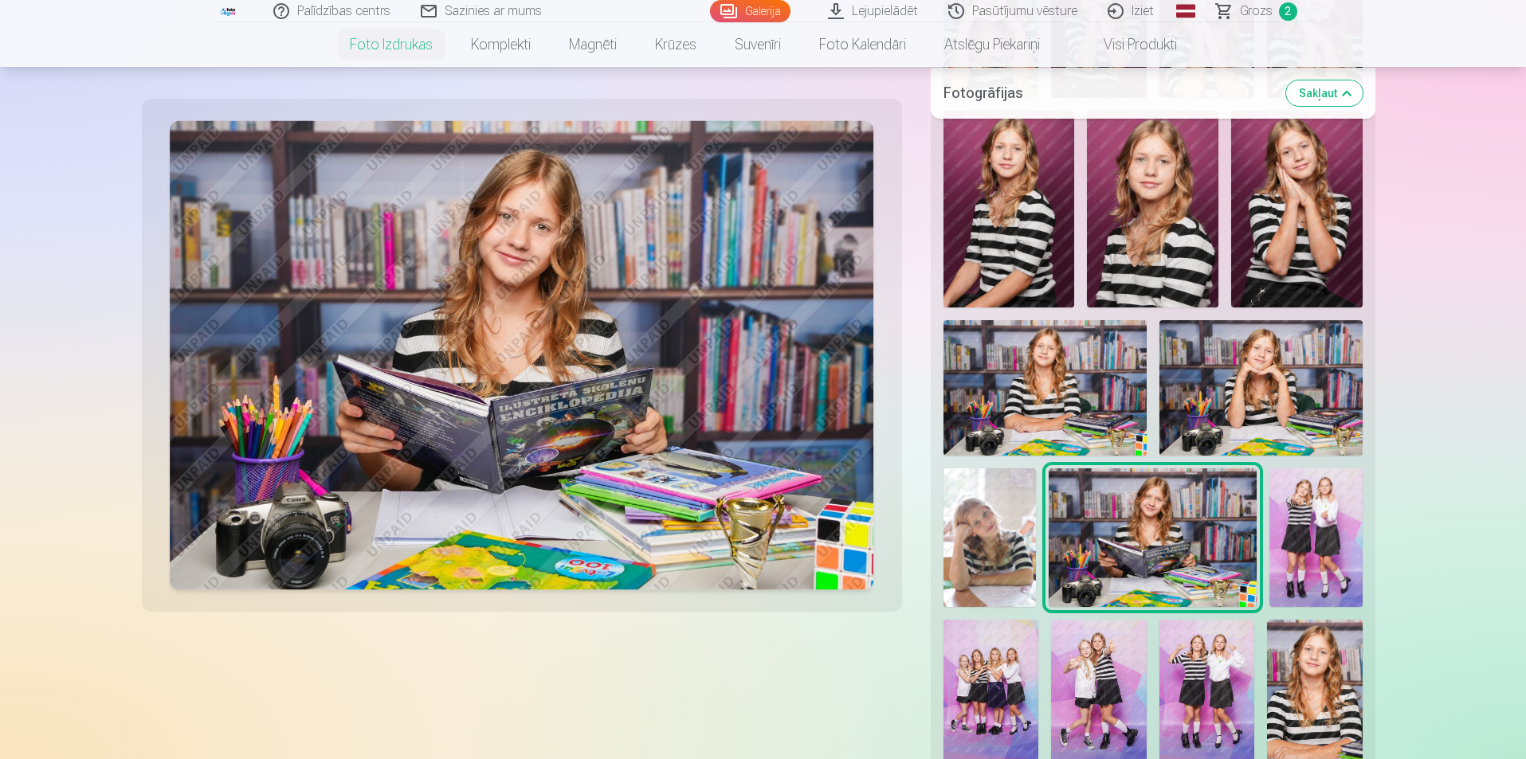
scroll to position [558, 0]
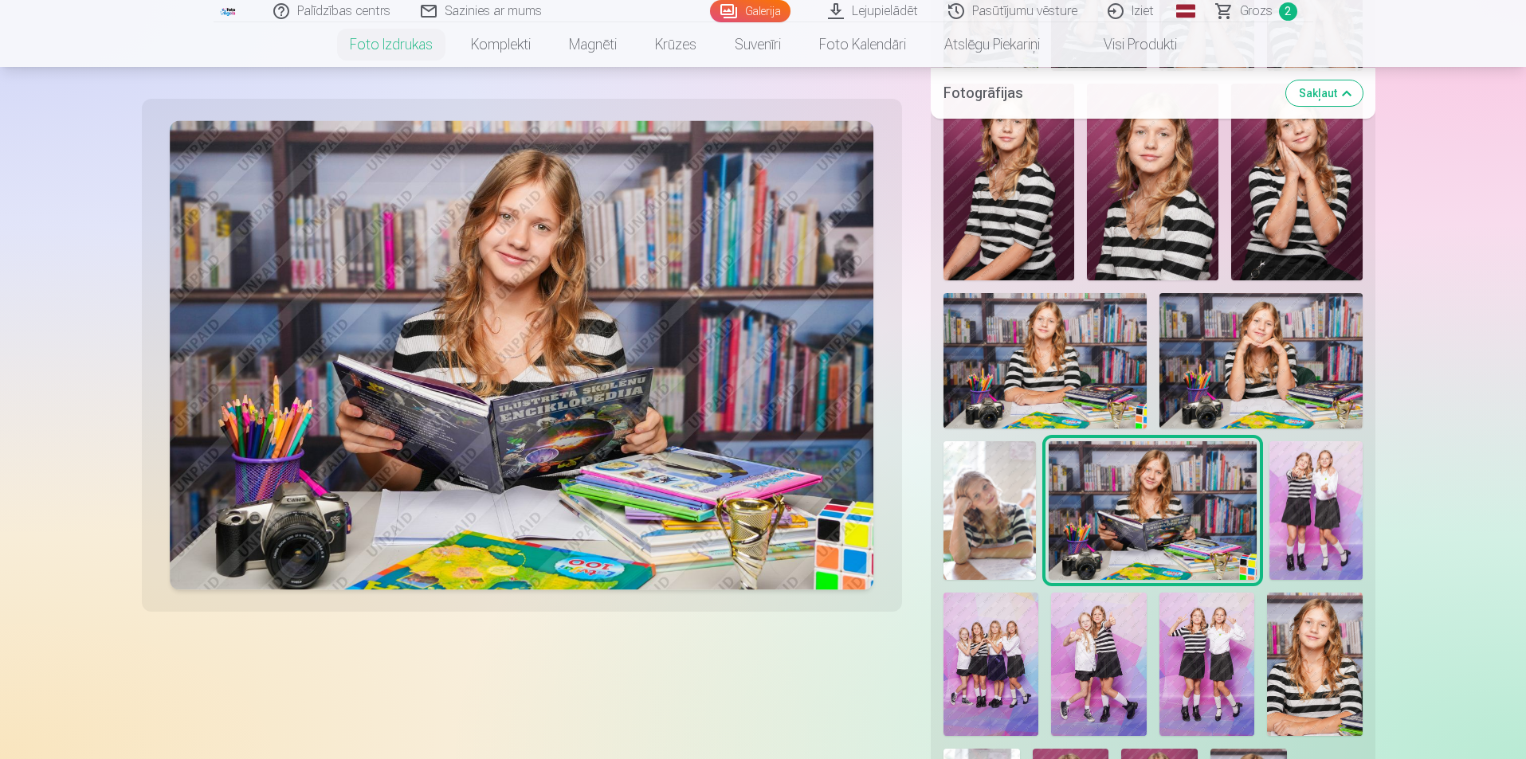
click at [988, 531] on img at bounding box center [989, 510] width 92 height 139
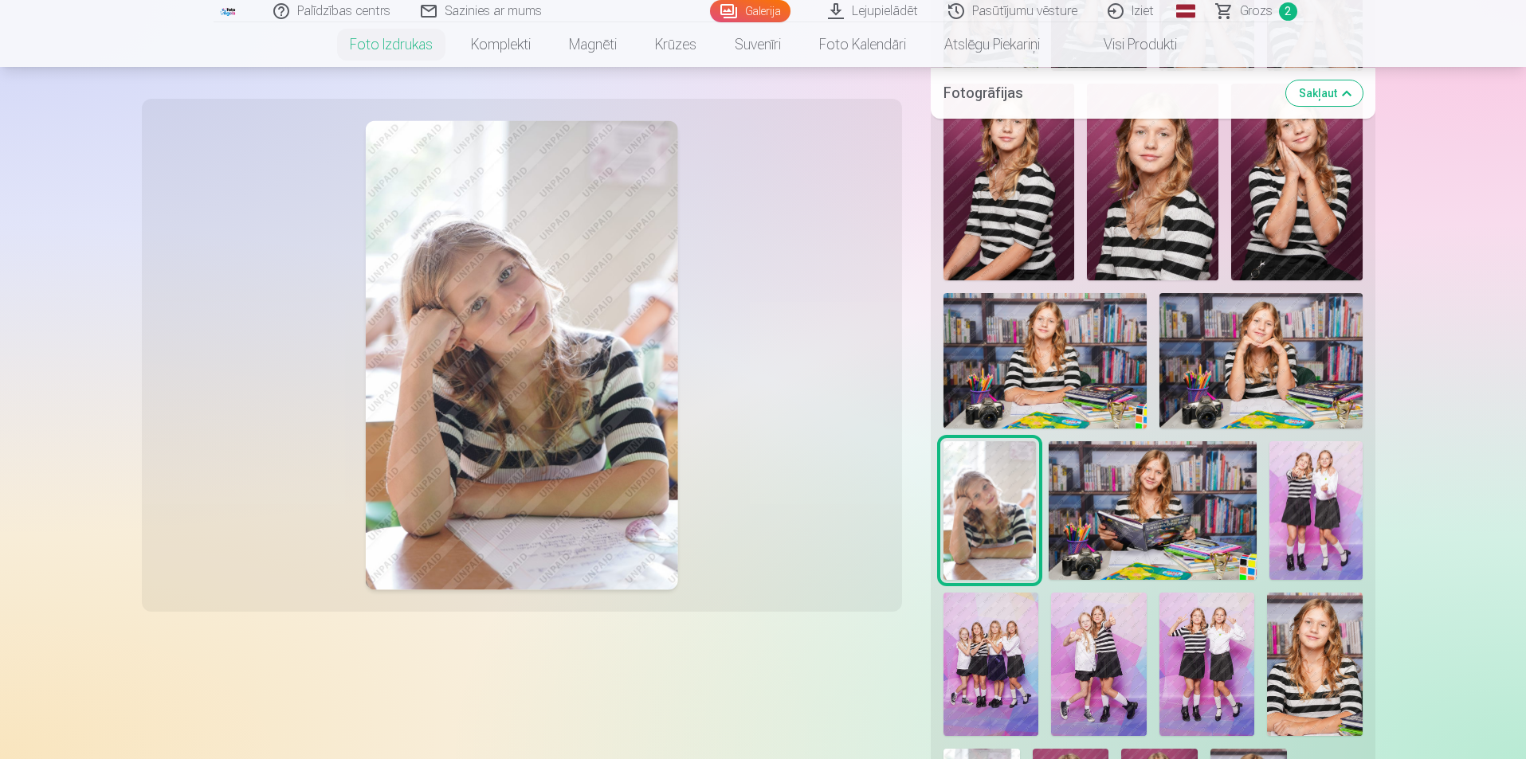
click at [983, 672] on img at bounding box center [991, 664] width 96 height 143
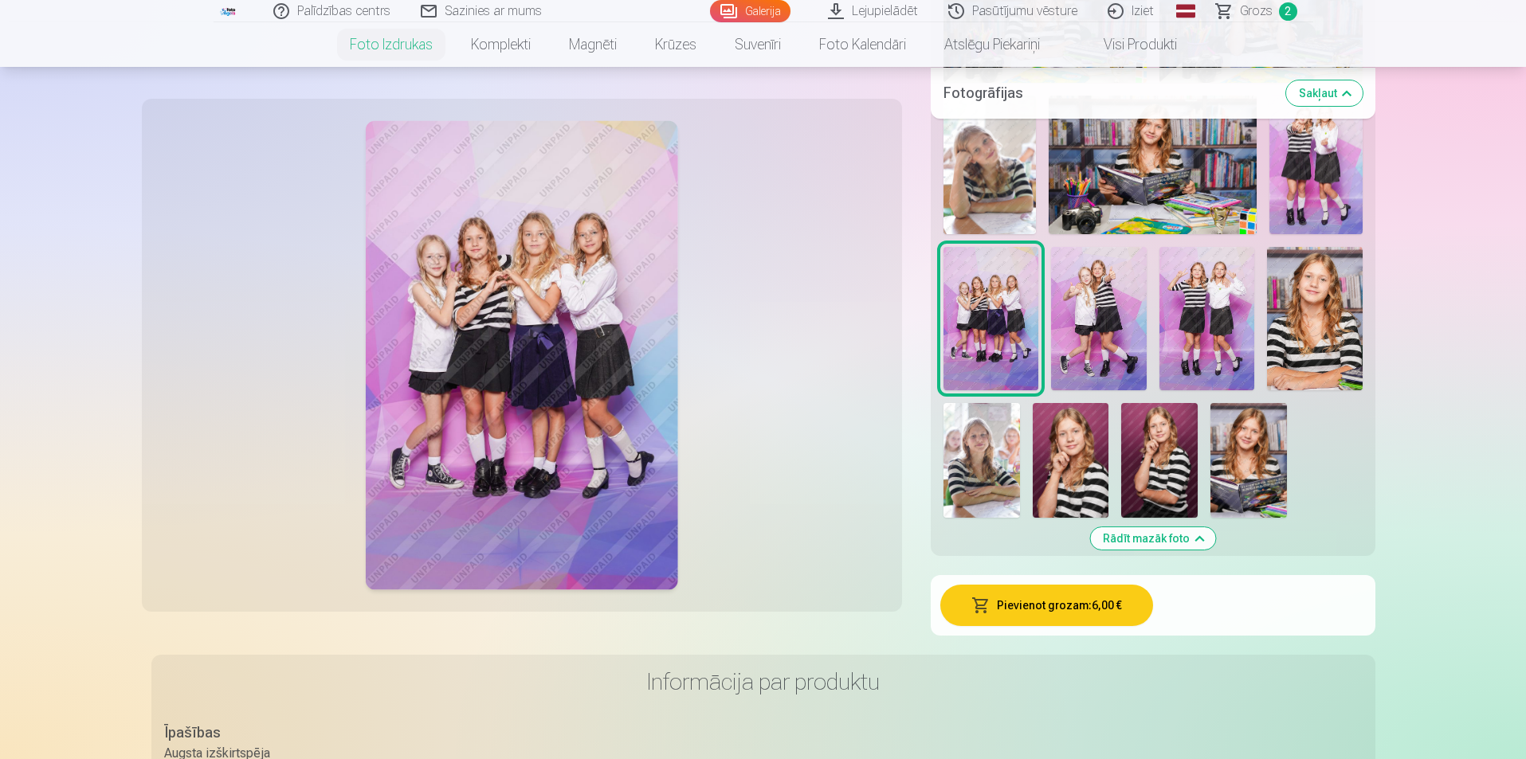
scroll to position [876, 0]
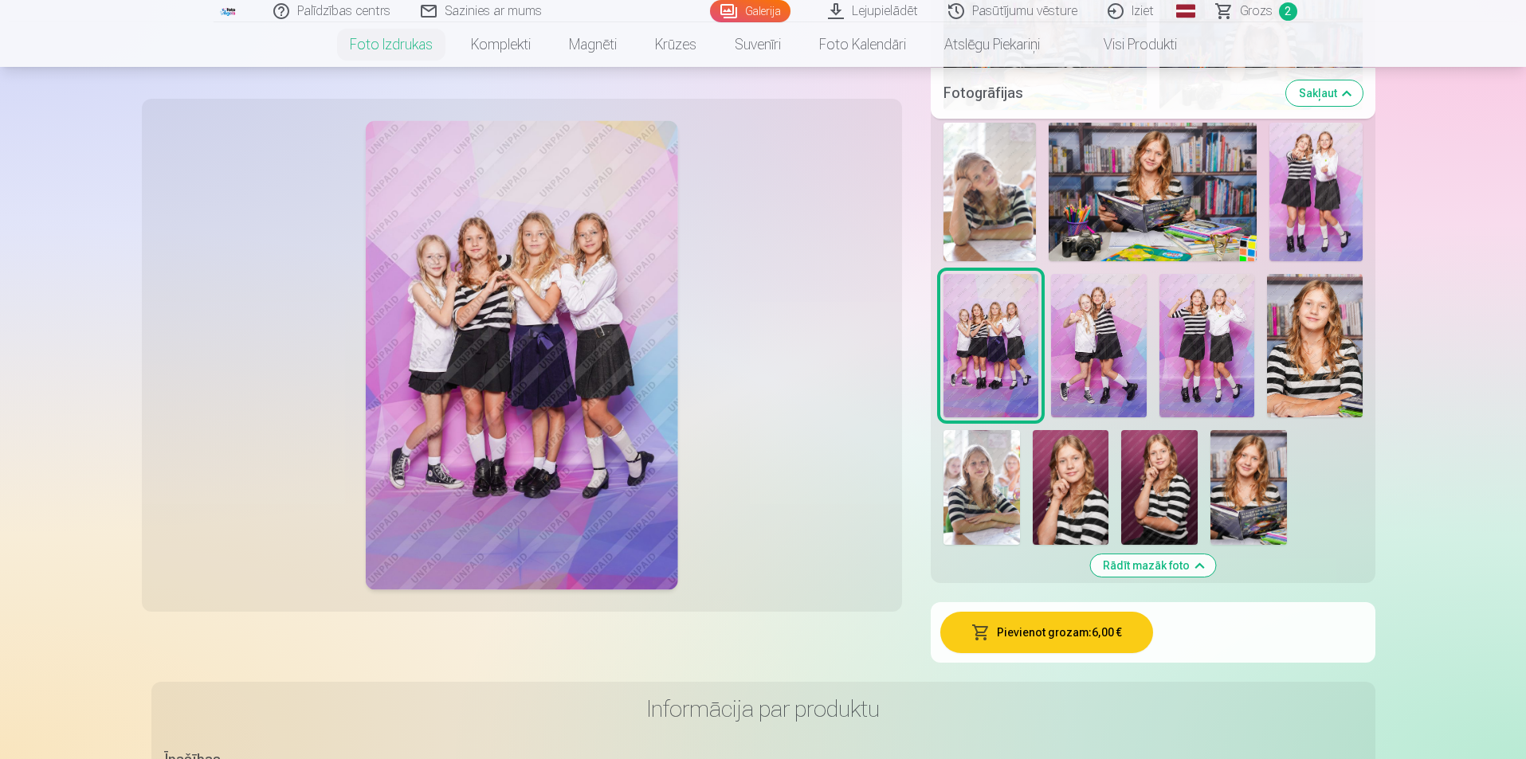
click at [1335, 361] on img at bounding box center [1314, 345] width 95 height 143
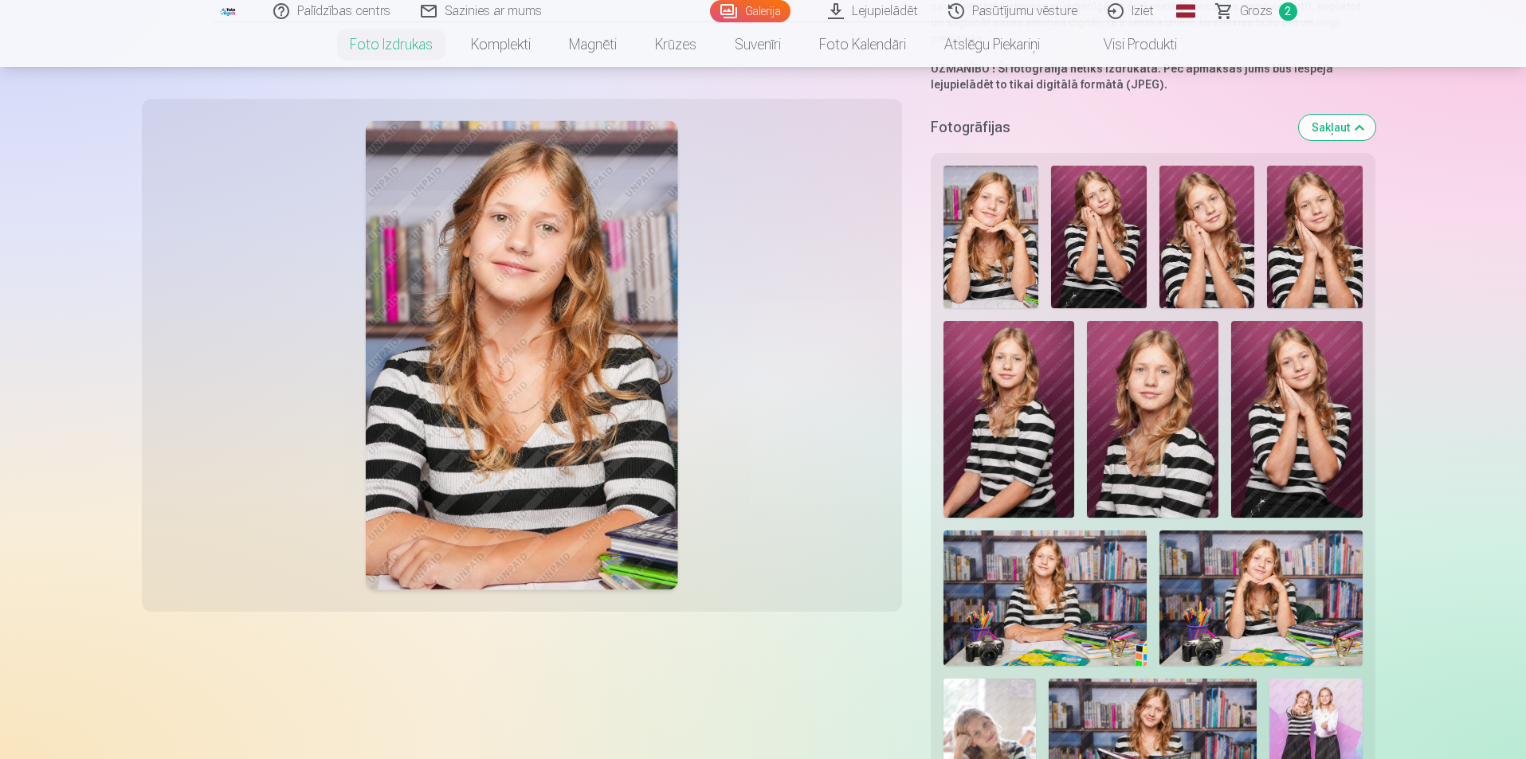
scroll to position [319, 0]
click at [1047, 603] on img at bounding box center [1044, 599] width 203 height 135
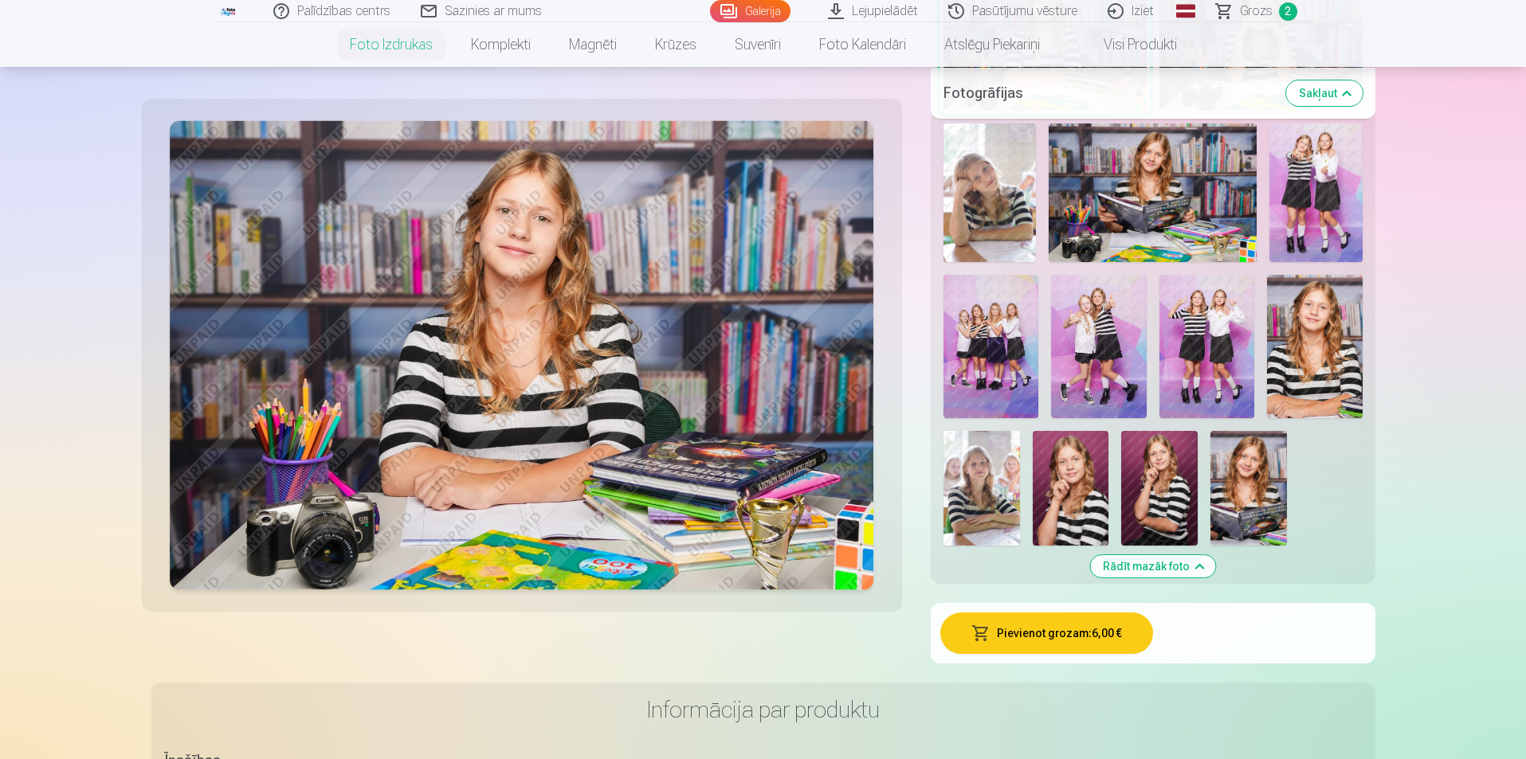
scroll to position [876, 0]
click at [974, 515] on img at bounding box center [981, 487] width 76 height 115
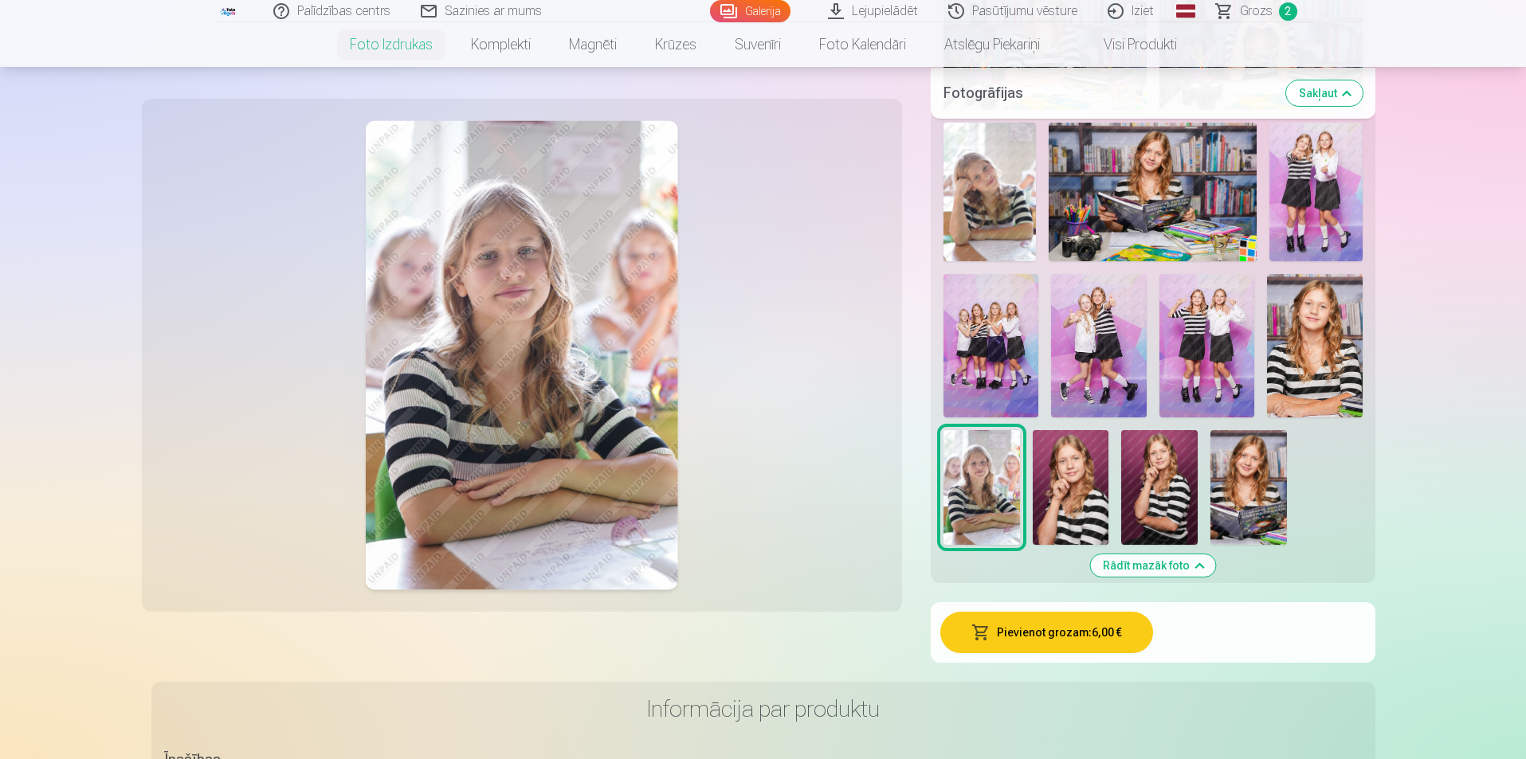
click at [1085, 496] on img at bounding box center [1071, 487] width 76 height 115
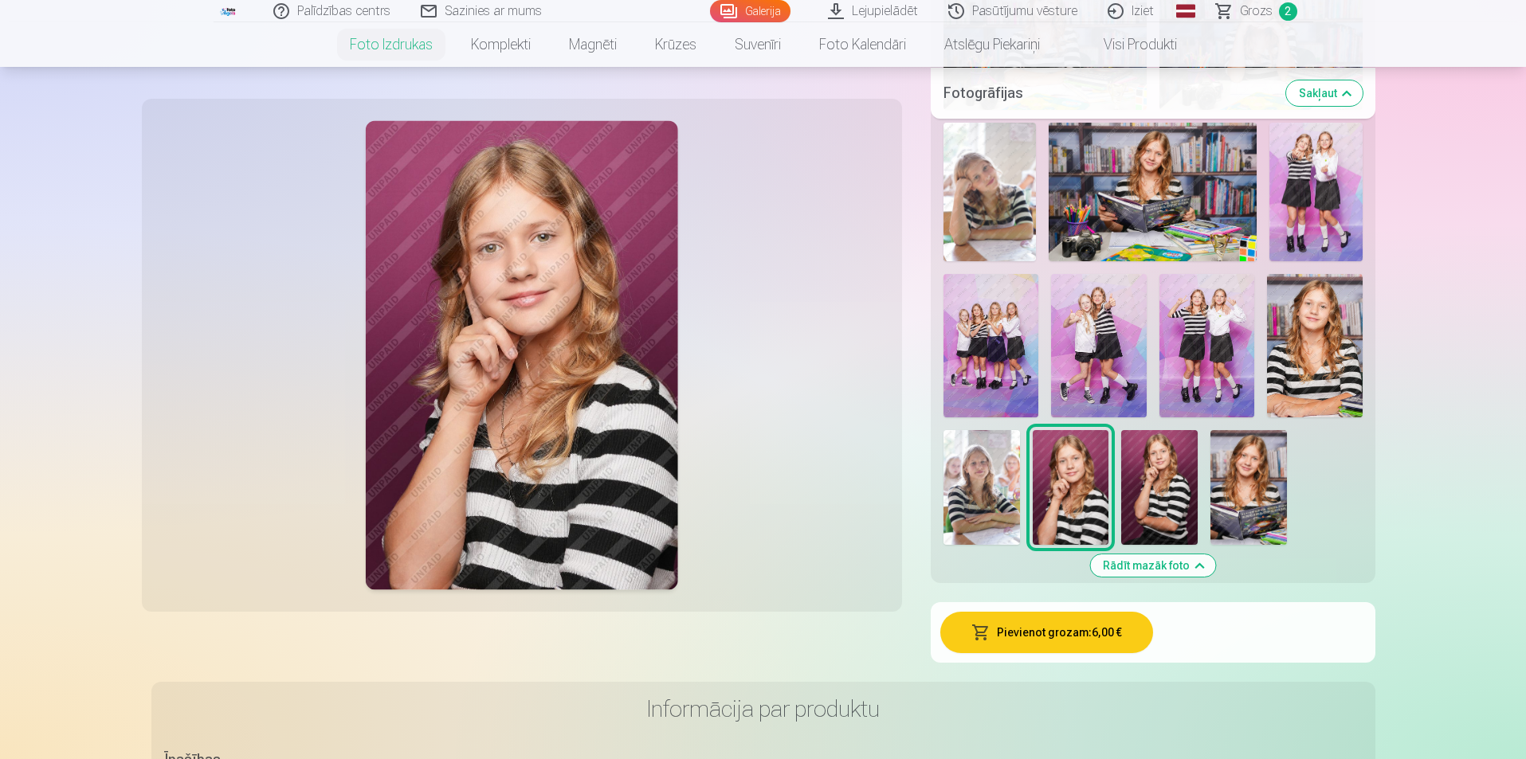
click at [1147, 492] on img at bounding box center [1159, 487] width 76 height 115
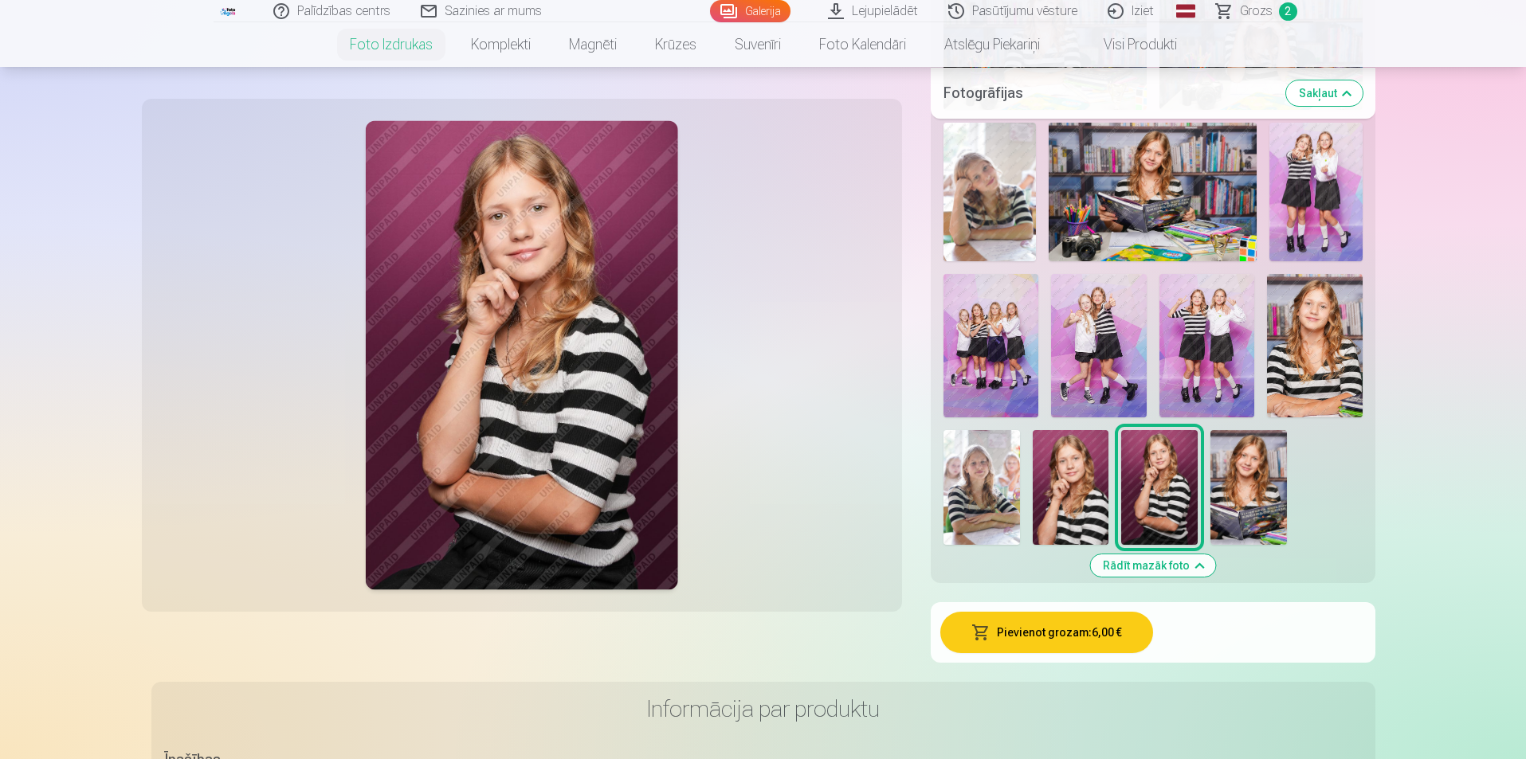
click at [1229, 489] on img at bounding box center [1248, 487] width 76 height 115
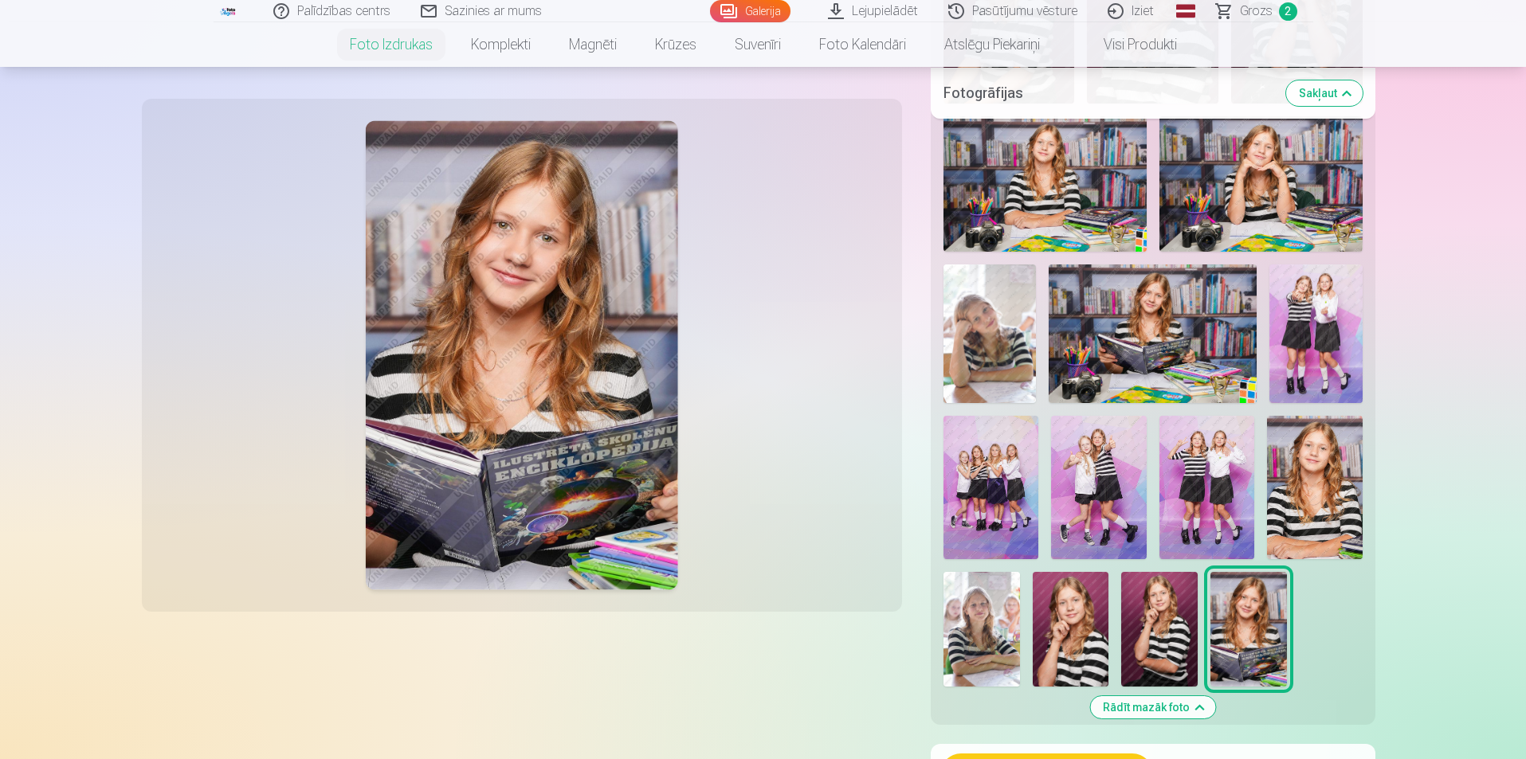
scroll to position [558, 0]
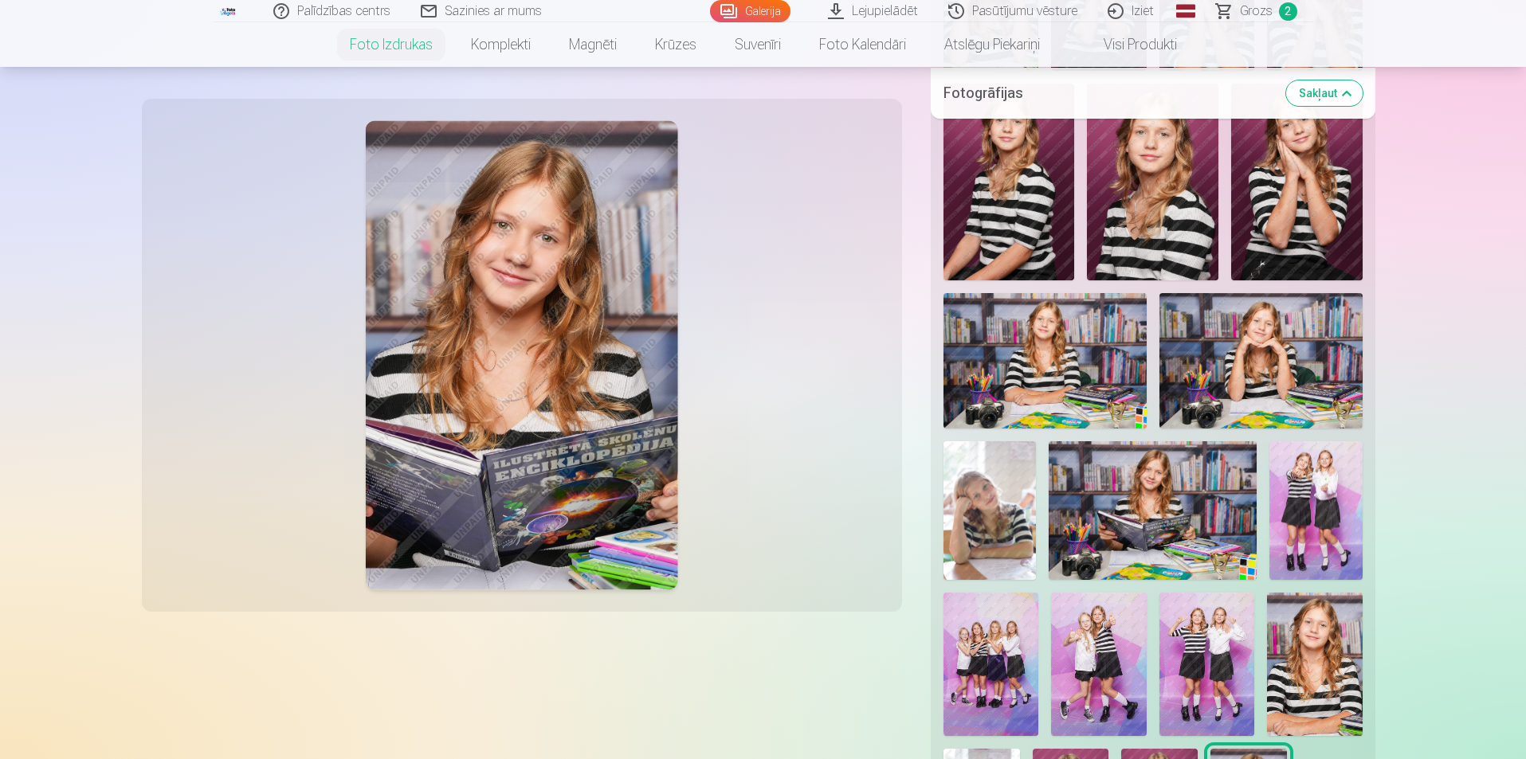
click at [1172, 533] on img at bounding box center [1153, 510] width 209 height 139
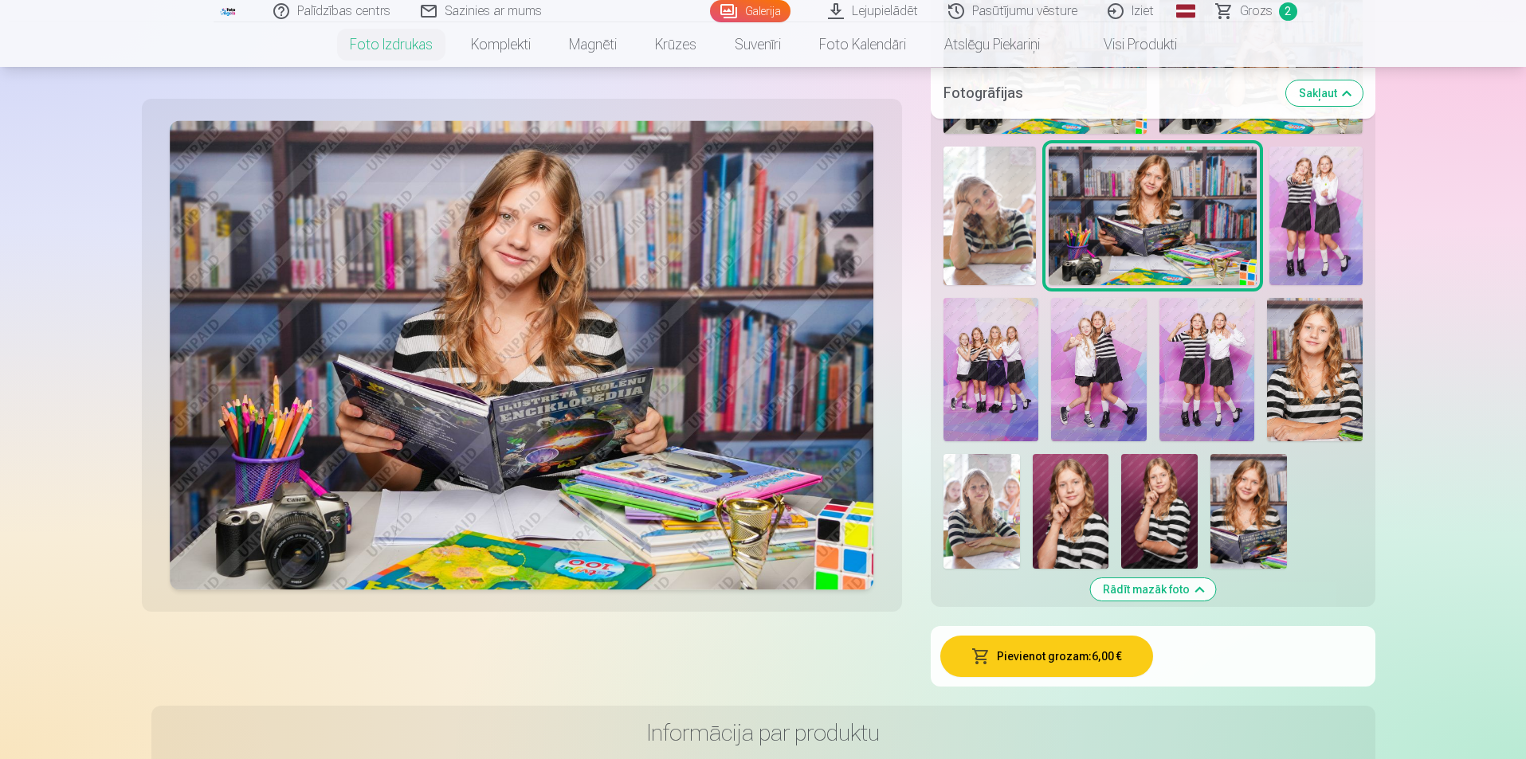
scroll to position [876, 0]
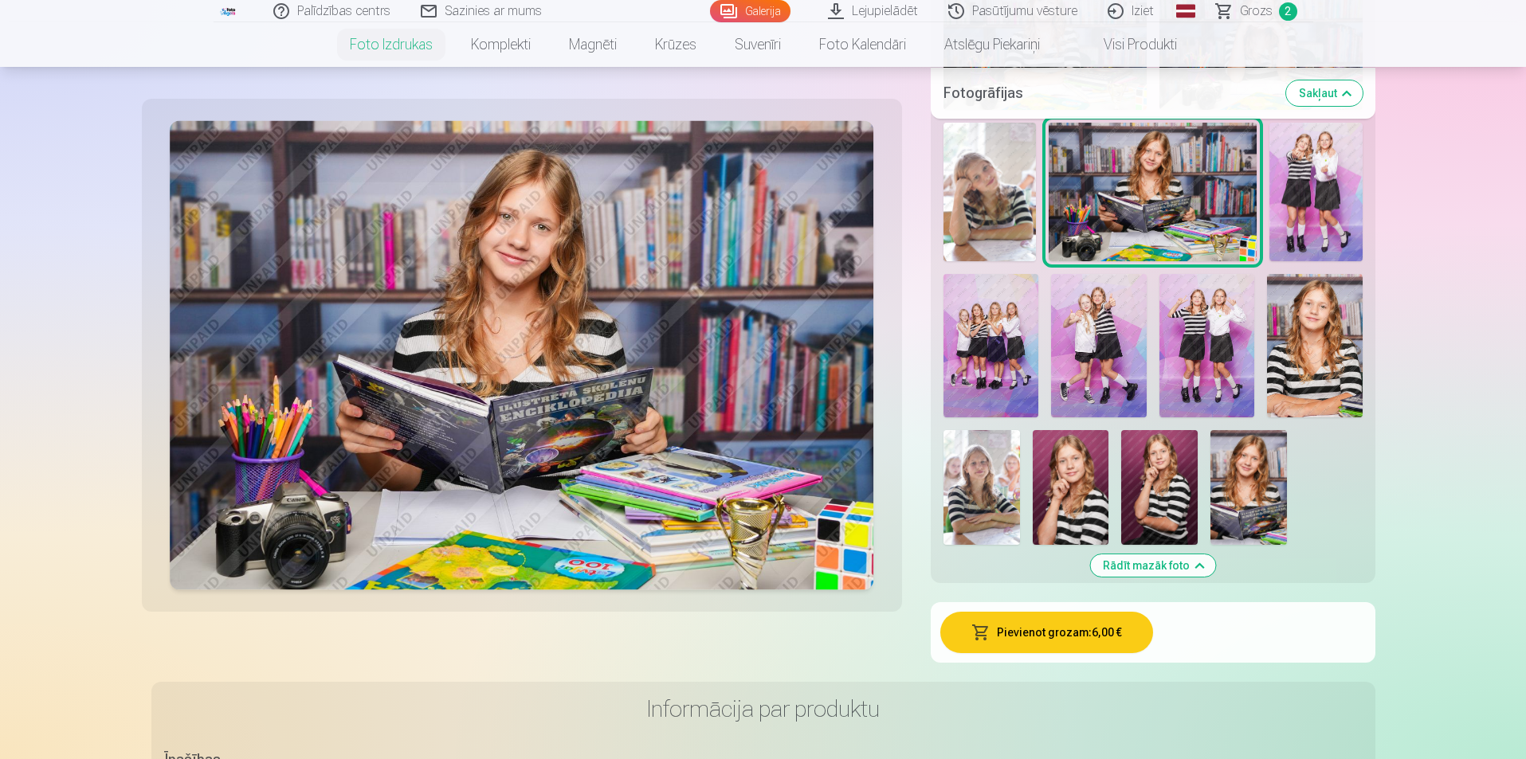
click at [982, 345] on img at bounding box center [991, 345] width 96 height 143
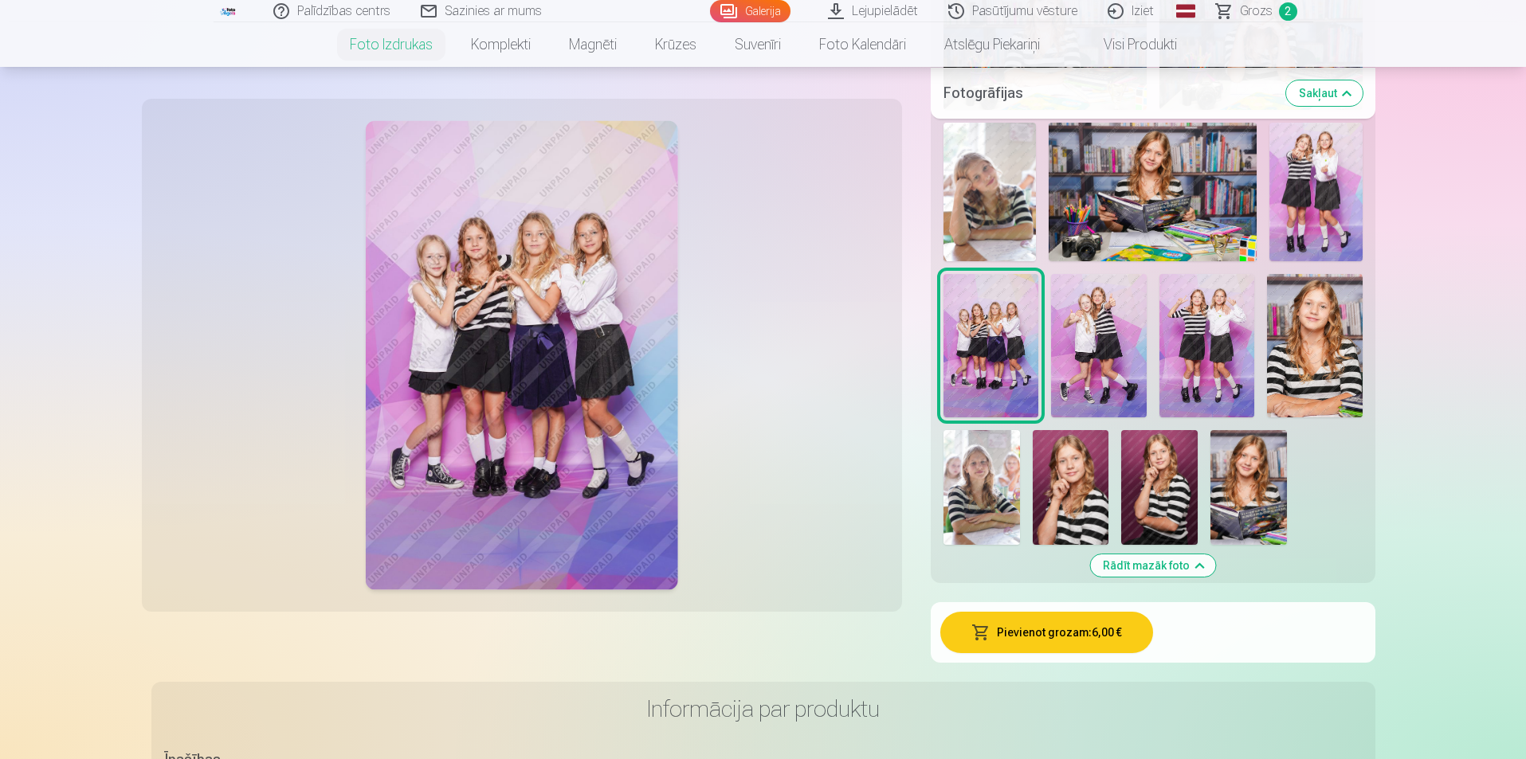
click at [1193, 332] on img at bounding box center [1207, 345] width 96 height 143
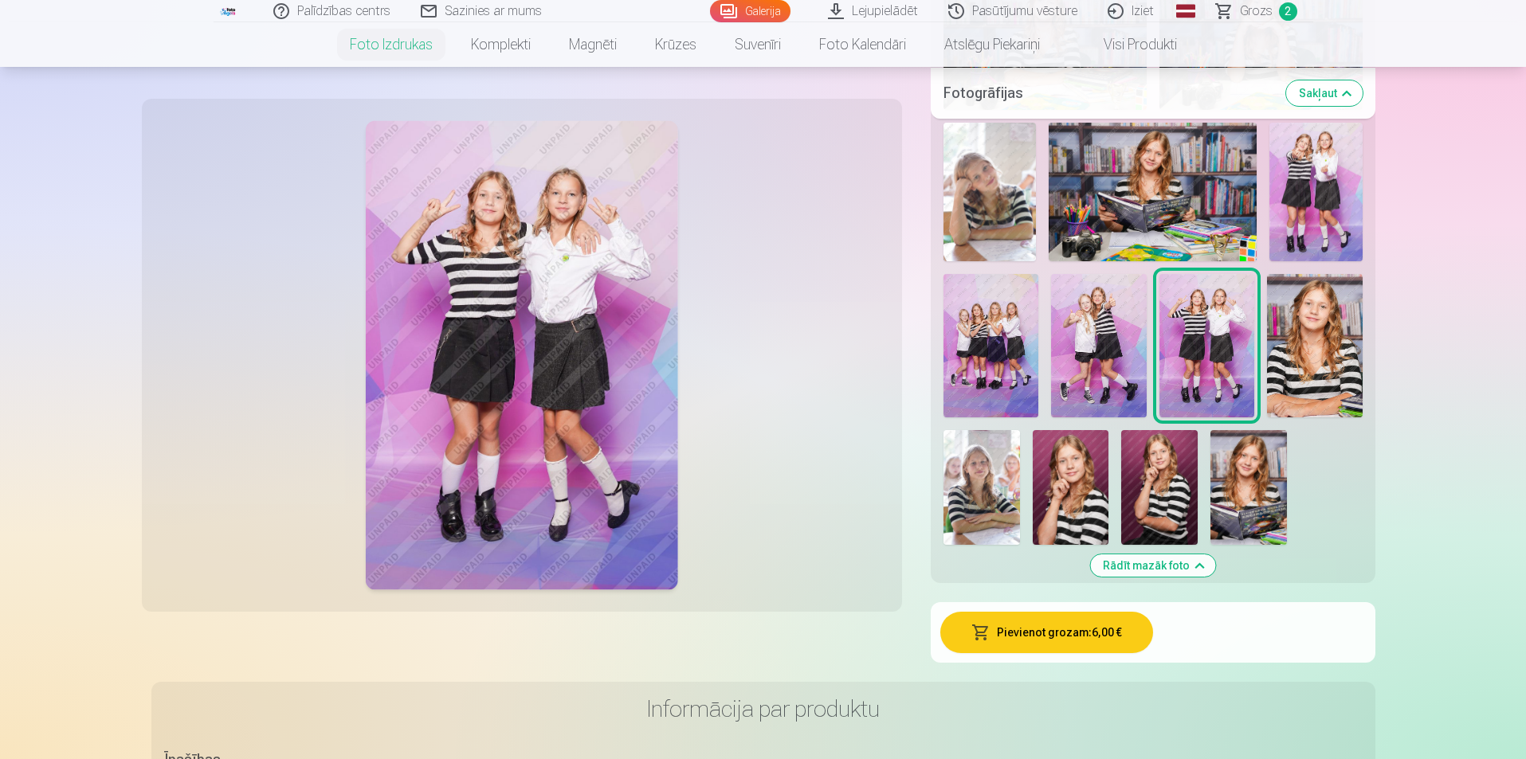
click at [1095, 355] on img at bounding box center [1099, 345] width 96 height 143
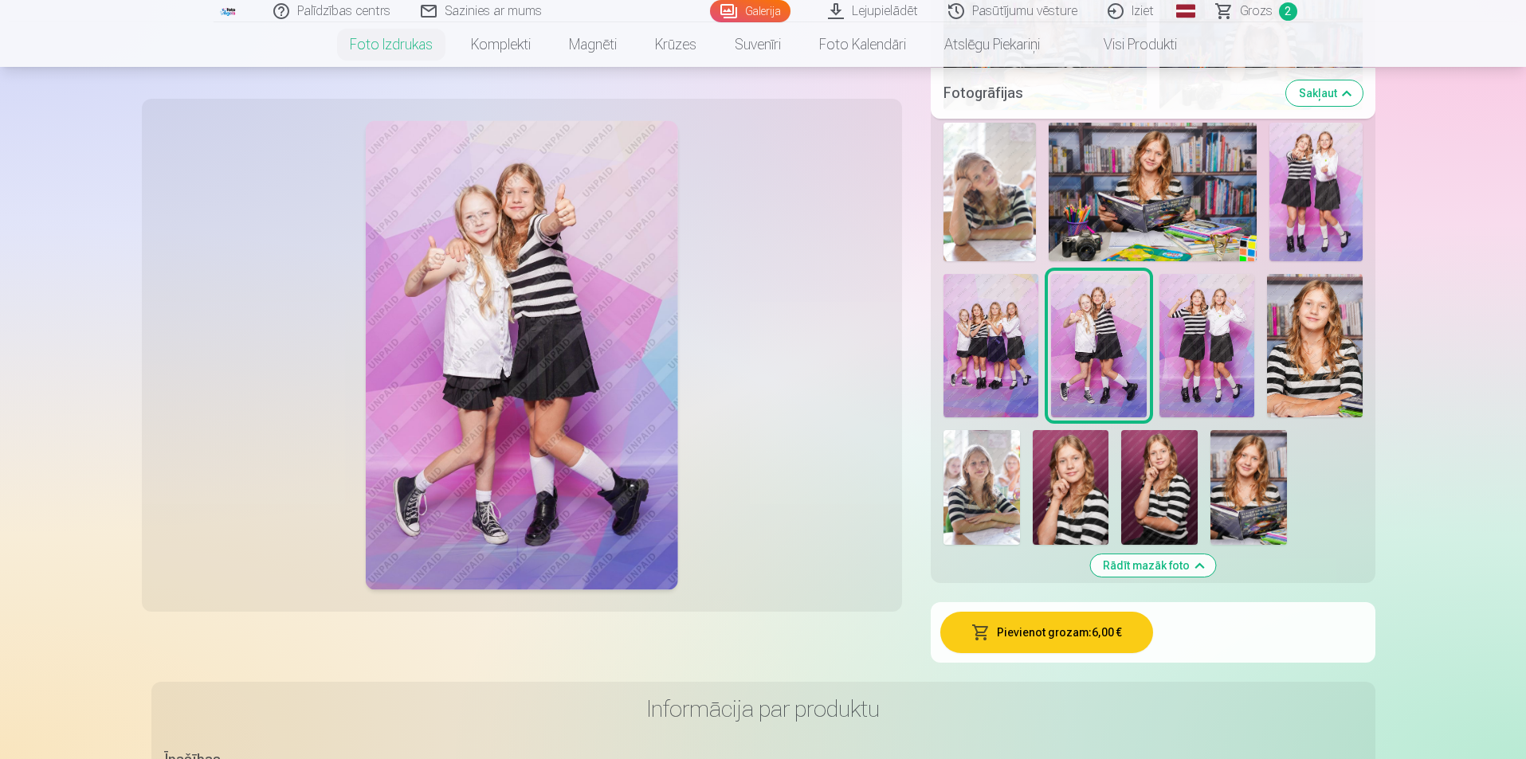
click at [1316, 223] on img at bounding box center [1315, 192] width 92 height 139
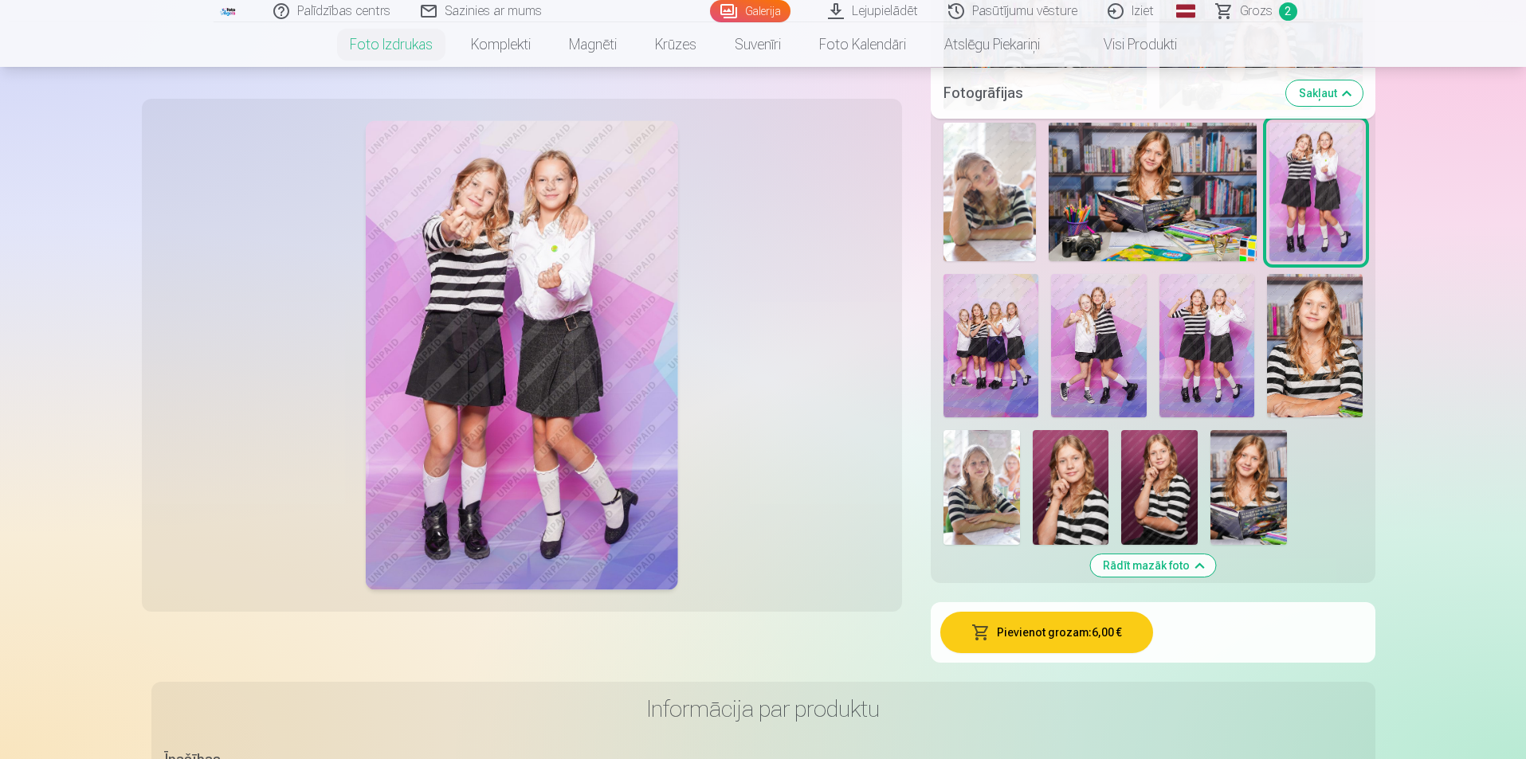
click at [989, 367] on img at bounding box center [991, 345] width 96 height 143
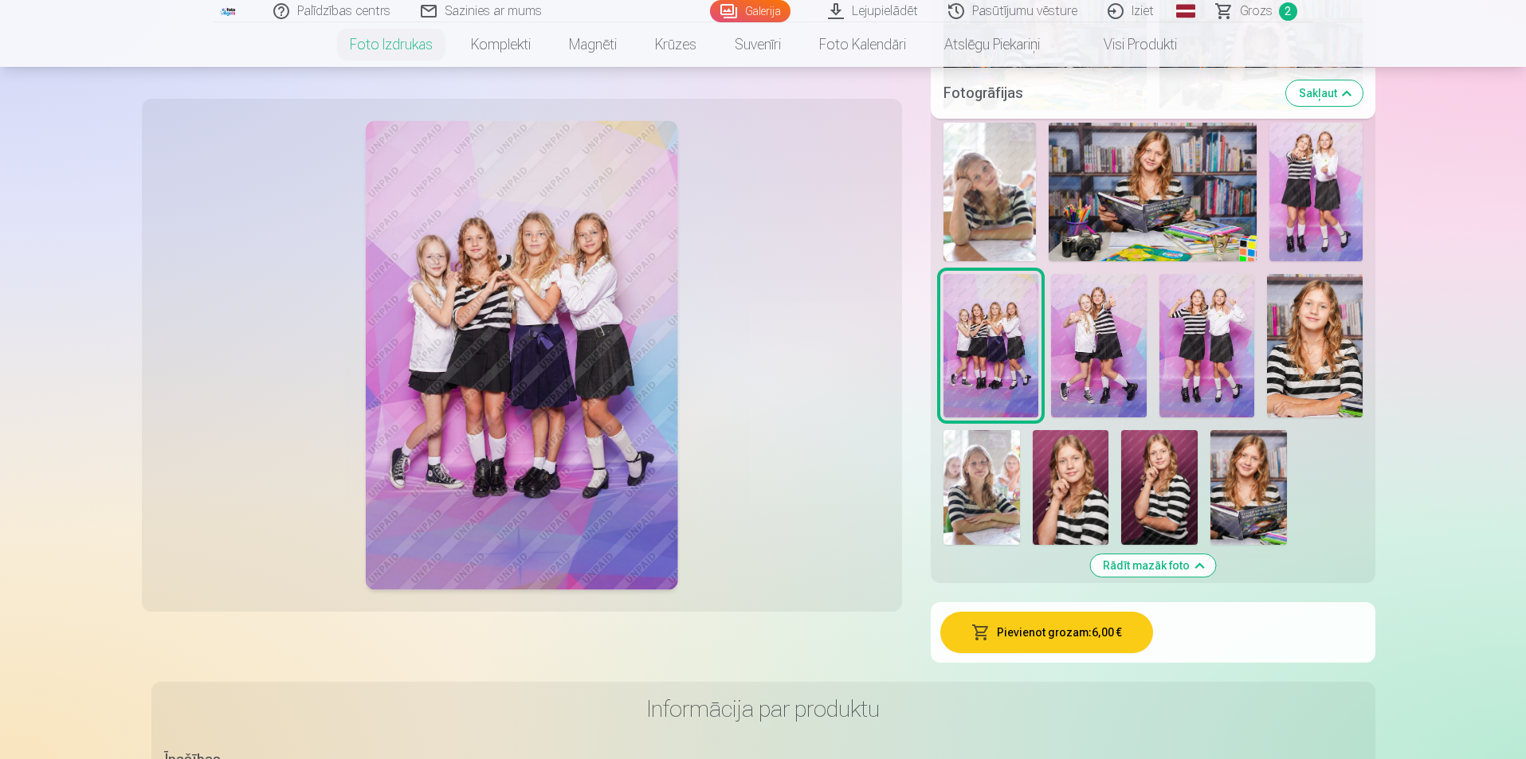
click at [1074, 512] on img at bounding box center [1071, 487] width 76 height 115
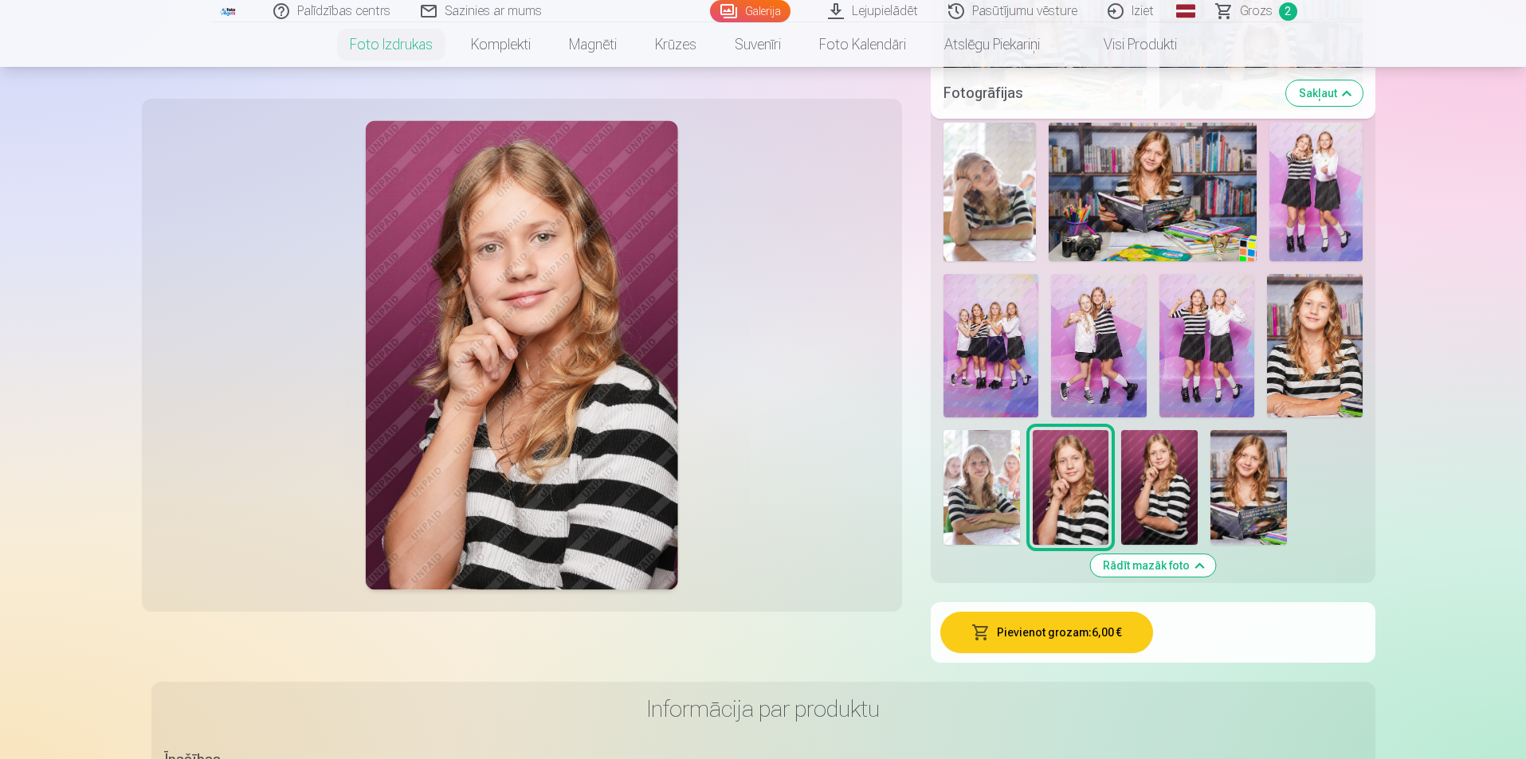
click at [1147, 503] on img at bounding box center [1159, 487] width 76 height 115
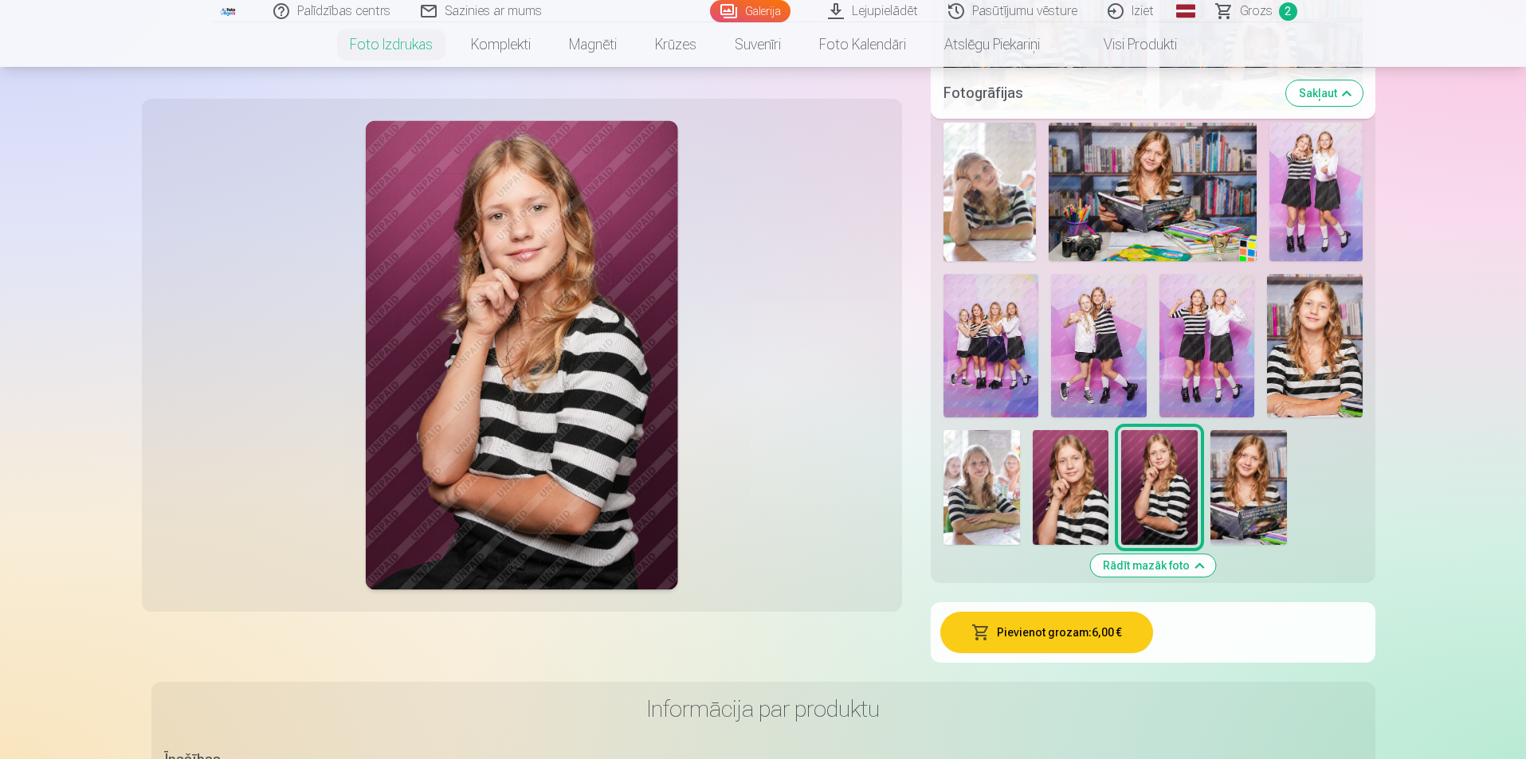
click at [1182, 190] on img at bounding box center [1153, 192] width 209 height 139
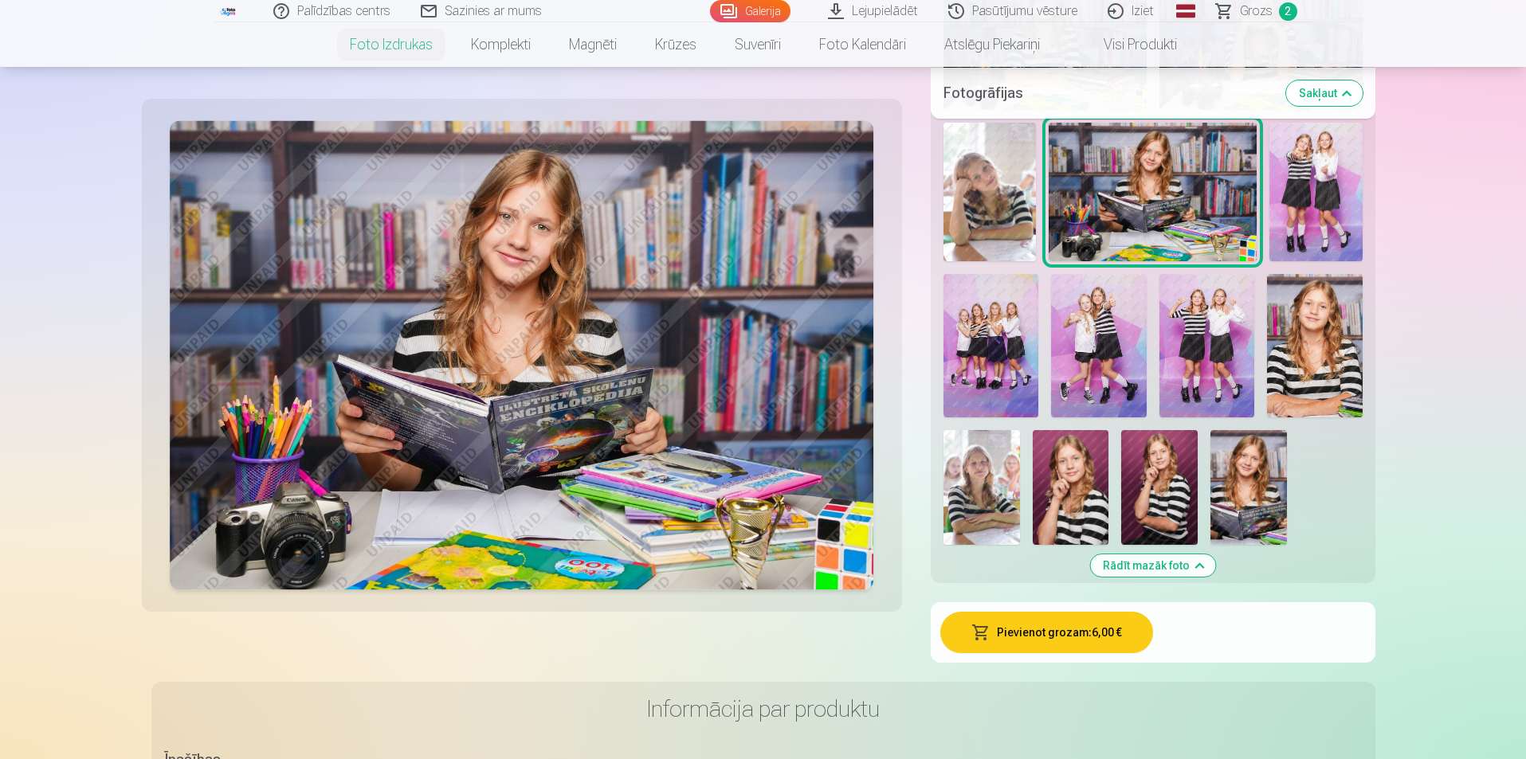
click at [977, 492] on img at bounding box center [981, 487] width 76 height 115
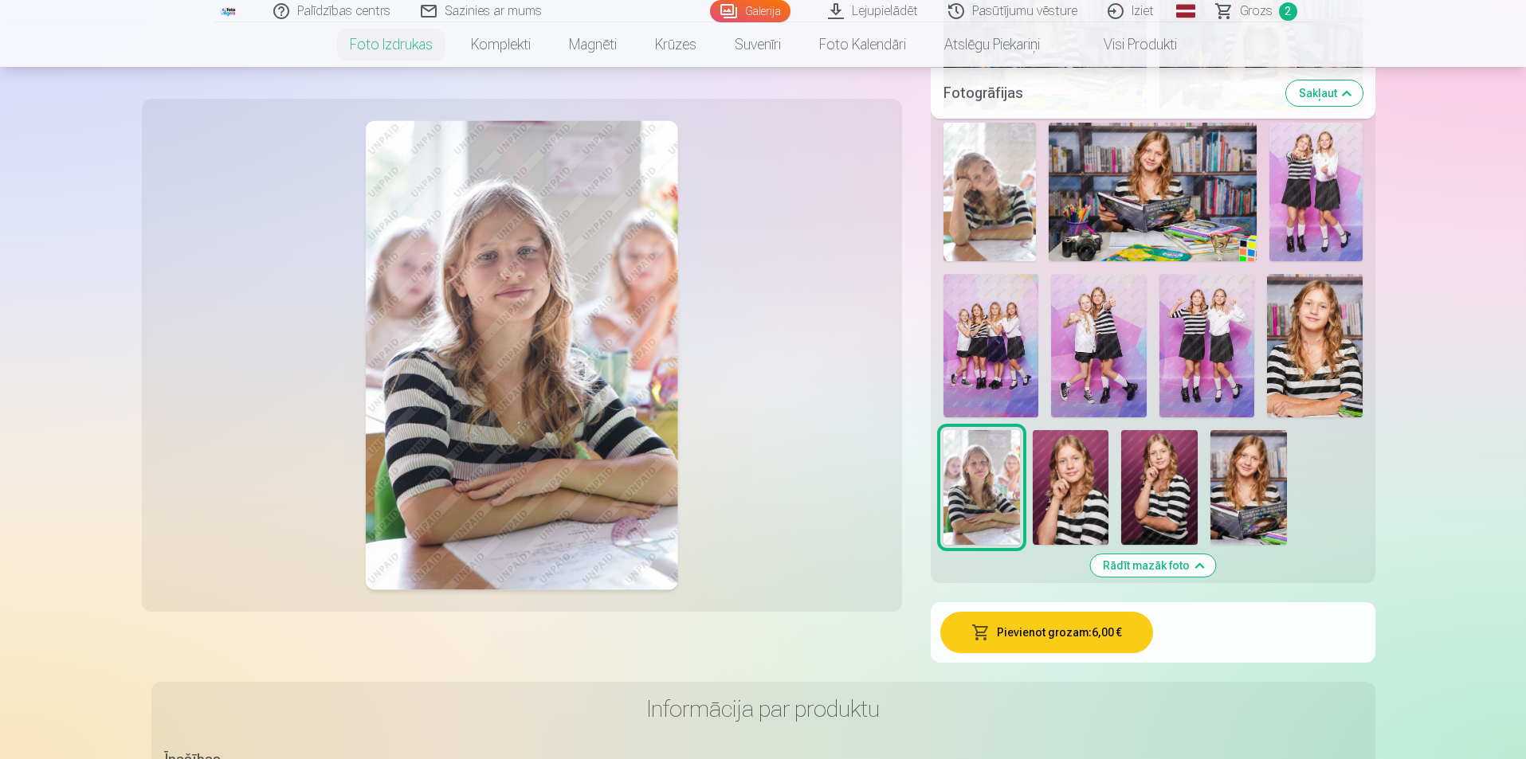
click at [1008, 188] on img at bounding box center [989, 192] width 92 height 139
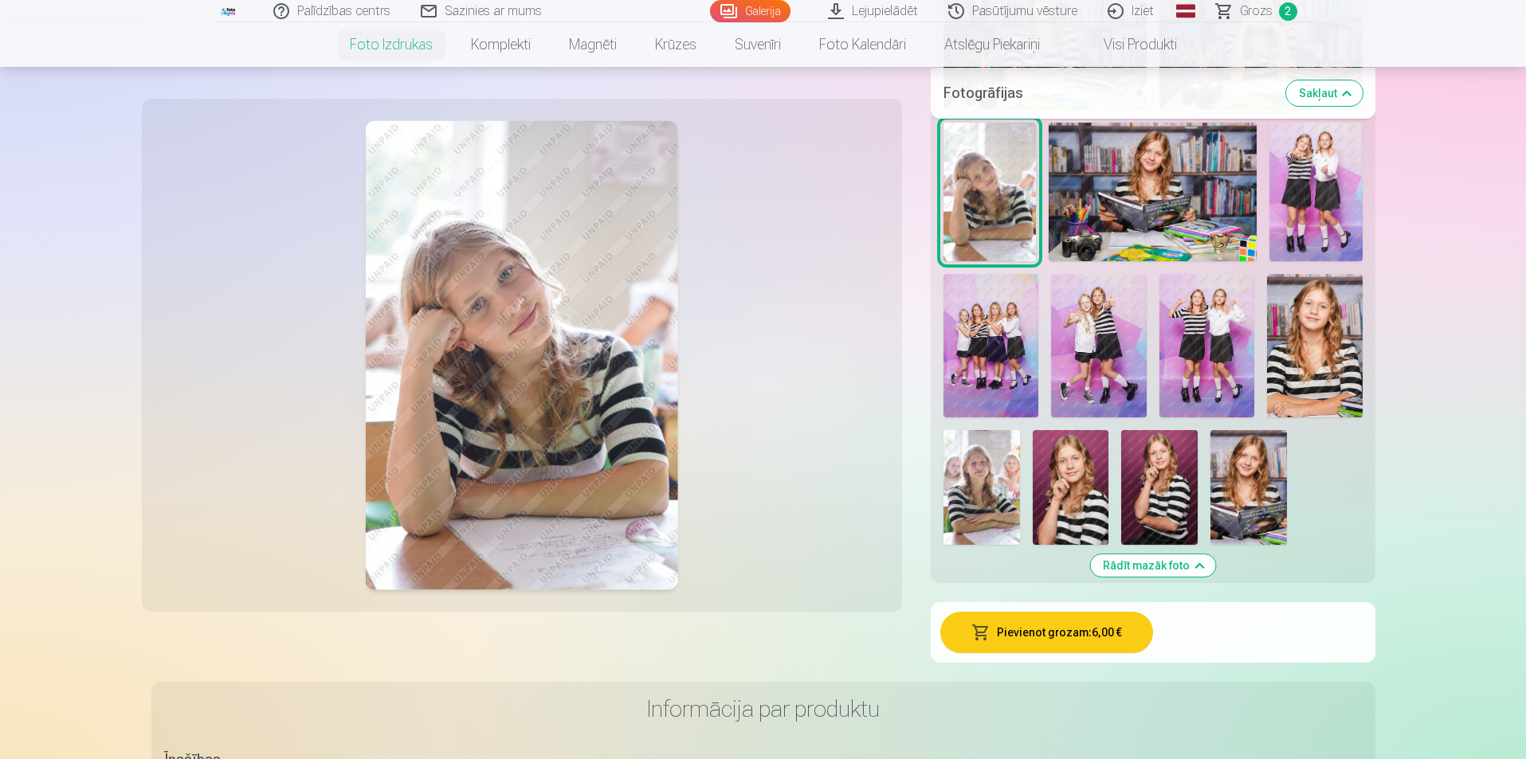
click at [1143, 223] on img at bounding box center [1153, 192] width 209 height 139
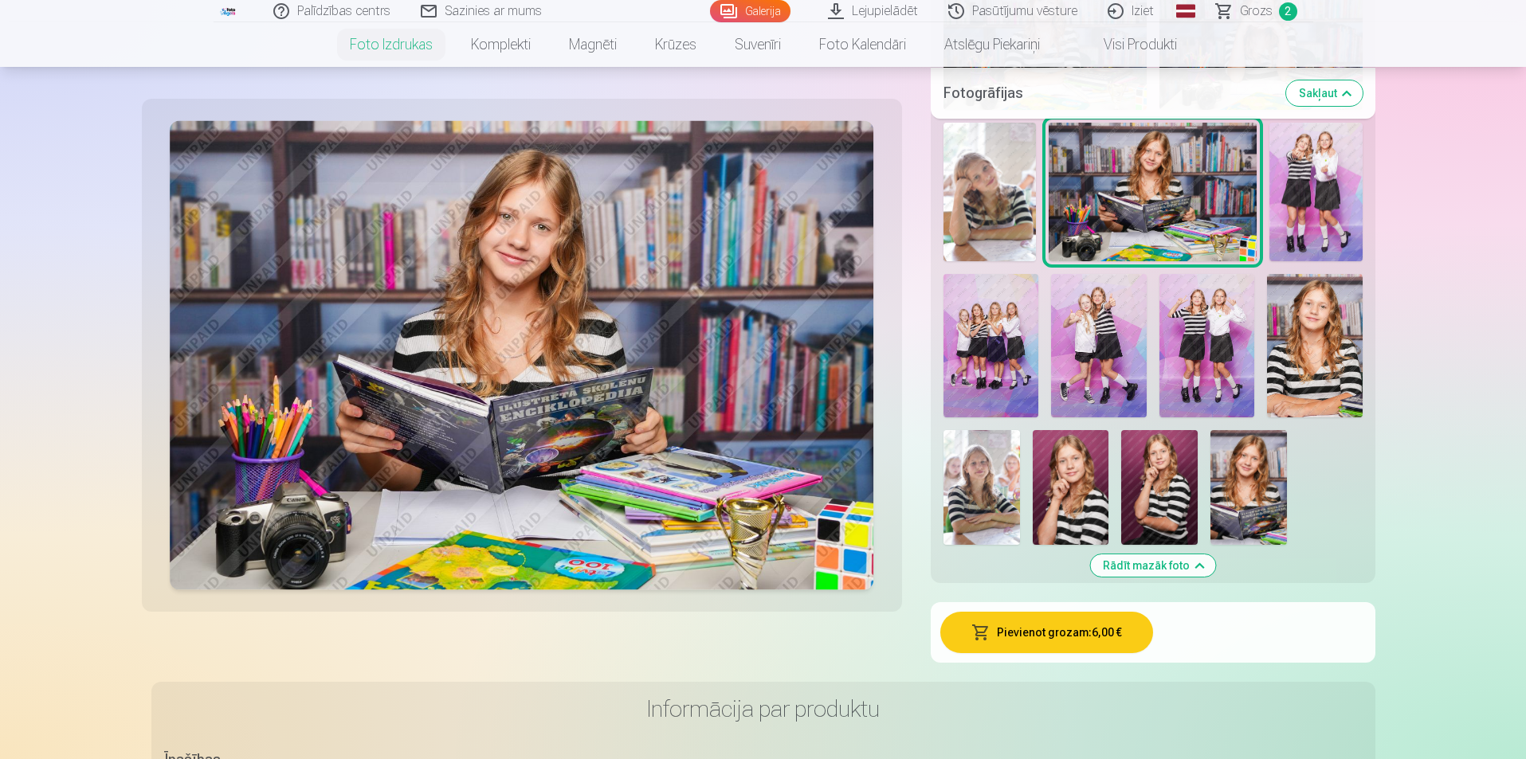
click at [985, 150] on img at bounding box center [989, 192] width 92 height 139
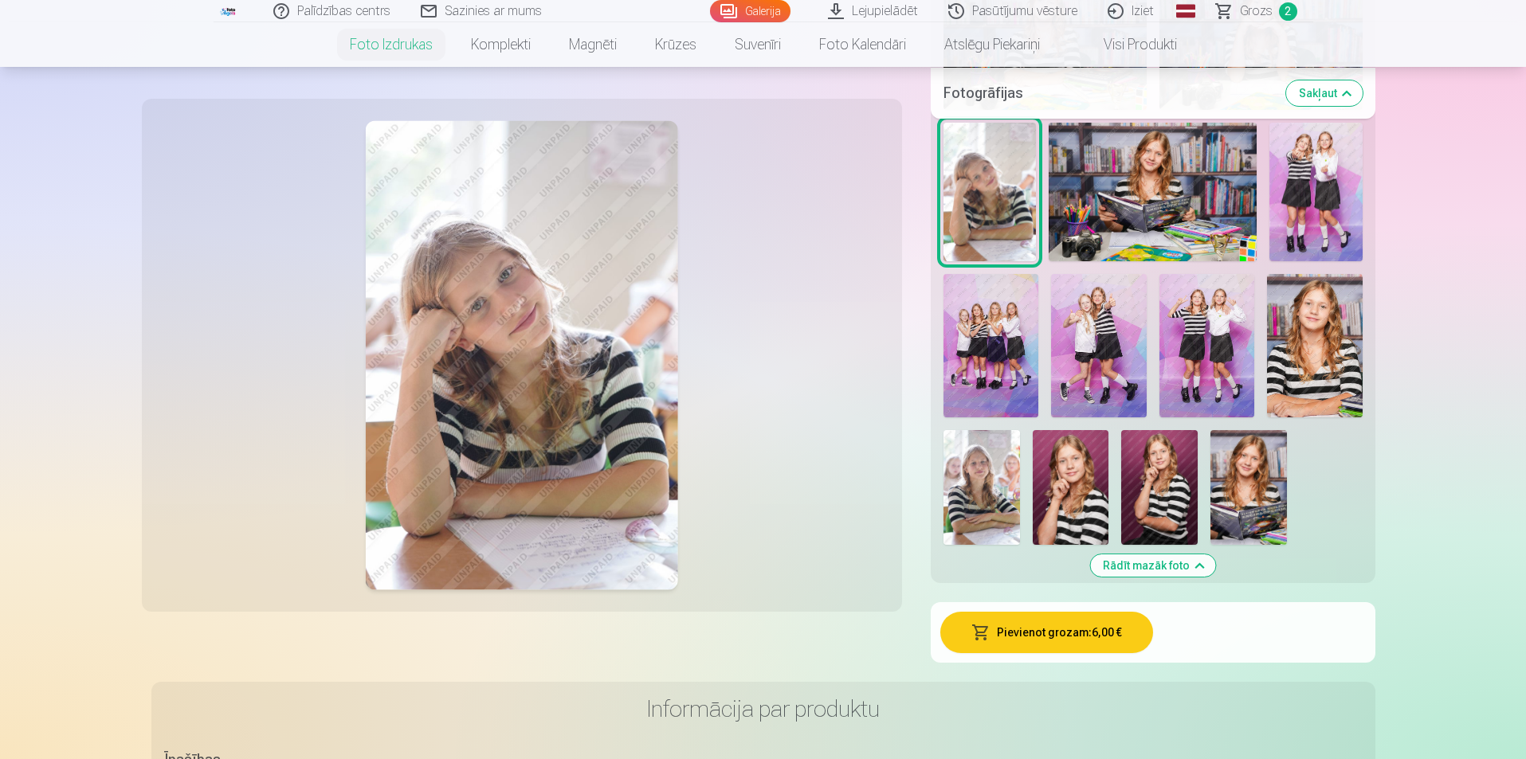
click at [978, 503] on img at bounding box center [981, 487] width 76 height 115
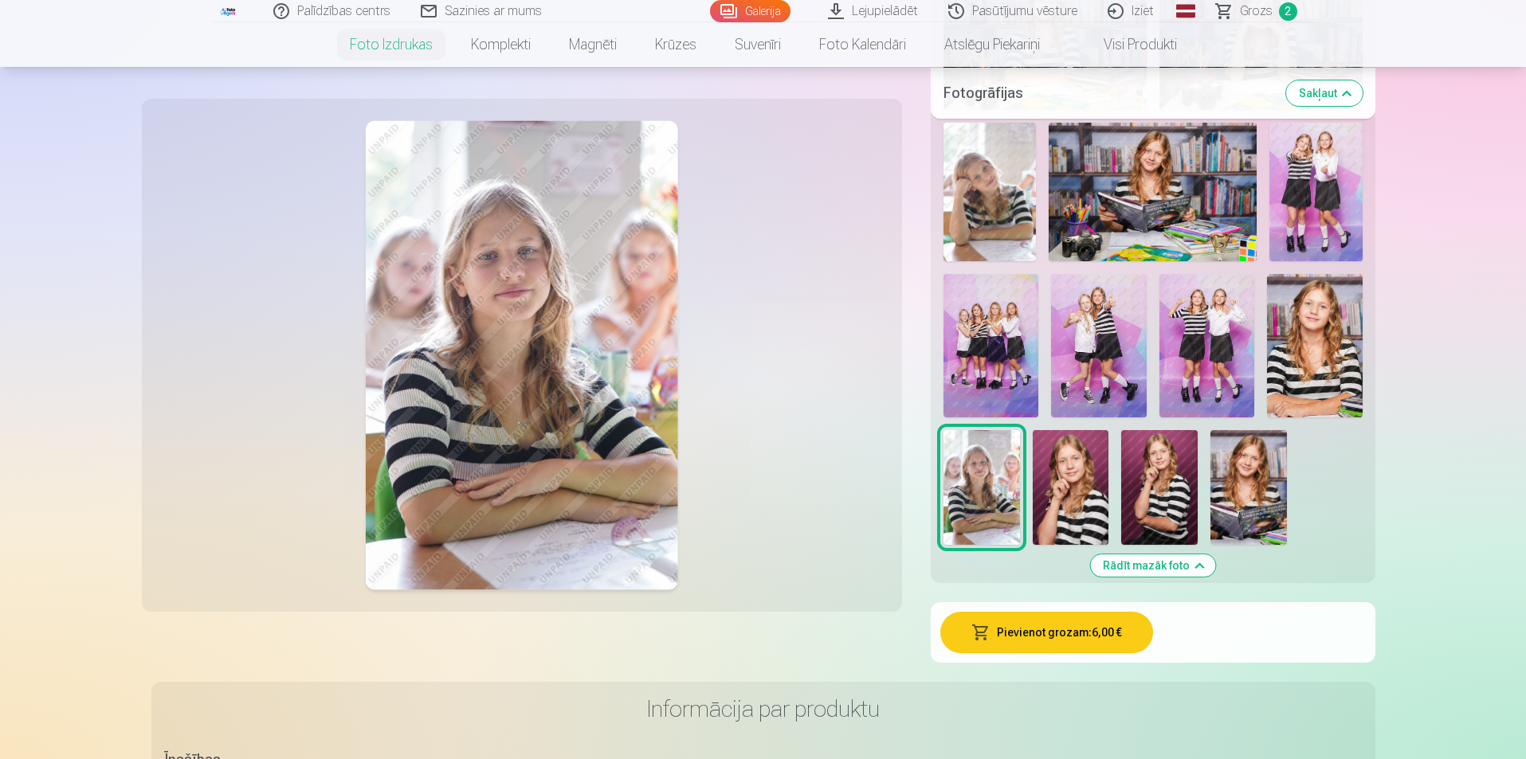
click at [1174, 179] on img at bounding box center [1153, 192] width 209 height 139
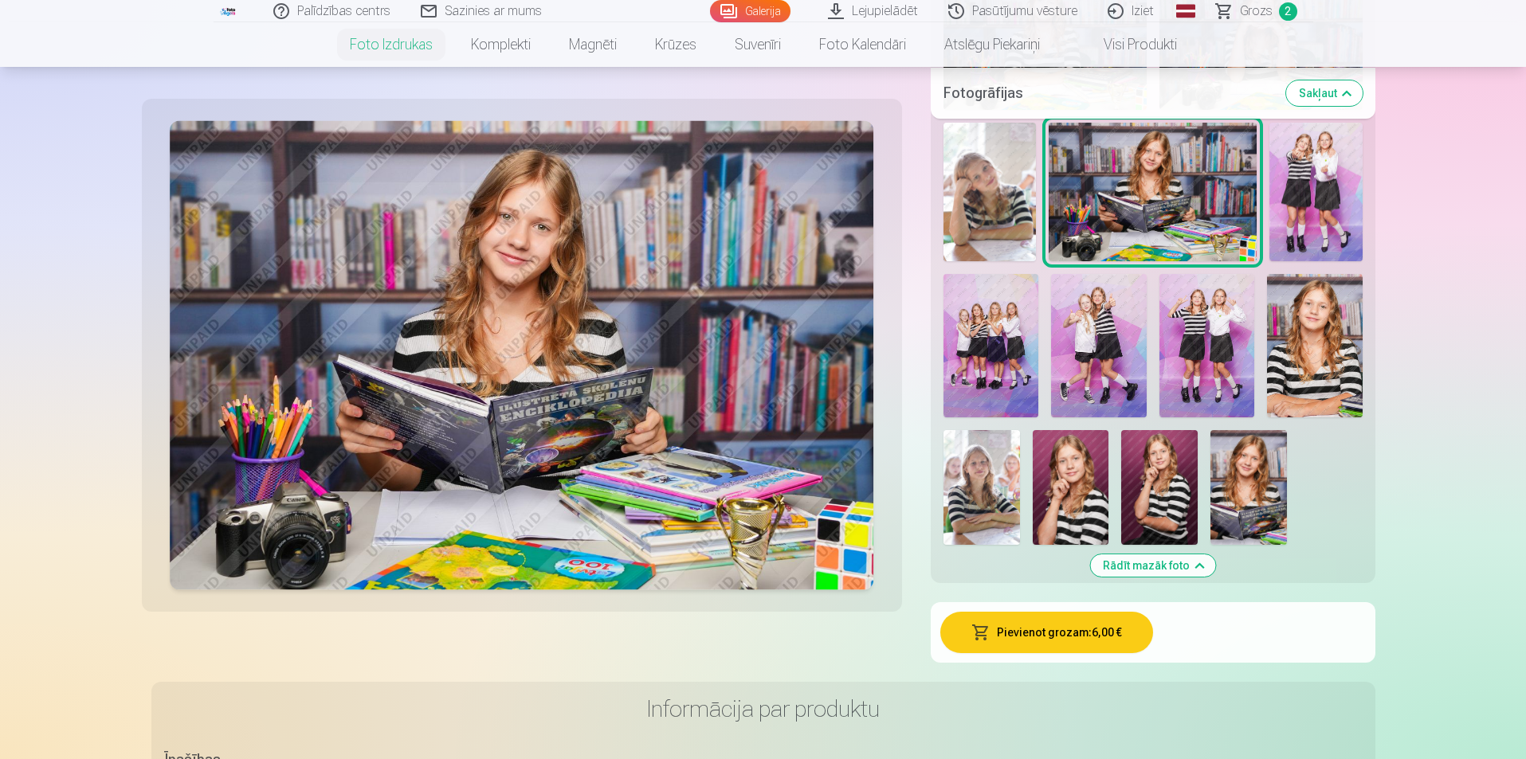
click at [996, 355] on img at bounding box center [991, 345] width 96 height 143
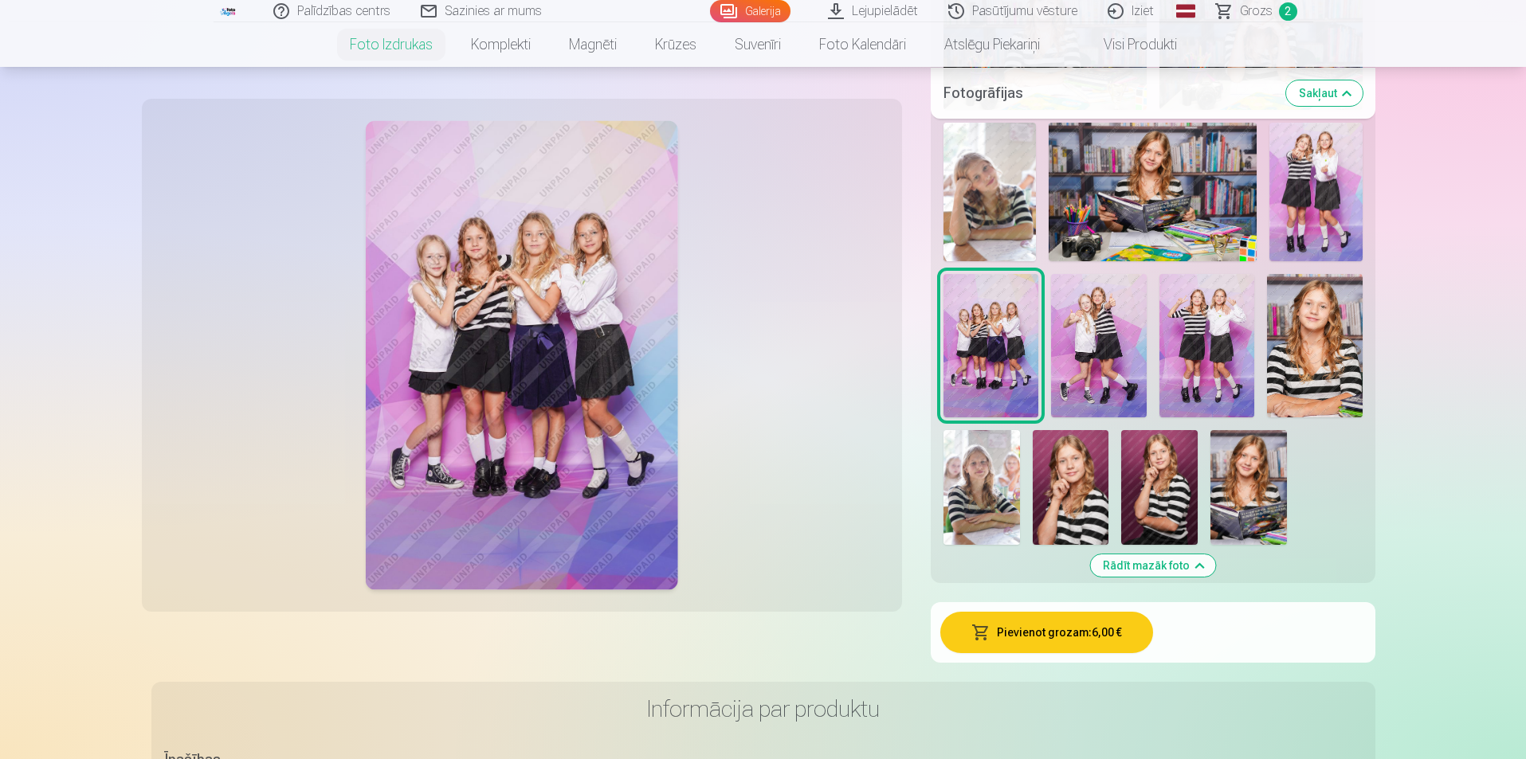
click at [1154, 187] on img at bounding box center [1153, 192] width 209 height 139
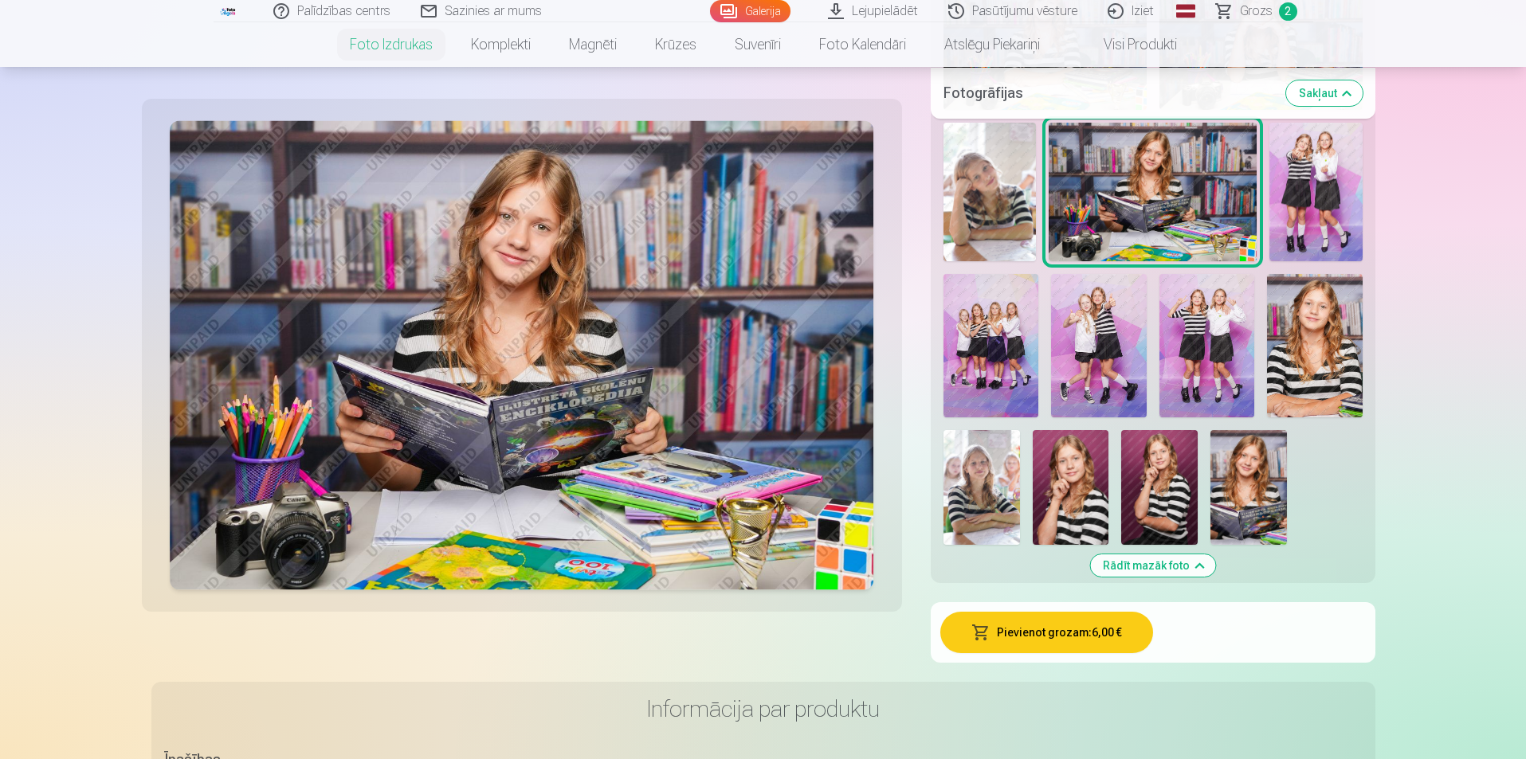
click at [1247, 472] on img at bounding box center [1248, 487] width 76 height 115
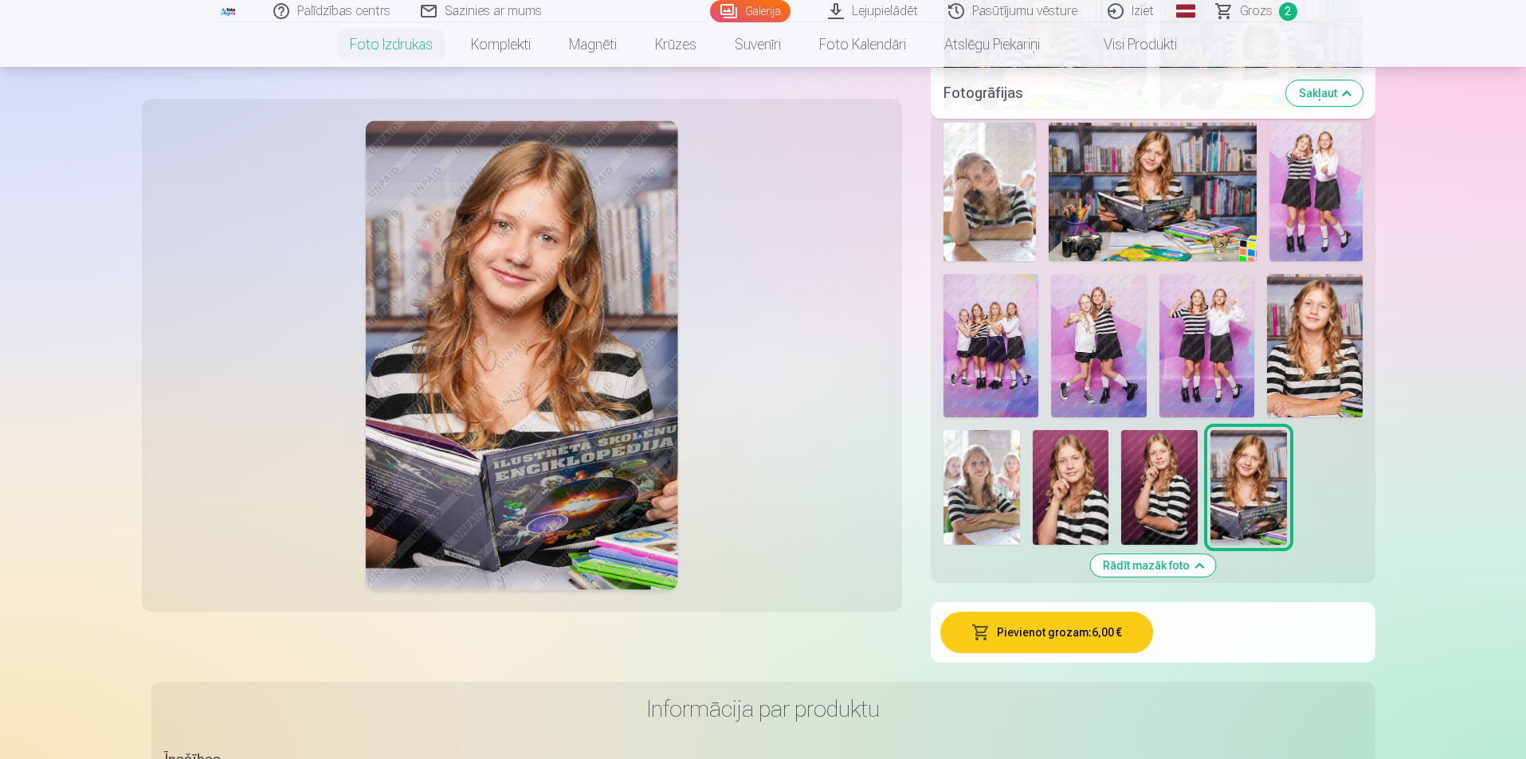
click at [1193, 221] on img at bounding box center [1153, 192] width 209 height 139
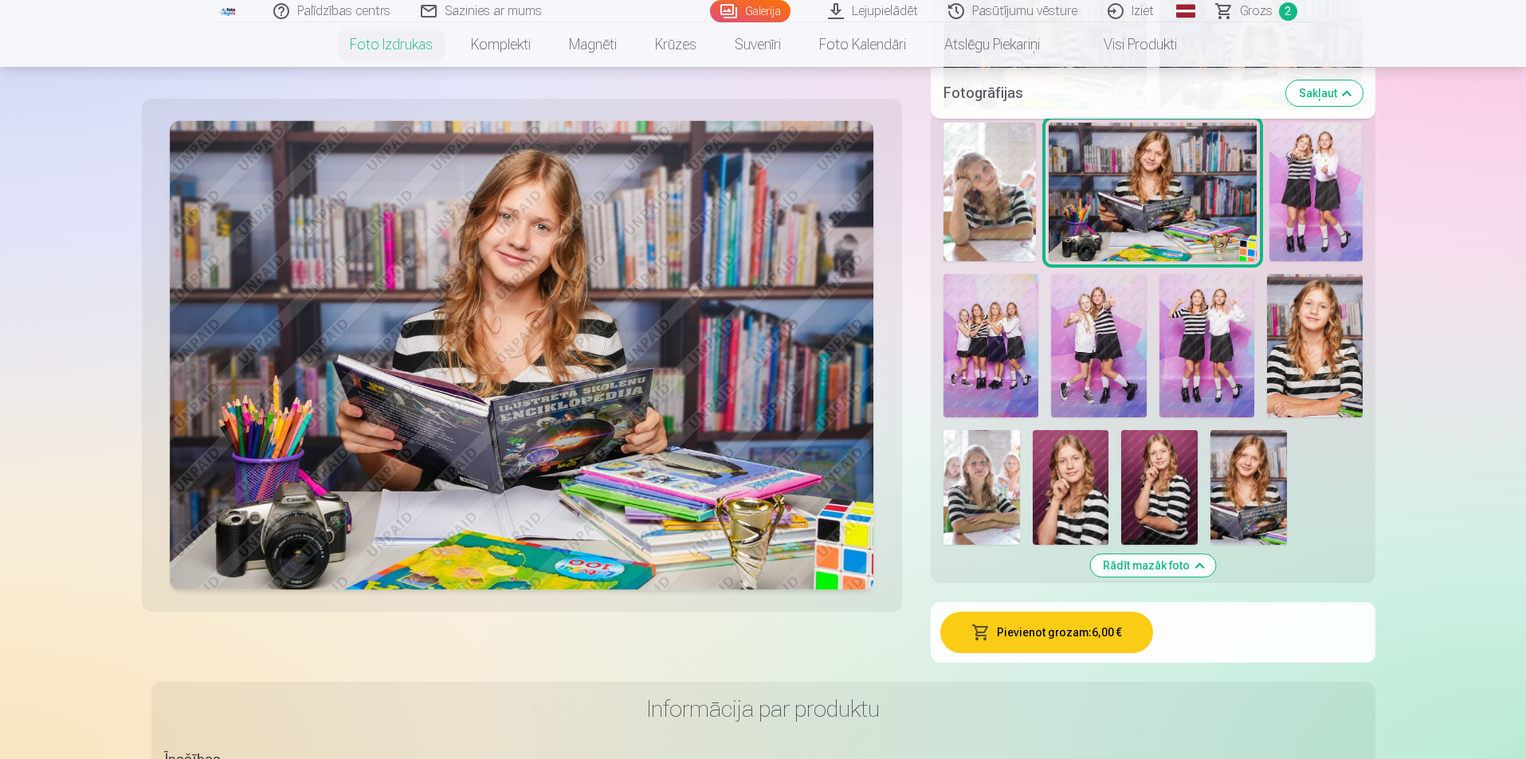
click at [989, 355] on img at bounding box center [991, 345] width 96 height 143
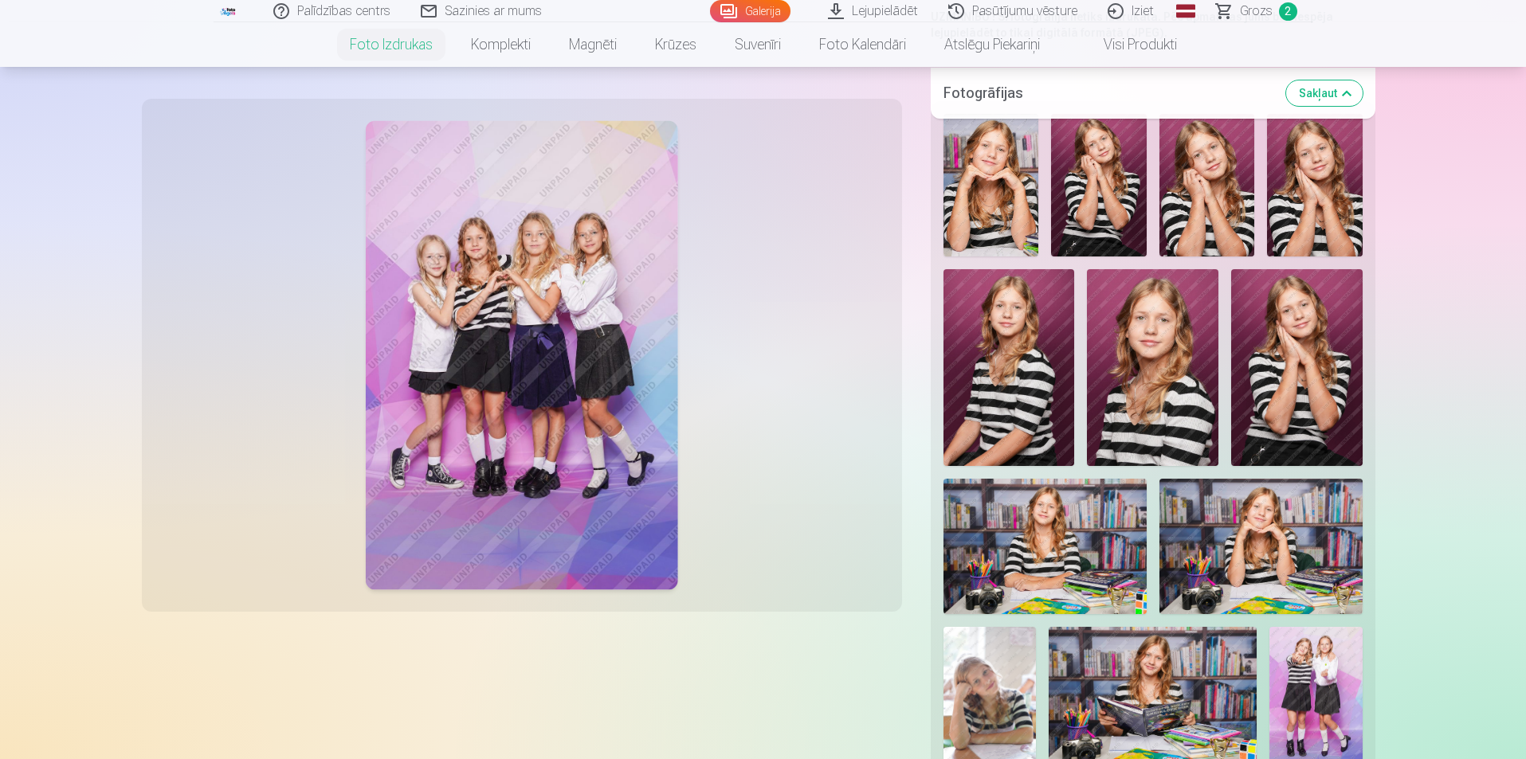
scroll to position [398, 0]
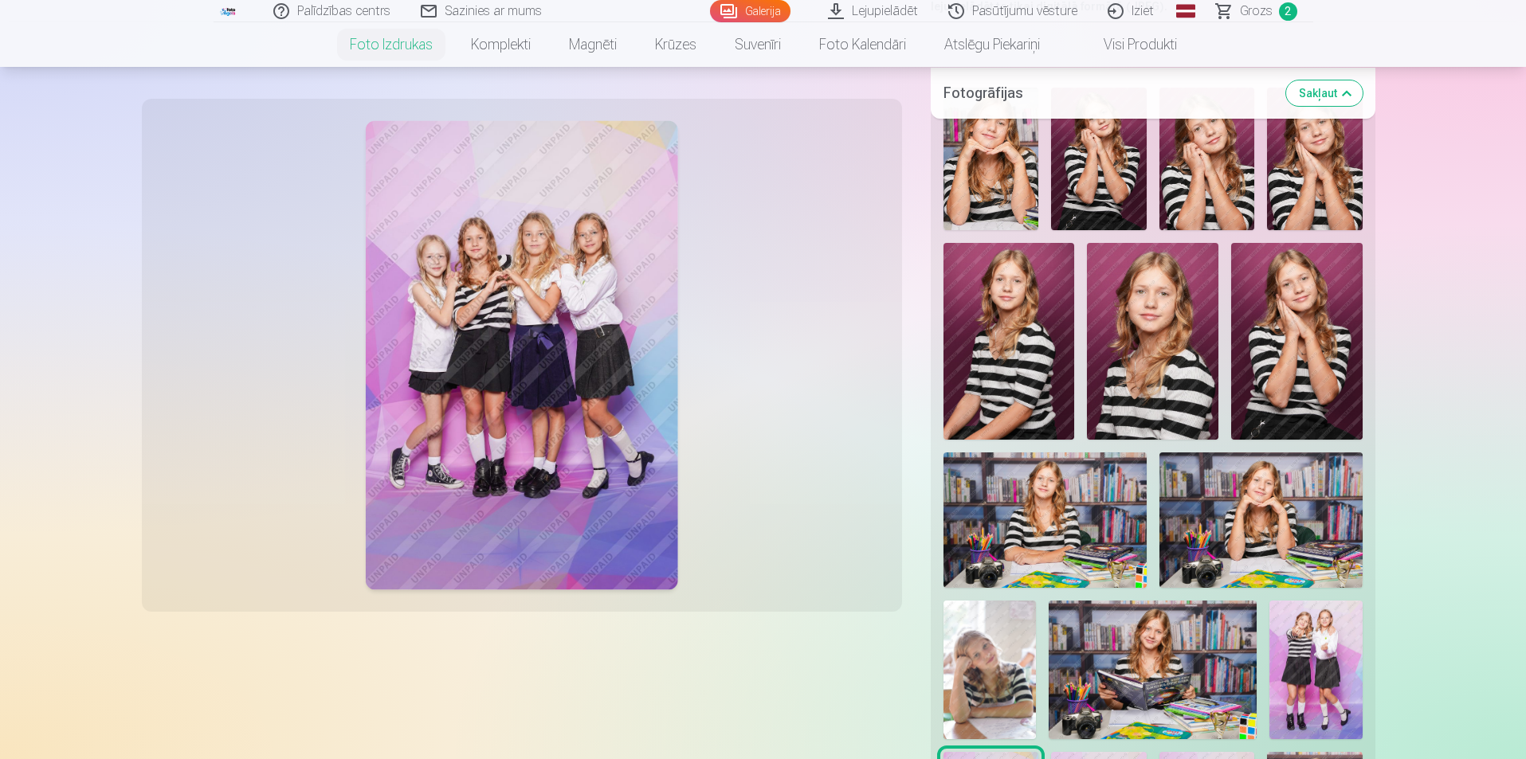
click at [1062, 547] on img at bounding box center [1044, 520] width 203 height 135
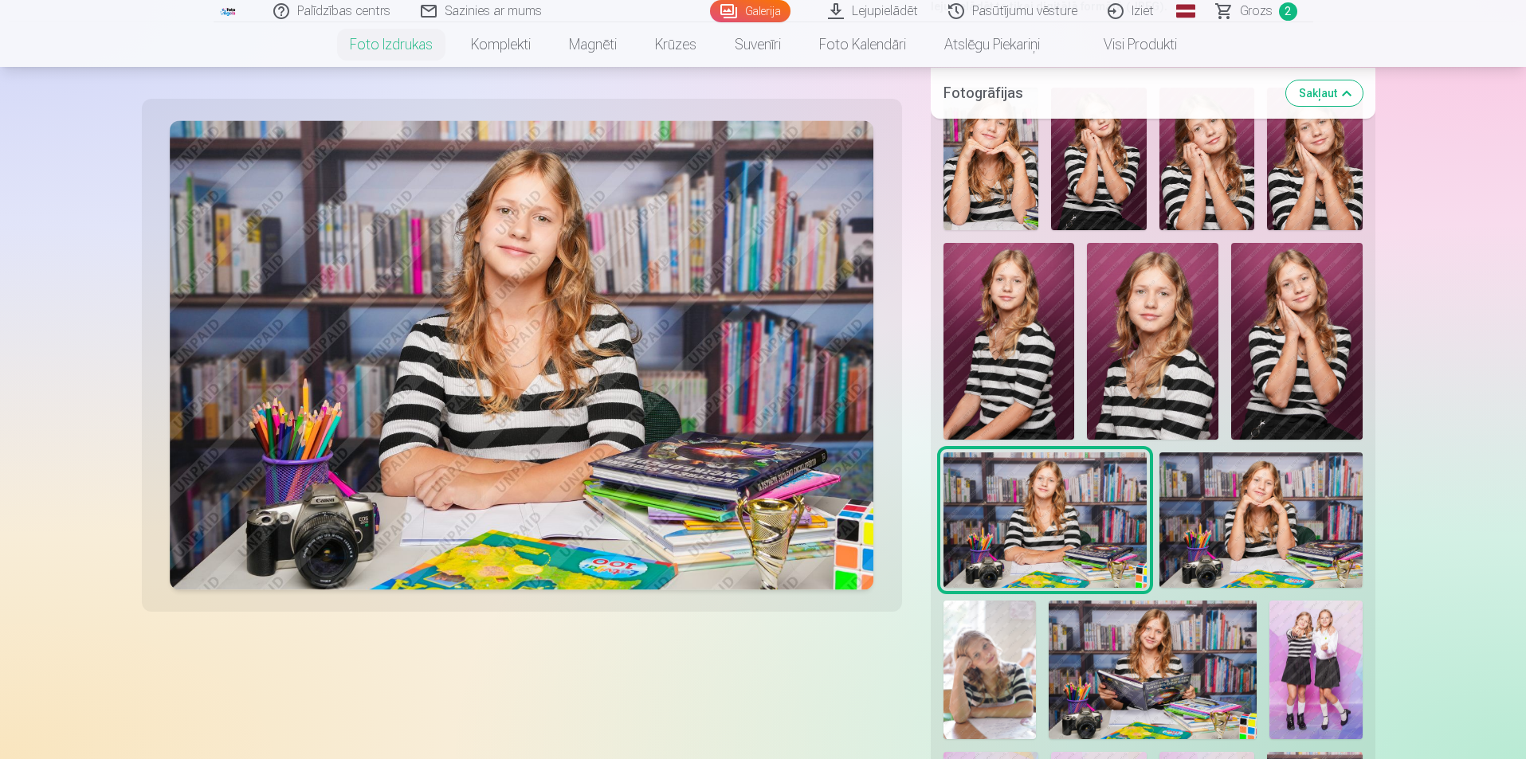
click at [1248, 527] on img at bounding box center [1260, 520] width 203 height 135
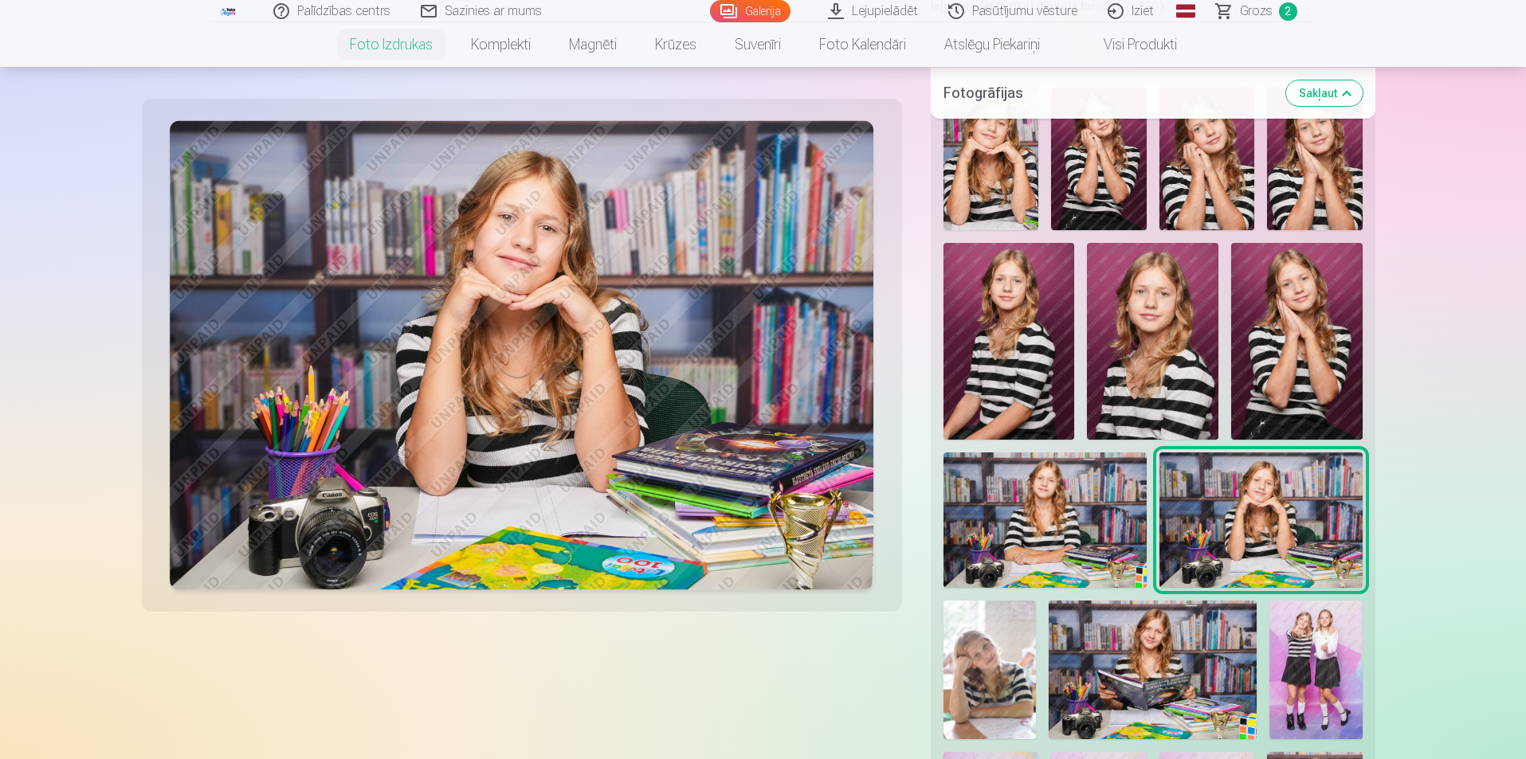
click at [1116, 533] on img at bounding box center [1044, 520] width 203 height 135
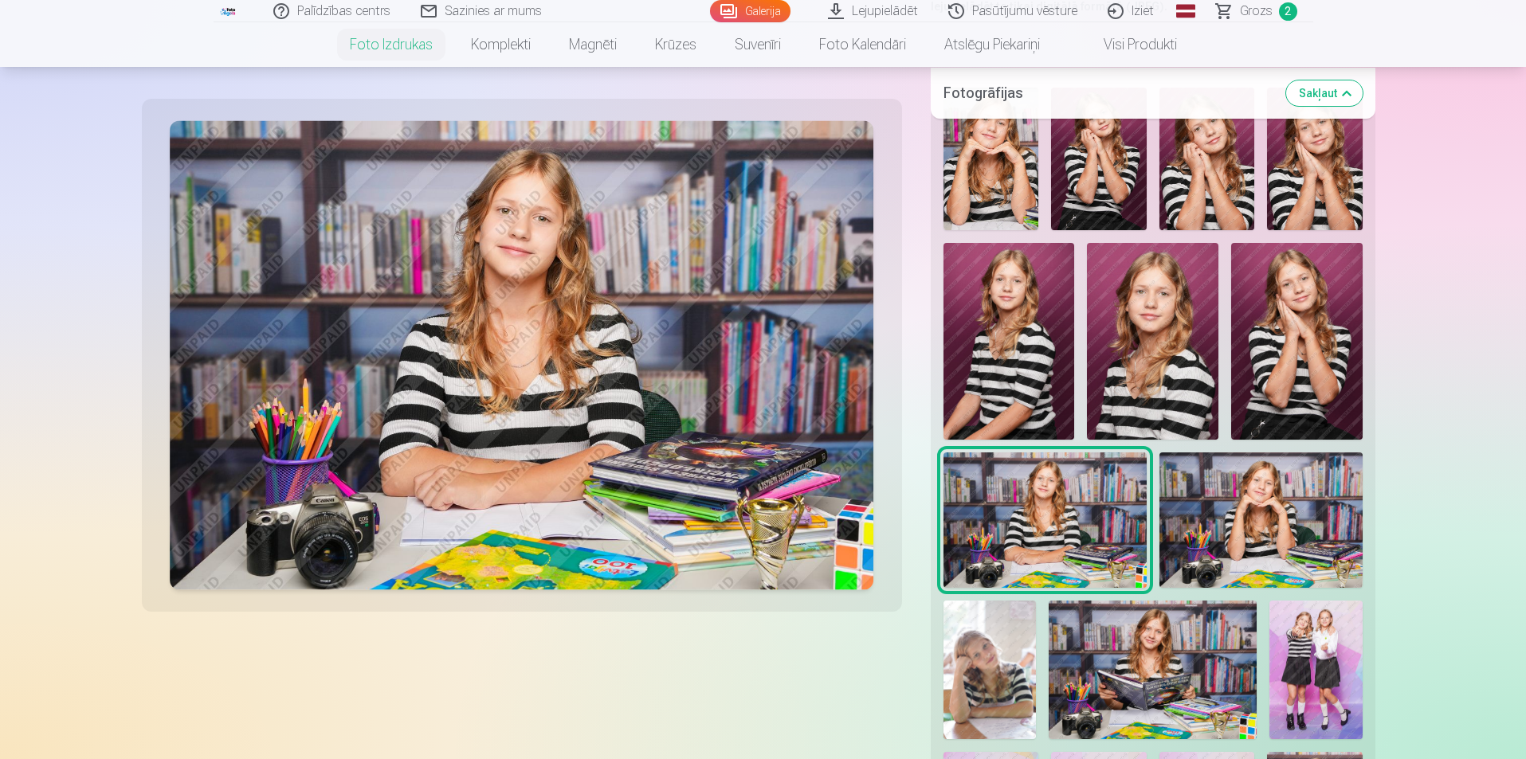
click at [1209, 651] on img at bounding box center [1153, 670] width 209 height 139
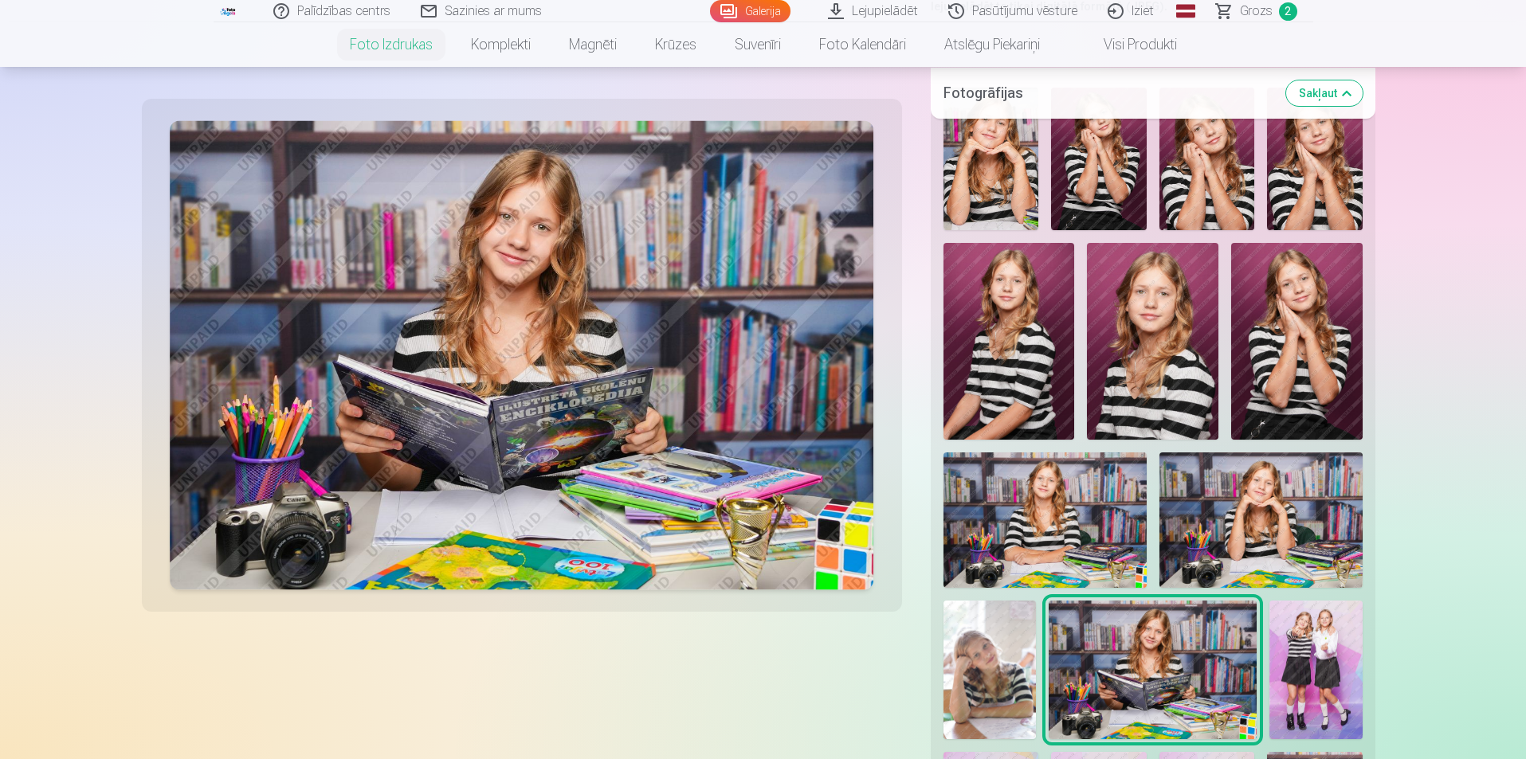
click at [1067, 568] on img at bounding box center [1044, 520] width 203 height 135
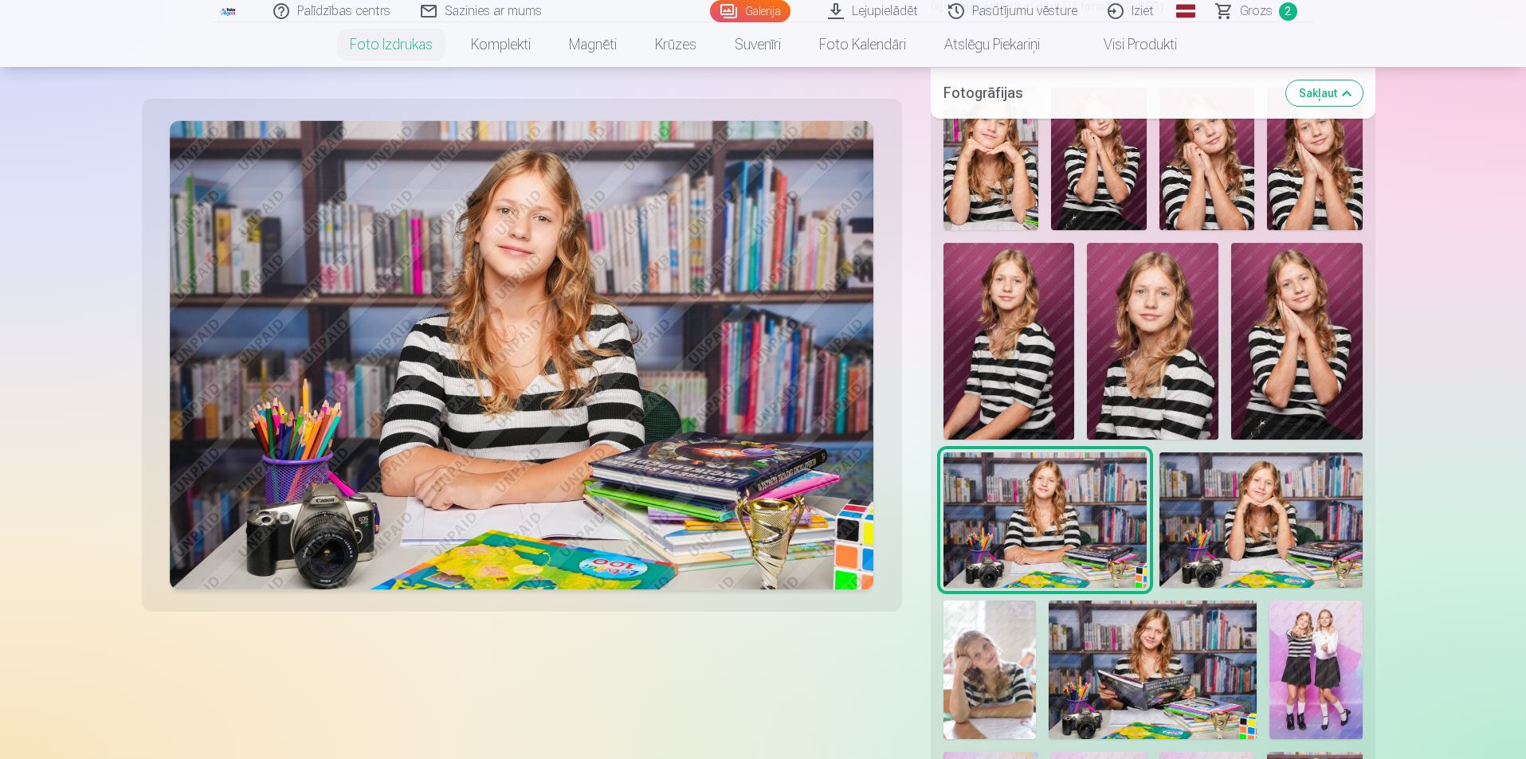
click at [1261, 571] on img at bounding box center [1260, 520] width 203 height 135
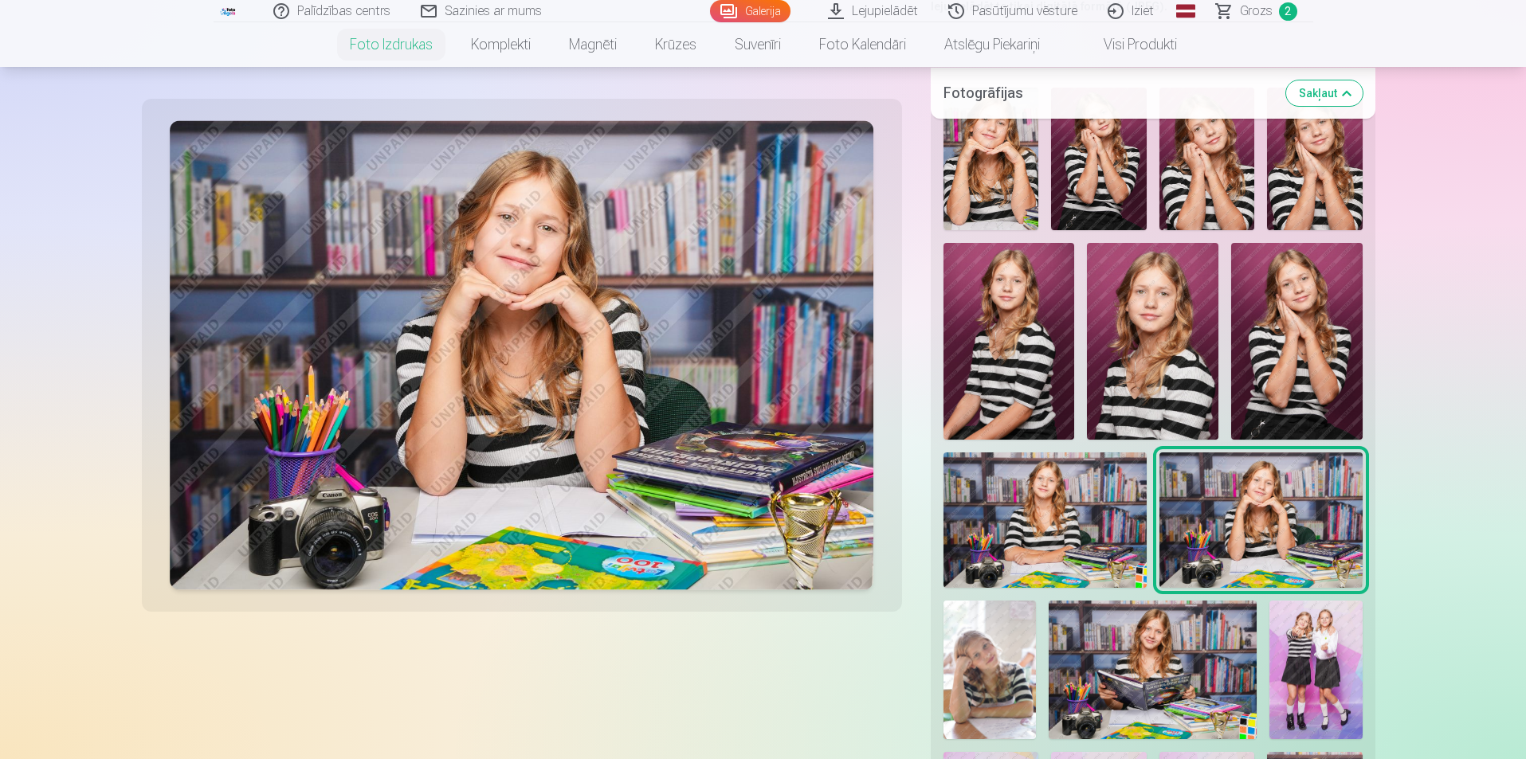
click at [1050, 566] on img at bounding box center [1044, 520] width 203 height 135
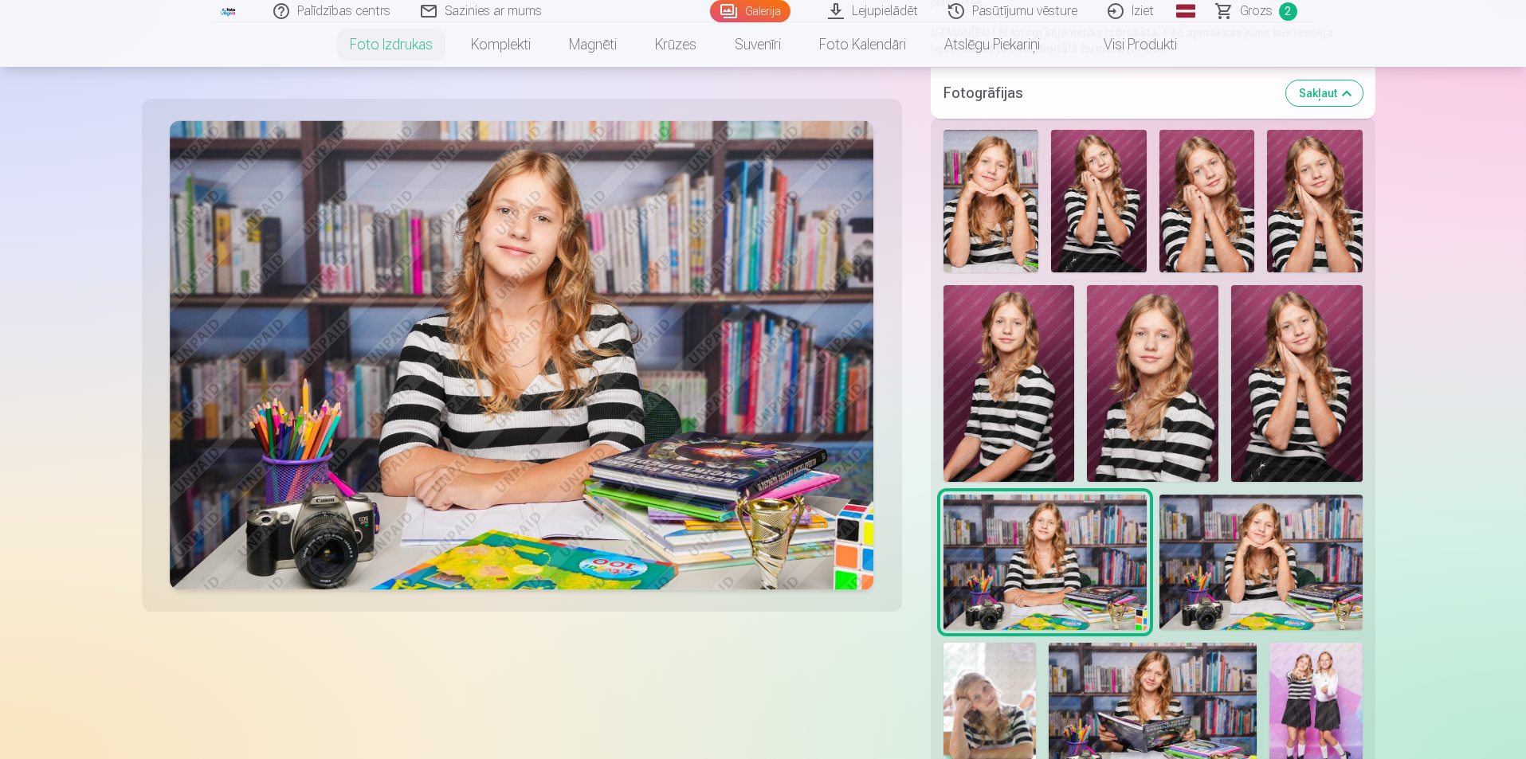
scroll to position [319, 0]
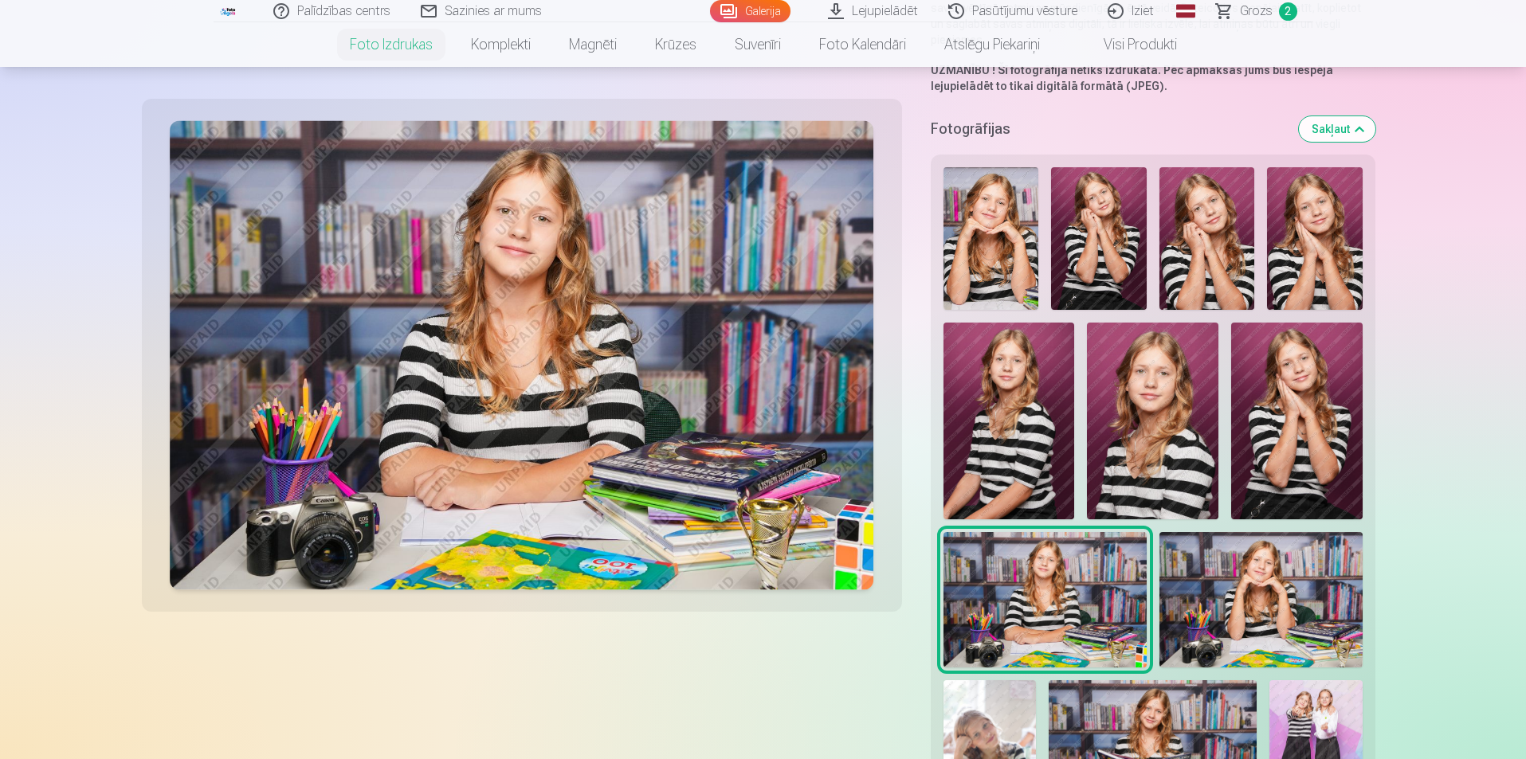
click at [1295, 466] on img at bounding box center [1296, 421] width 131 height 197
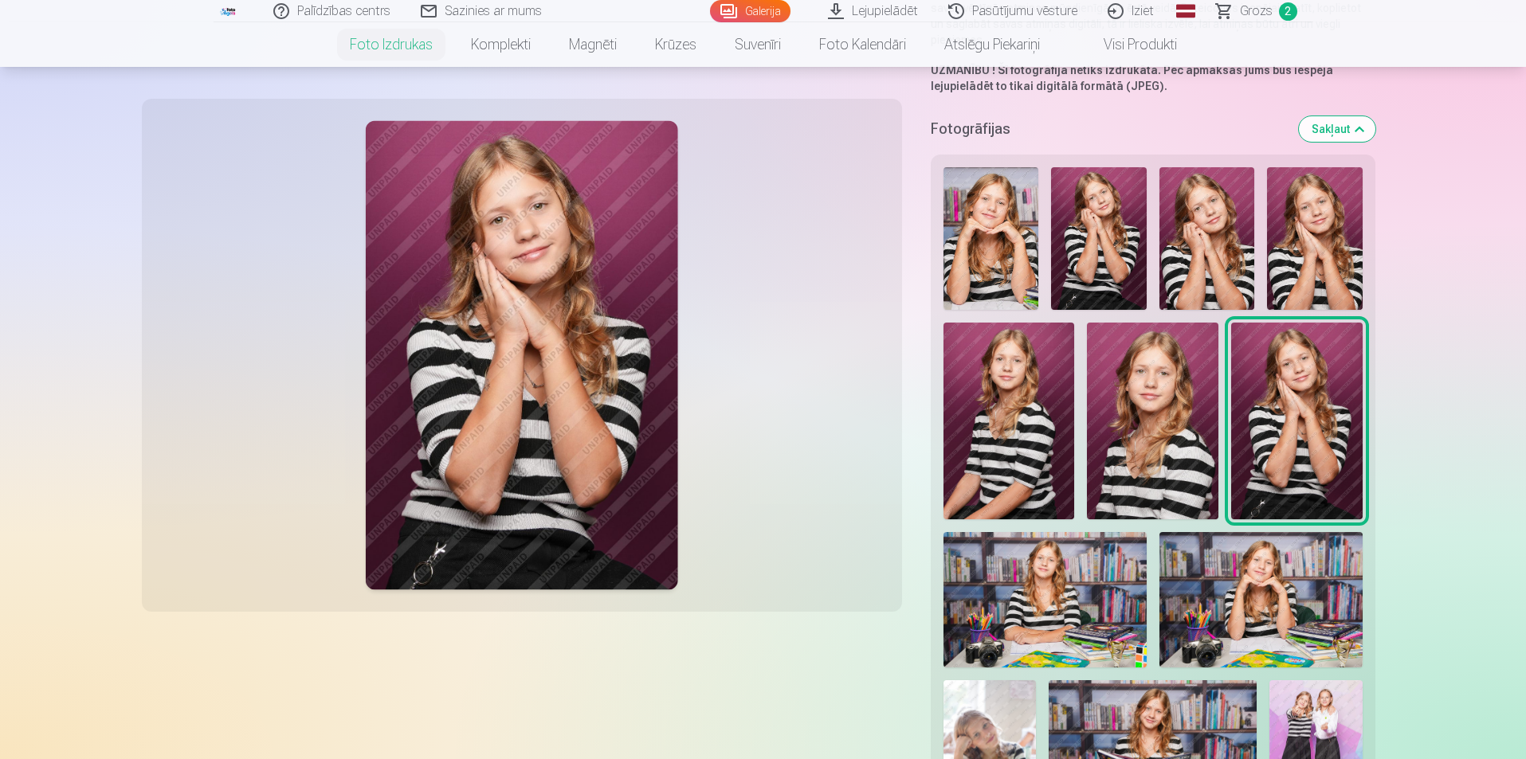
click at [1201, 259] on img at bounding box center [1207, 238] width 96 height 143
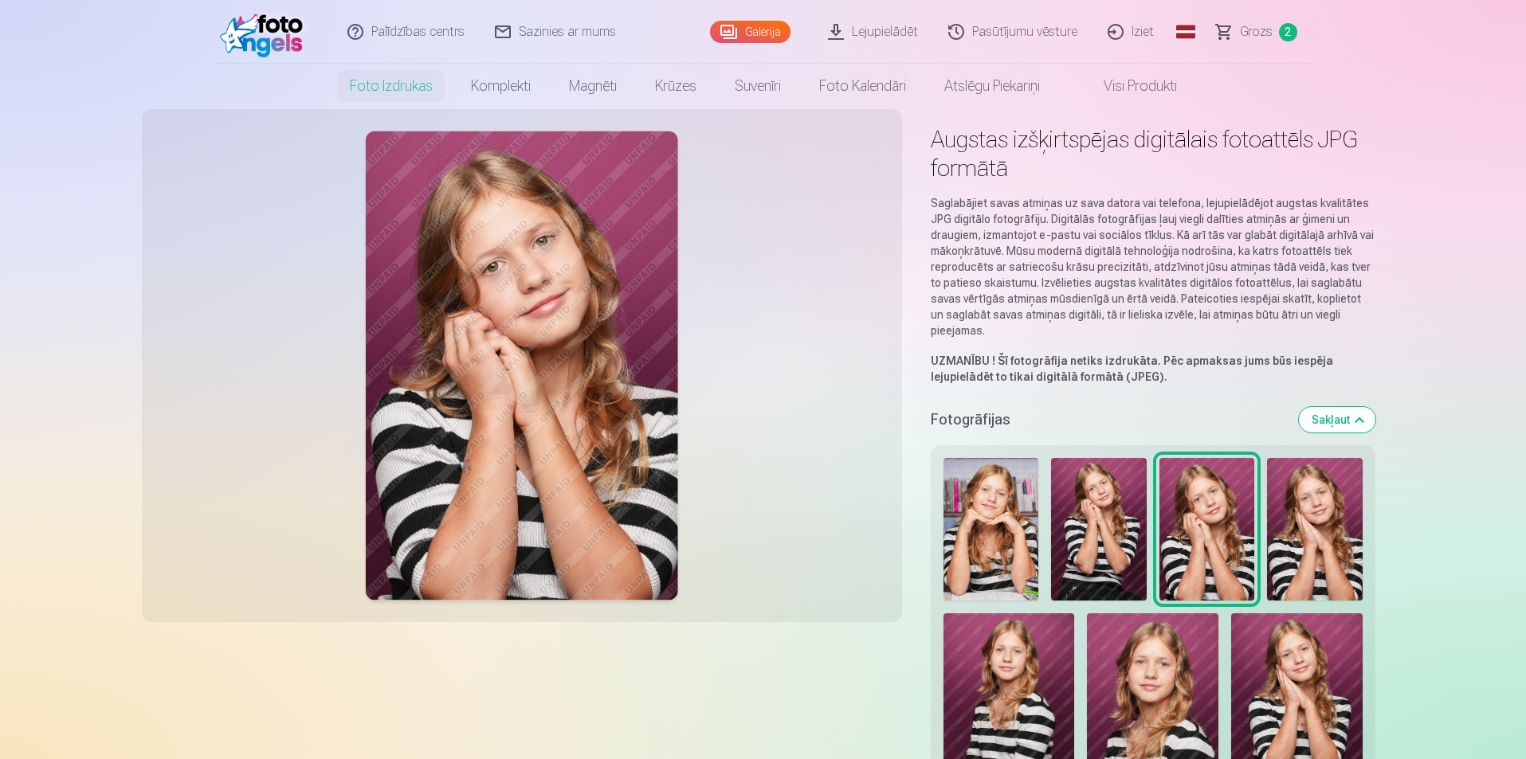
scroll to position [0, 0]
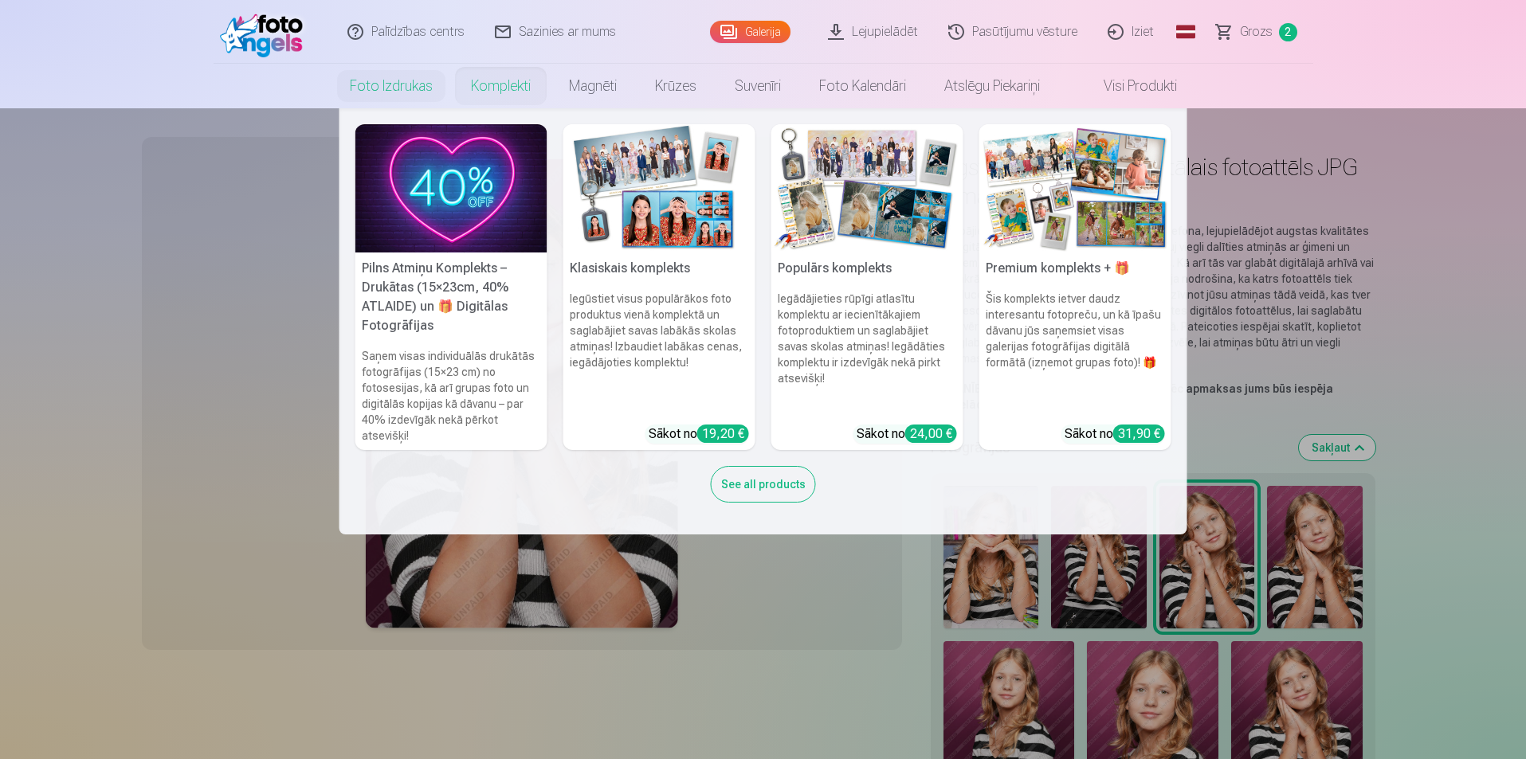
click at [515, 92] on link "Komplekti" at bounding box center [501, 86] width 98 height 45
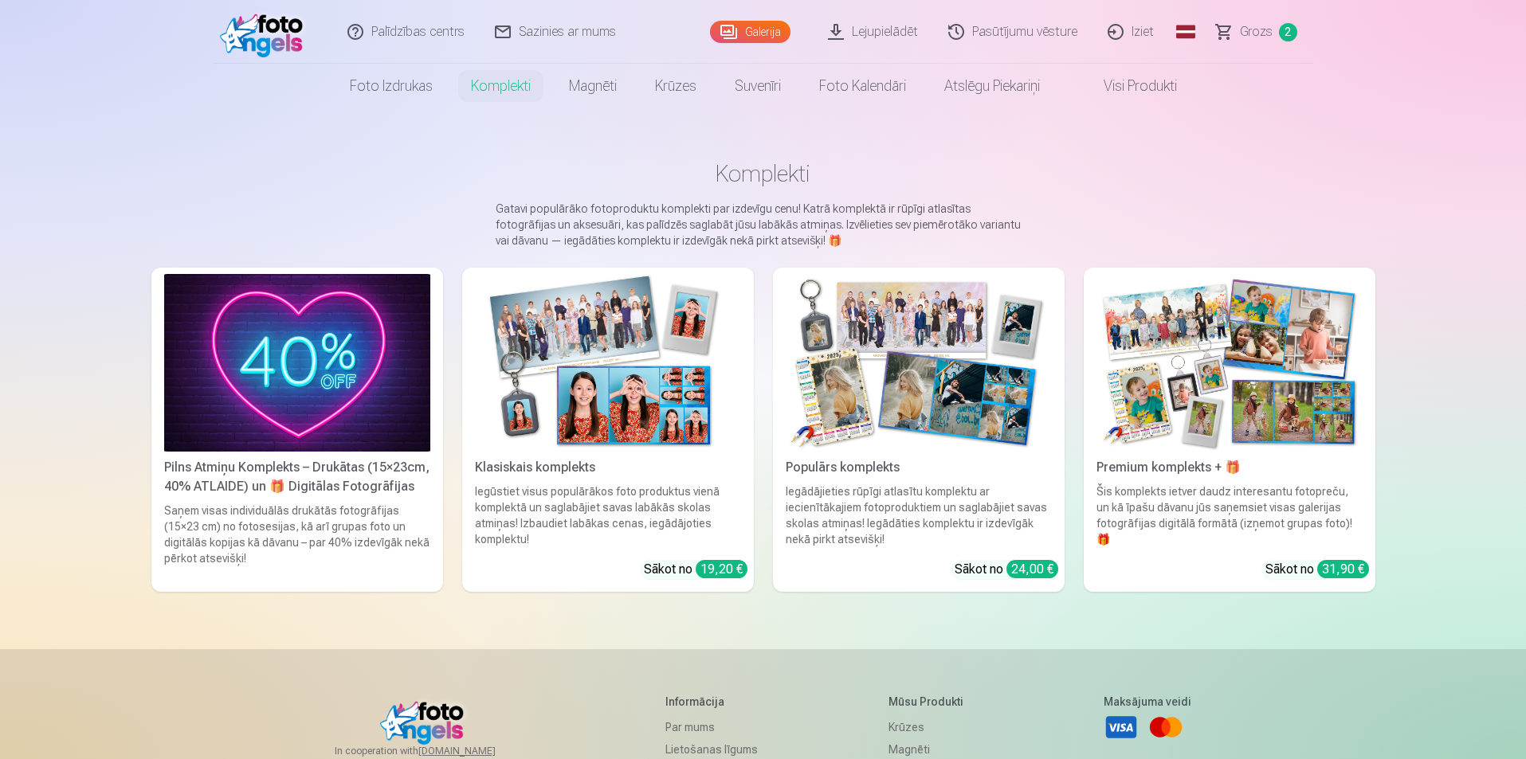
click at [339, 496] on link "Pilns Atmiņu Komplekts – Drukātas (15×23cm, 40% ATLAIDE) un 🎁 Digitālas Fotogrā…" at bounding box center [297, 430] width 292 height 324
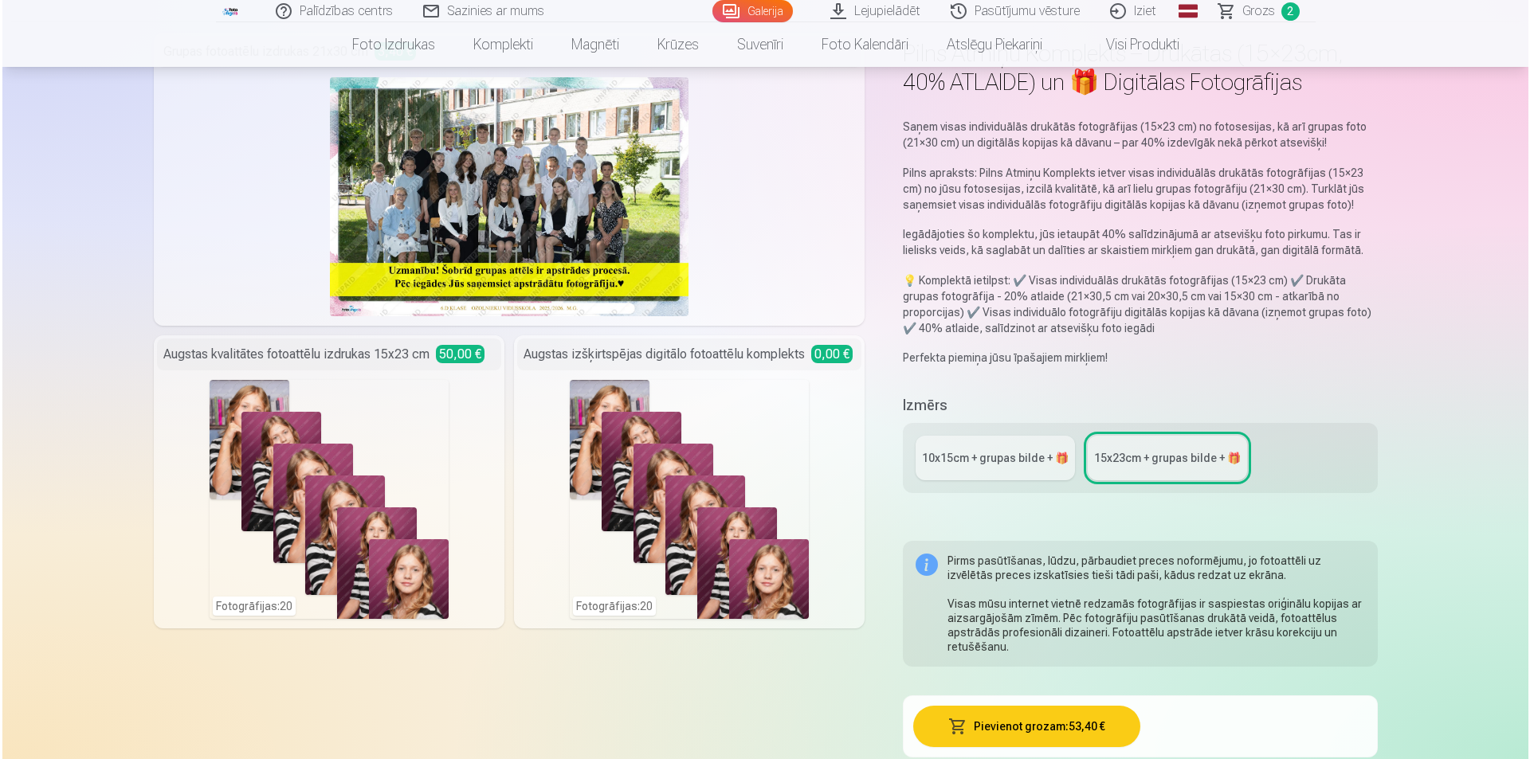
scroll to position [239, 0]
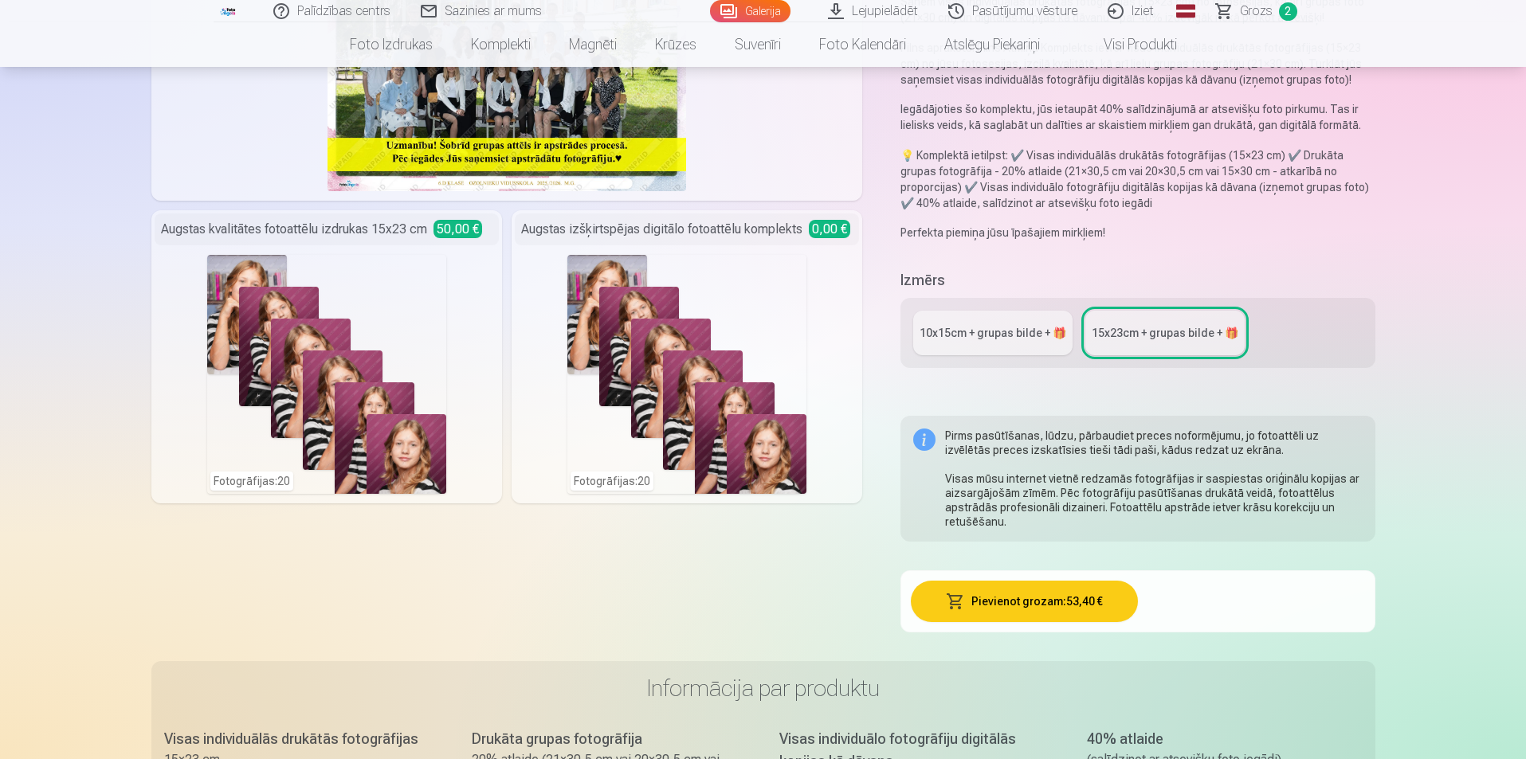
click at [249, 488] on div "Fotogrāfijas : 20" at bounding box center [326, 374] width 239 height 239
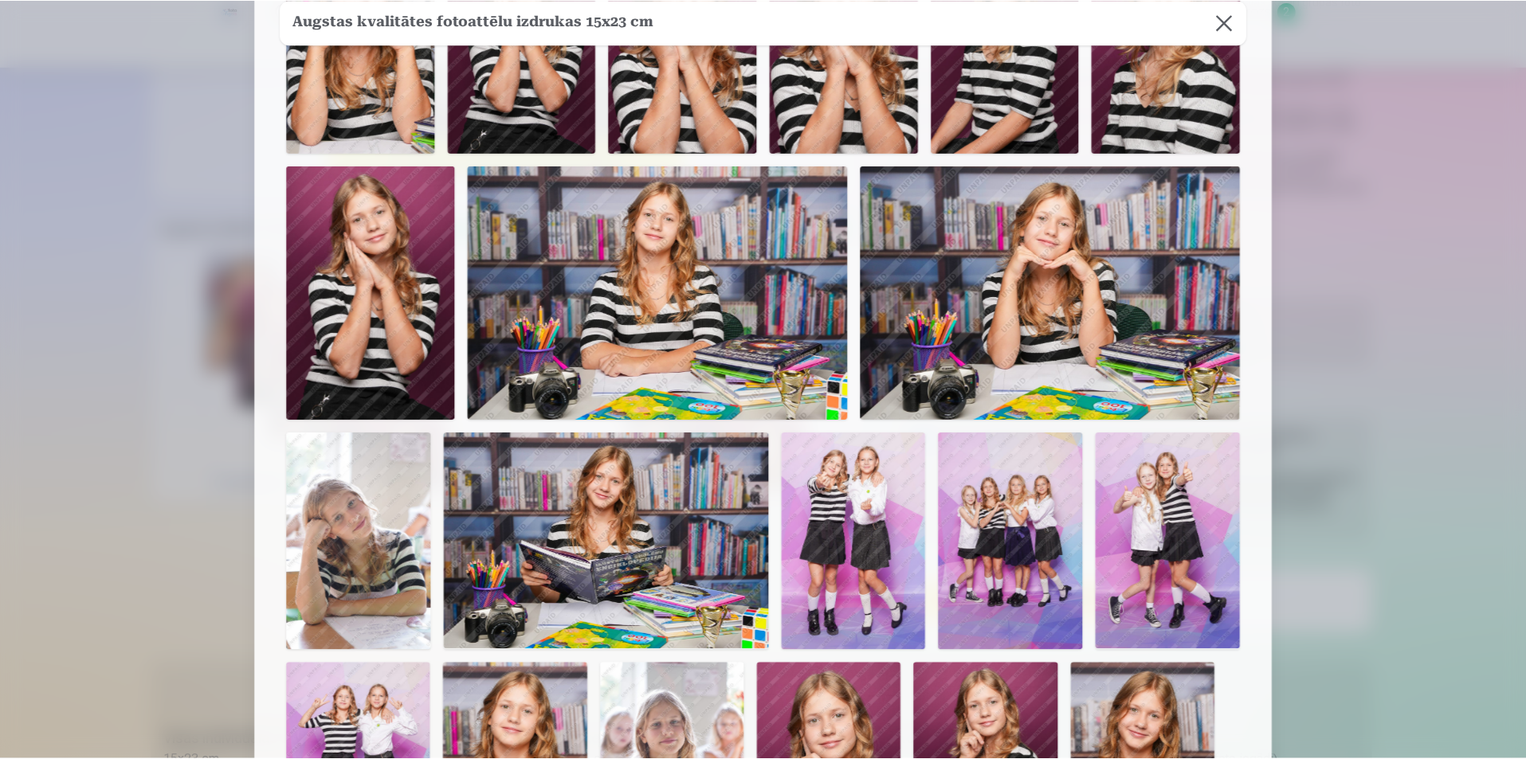
scroll to position [0, 0]
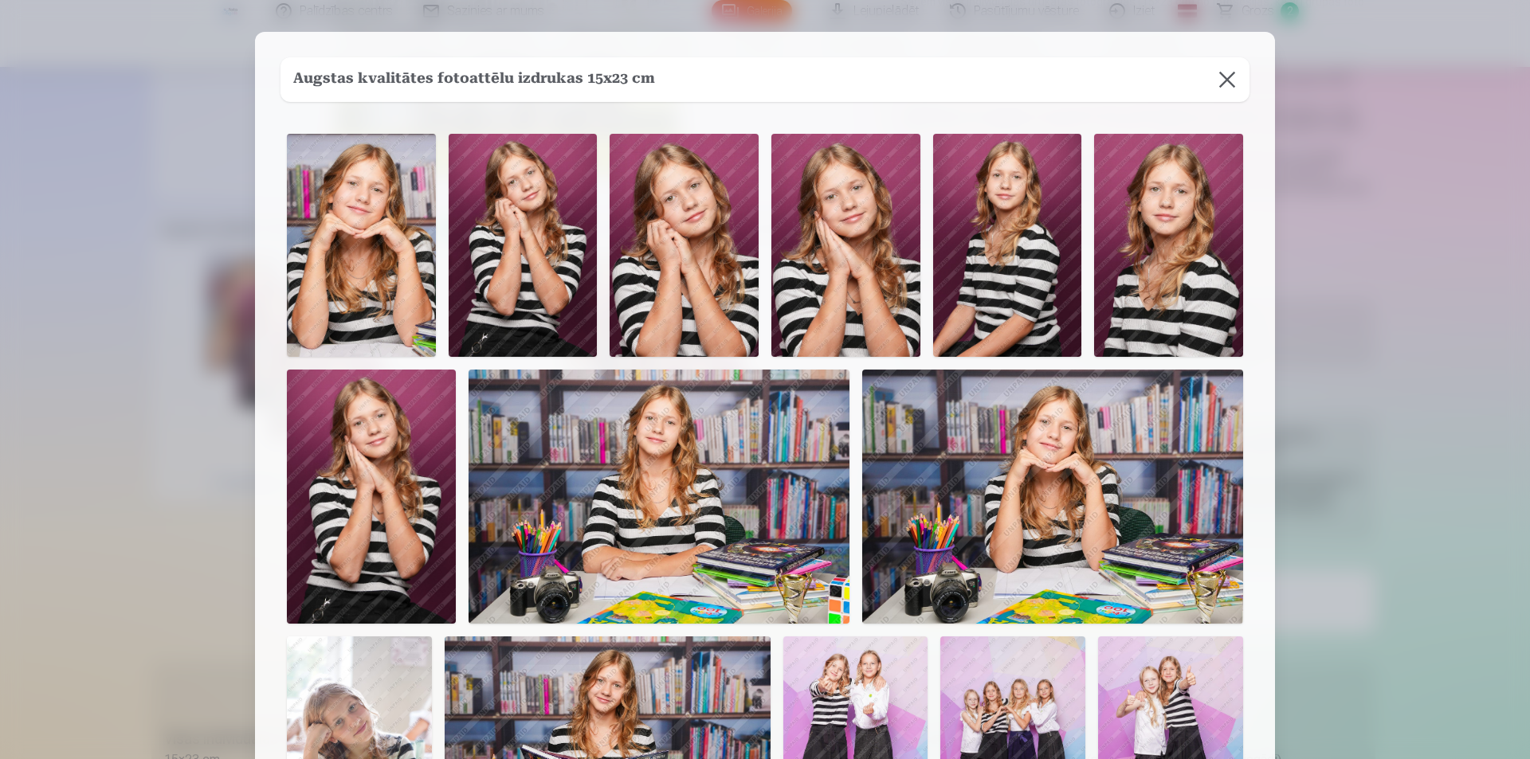
click at [1225, 74] on button at bounding box center [1227, 79] width 45 height 45
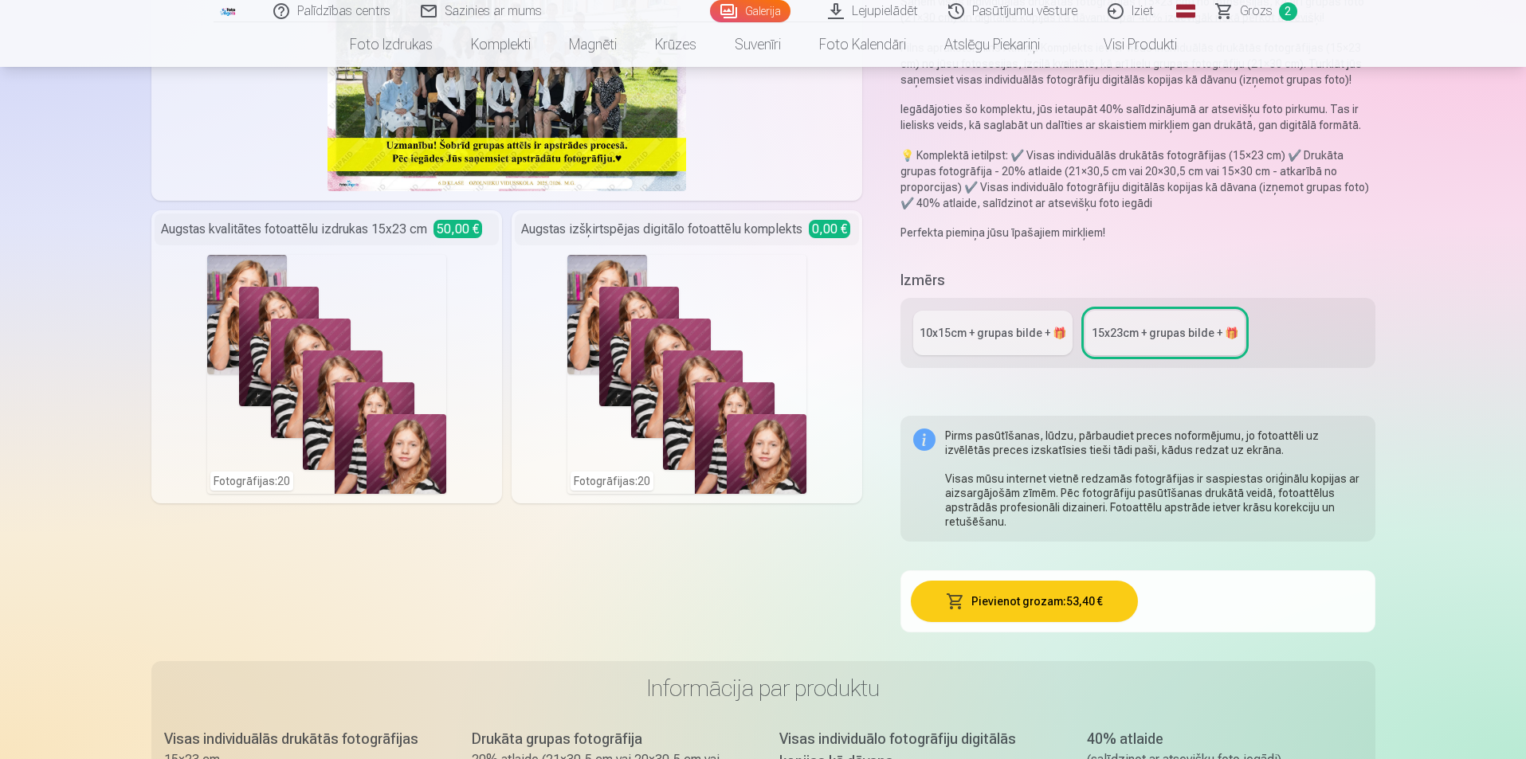
click at [1025, 333] on div "10x15сm + grupas bilde + 🎁" at bounding box center [992, 333] width 147 height 16
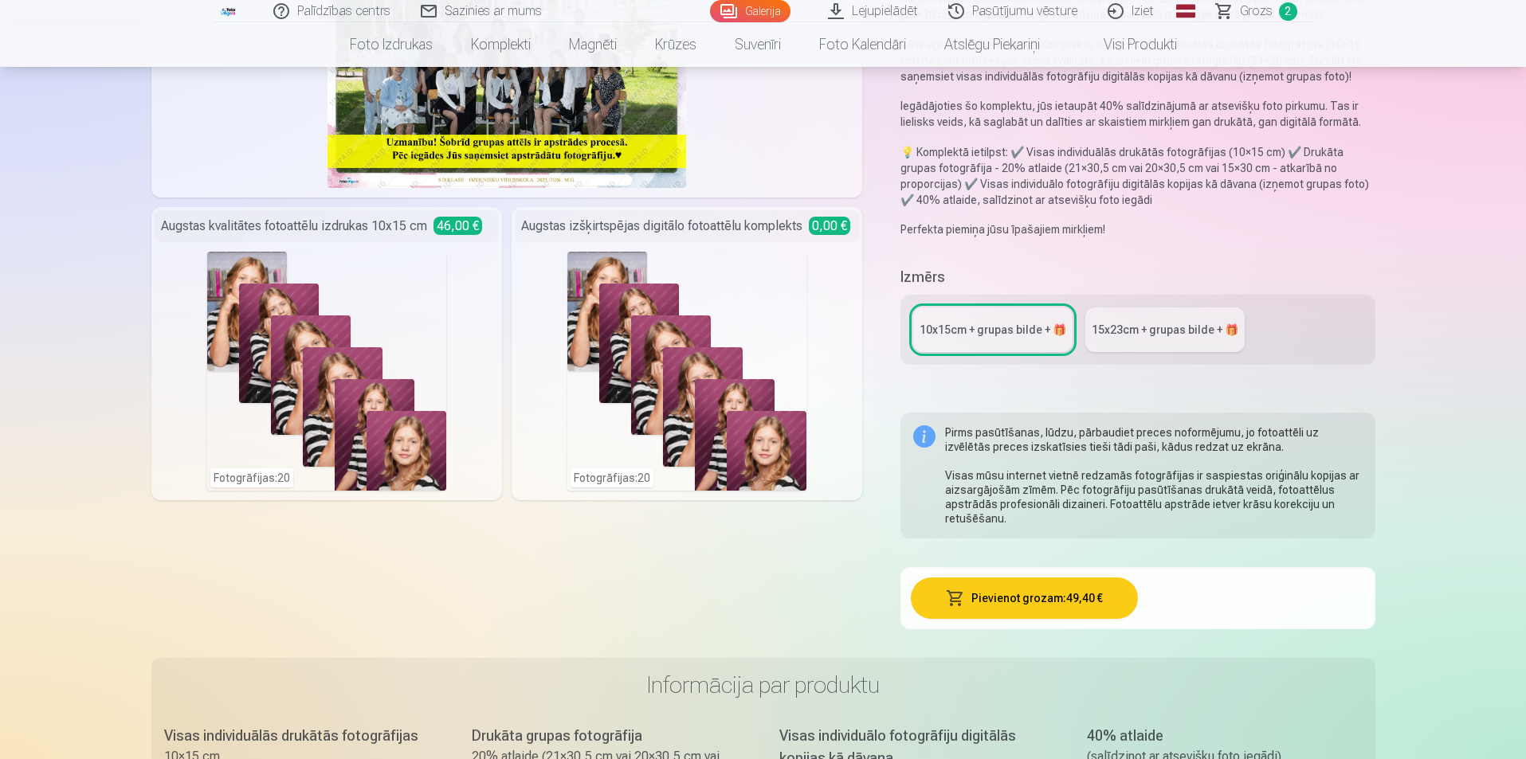
scroll to position [239, 0]
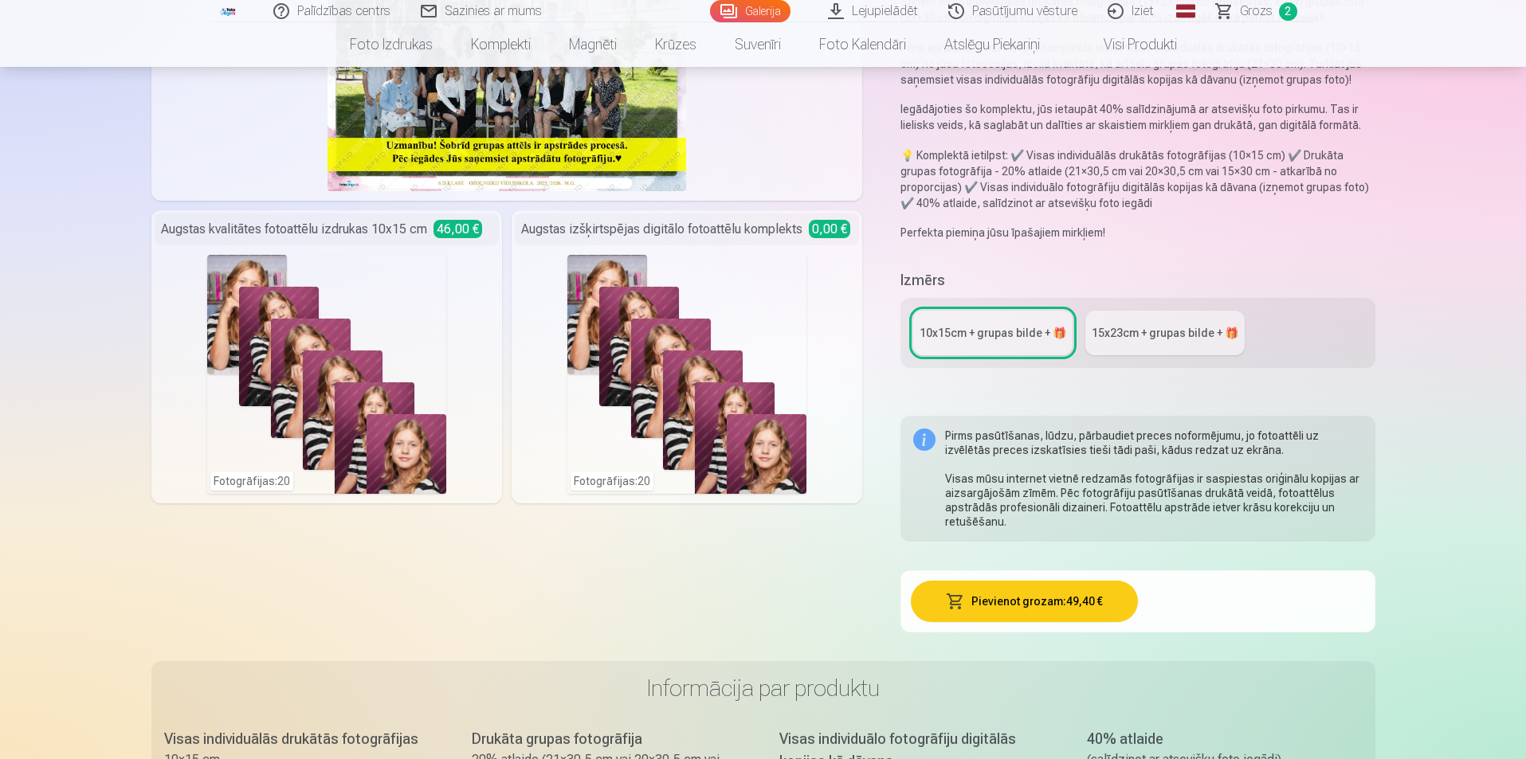
click at [1172, 345] on link "15x23сm + grupas bilde + 🎁" at bounding box center [1164, 333] width 159 height 45
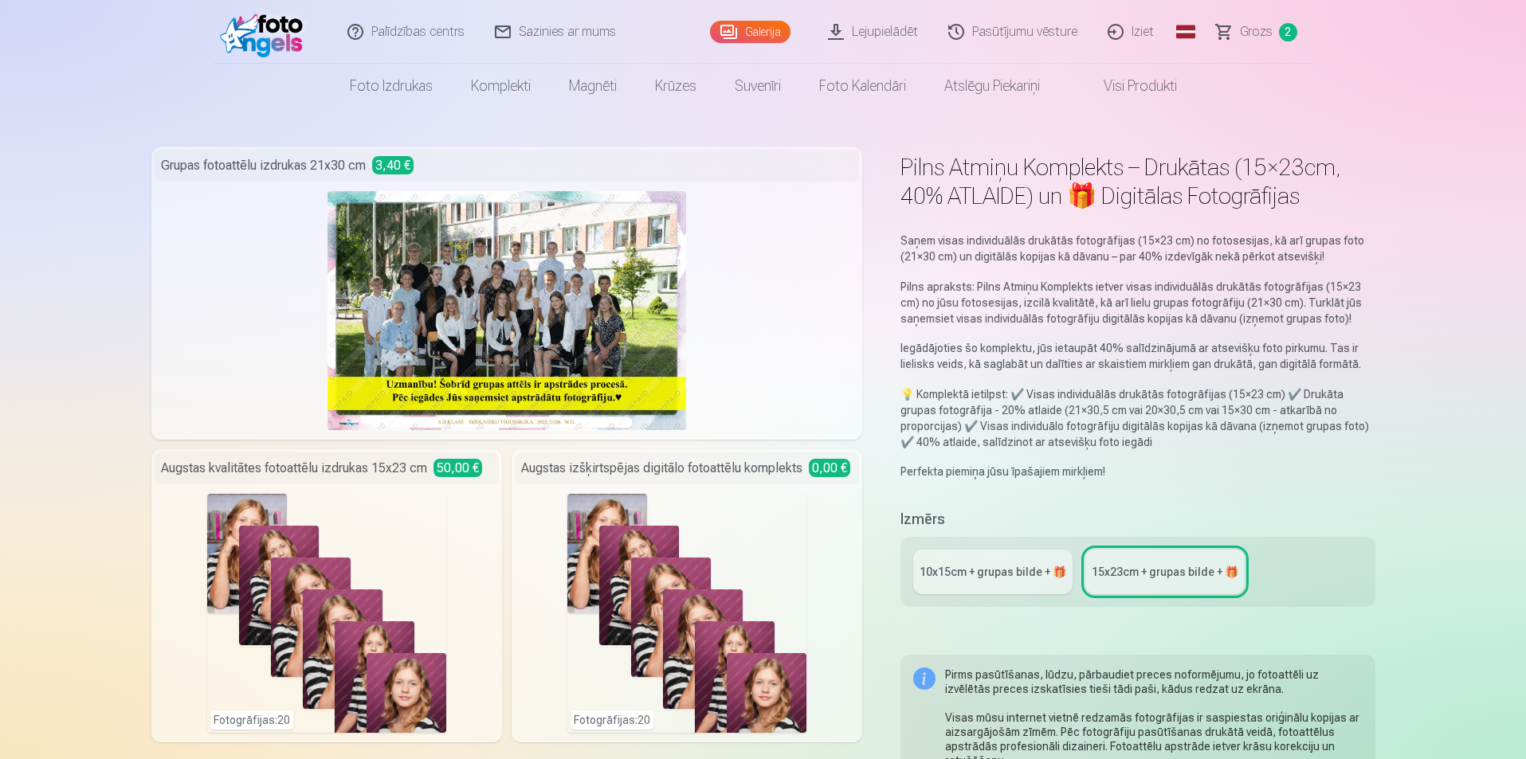
click at [1013, 479] on p "Perfekta piemiņa jūsu īpašajiem mirkļiem!" at bounding box center [1137, 472] width 474 height 16
click at [1134, 463] on div "Saņem visas individuālās drukātās fotogrāfijas (15×23 cm) no fotosesijas, kā ar…" at bounding box center [1137, 356] width 474 height 247
drag, startPoint x: 1055, startPoint y: 445, endPoint x: 1067, endPoint y: 438, distance: 13.9
click at [1055, 445] on p "💡 Komplektā ietilpst: ✔️ Visas individuālās drukātās fotogrāfijas (15×23 cm) ✔️…" at bounding box center [1137, 418] width 474 height 64
click at [1278, 392] on p "💡 Komplektā ietilpst: ✔️ Visas individuālās drukātās fotogrāfijas (15×23 cm) ✔️…" at bounding box center [1137, 418] width 474 height 64
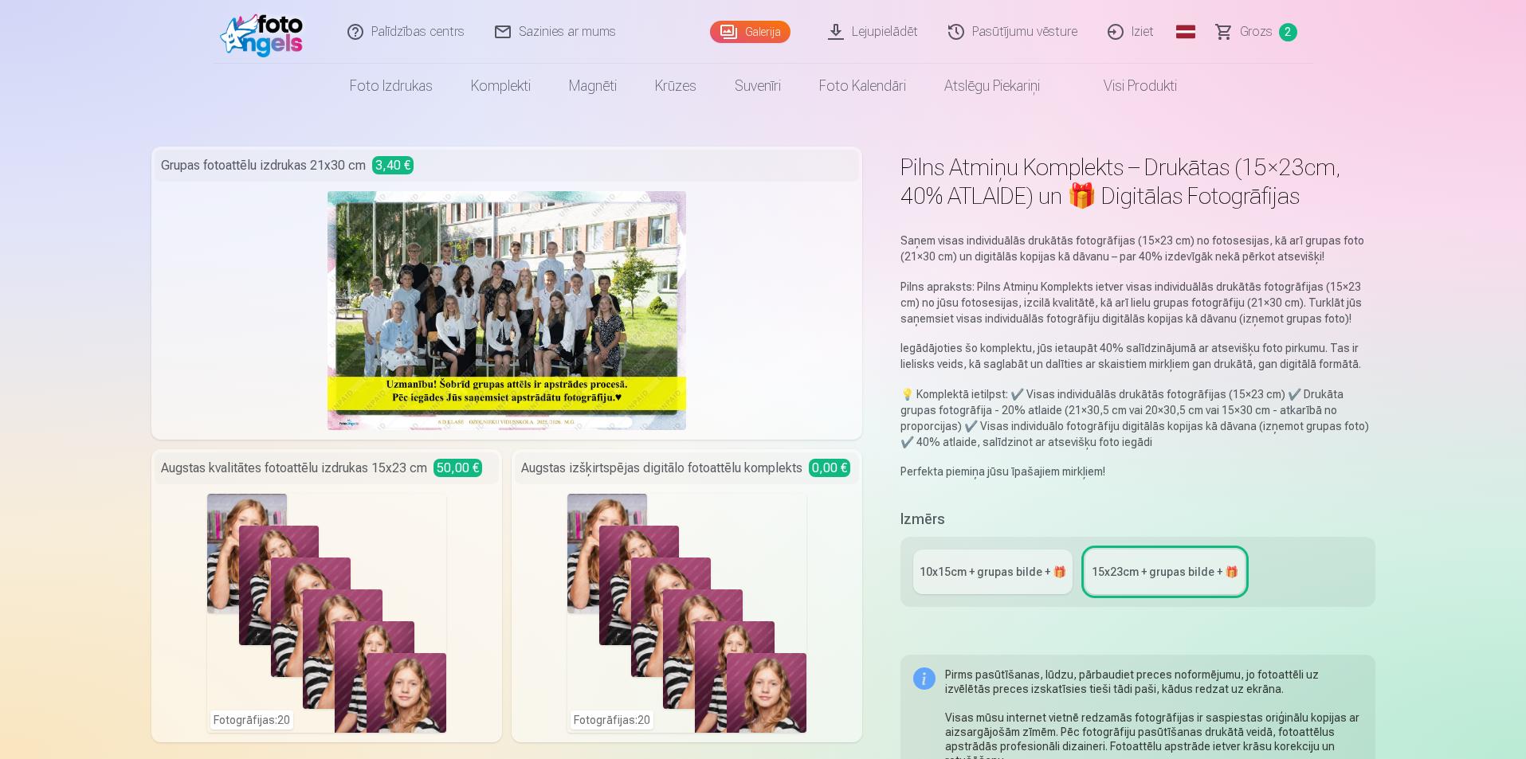
click at [1209, 450] on div "Saņem visas individuālās drukātās fotogrāfijas (15×23 cm) no fotosesijas, kā ar…" at bounding box center [1137, 356] width 474 height 247
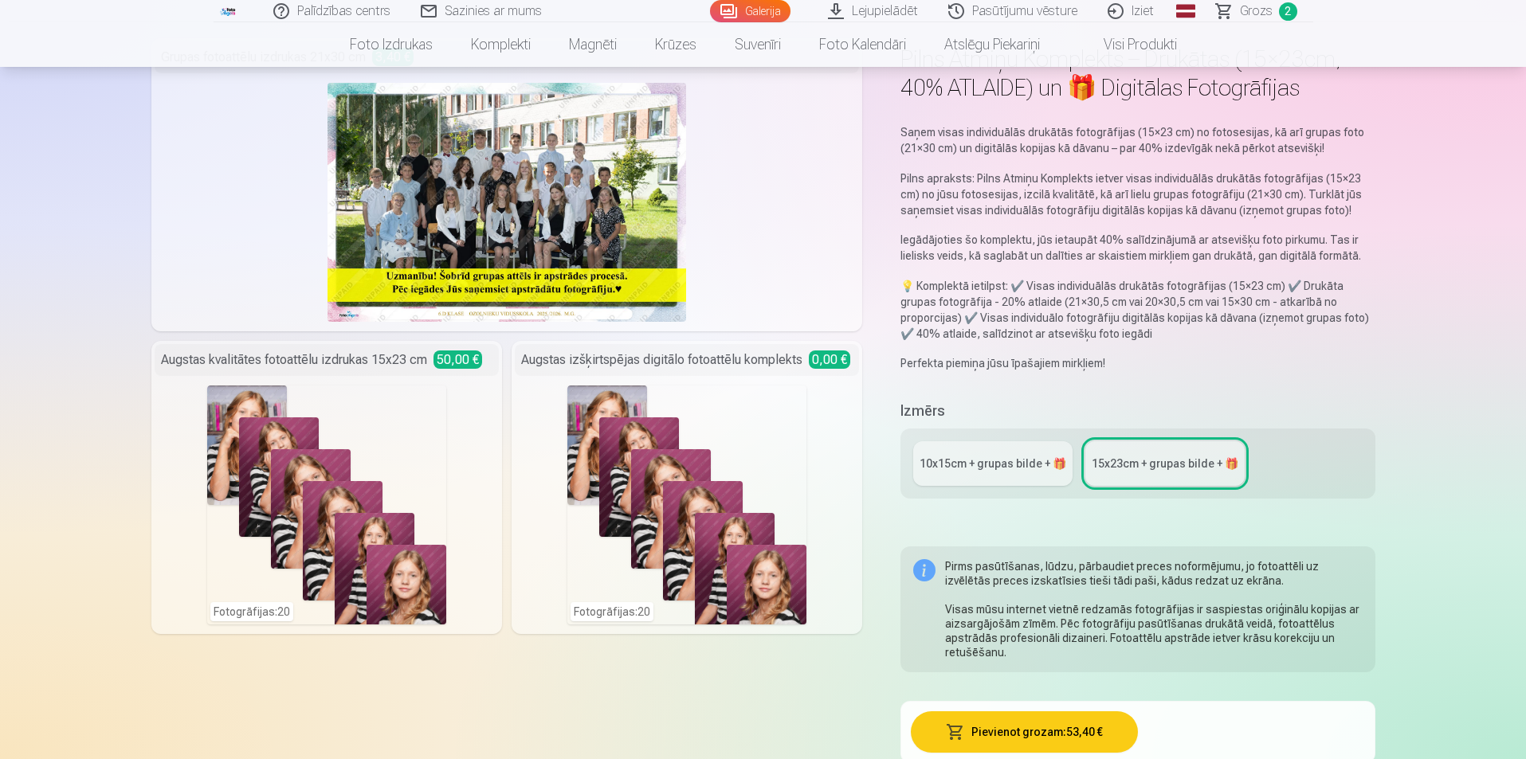
scroll to position [80, 0]
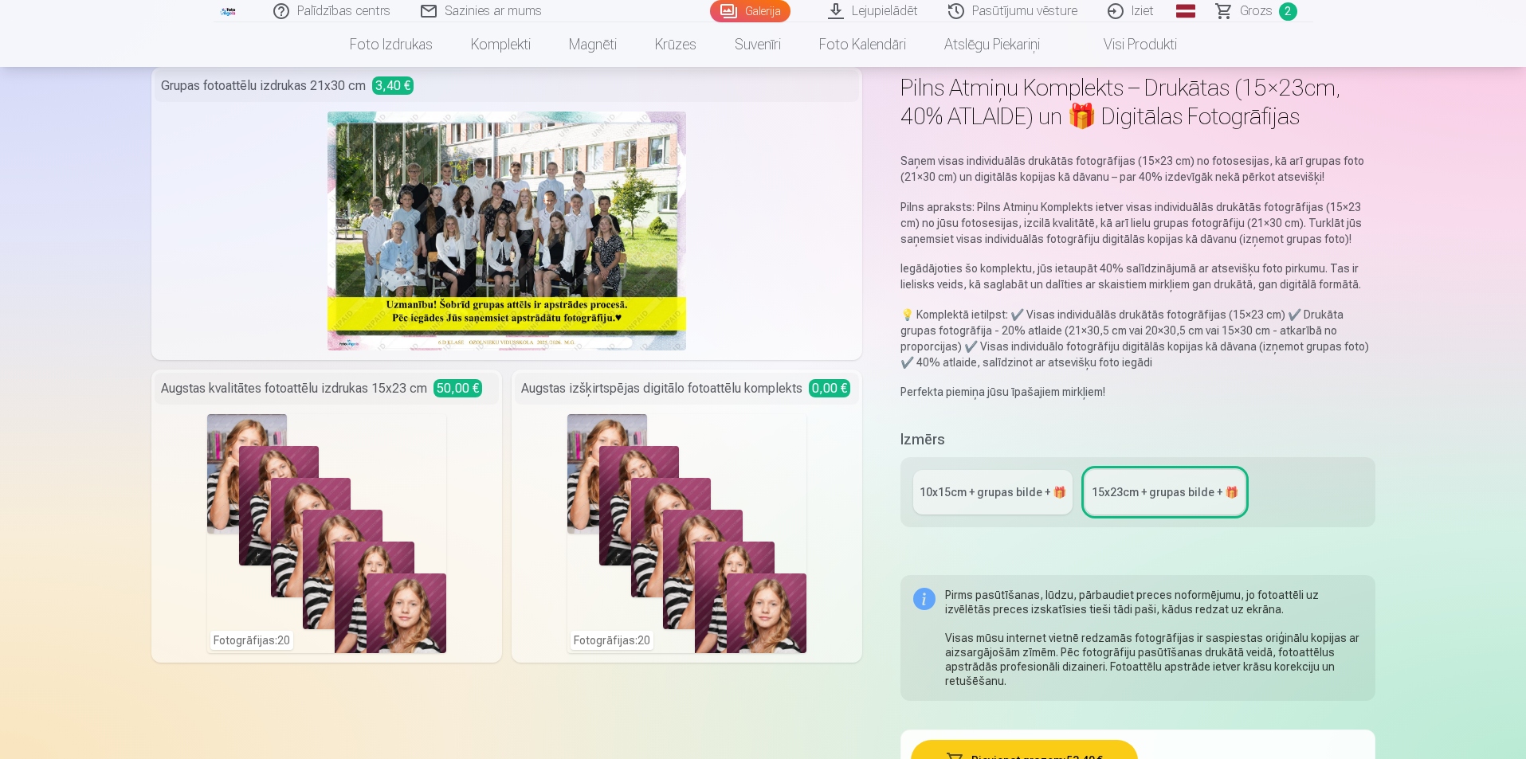
click at [1026, 491] on div "10x15сm + grupas bilde + 🎁" at bounding box center [992, 492] width 147 height 16
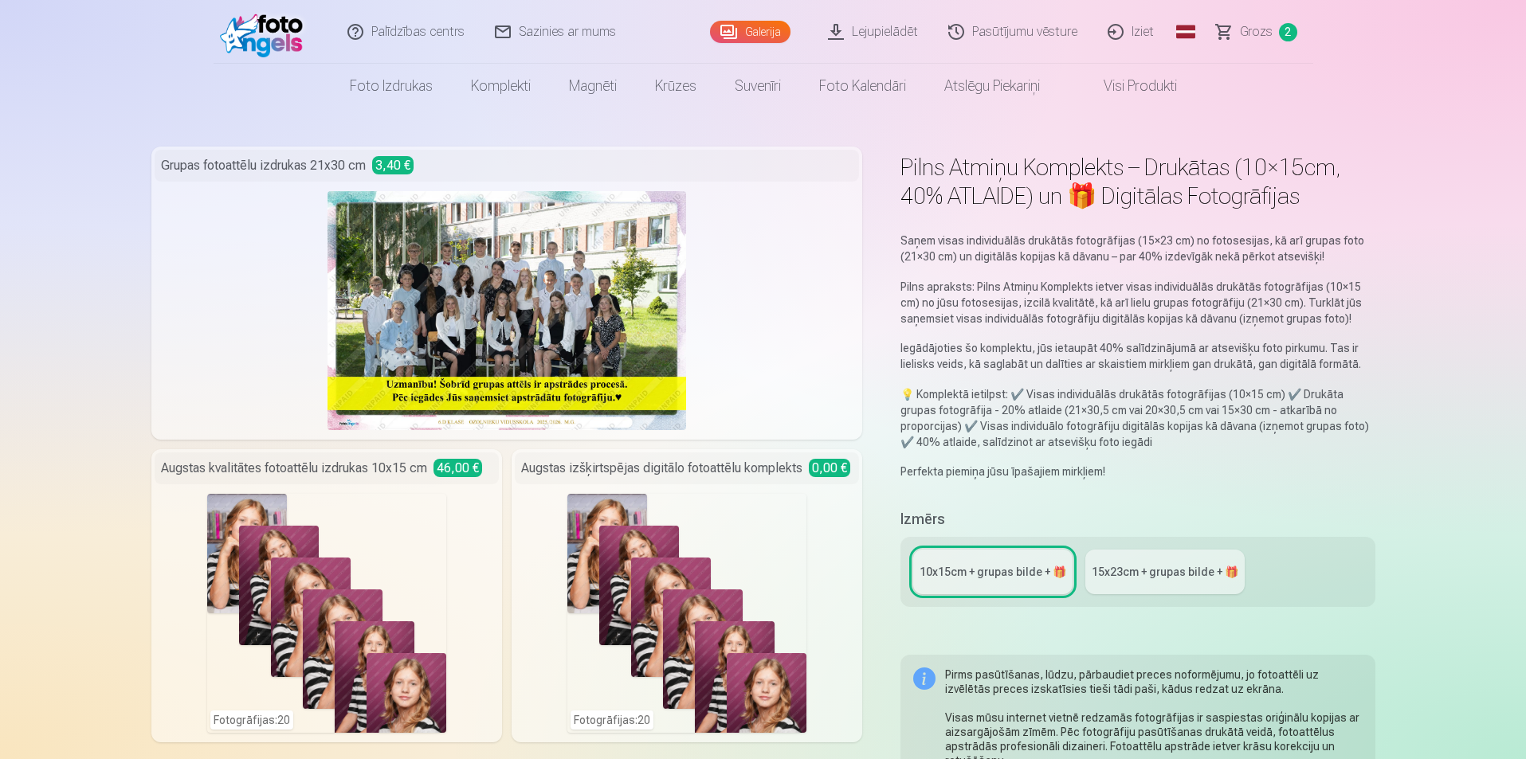
click at [1149, 586] on link "15x23сm + grupas bilde + 🎁" at bounding box center [1164, 572] width 159 height 45
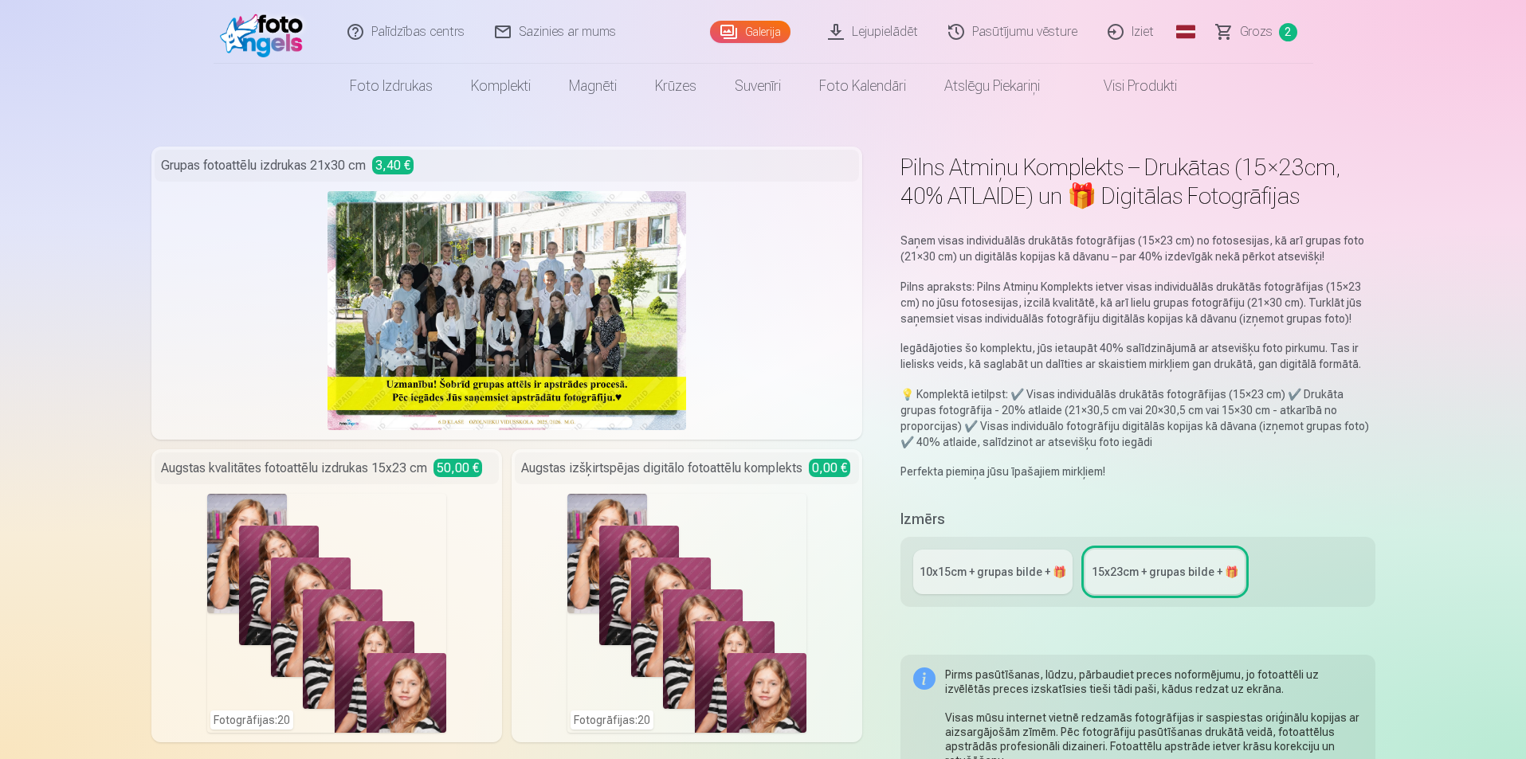
click at [331, 471] on div "Augstas kvalitātes fotoattēlu izdrukas 15x23 cm 50,00 €" at bounding box center [327, 469] width 344 height 32
click at [483, 492] on div "Augstas kvalitātes fotoattēlu izdrukas 15x23 cm 50,00 € Fotogrāfijas : 20" at bounding box center [326, 595] width 351 height 293
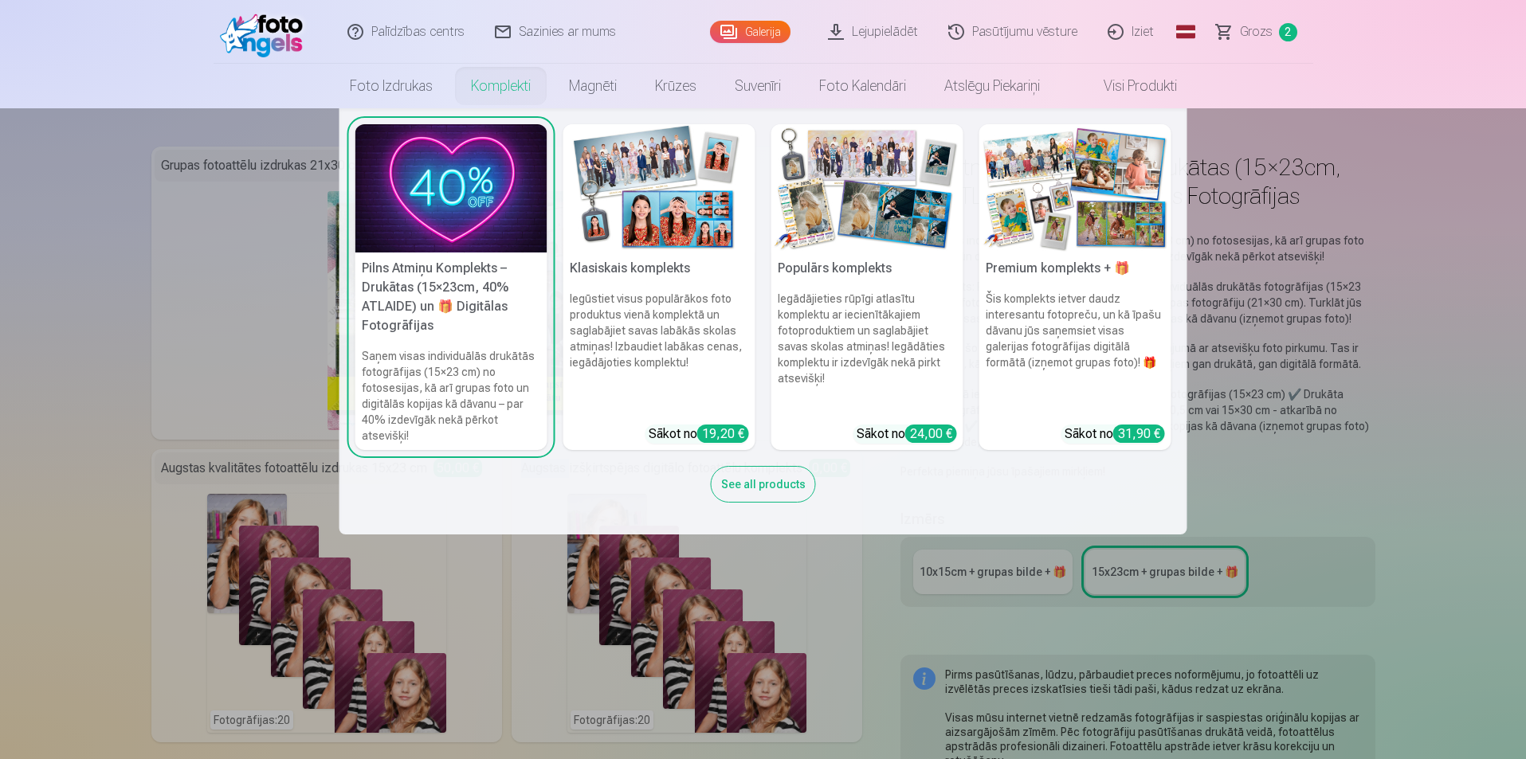
click at [757, 486] on div "See all products" at bounding box center [763, 484] width 105 height 37
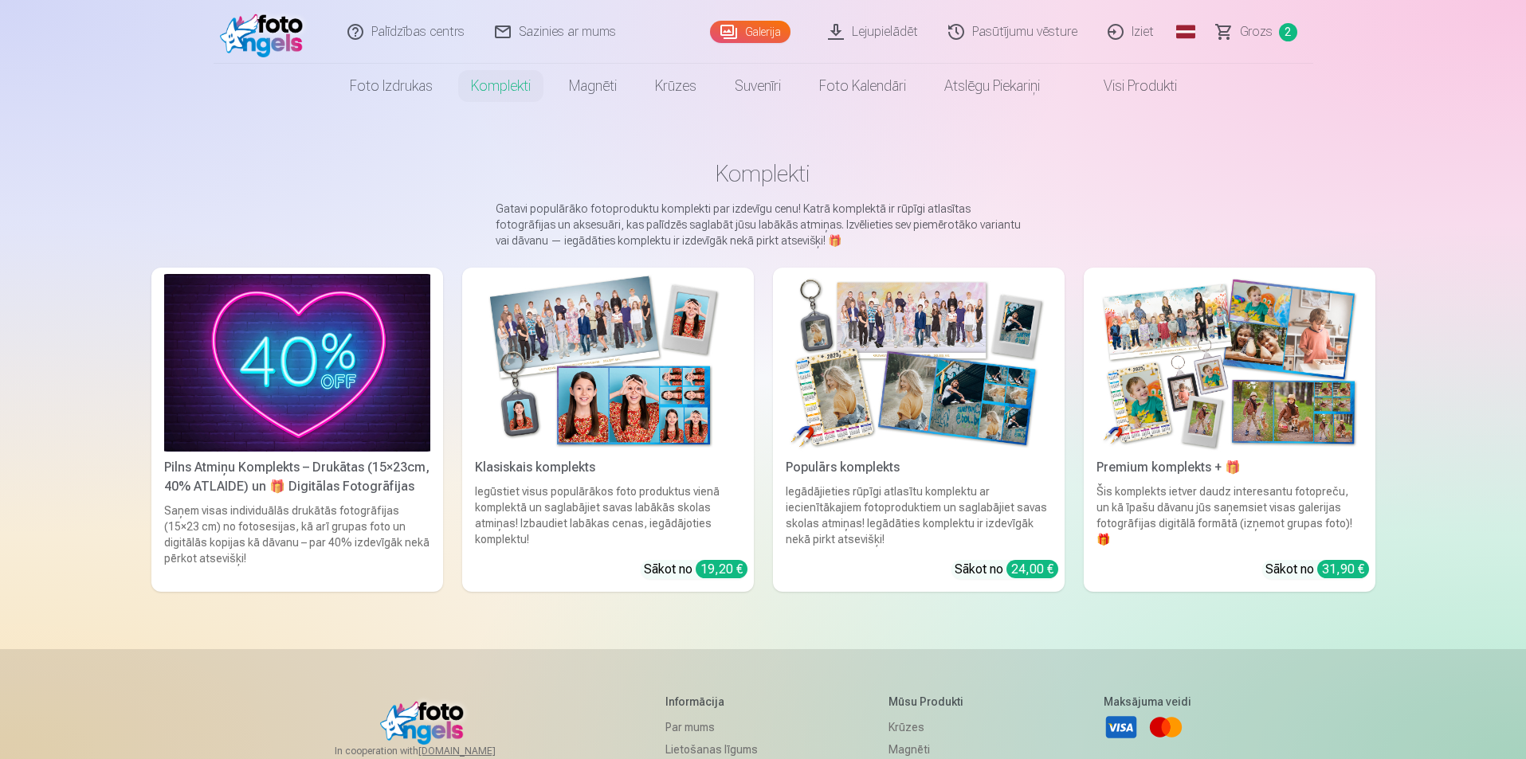
click at [1440, 435] on div "Palīdzības centrs Sazinies ar mums Galerija Lejupielādēt Pasūtījumu vēsture Izi…" at bounding box center [763, 544] width 1526 height 1088
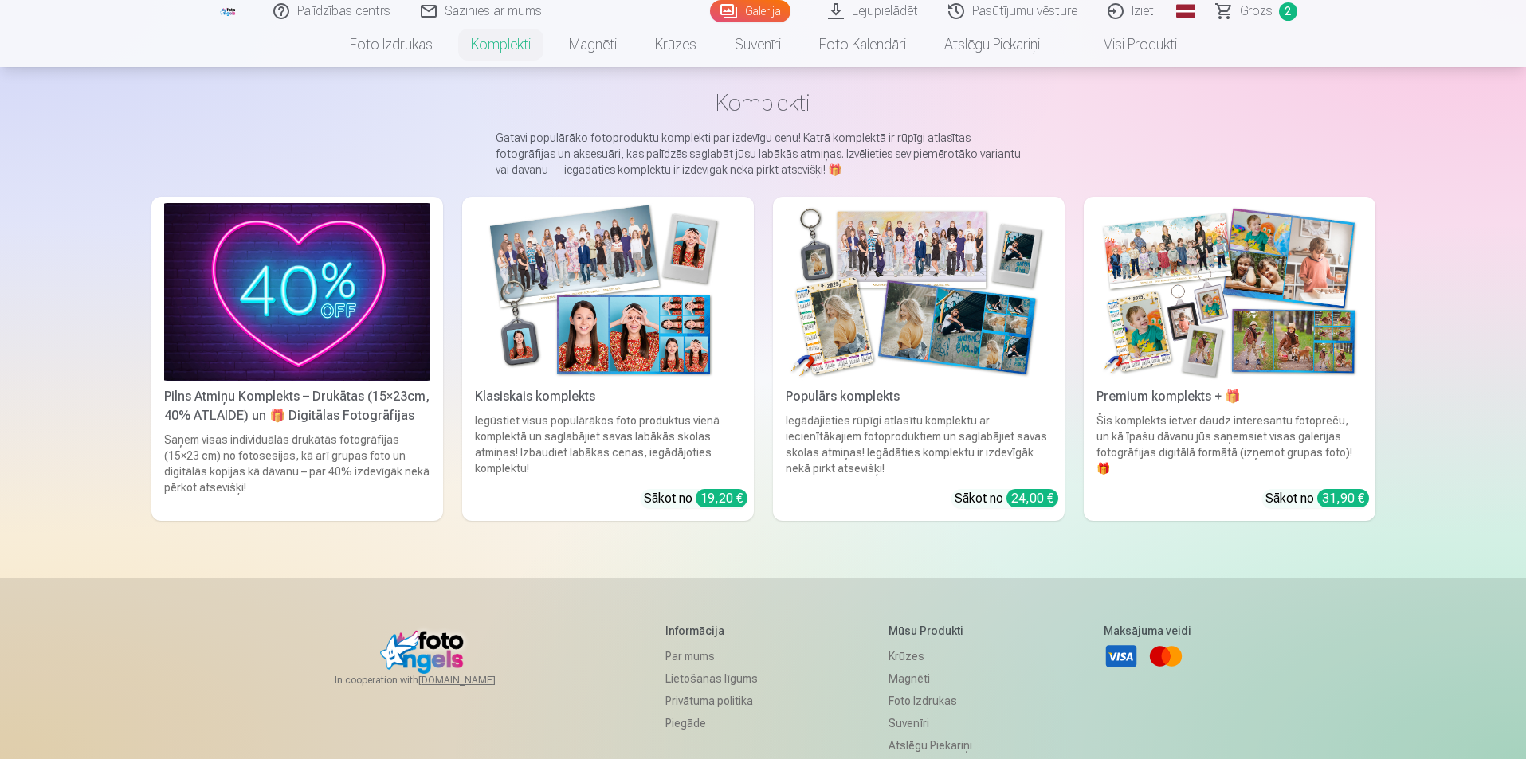
scroll to position [80, 0]
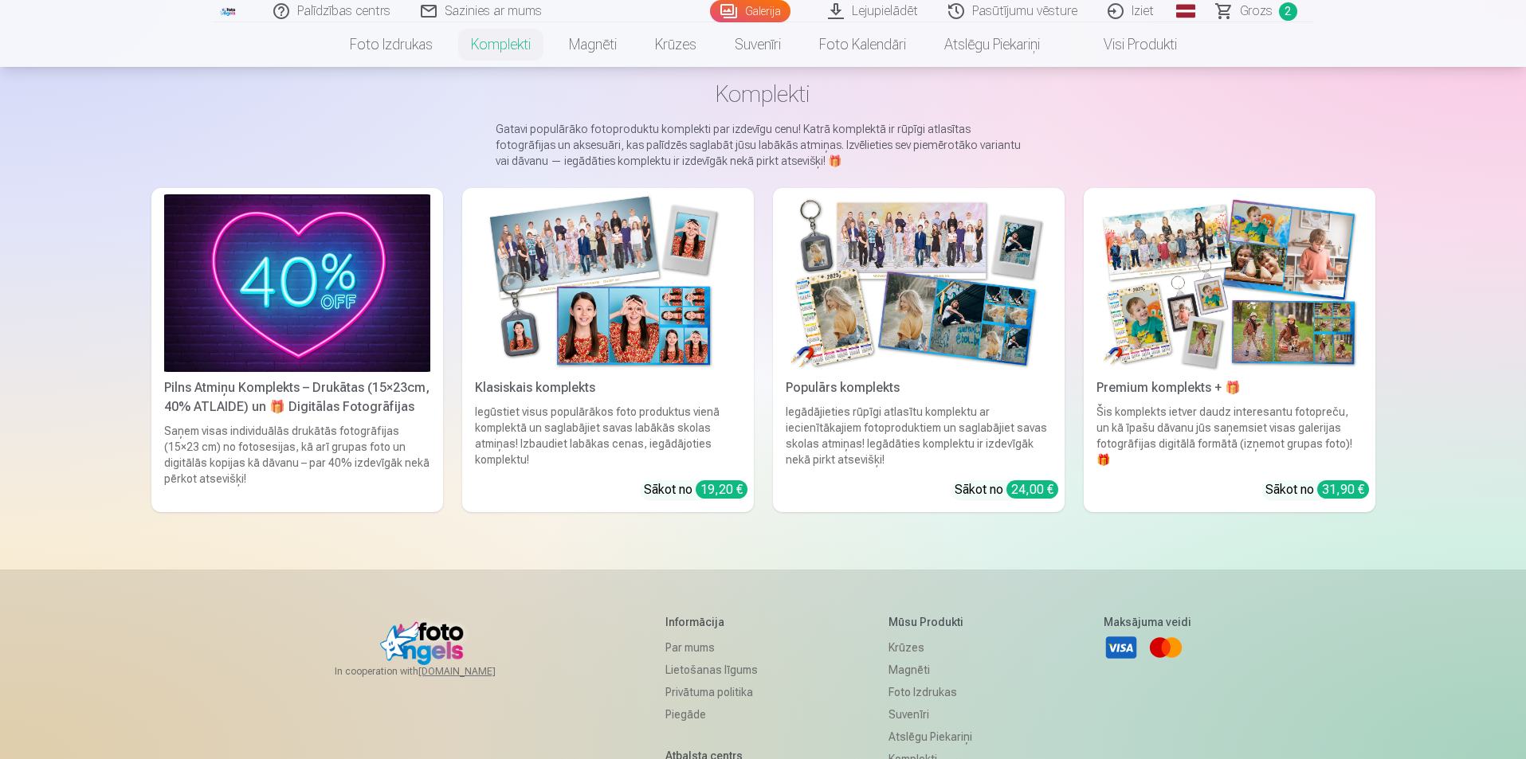
click at [1319, 337] on img at bounding box center [1229, 283] width 266 height 178
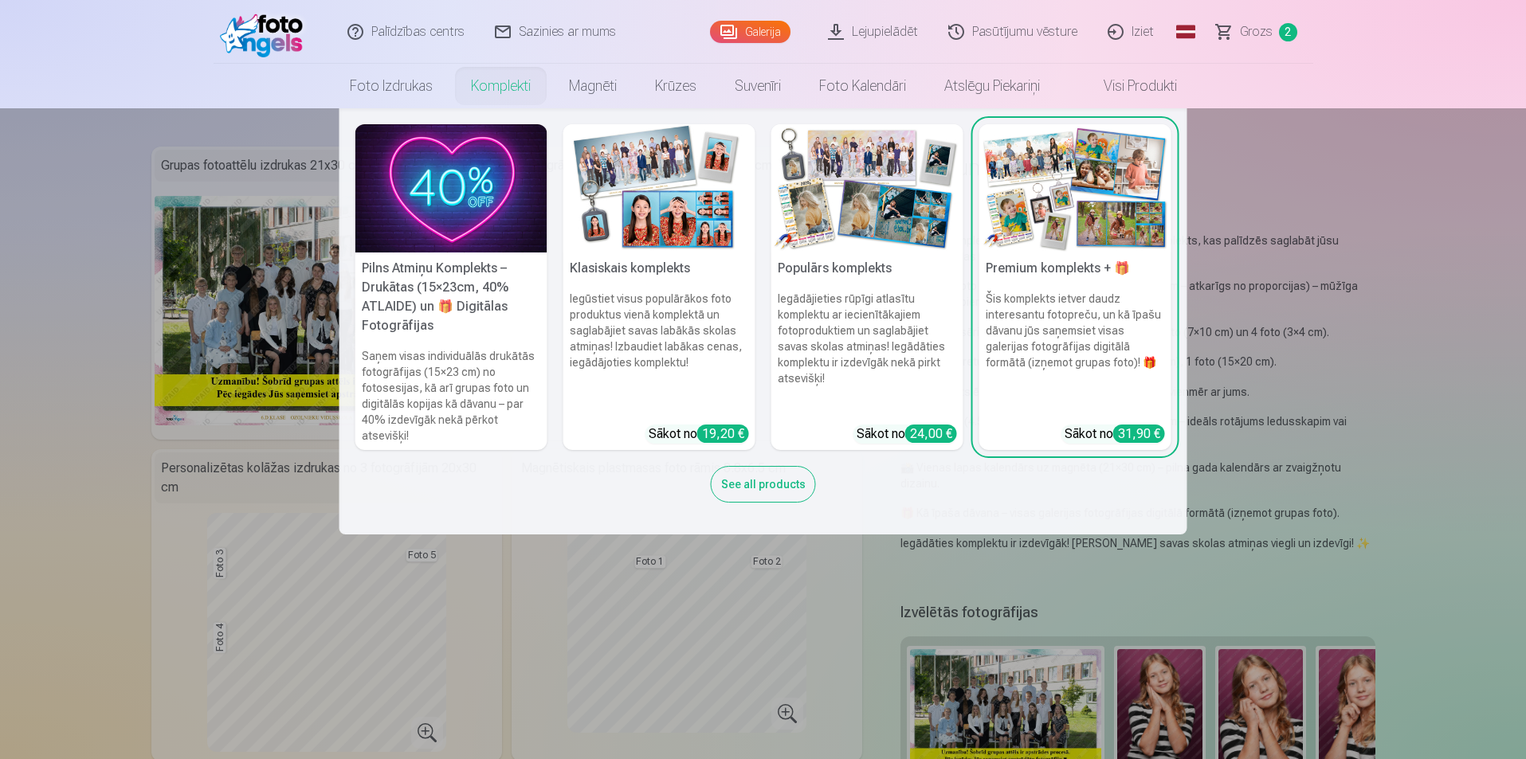
click at [508, 88] on link "Komplekti" at bounding box center [501, 86] width 98 height 45
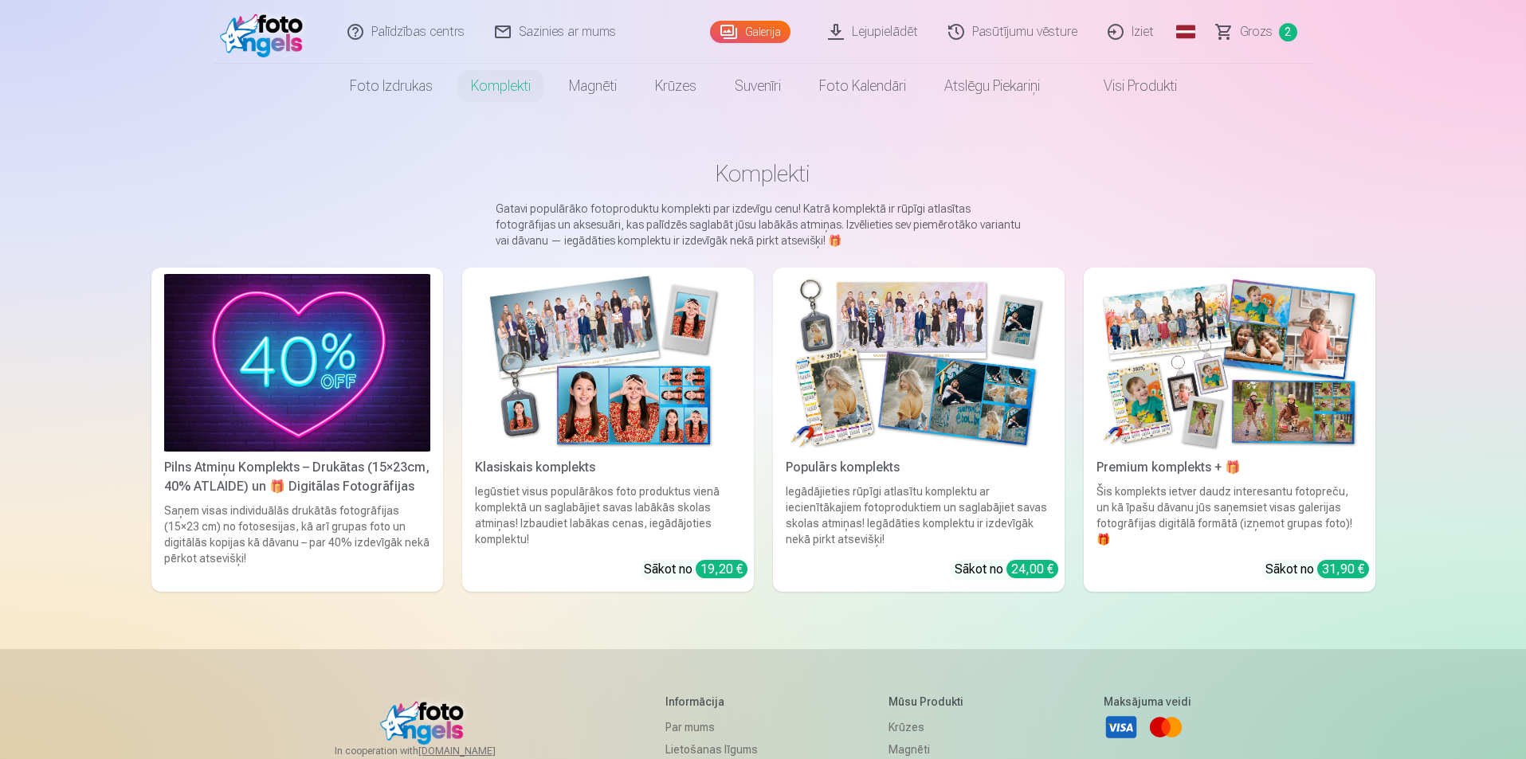
click at [1433, 488] on div "Palīdzības centrs Sazinies ar mums Galerija Lejupielādēt Pasūtījumu vēsture Izi…" at bounding box center [763, 544] width 1526 height 1088
click at [1448, 360] on div "Palīdzības centrs Sazinies ar mums Galerija Lejupielādēt Pasūtījumu vēsture Izi…" at bounding box center [763, 544] width 1526 height 1088
click at [956, 399] on img at bounding box center [919, 363] width 266 height 178
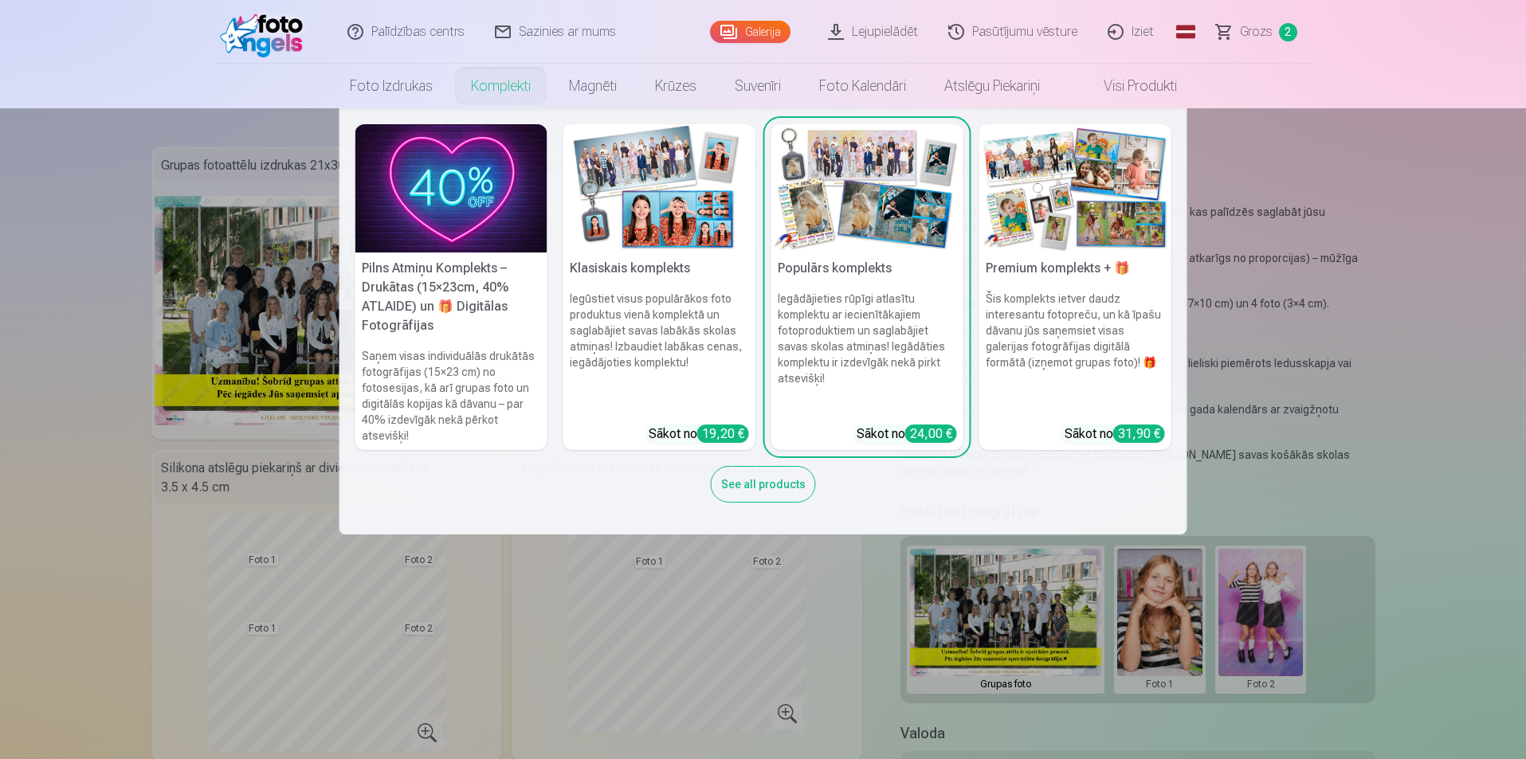
click at [504, 78] on link "Komplekti" at bounding box center [501, 86] width 98 height 45
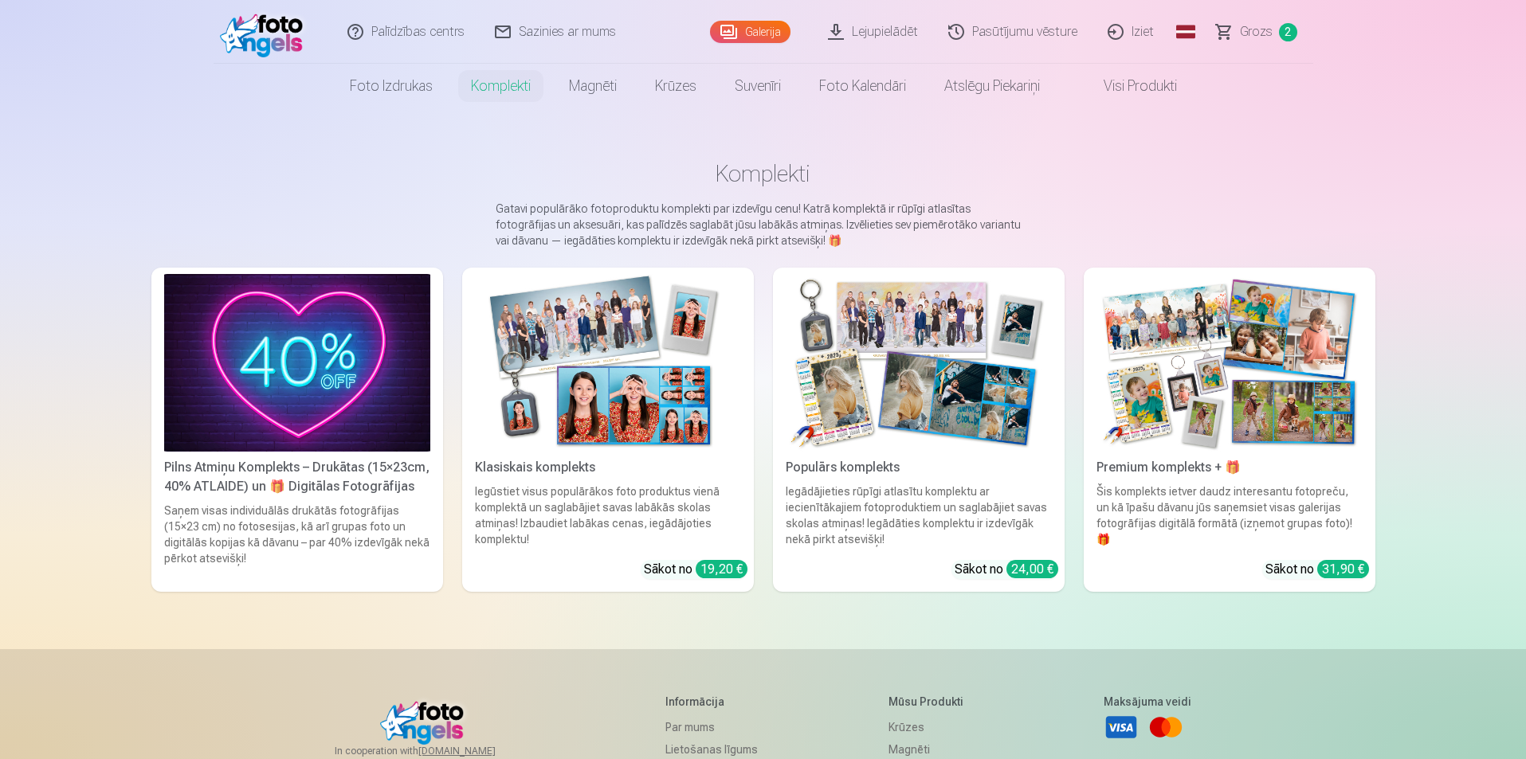
click at [112, 322] on div "Palīdzības centrs Sazinies ar mums Galerija Lejupielādēt Pasūtījumu vēsture Izi…" at bounding box center [763, 544] width 1526 height 1088
click at [84, 348] on div "Palīdzības centrs Sazinies ar mums Galerija Lejupielādēt Pasūtījumu vēsture Izi…" at bounding box center [763, 544] width 1526 height 1088
click at [1390, 156] on div "Palīdzības centrs Sazinies ar mums Galerija Lejupielādēt Pasūtījumu vēsture Izi…" at bounding box center [763, 544] width 1526 height 1088
